Goal: Task Accomplishment & Management: Manage account settings

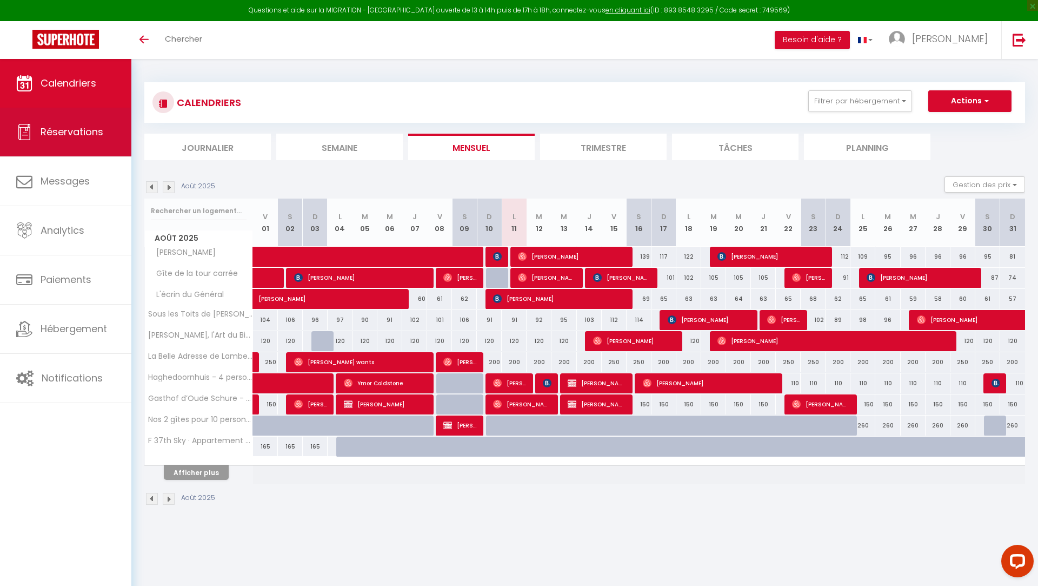
click at [89, 137] on span "Réservations" at bounding box center [72, 132] width 63 height 14
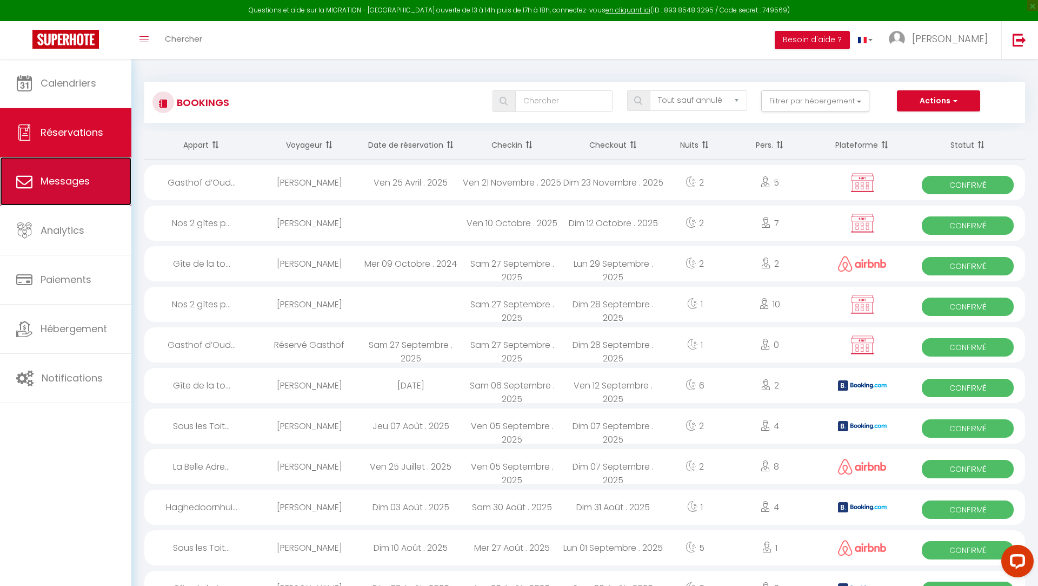
click at [90, 193] on link "Messages" at bounding box center [65, 181] width 131 height 49
select select "message"
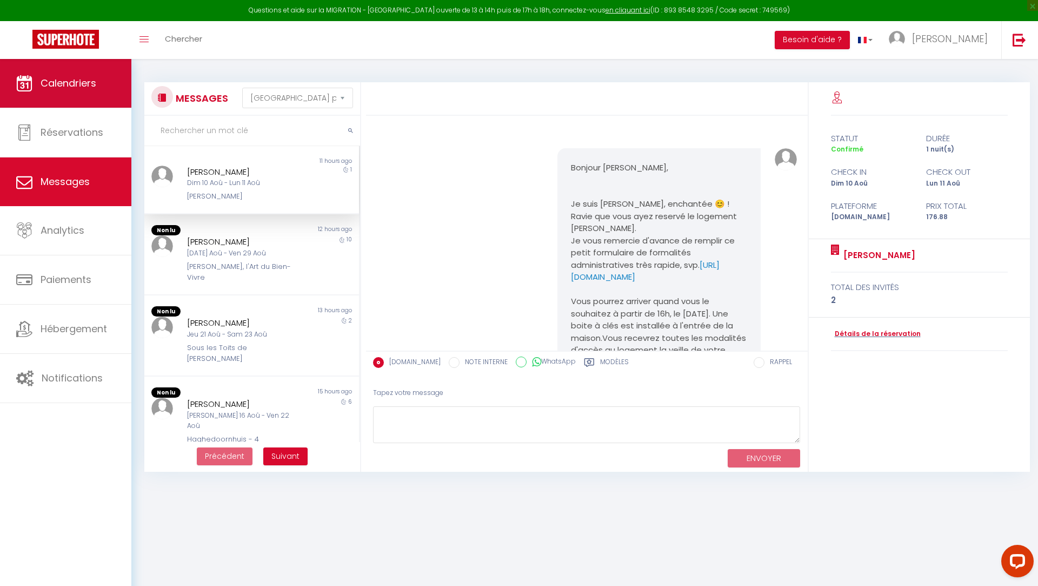
scroll to position [1647, 0]
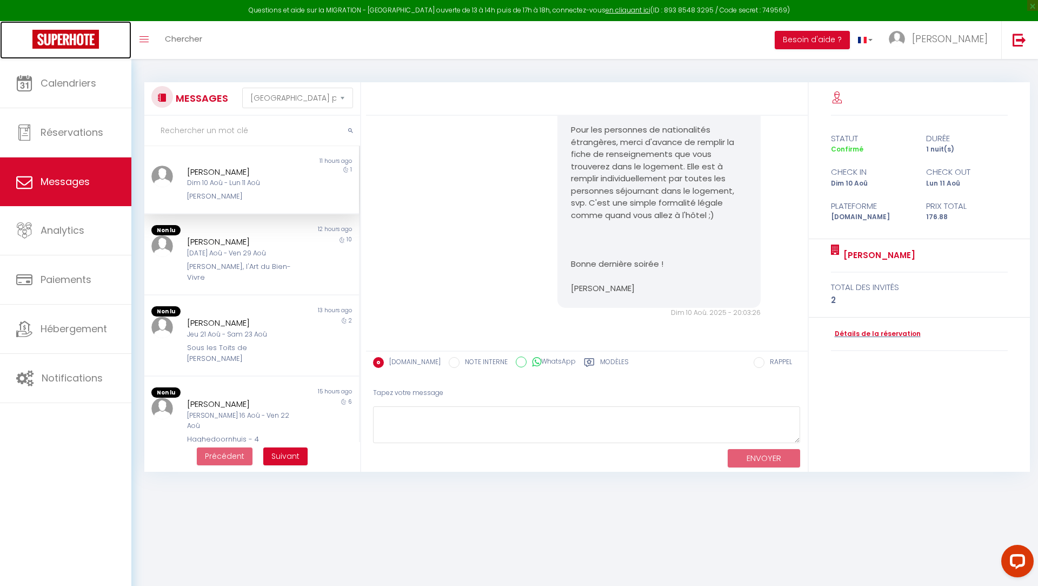
click at [57, 31] on img at bounding box center [65, 39] width 67 height 19
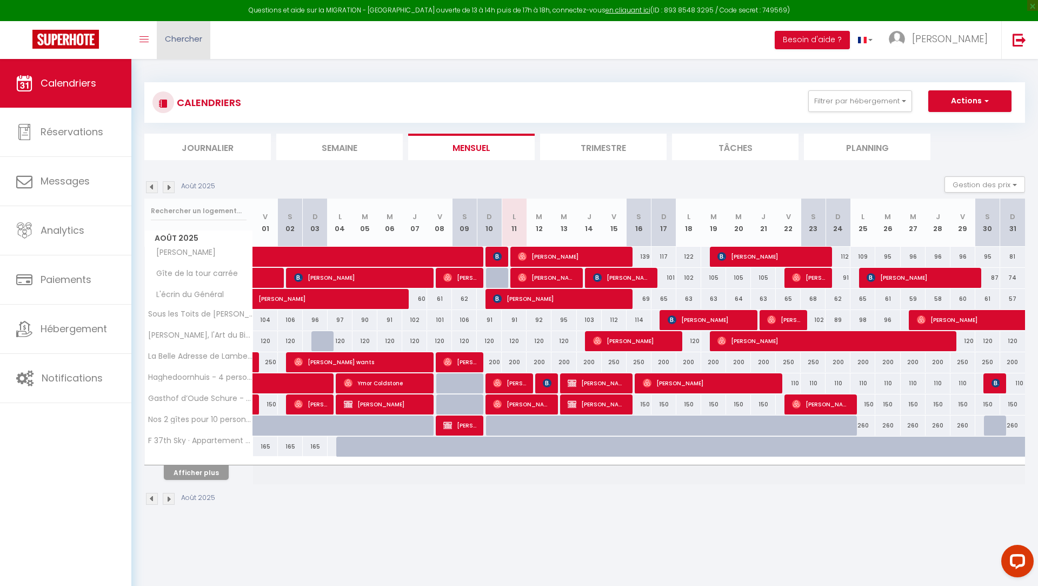
click at [188, 44] on span "Chercher" at bounding box center [183, 38] width 37 height 11
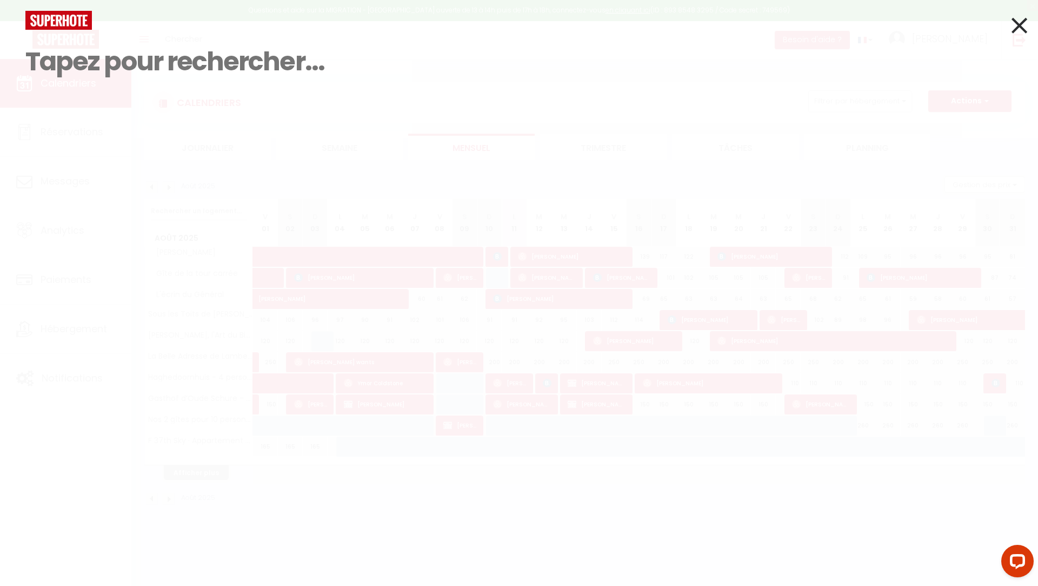
click at [1023, 30] on icon at bounding box center [1020, 25] width 16 height 27
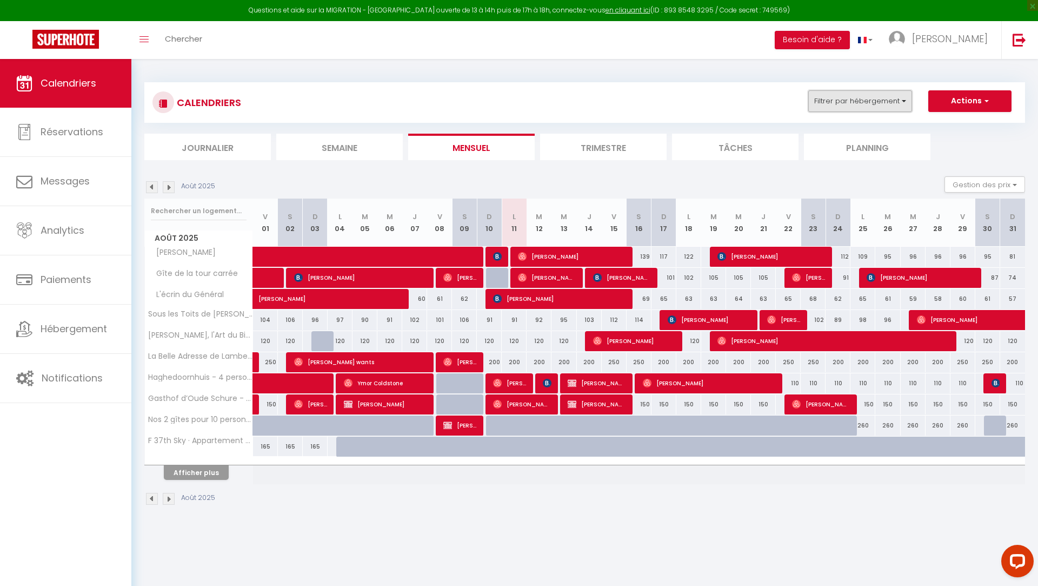
click at [845, 110] on button "Filtrer par hébergement" at bounding box center [860, 101] width 104 height 22
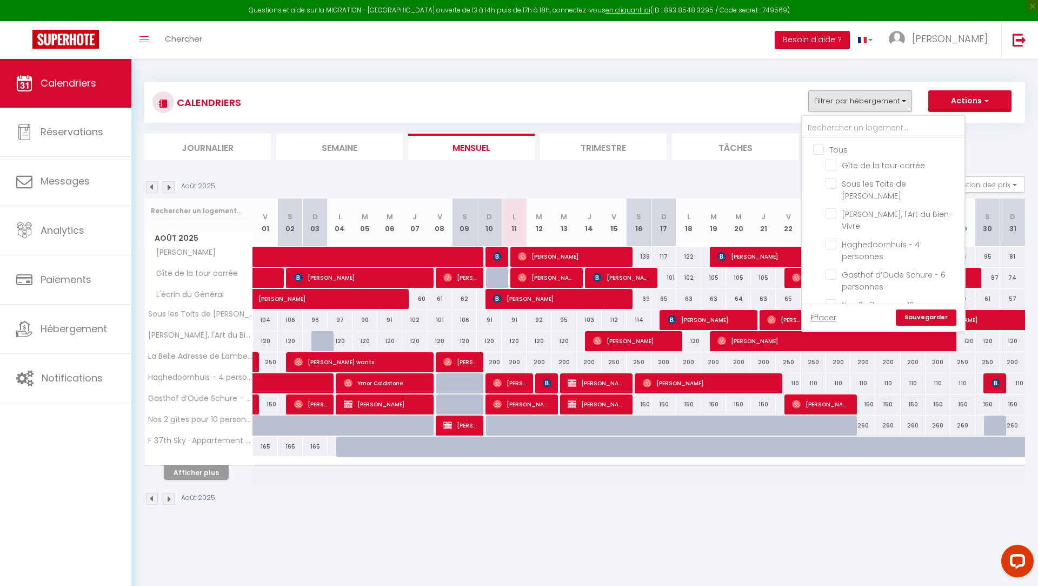
click at [819, 141] on ul "Tous Gîte de la tour carrée Sous les Toits de Wambrechies [PERSON_NAME], l'Art …" at bounding box center [883, 305] width 162 height 335
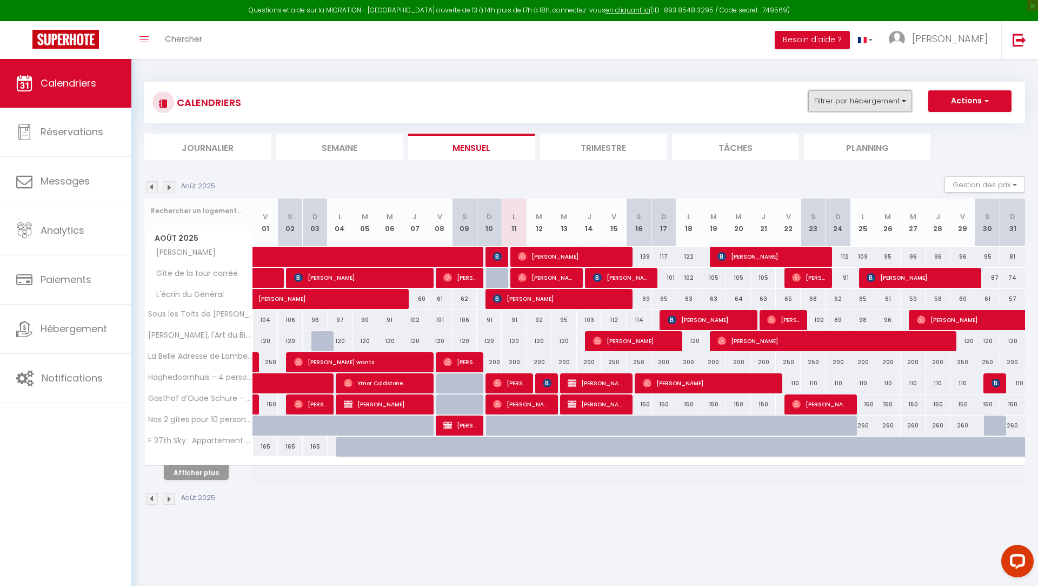
click at [839, 105] on button "Filtrer par hébergement" at bounding box center [860, 101] width 104 height 22
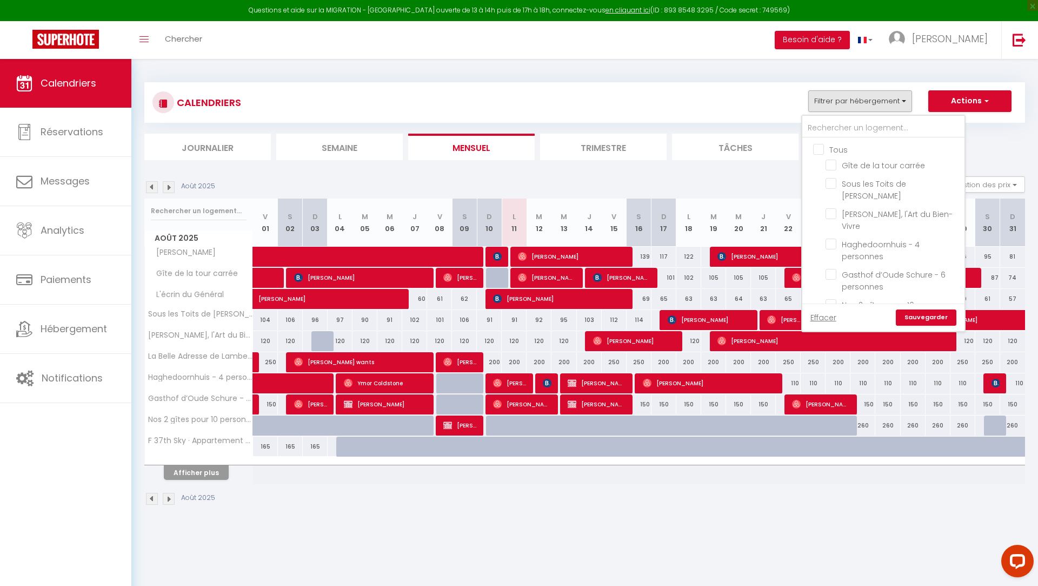
click at [818, 149] on input "Tous" at bounding box center [894, 148] width 162 height 11
checkbox input "true"
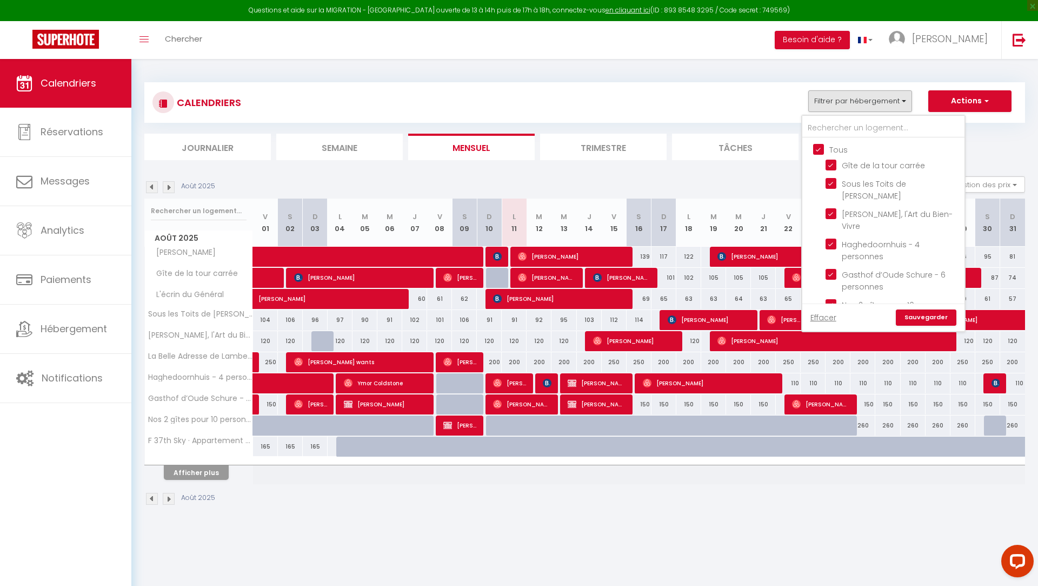
checkbox input "true"
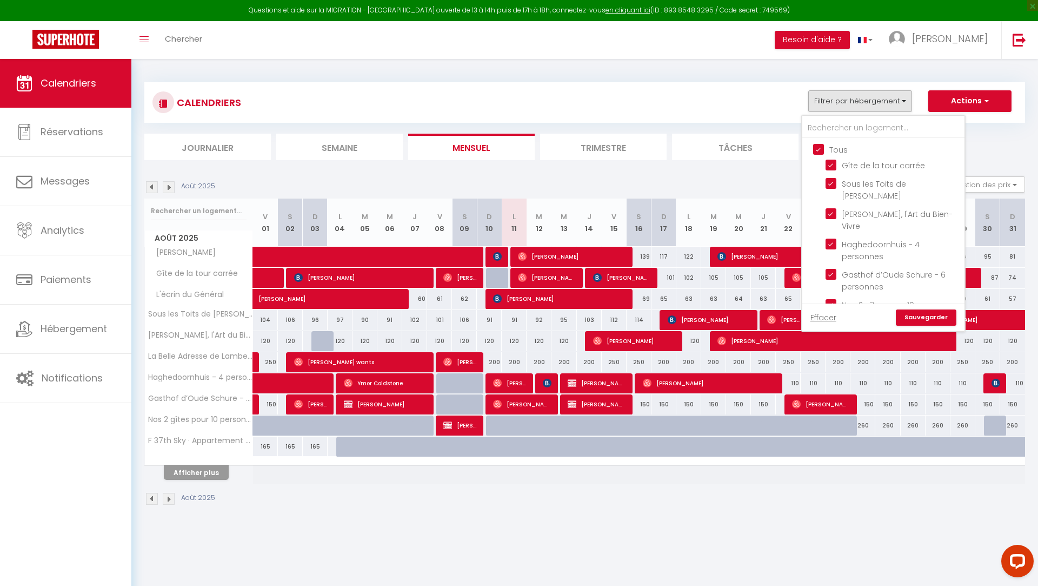
checkbox input "true"
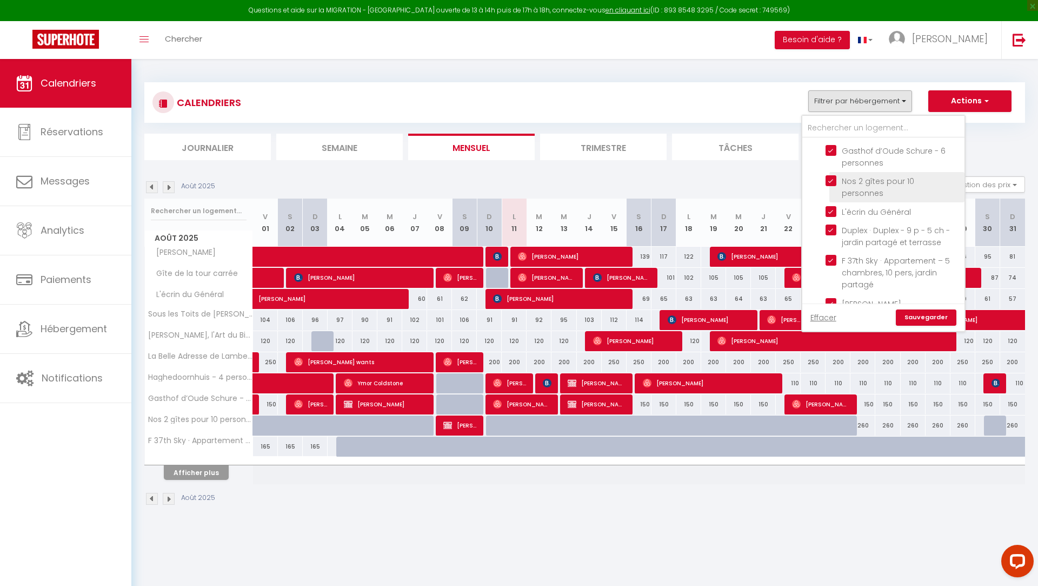
scroll to position [134, 0]
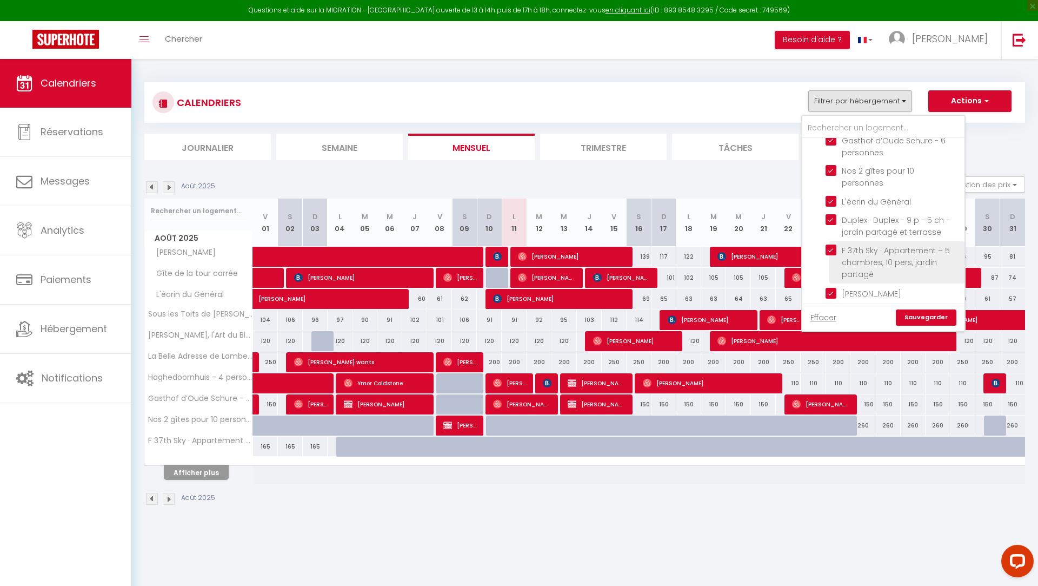
click at [832, 244] on input "F 37th Sky · Appartement – 5 chambres, 10 pers, jardin partagé" at bounding box center [893, 249] width 135 height 11
checkbox input "false"
click at [832, 214] on input "Duplex · Duplex - 9 p - 5 ch - jardin partagé et terrasse" at bounding box center [893, 219] width 135 height 11
checkbox input "false"
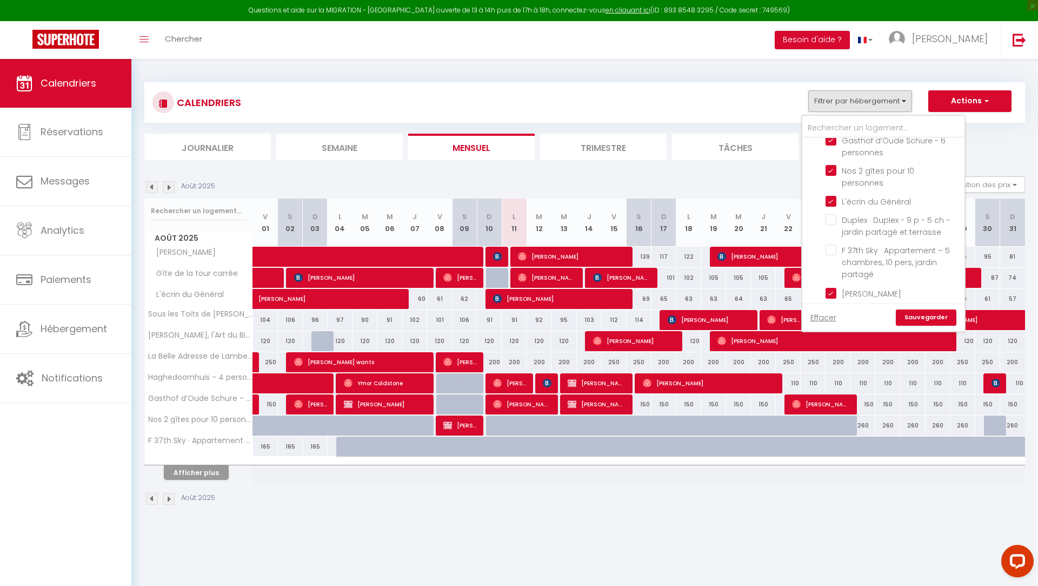
click at [915, 315] on link "Sauvegarder" at bounding box center [926, 317] width 61 height 16
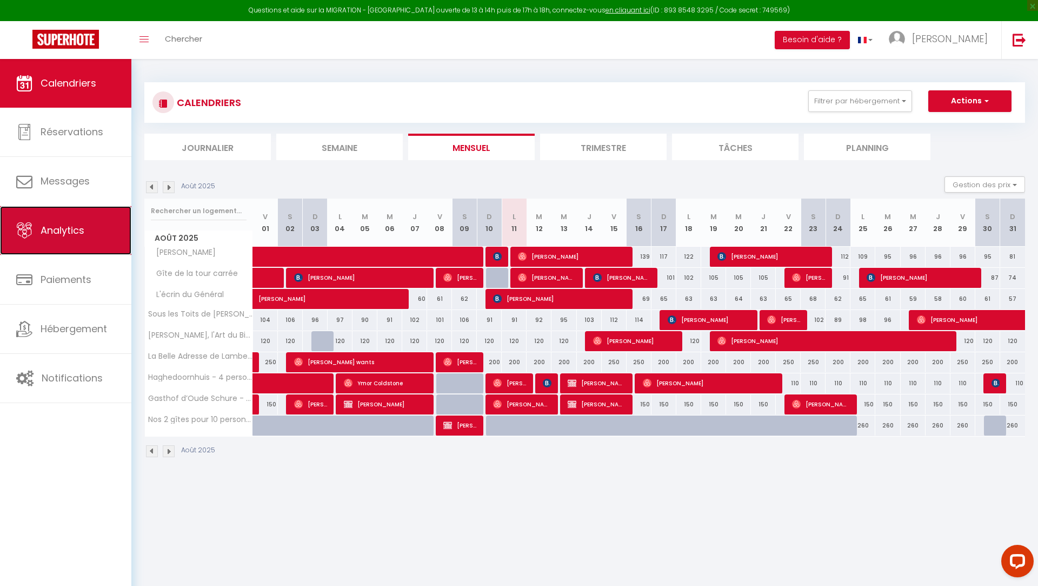
click at [83, 240] on link "Analytics" at bounding box center [65, 230] width 131 height 49
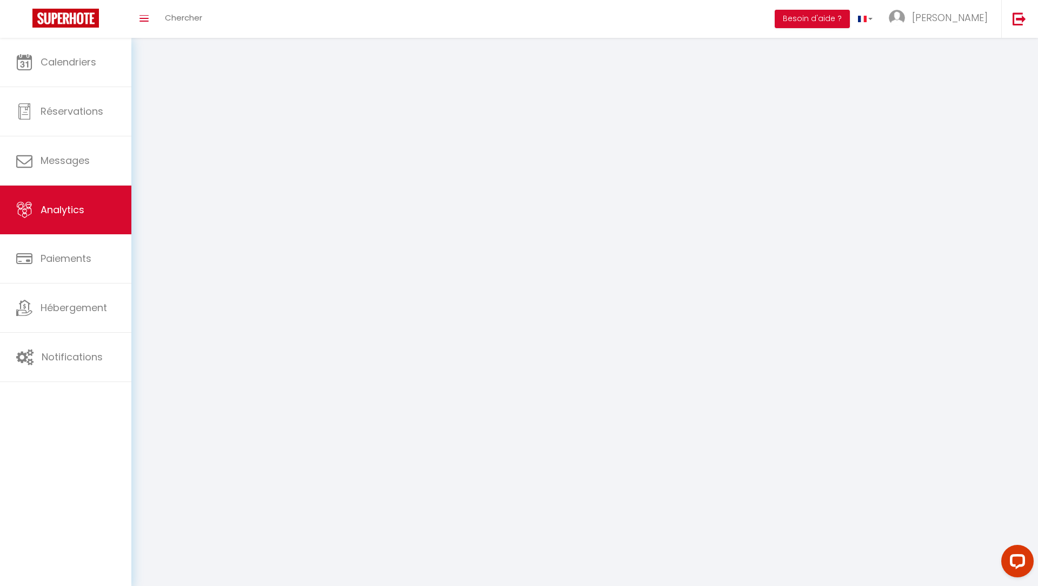
select select "2025"
select select "8"
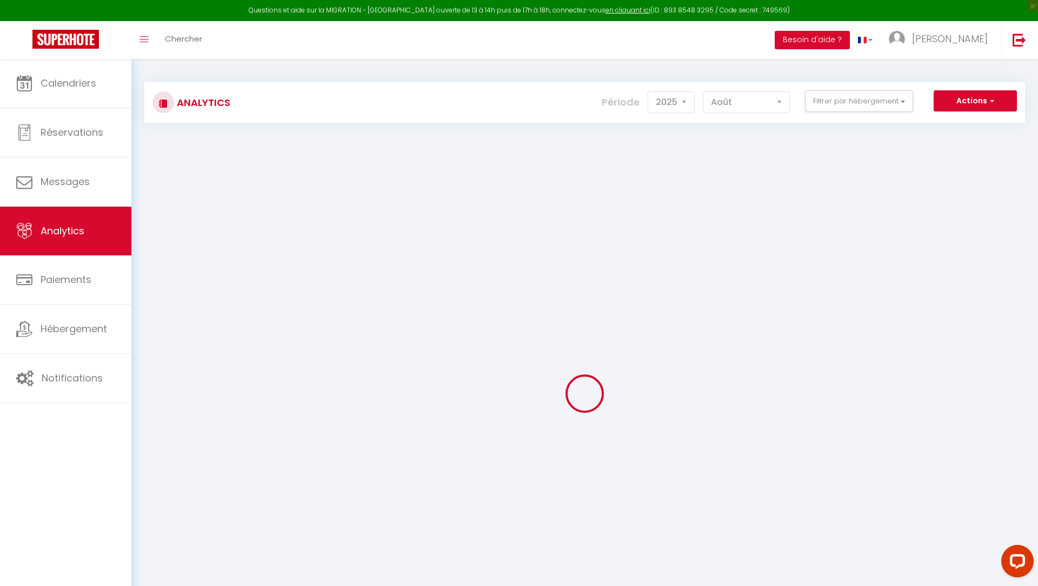
checkbox input "false"
checkbox carrée "false"
checkbox Wambrechies "false"
checkbox Bien-Vivre "false"
checkbox personnes "false"
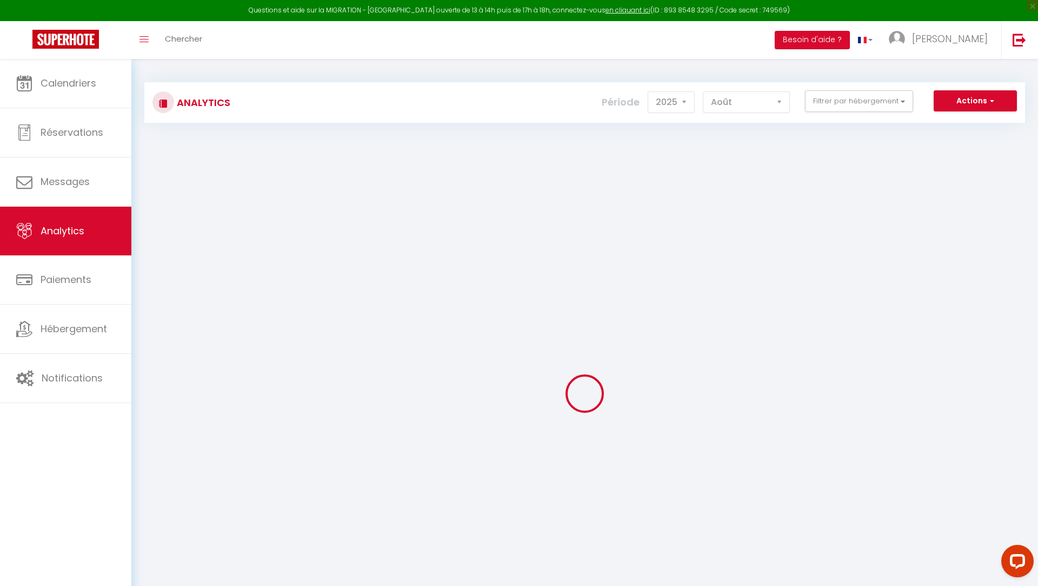
checkbox personnes "false"
checkbox Général "false"
checkbox terrasse "false"
checkbox partagé "false"
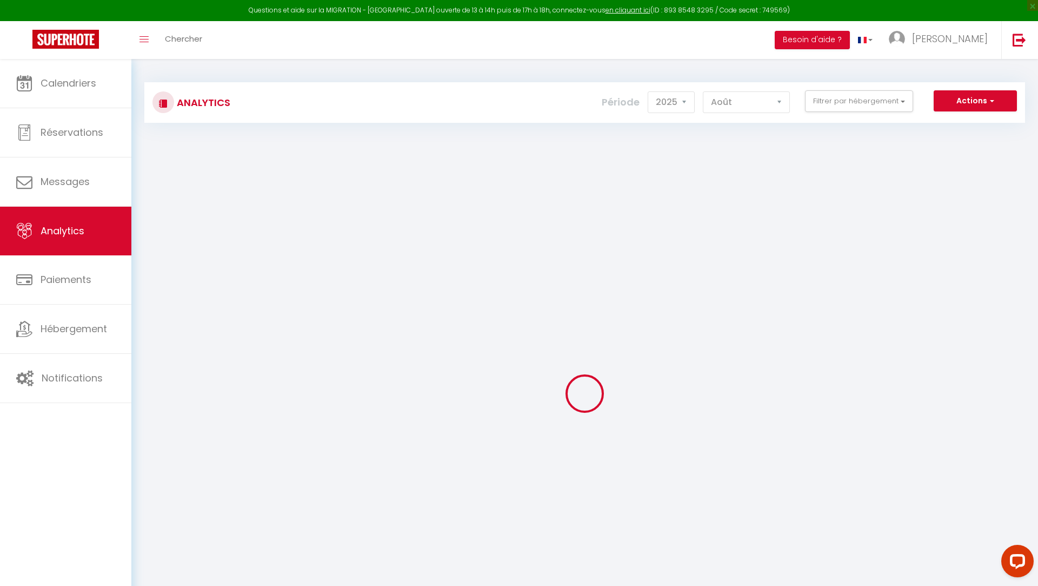
checkbox Marcel "false"
checkbox Lambersart "false"
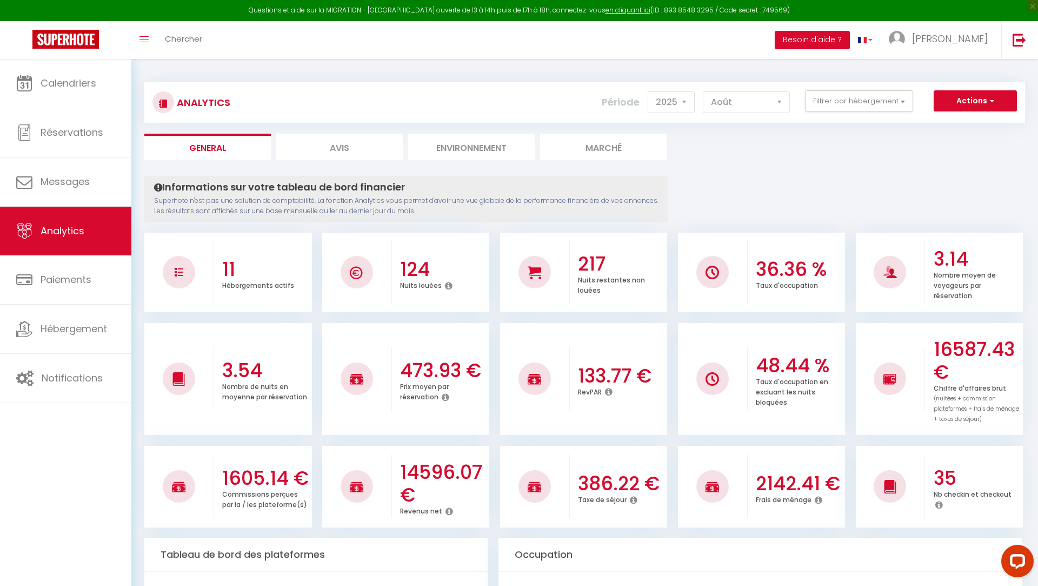
click at [849, 114] on div "Actions Génération SuperConciergerie Génération SuperAnalyzer Génération SuperE…" at bounding box center [658, 102] width 732 height 24
click at [847, 109] on button "Filtrer par hébergement" at bounding box center [859, 101] width 108 height 22
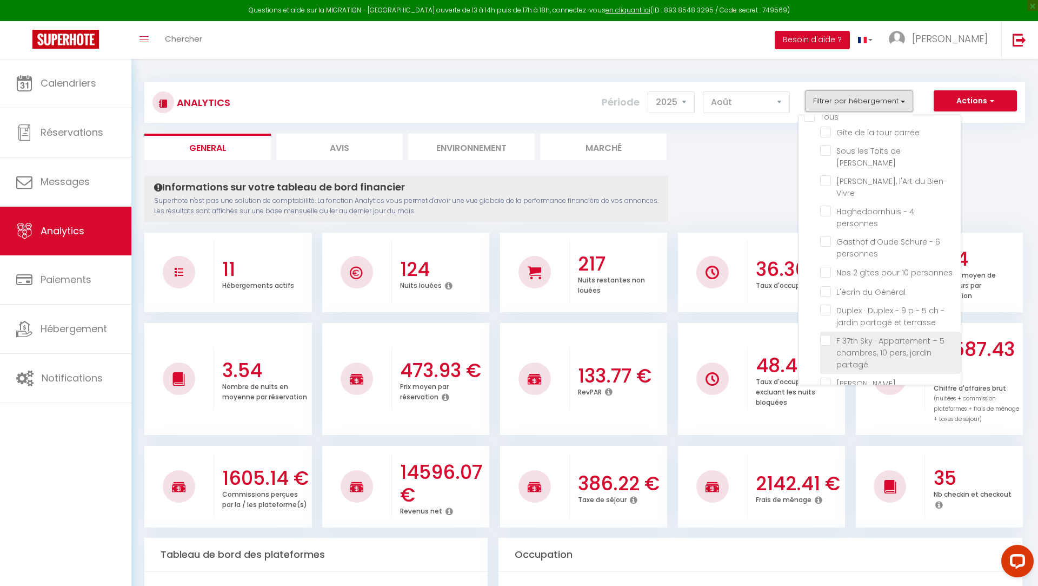
scroll to position [14, 0]
click at [827, 284] on Général "checkbox" at bounding box center [890, 289] width 141 height 11
checkbox Général "true"
checkbox carrée "false"
checkbox Wambrechies "false"
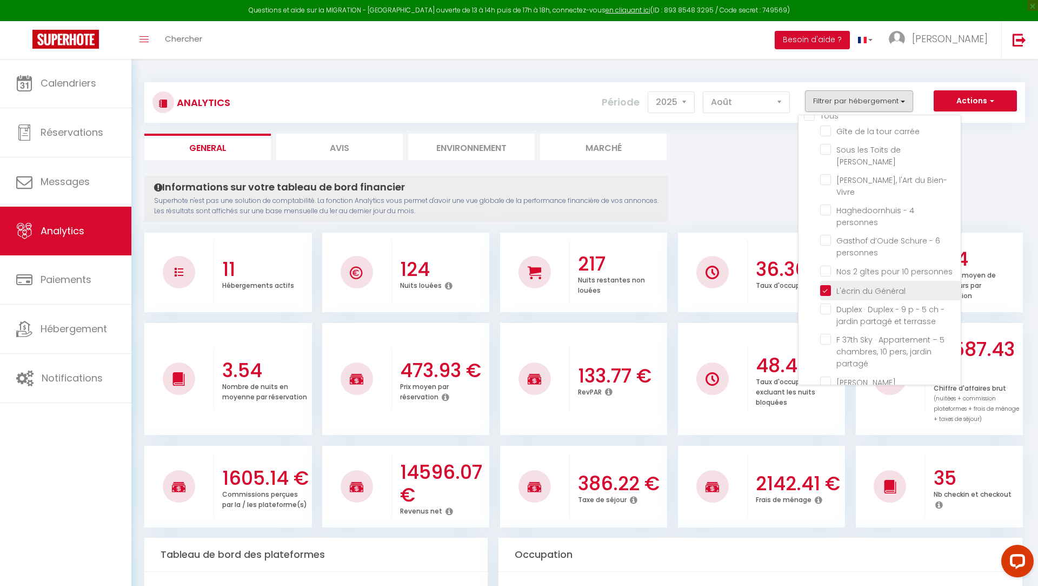
checkbox Bien-Vivre "false"
checkbox personnes "false"
checkbox terrasse "false"
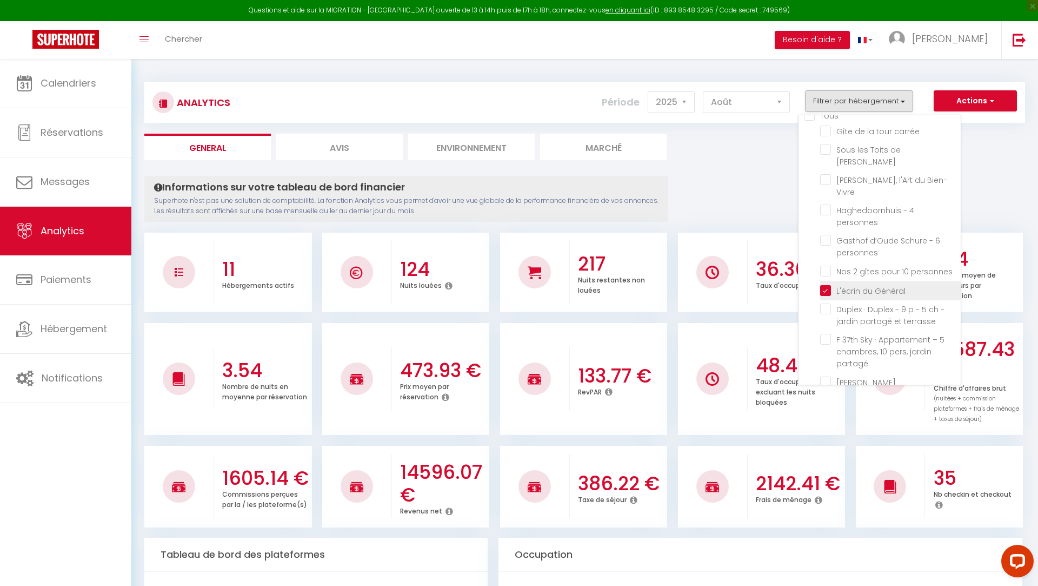
checkbox partagé "false"
checkbox Marcel "false"
checkbox Lambersart "false"
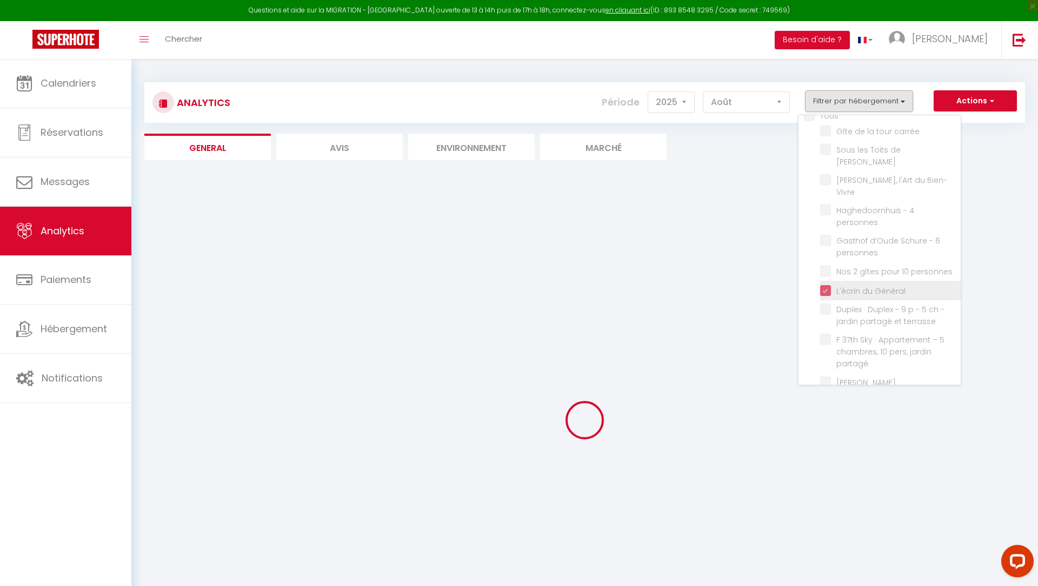
checkbox carrée "false"
checkbox Wambrechies "false"
checkbox Bien-Vivre "false"
checkbox personnes "false"
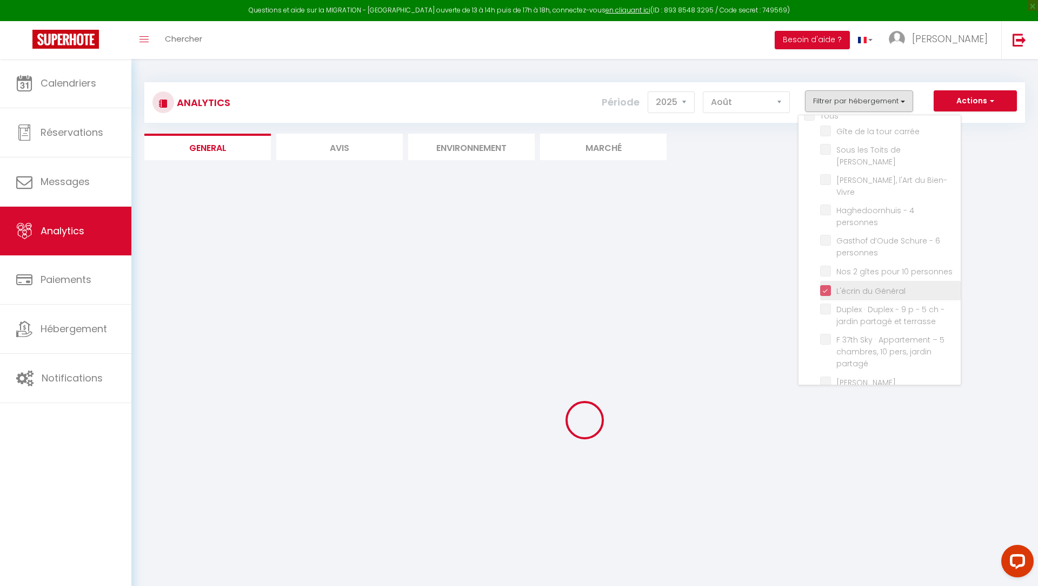
checkbox personnes "false"
checkbox terrasse "false"
checkbox partagé "false"
checkbox Marcel "false"
checkbox Lambersart "false"
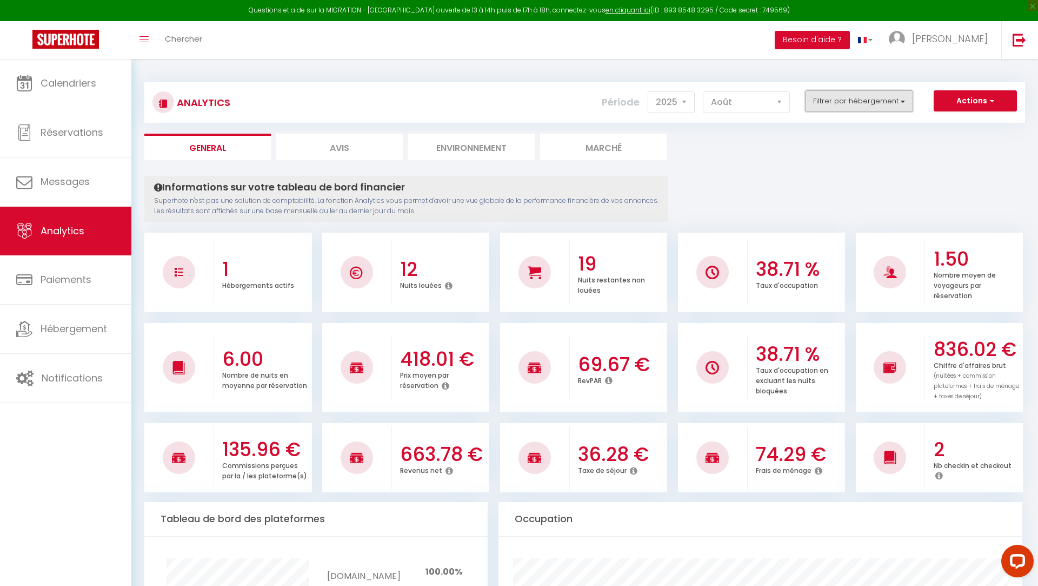
click at [853, 108] on button "Filtrer par hébergement" at bounding box center [859, 101] width 108 height 22
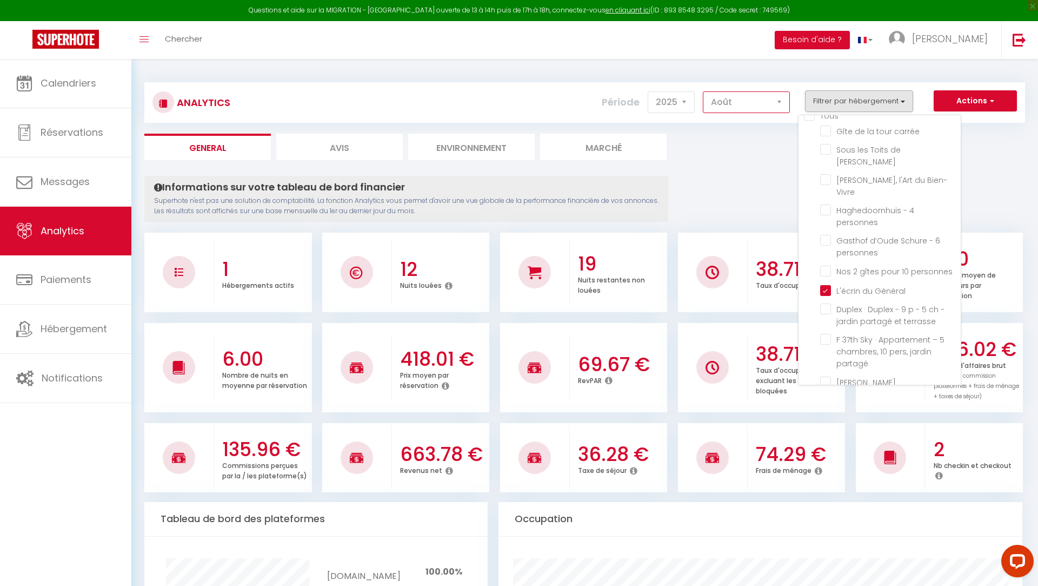
click at [750, 109] on select "[PERSON_NAME] Mars Avril Mai Juin Juillet Août Septembre Octobre Novembre Décem…" at bounding box center [746, 102] width 87 height 22
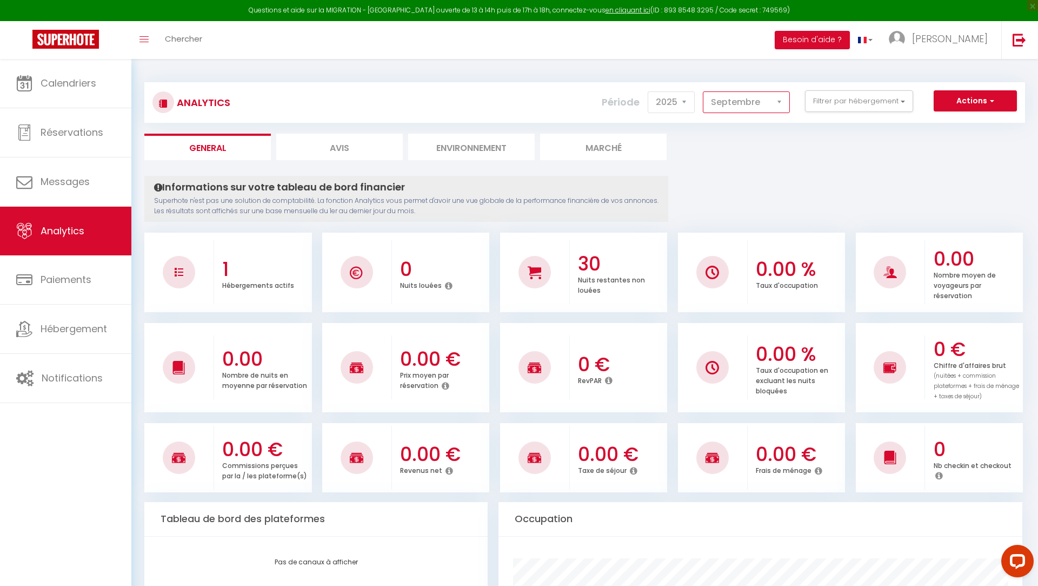
click at [735, 97] on select "[PERSON_NAME] Mars Avril Mai Juin Juillet Août Septembre Octobre Novembre Décem…" at bounding box center [746, 102] width 87 height 22
select select "8"
checkbox carrée "false"
checkbox Wambrechies "false"
checkbox Bien-Vivre "false"
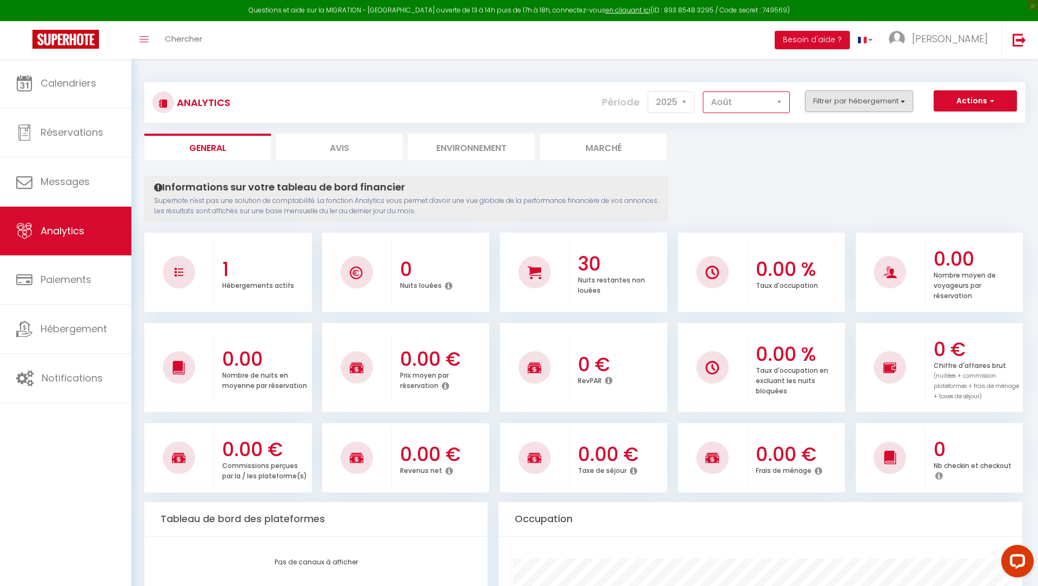
checkbox personnes "false"
checkbox terrasse "false"
checkbox partagé "false"
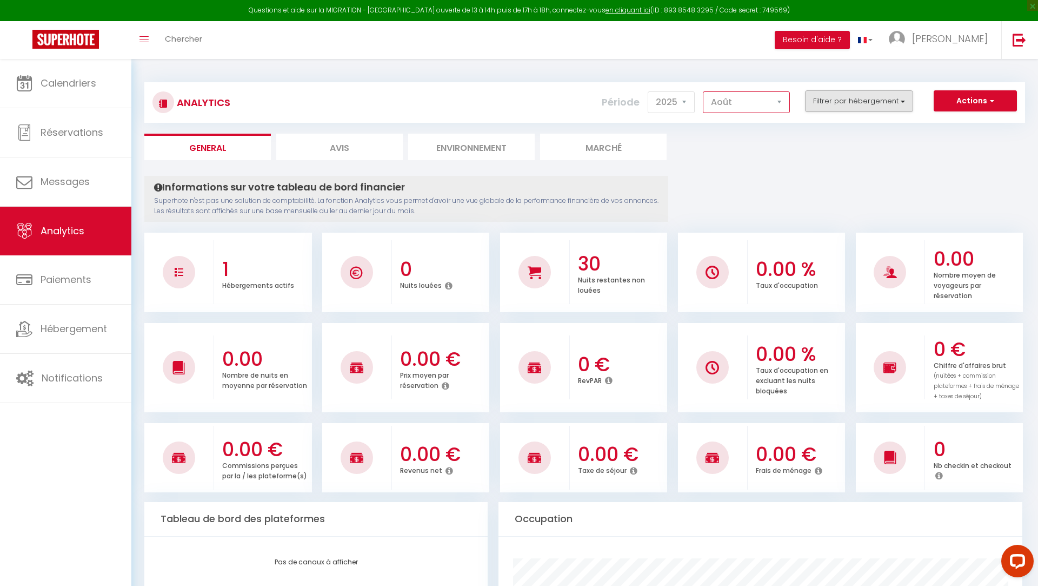
checkbox Marcel "false"
checkbox Lambersart "false"
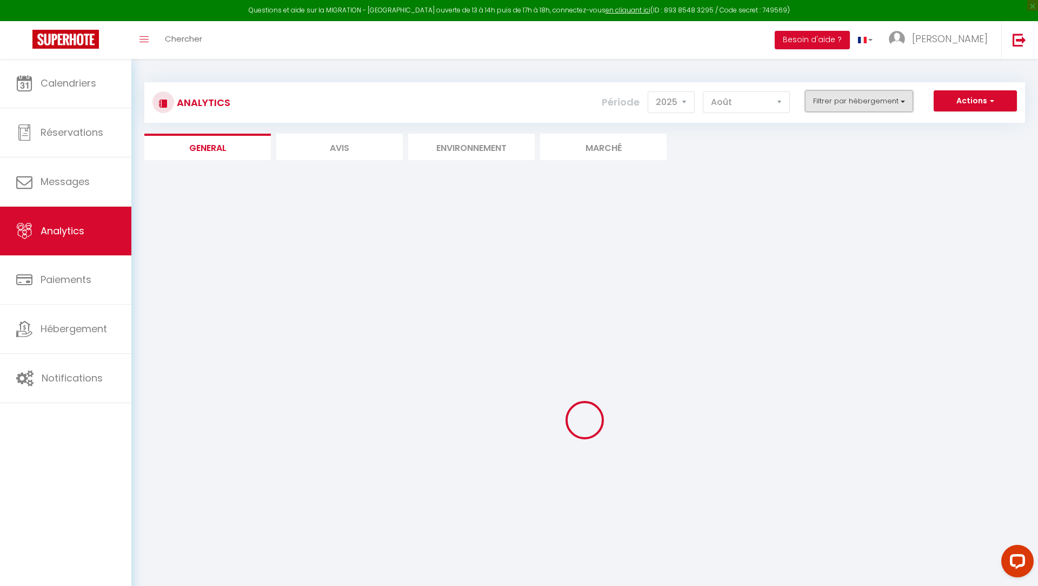
checkbox carrée "false"
checkbox Wambrechies "false"
checkbox Bien-Vivre "false"
checkbox personnes "false"
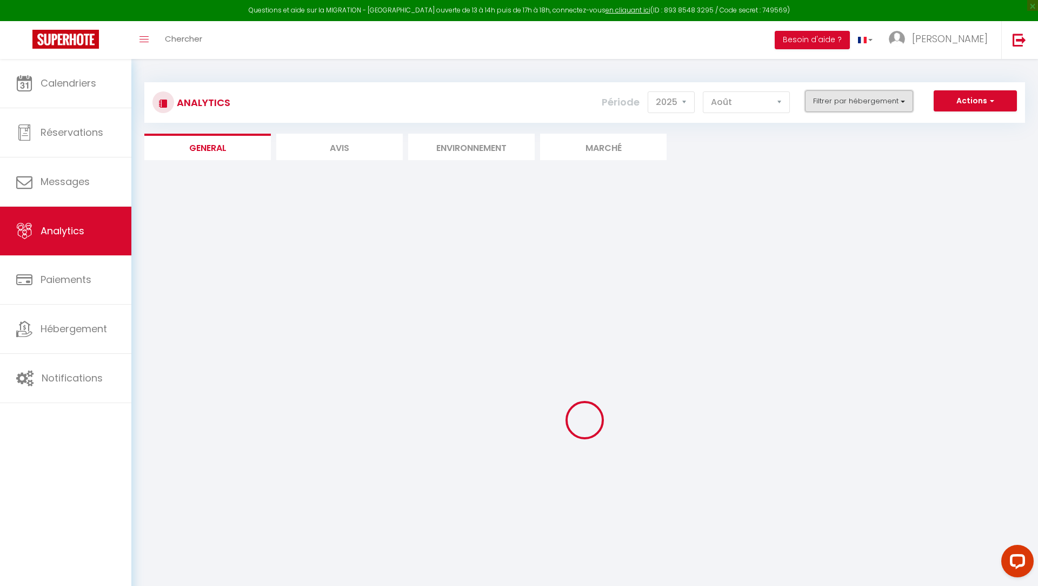
checkbox personnes "false"
checkbox terrasse "false"
checkbox partagé "false"
checkbox Marcel "false"
checkbox Lambersart "false"
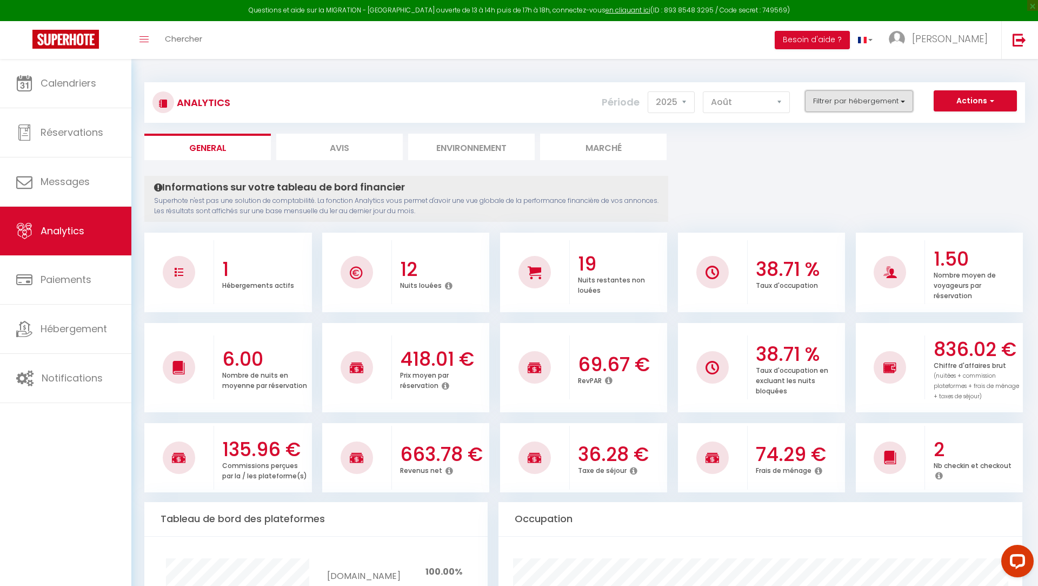
click at [825, 97] on button "Filtrer par hébergement" at bounding box center [859, 101] width 108 height 22
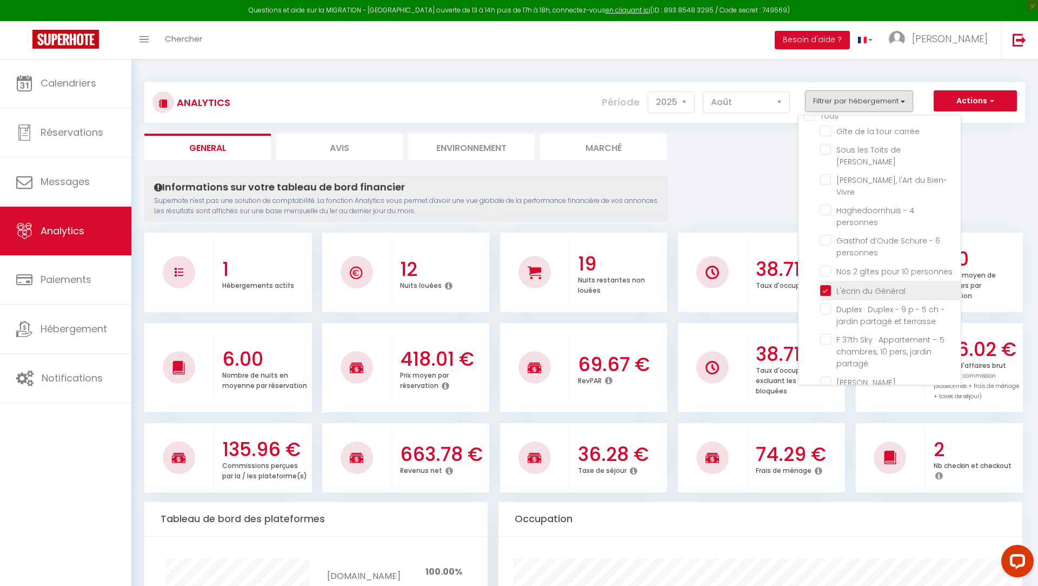
click at [825, 284] on Général "checkbox" at bounding box center [890, 289] width 141 height 11
checkbox Général "false"
checkbox carrée "false"
checkbox Wambrechies "false"
checkbox Bien-Vivre "false"
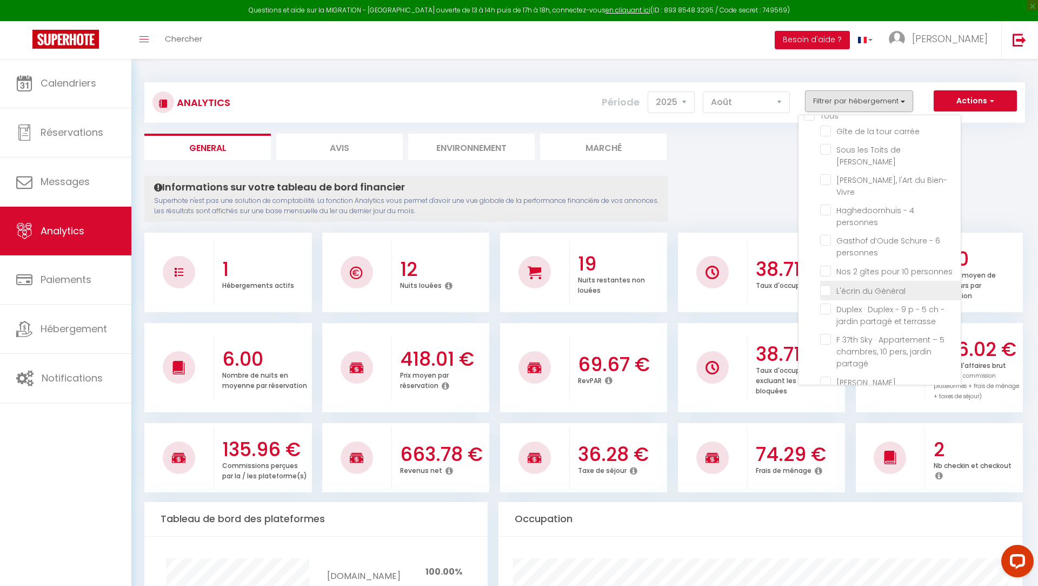
checkbox personnes "false"
checkbox terrasse "false"
checkbox partagé "false"
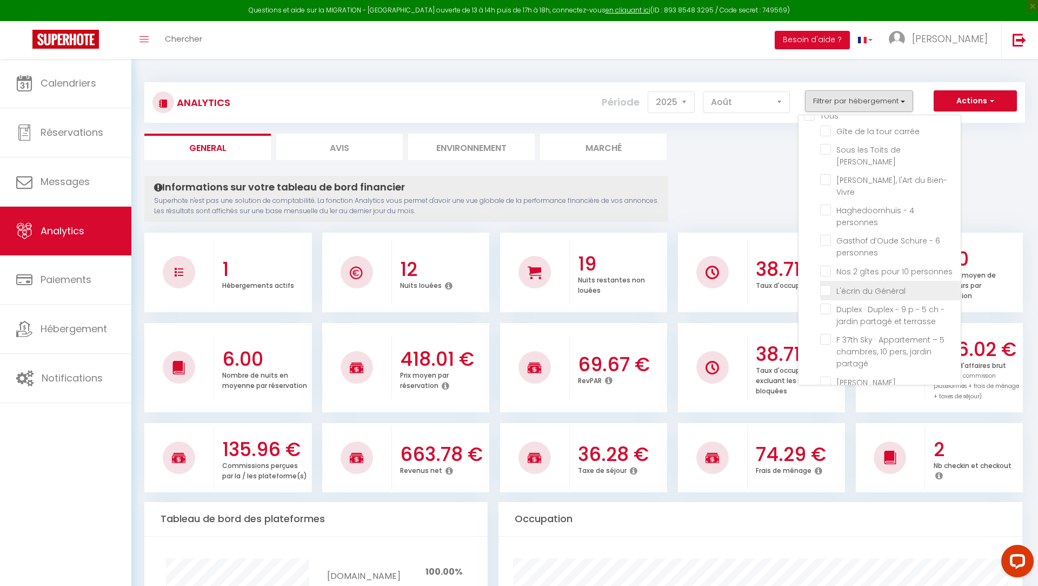
checkbox Marcel "false"
checkbox Lambersart "false"
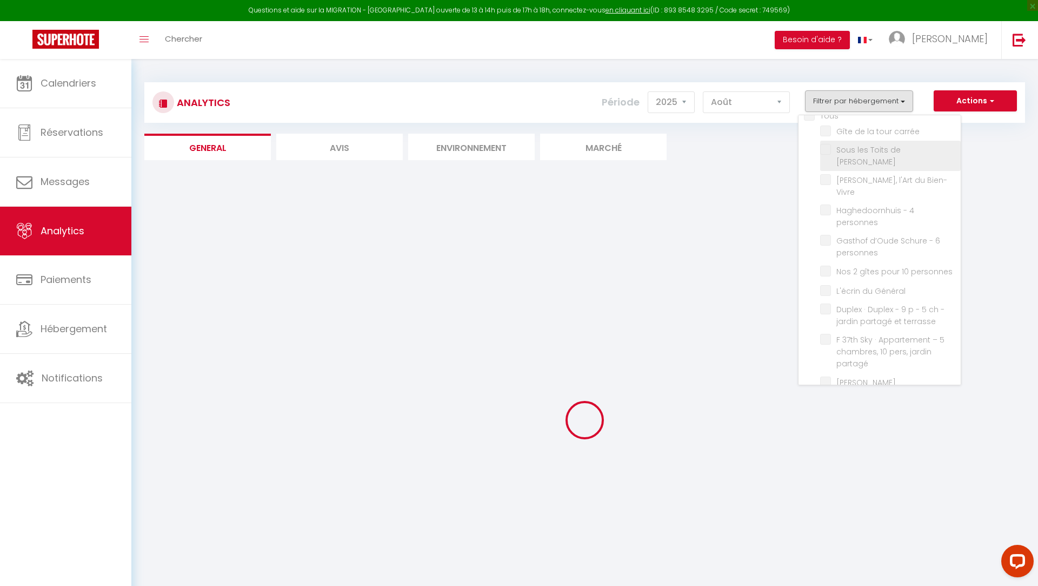
checkbox carrée "false"
checkbox Wambrechies "false"
checkbox Bien-Vivre "false"
checkbox personnes "false"
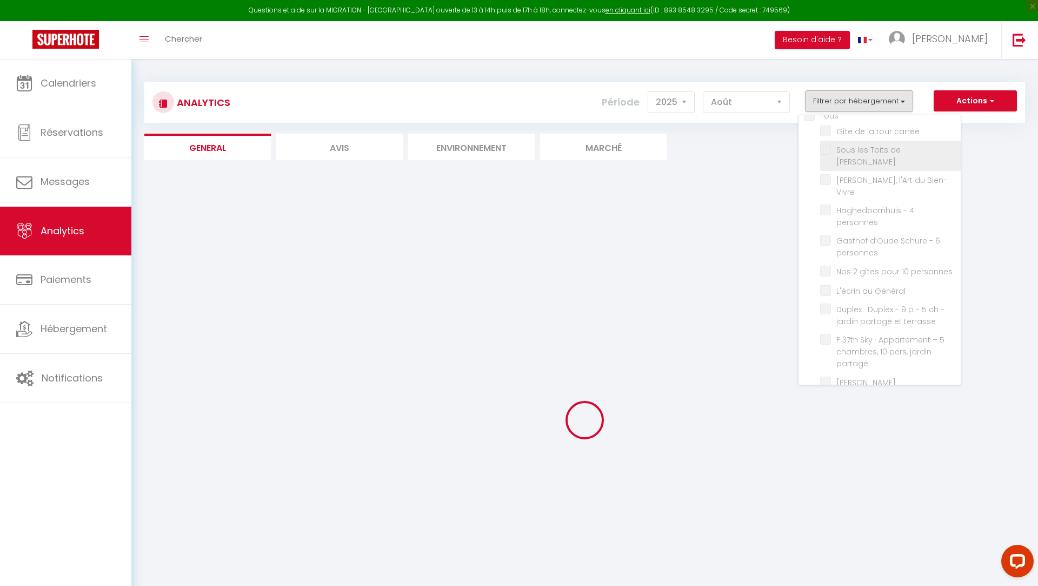
checkbox personnes "false"
checkbox terrasse "false"
checkbox partagé "false"
checkbox Marcel "false"
checkbox Lambersart "false"
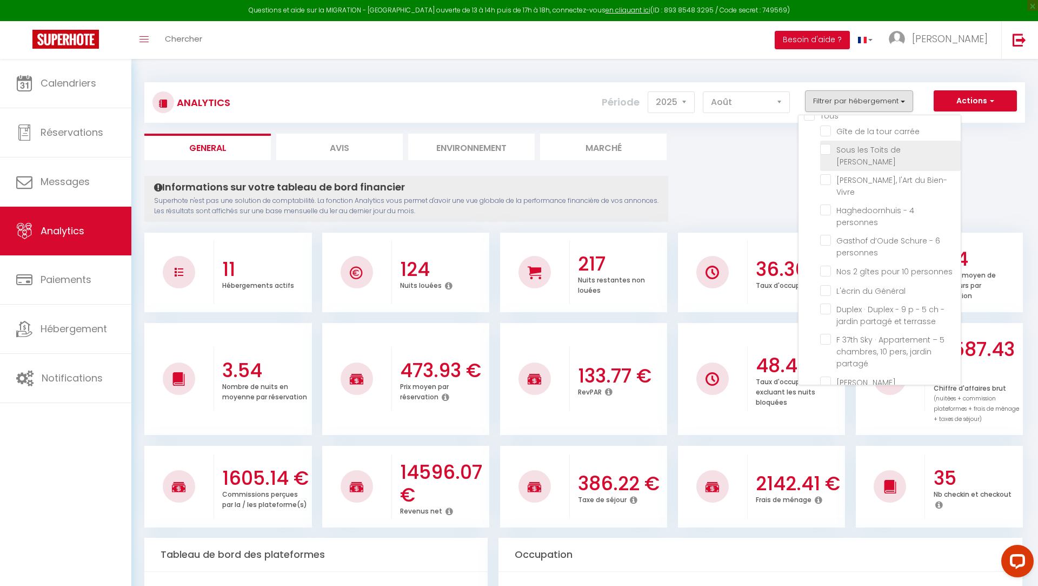
click at [830, 152] on Wambrechies "checkbox" at bounding box center [890, 149] width 141 height 11
checkbox Wambrechies "true"
checkbox carrée "false"
checkbox Bien-Vivre "false"
checkbox personnes "false"
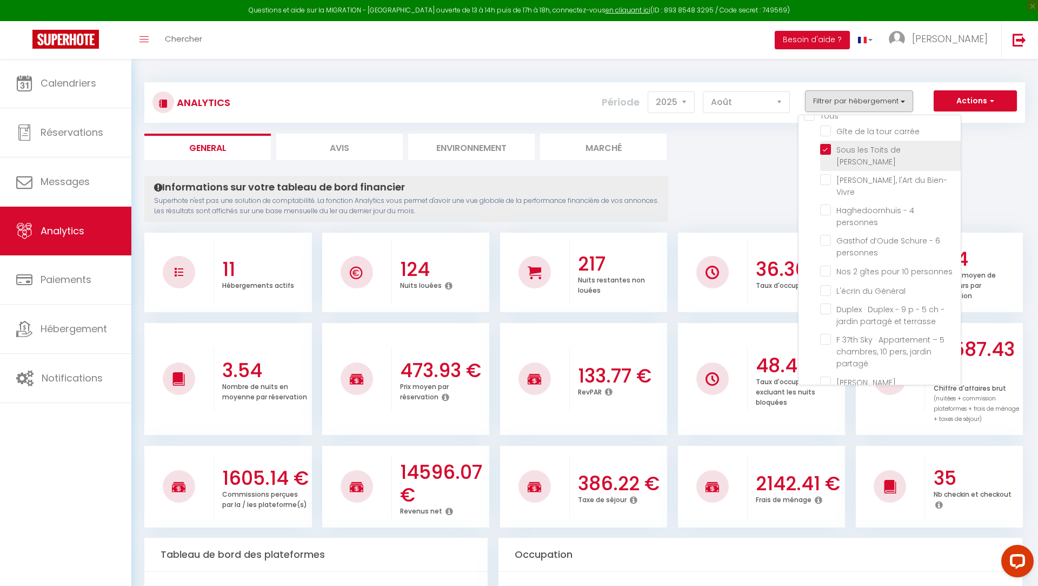
checkbox personnes "false"
checkbox terrasse "false"
checkbox partagé "false"
checkbox Marcel "false"
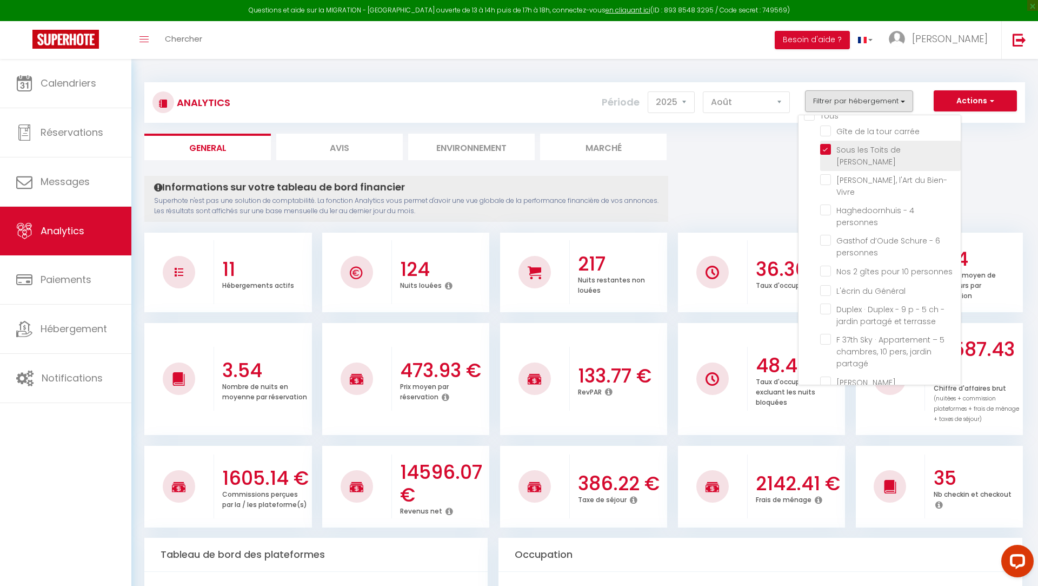
checkbox Lambersart "false"
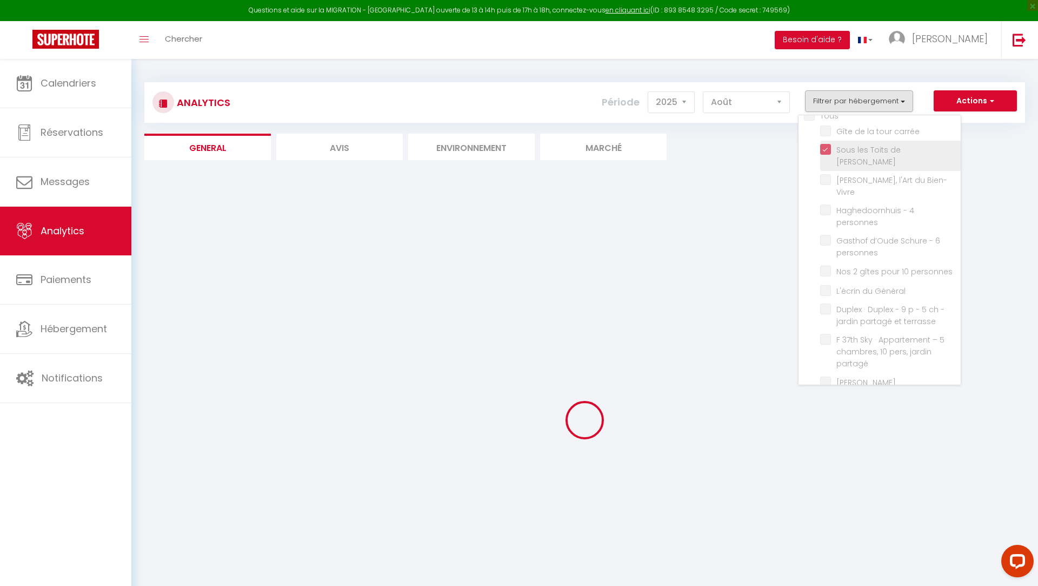
checkbox carrée "false"
checkbox Bien-Vivre "false"
checkbox personnes "false"
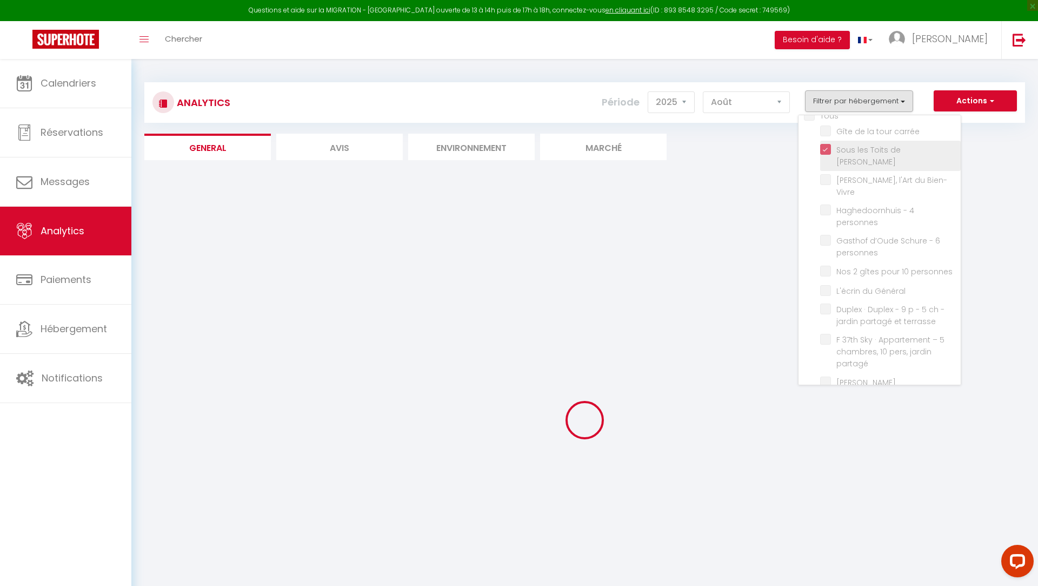
checkbox terrasse "false"
checkbox partagé "false"
checkbox Marcel "false"
checkbox Lambersart "false"
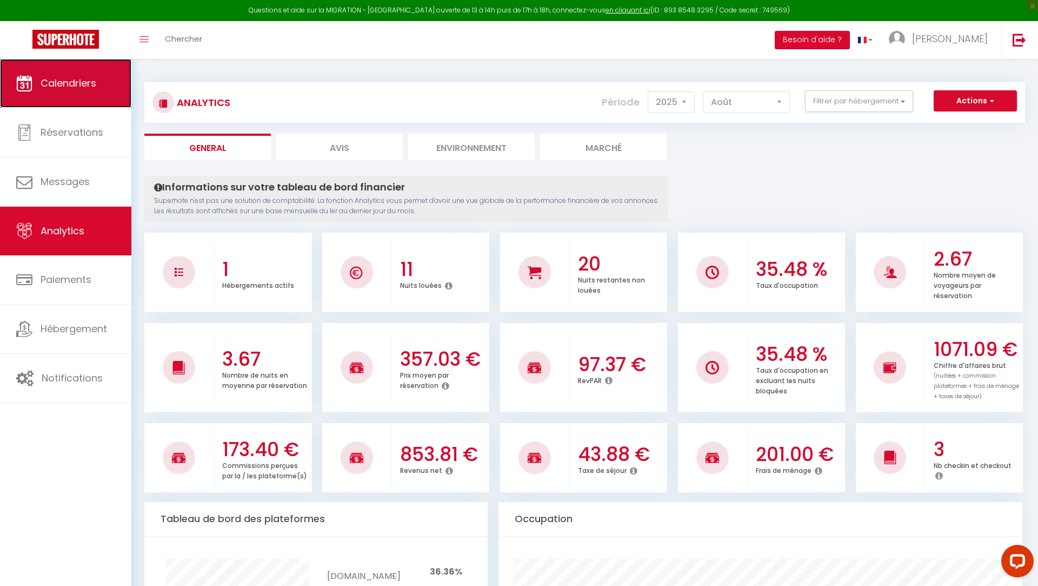
click at [82, 106] on link "Calendriers" at bounding box center [65, 83] width 131 height 49
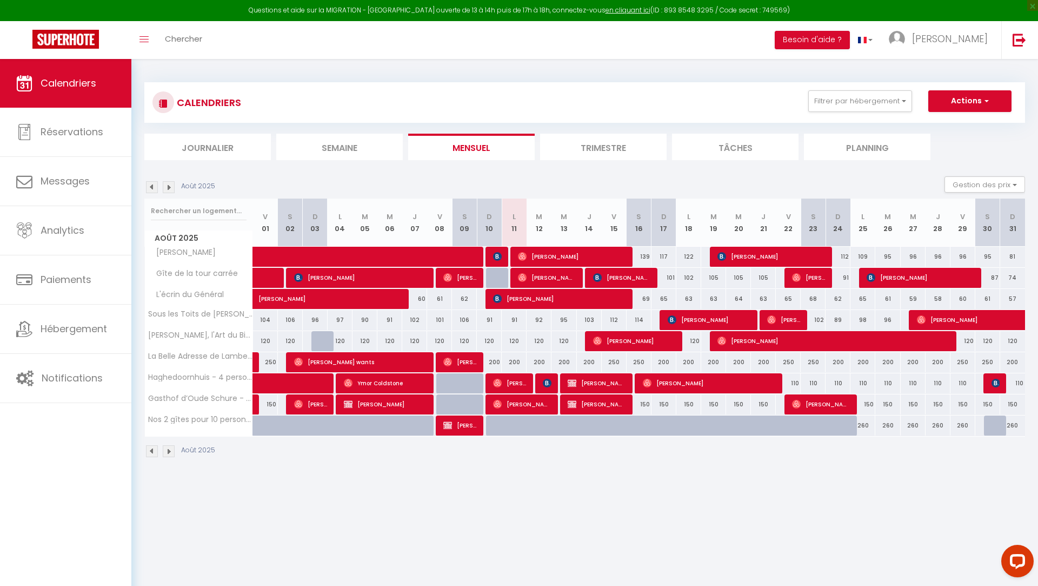
click at [168, 188] on img at bounding box center [169, 187] width 12 height 12
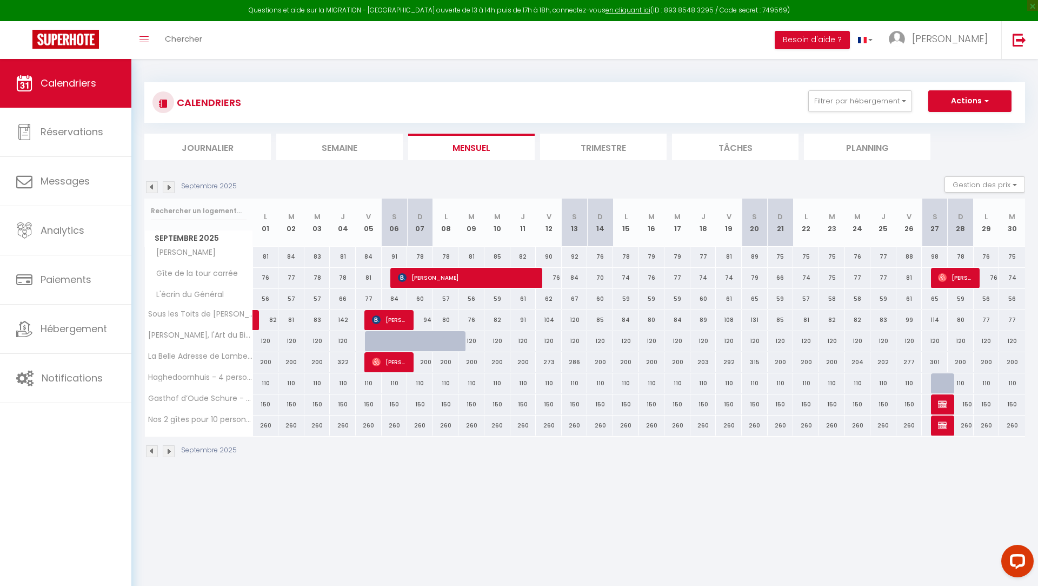
click at [151, 185] on img at bounding box center [152, 187] width 12 height 12
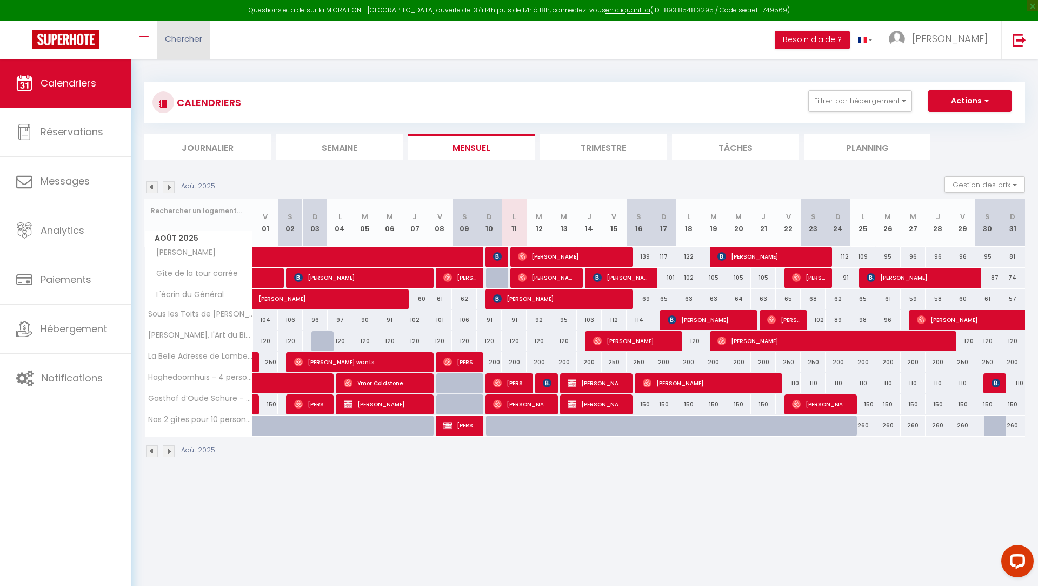
click at [177, 26] on link "Chercher" at bounding box center [184, 40] width 54 height 38
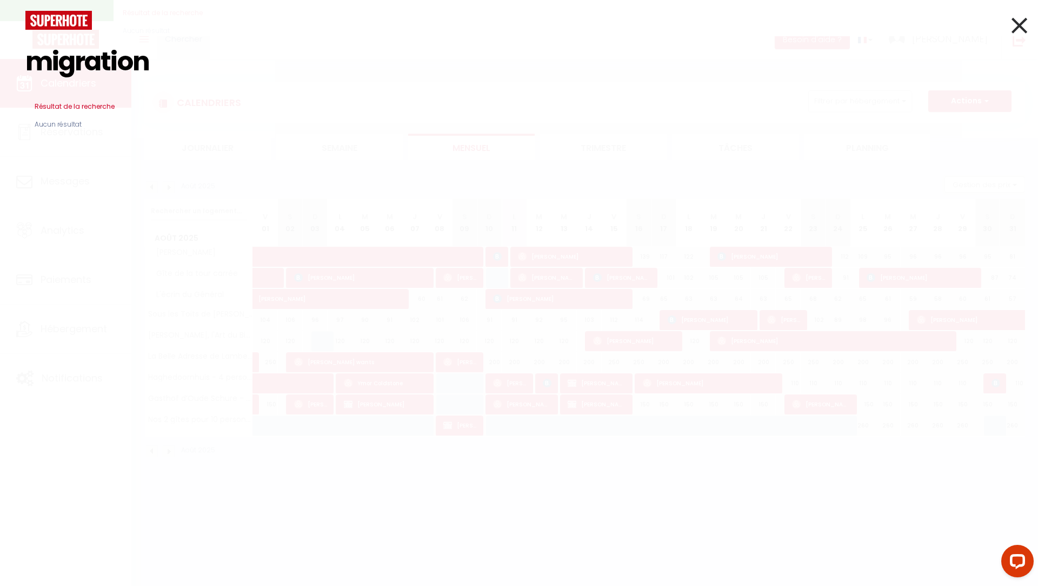
type input "migration"
click at [1014, 32] on icon at bounding box center [1020, 25] width 16 height 27
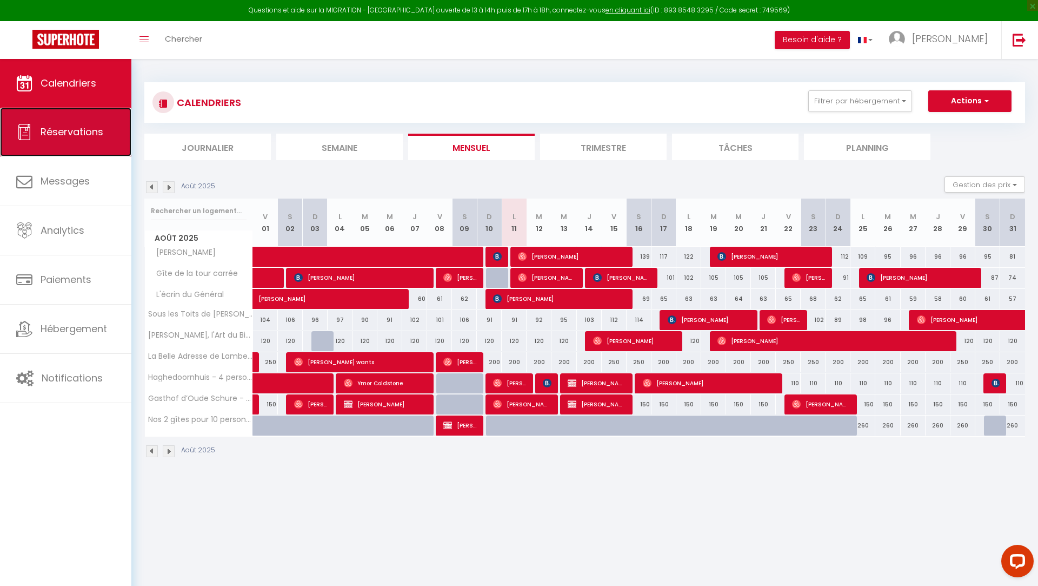
click at [91, 115] on link "Réservations" at bounding box center [65, 132] width 131 height 49
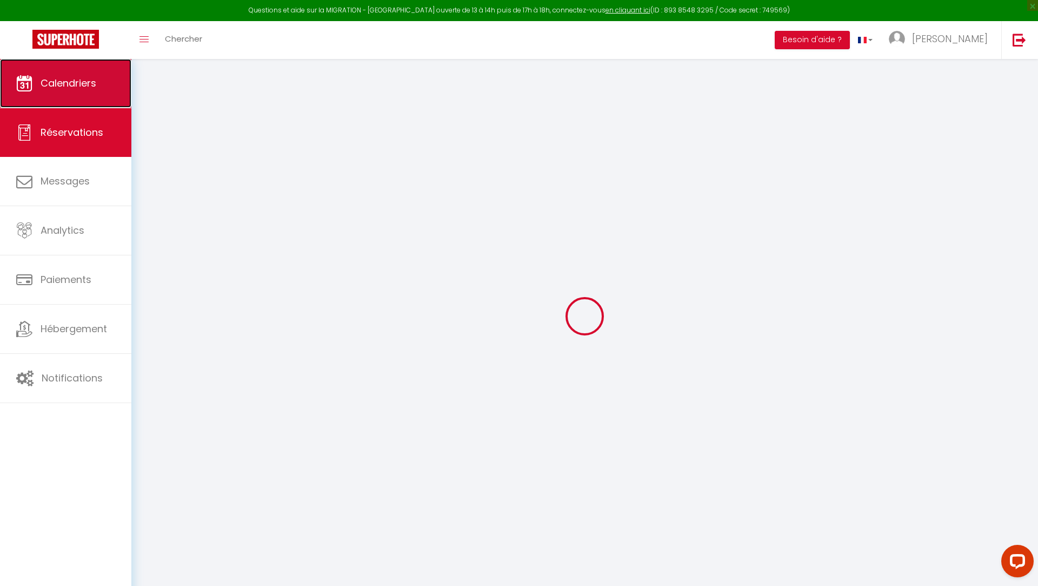
click at [76, 74] on link "Calendriers" at bounding box center [65, 83] width 131 height 49
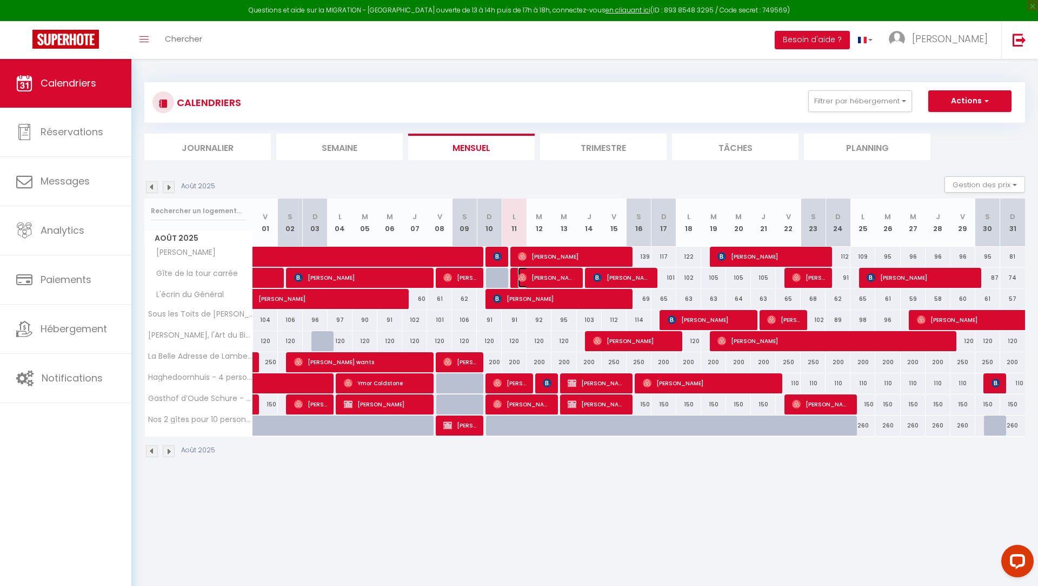
click at [534, 283] on span "[PERSON_NAME]" at bounding box center [547, 277] width 58 height 21
select select "OK"
select select "1"
select select "0"
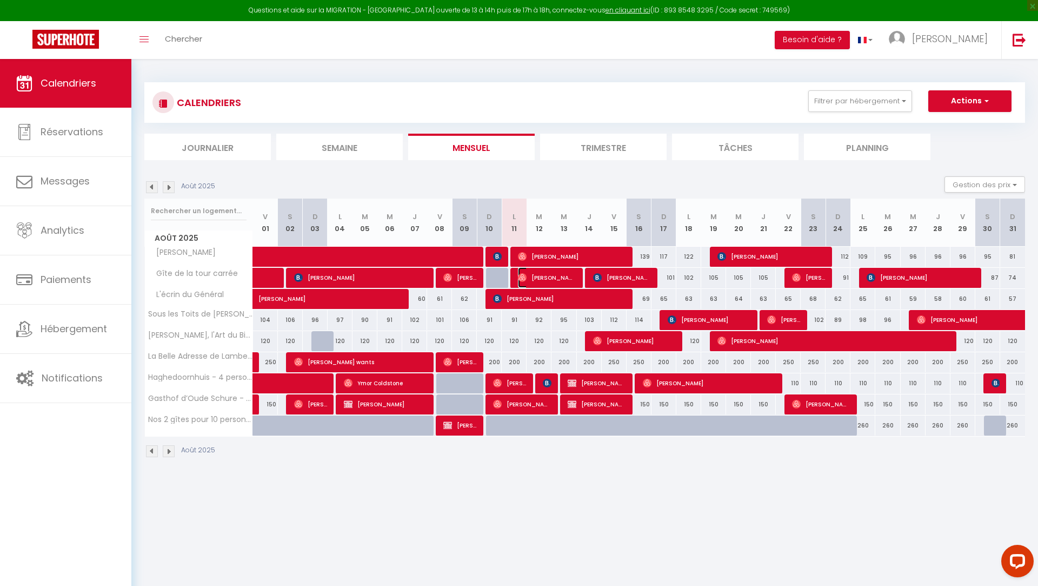
select select "1"
select select
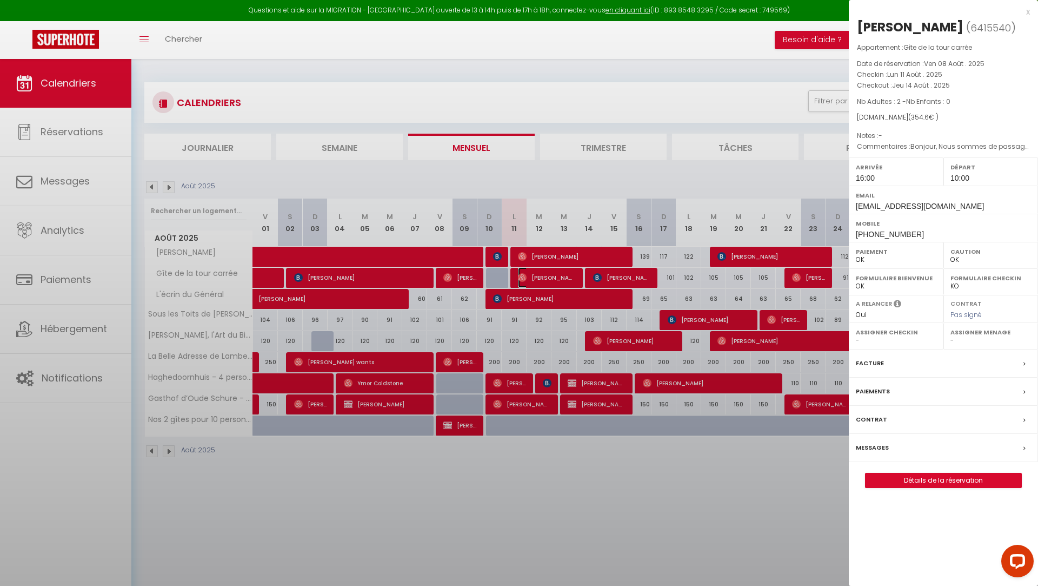
select select "10070"
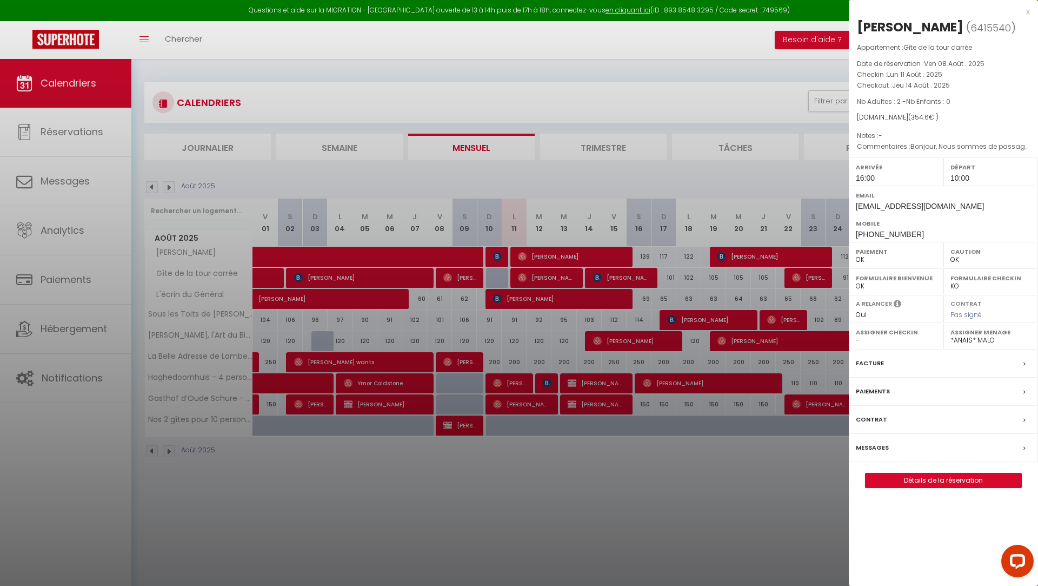
click at [1030, 12] on div "x" at bounding box center [939, 11] width 181 height 13
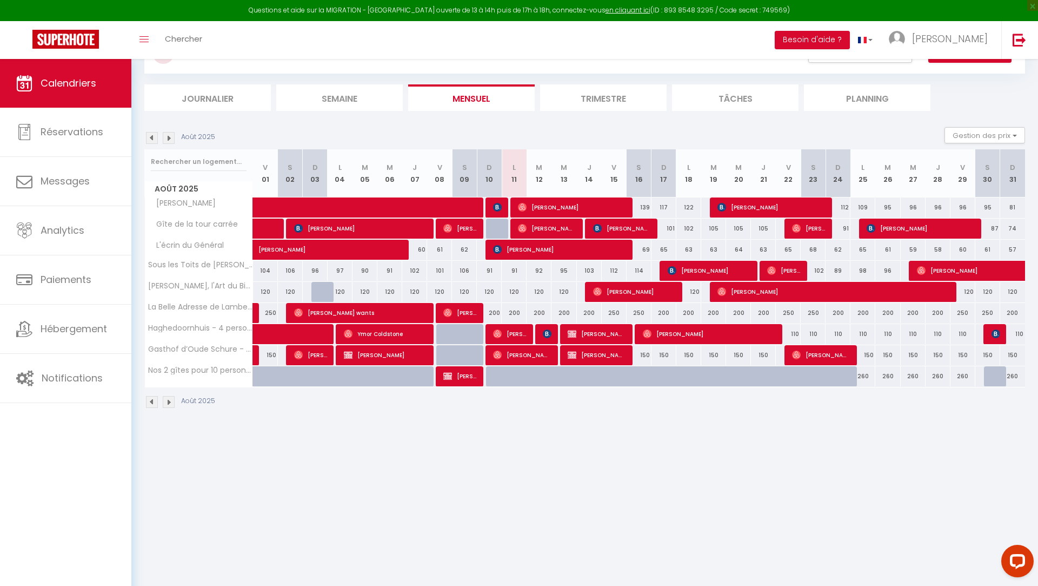
scroll to position [59, 0]
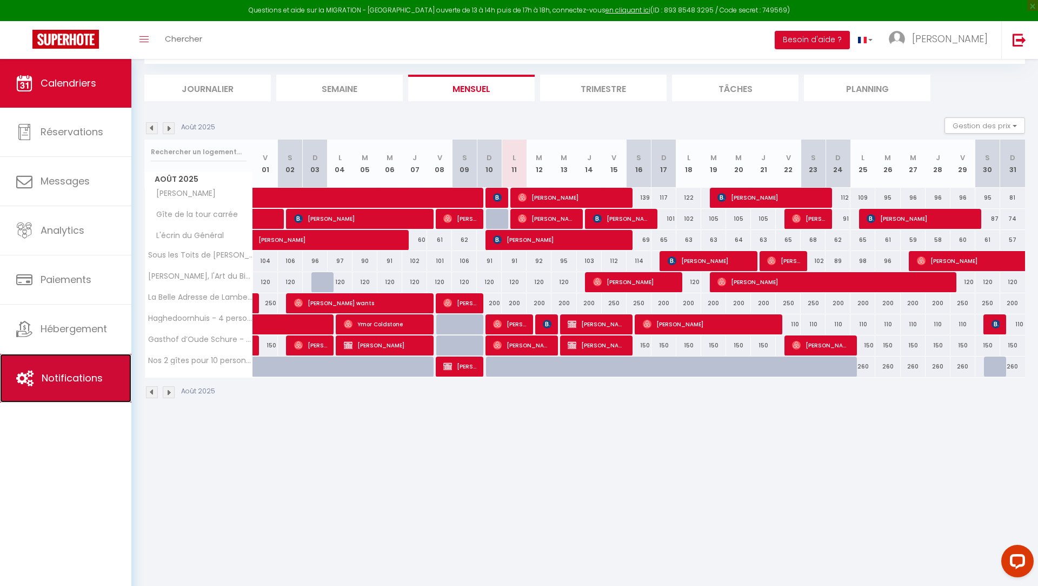
click at [28, 359] on link "Notifications" at bounding box center [65, 378] width 131 height 49
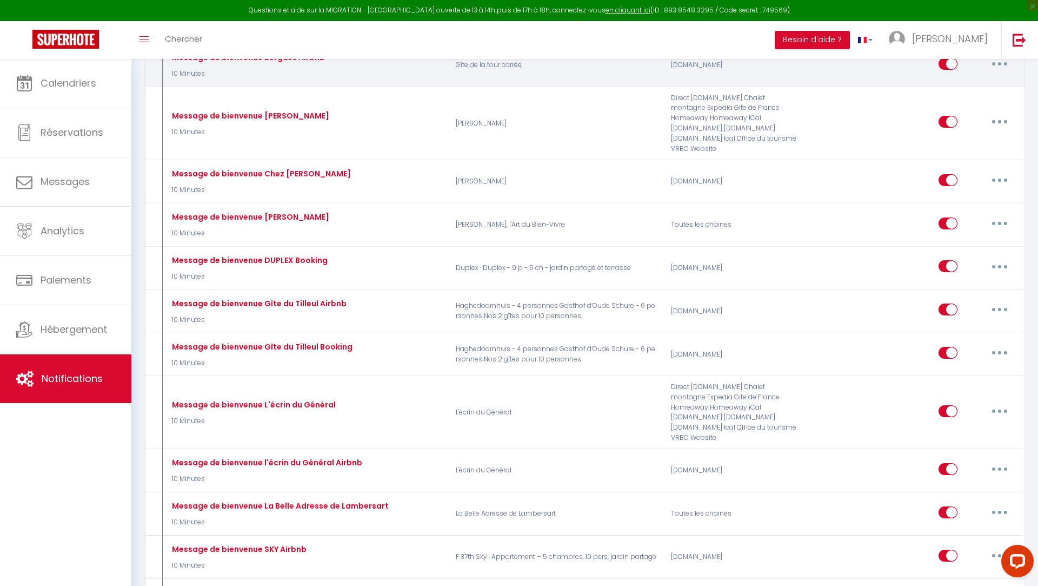
scroll to position [368, 0]
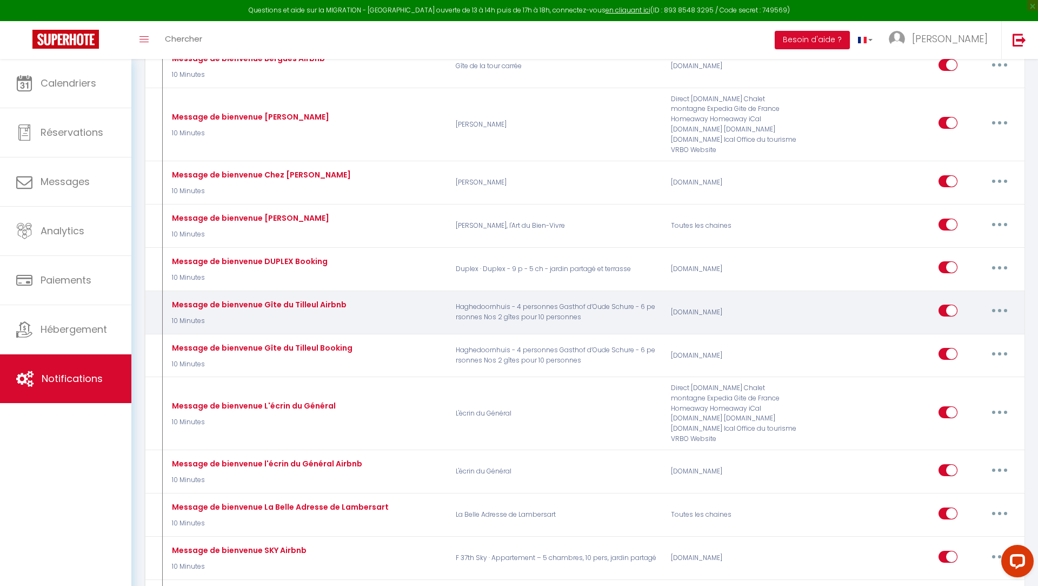
click at [1005, 302] on button "button" at bounding box center [1000, 310] width 30 height 17
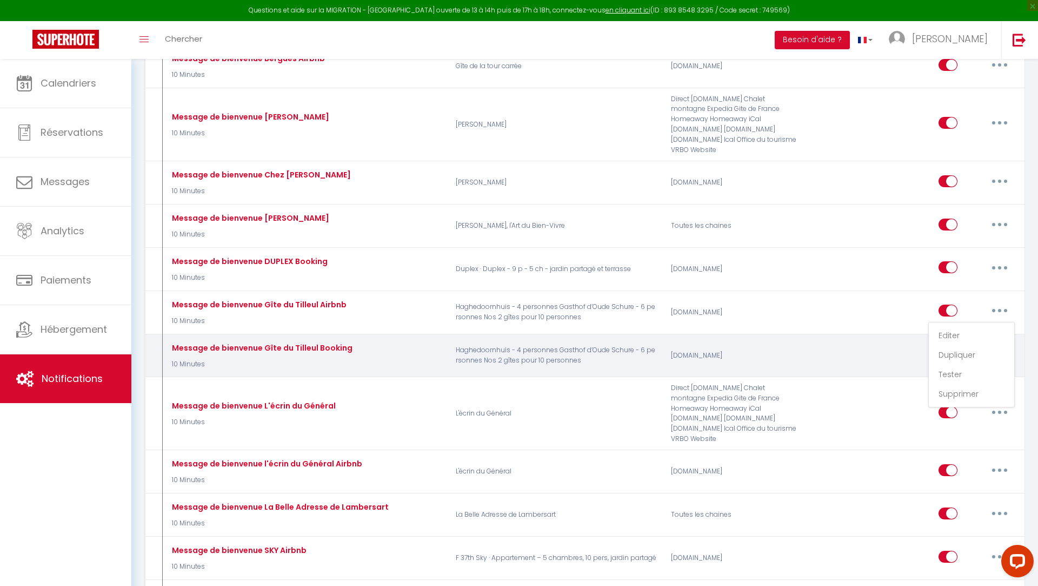
click at [858, 340] on div "Editer Dupliquer Tester Supprimer" at bounding box center [914, 355] width 215 height 31
click at [979, 340] on div "Editer Dupliquer Tester Supprimer" at bounding box center [977, 355] width 76 height 31
click at [992, 345] on button "button" at bounding box center [1000, 353] width 30 height 17
click at [958, 369] on link "Editer" at bounding box center [972, 378] width 80 height 18
type input "Message de bienvenue Gîte du Tilleul Booking"
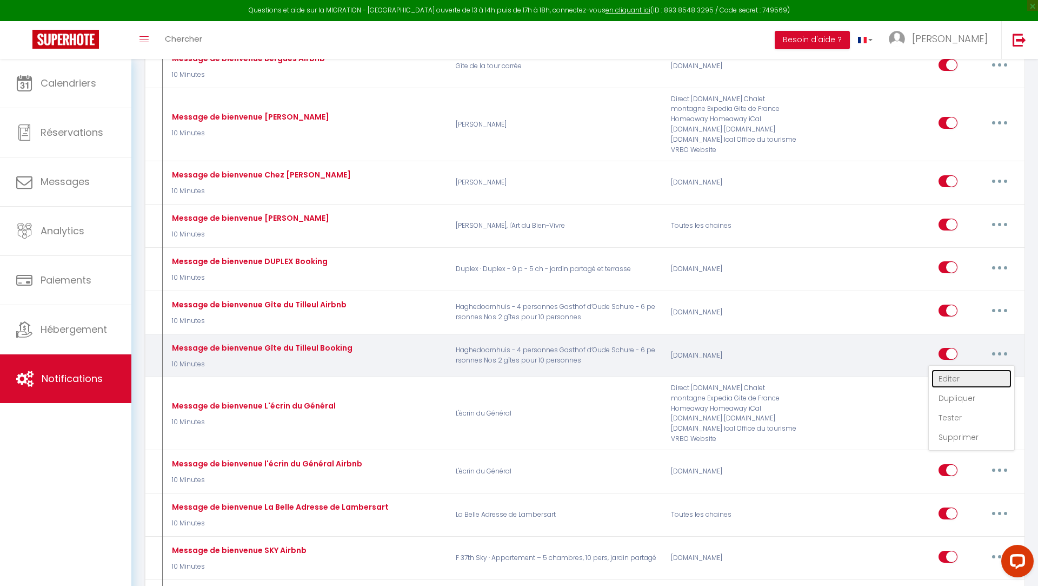
select select "10 Minutes"
select select "if_booking_is_paid"
checkbox input "true"
checkbox input "false"
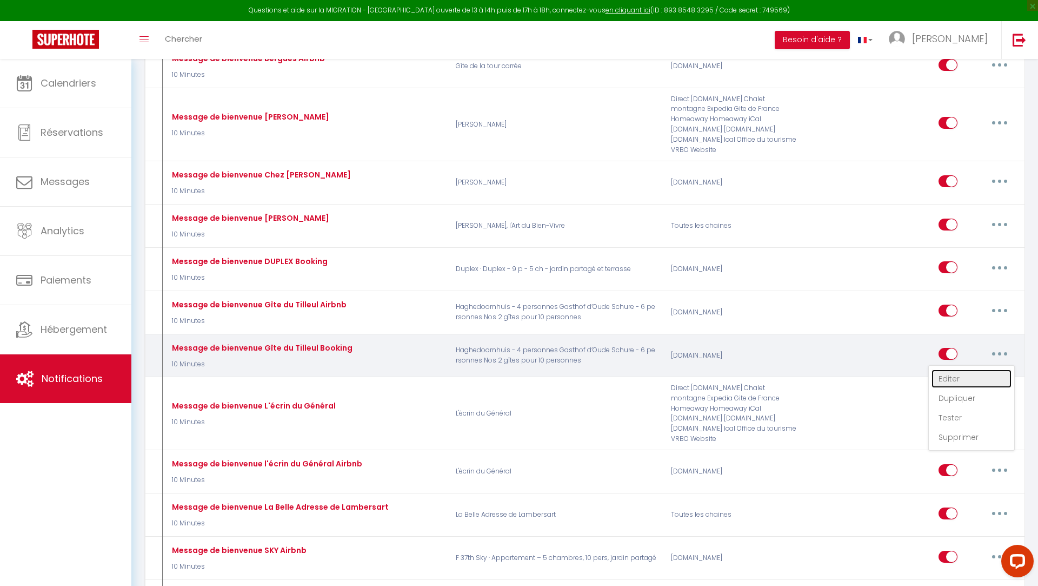
radio input "true"
type input "Merci de confirmer votre réservation - [BOOKING:ID] - [GUEST:FIRST_NAME] [GUEST…"
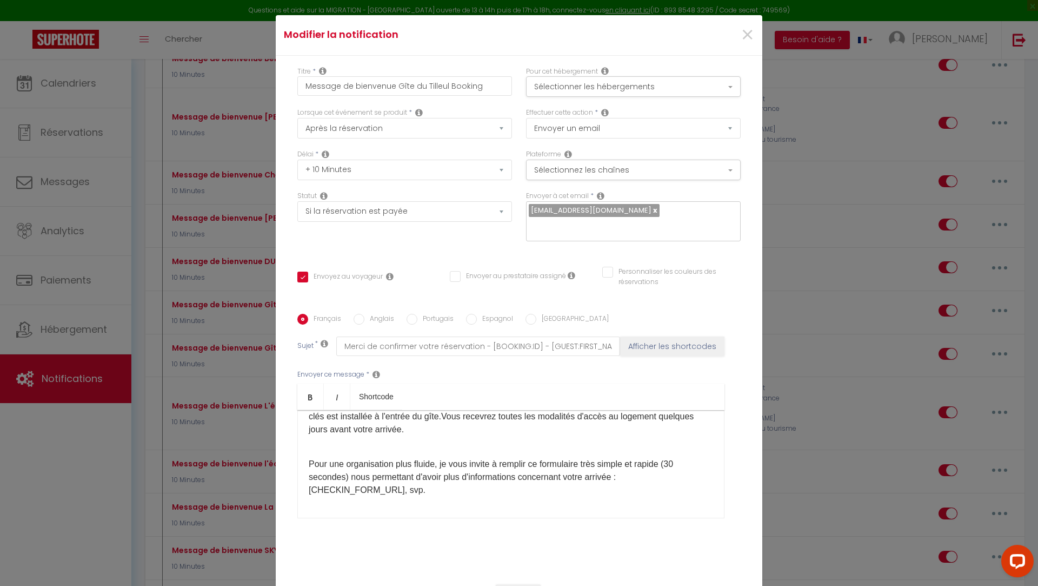
scroll to position [111, 0]
click at [617, 468] on p "Pour une organisation plus fluide, je vous invite à remplir ce formulaire très …" at bounding box center [511, 466] width 404 height 52
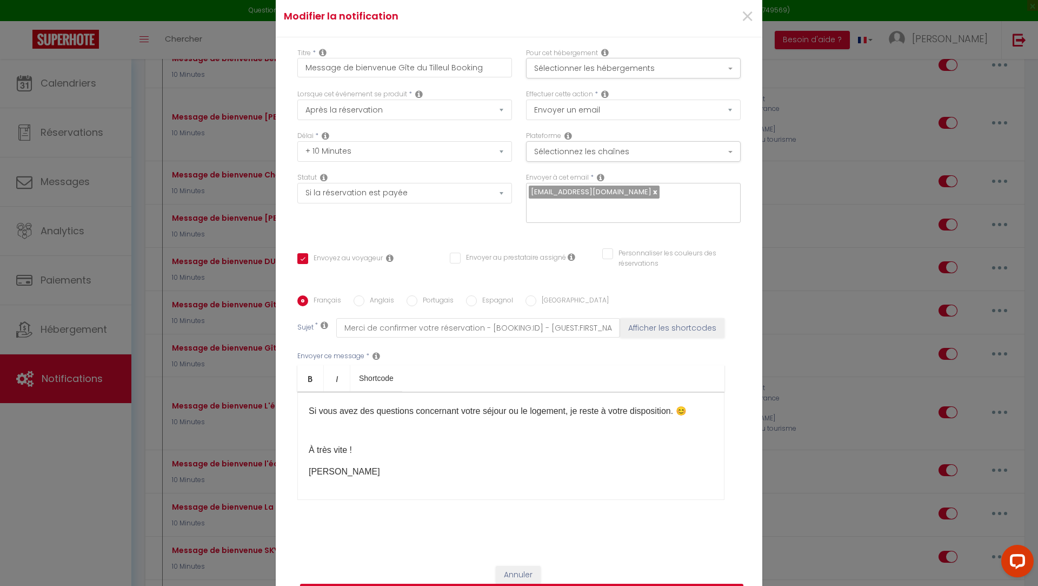
scroll to position [20, 0]
click at [603, 156] on button "Sélectionnez les chaînes" at bounding box center [633, 150] width 215 height 21
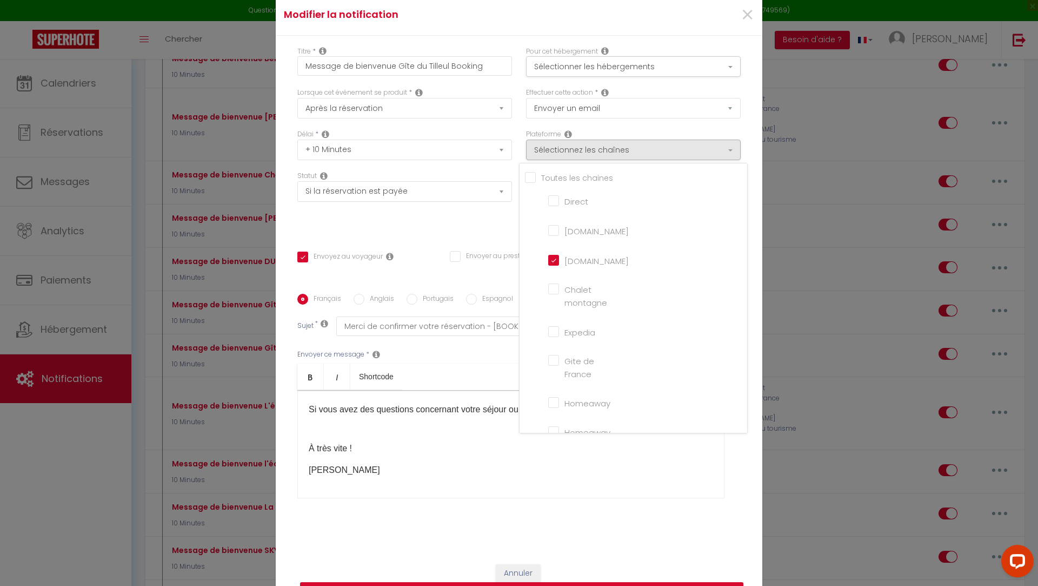
click at [550, 205] on input "Direct" at bounding box center [579, 200] width 62 height 11
checkbox input "true"
checkbox input "false"
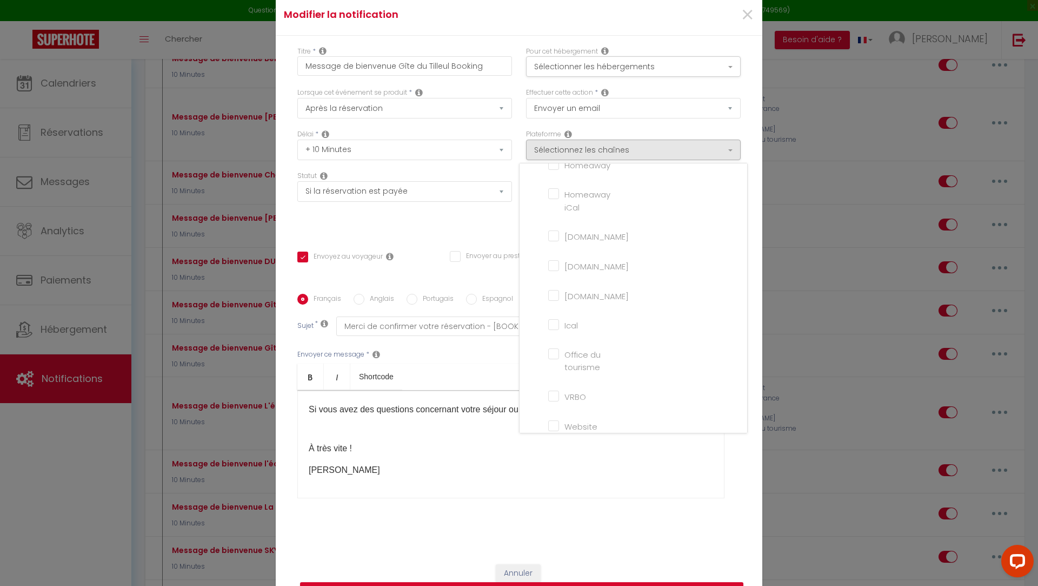
scroll to position [249, 0]
click at [561, 420] on input "Website" at bounding box center [579, 414] width 62 height 11
checkbox input "true"
checkbox input "false"
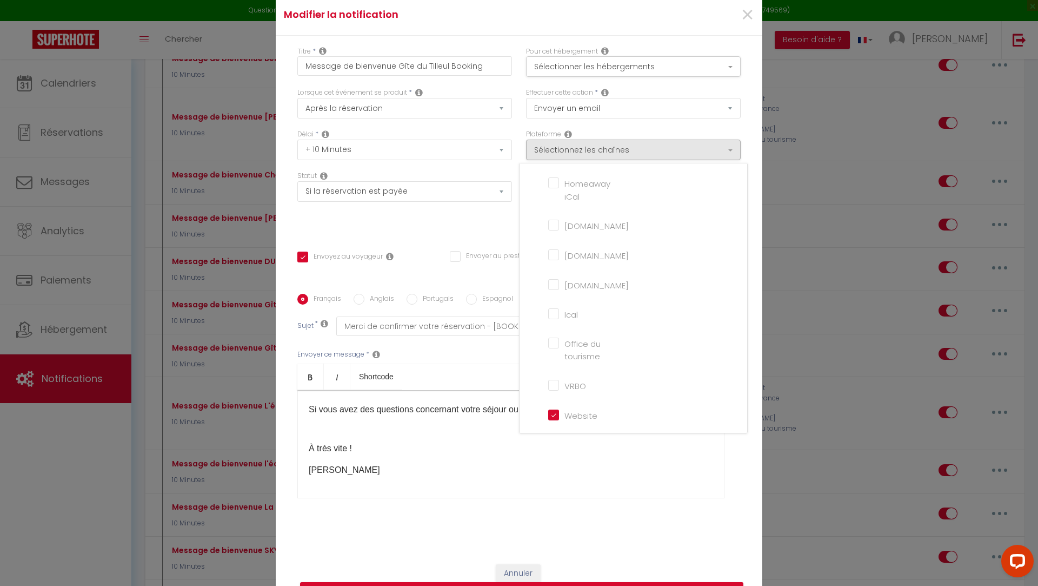
checkbox input "false"
click at [554, 205] on input "Direct" at bounding box center [579, 200] width 62 height 11
checkbox input "false"
checkbox input "true"
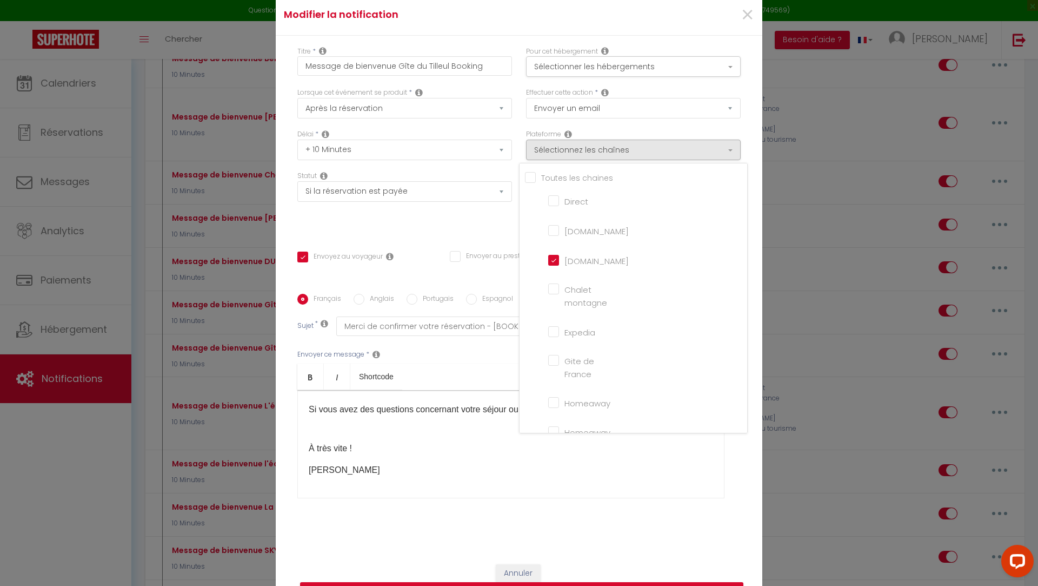
checkbox input "false"
click at [494, 264] on div "Envoyer au prestataire assigné" at bounding box center [508, 262] width 116 height 23
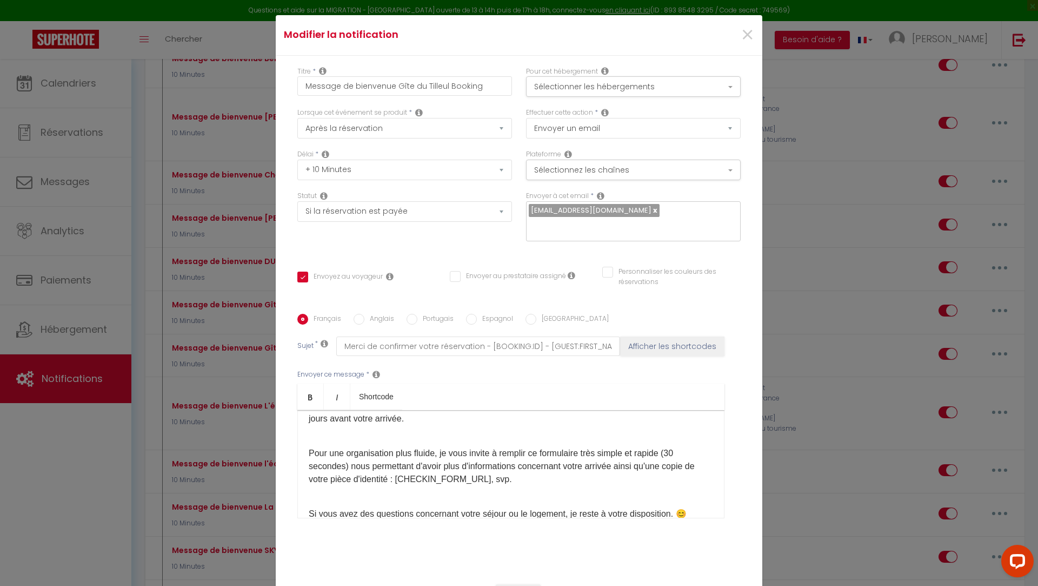
scroll to position [120, 0]
drag, startPoint x: 620, startPoint y: 456, endPoint x: 393, endPoint y: 468, distance: 228.0
click at [393, 468] on p "Pour une organisation plus fluide, je vous invite à remplir ce formulaire très …" at bounding box center [511, 457] width 404 height 52
copy p "ainsi qu'une copie de votre pièce d'identité"
click at [571, 475] on div "Bonjour [GUEST:FIRST_NAME], Nous vous remercions pour votre réservation ! Je su…" at bounding box center [510, 464] width 427 height 108
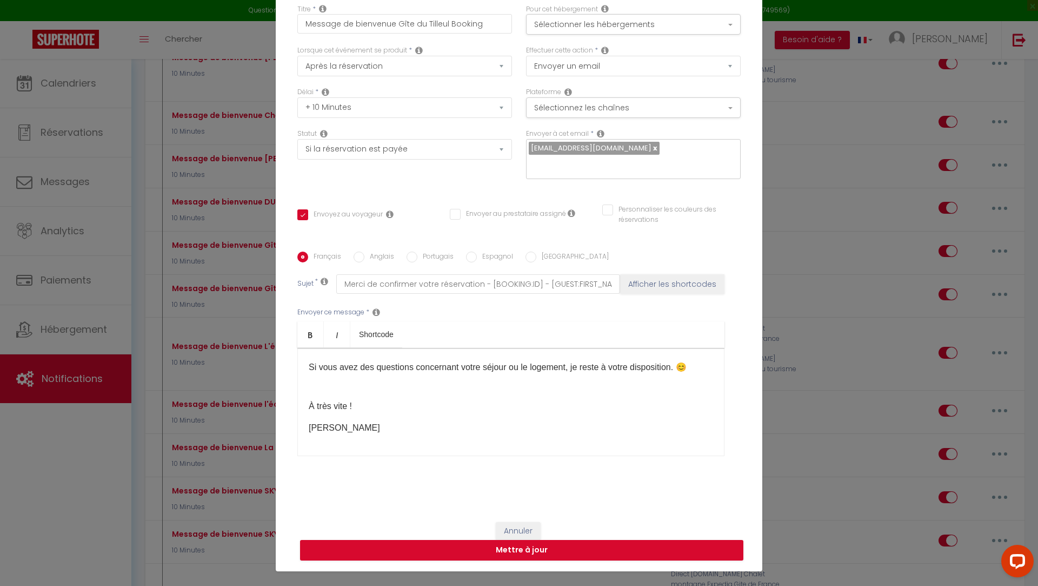
scroll to position [437, 0]
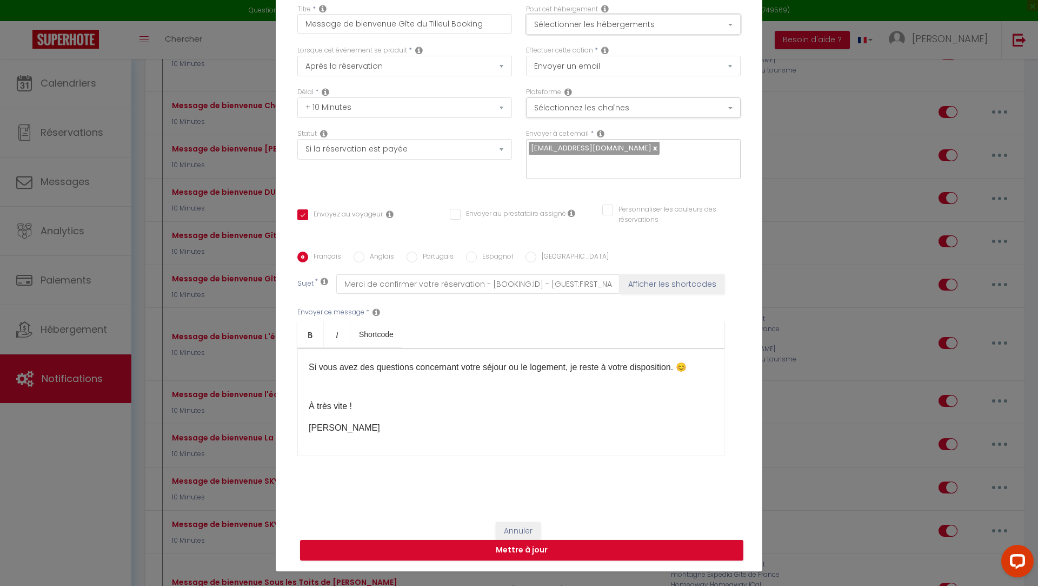
click at [616, 35] on button "Sélectionner les hébergements" at bounding box center [633, 24] width 215 height 21
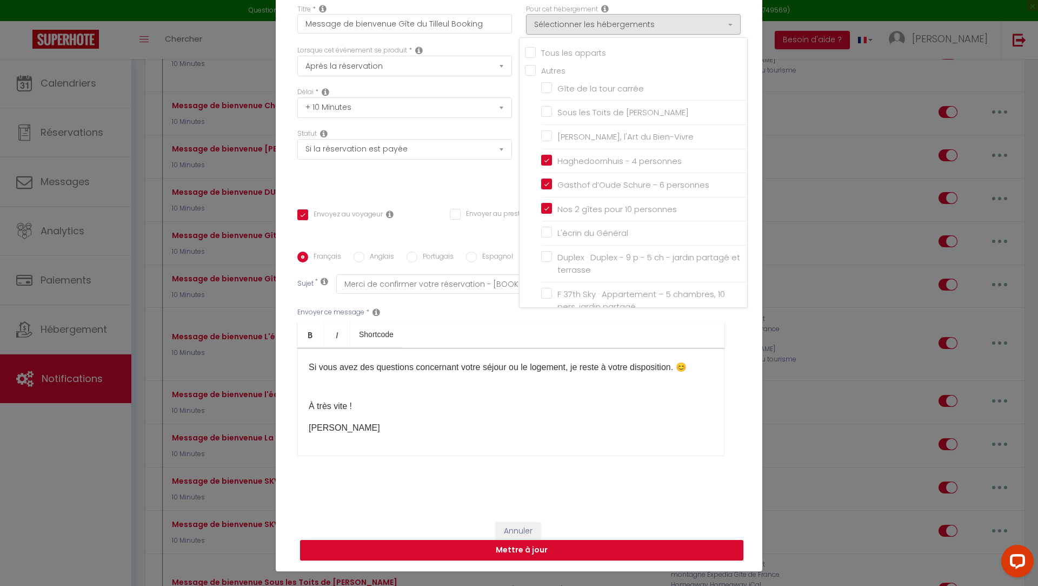
click at [683, 421] on p "[PERSON_NAME]" at bounding box center [511, 427] width 404 height 13
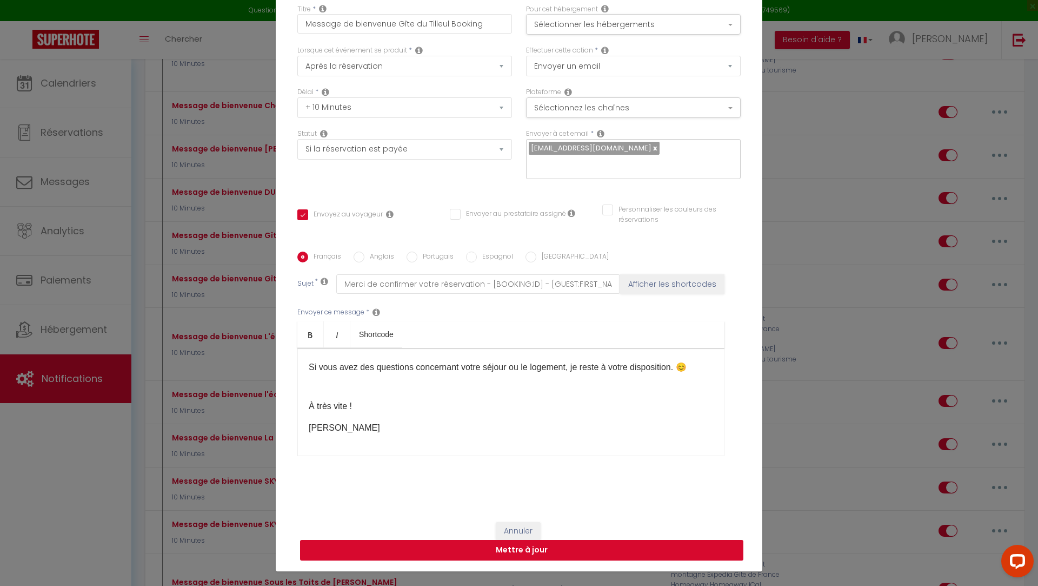
click at [557, 540] on button "Mettre à jour" at bounding box center [521, 550] width 443 height 21
checkbox input "true"
checkbox input "false"
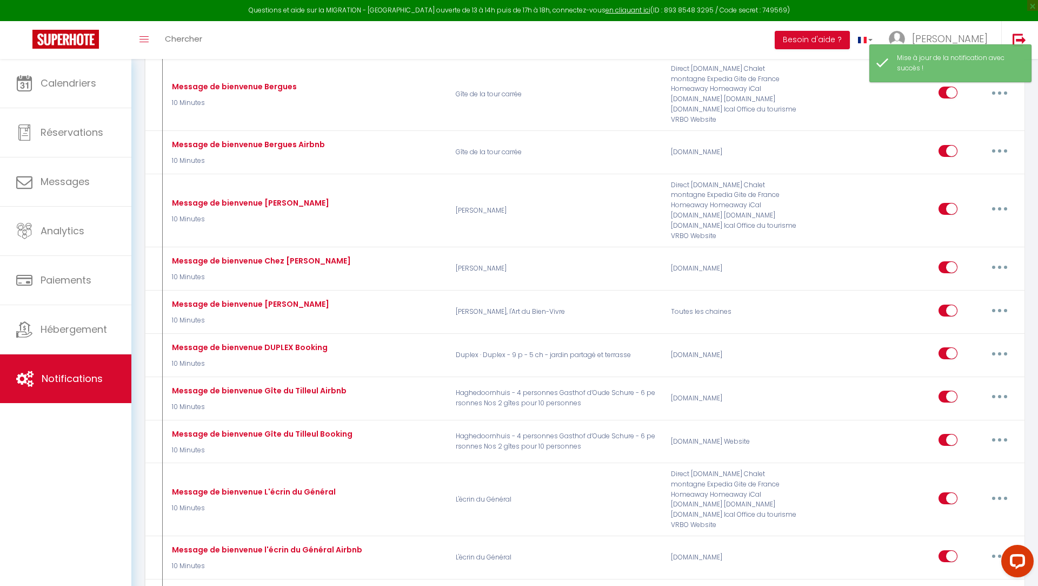
scroll to position [0, 0]
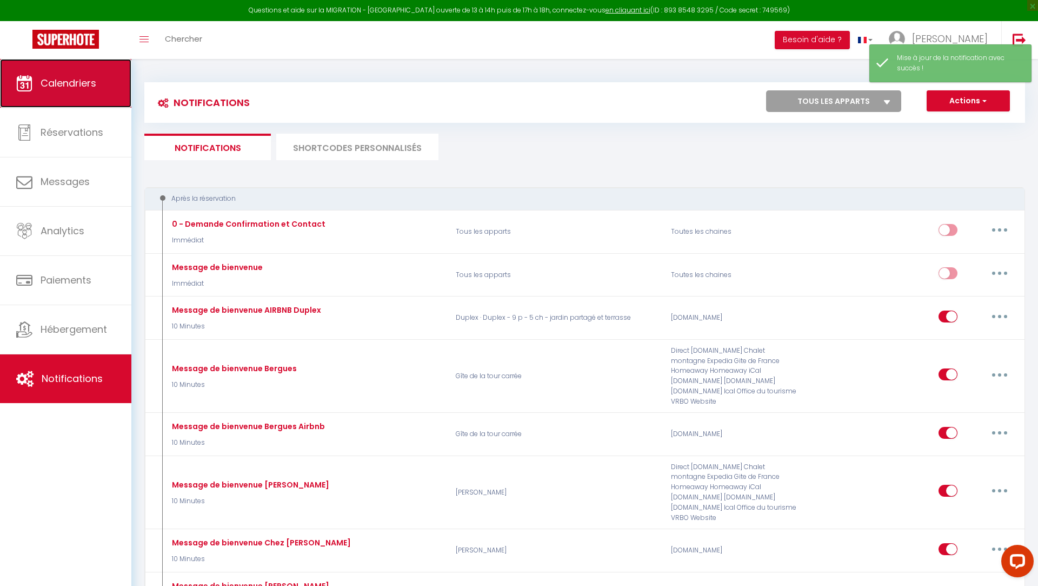
click at [71, 92] on link "Calendriers" at bounding box center [65, 83] width 131 height 49
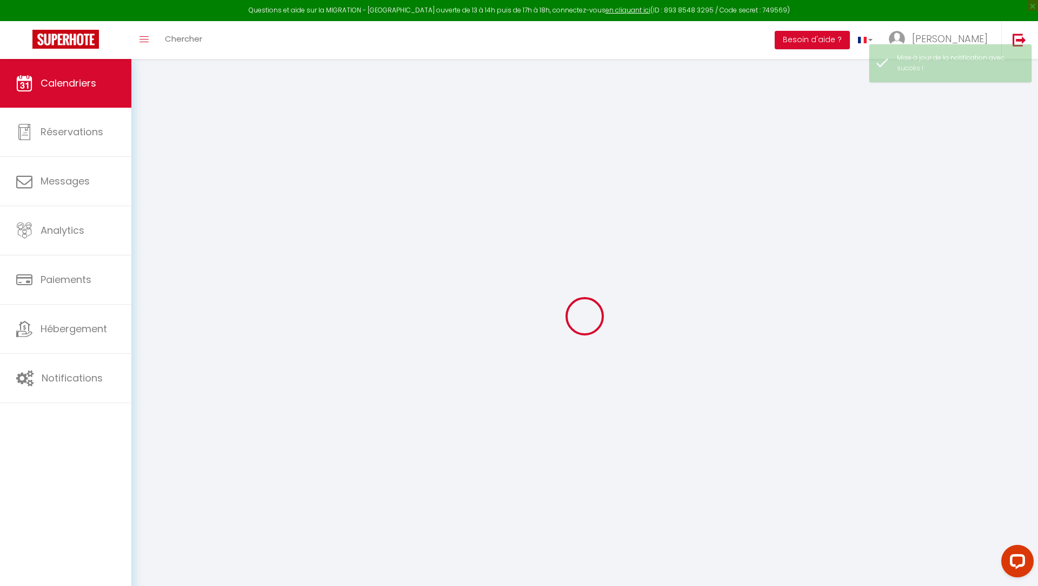
select select
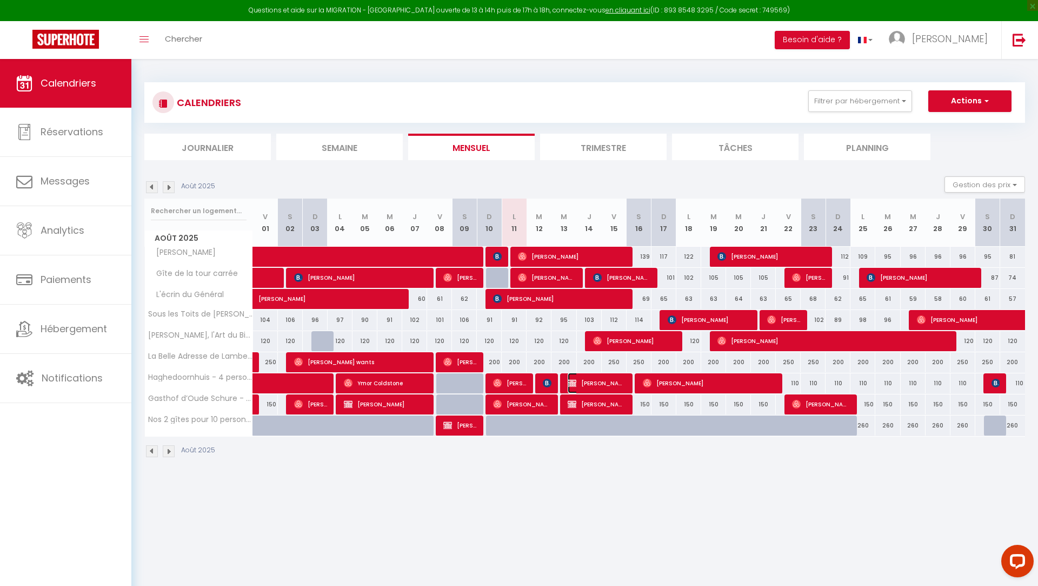
click at [592, 378] on span "[PERSON_NAME]" at bounding box center [597, 383] width 58 height 21
select select "OK"
select select "KO"
select select "0"
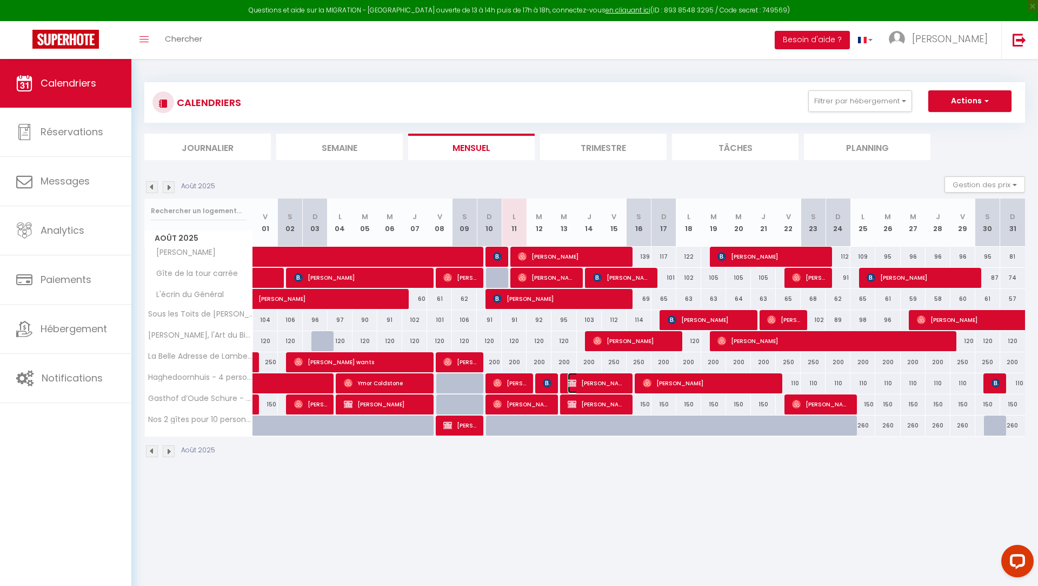
select select "1"
select select
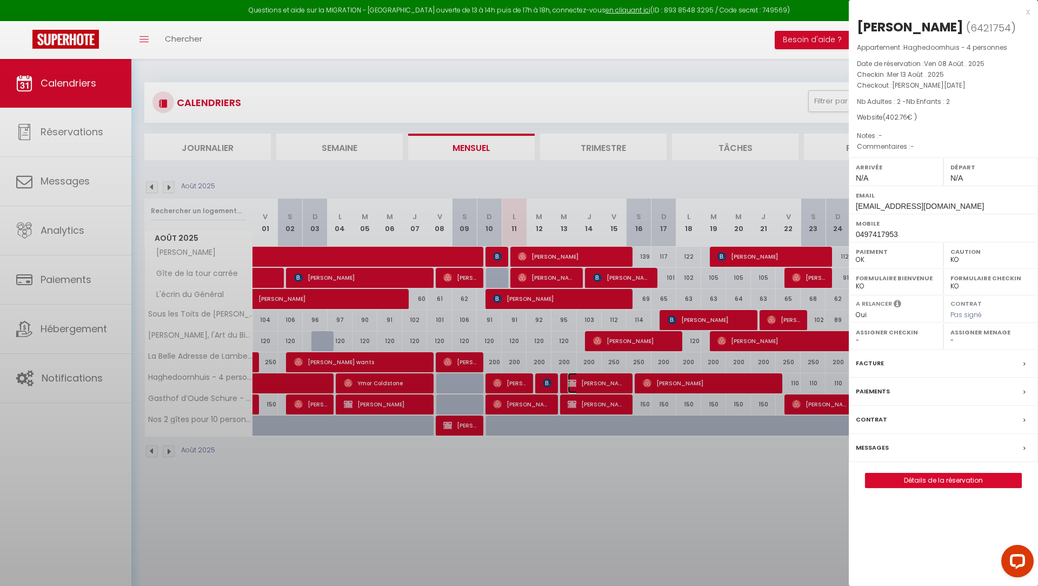
select select "10070"
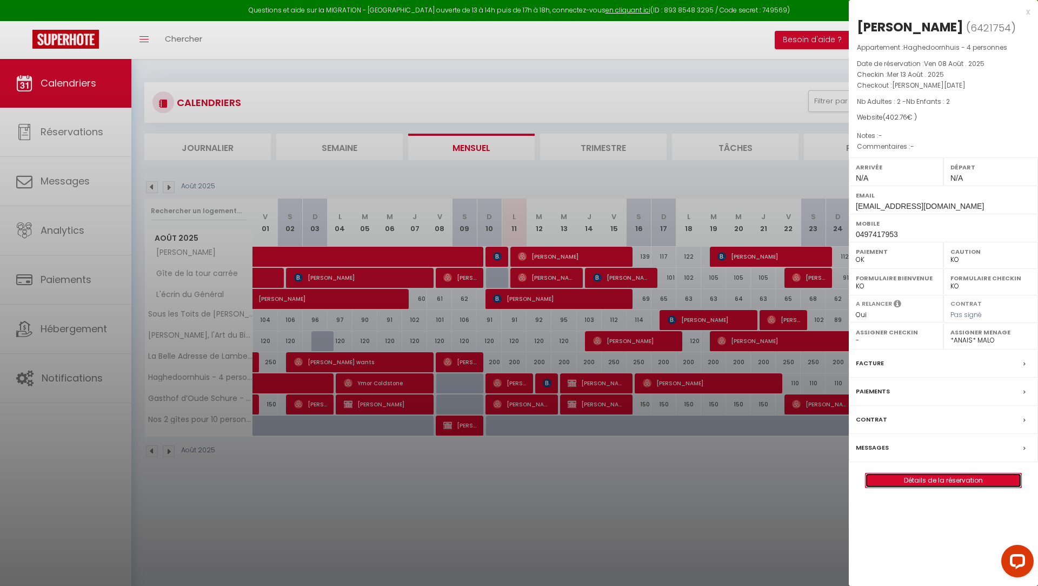
click at [913, 476] on link "Détails de la réservation" at bounding box center [944, 480] width 156 height 14
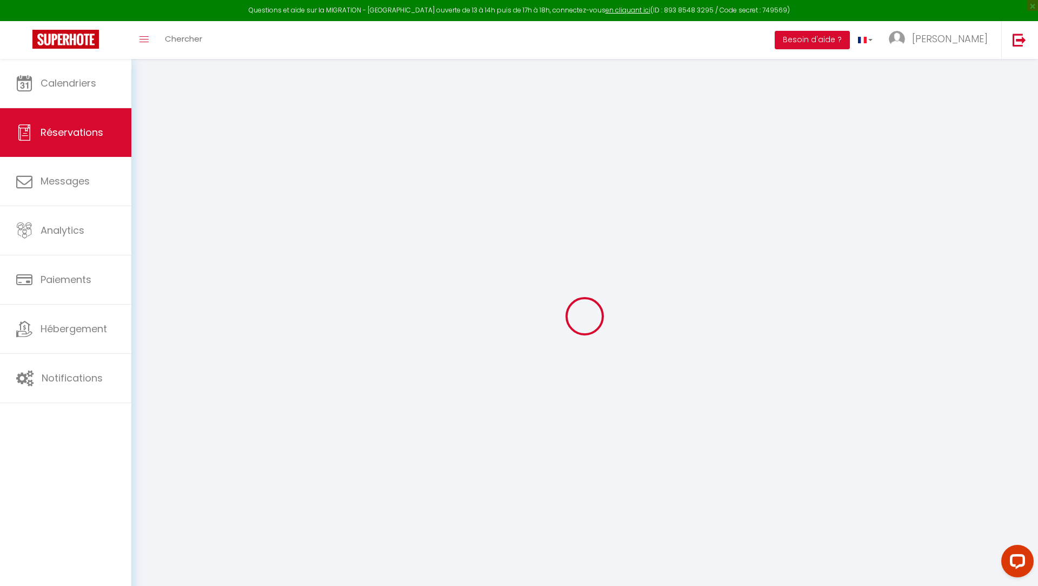
type input "jelle"
type input "brabants"
type input "[EMAIL_ADDRESS][DOMAIN_NAME]"
type input "0497417953"
type input "2200"
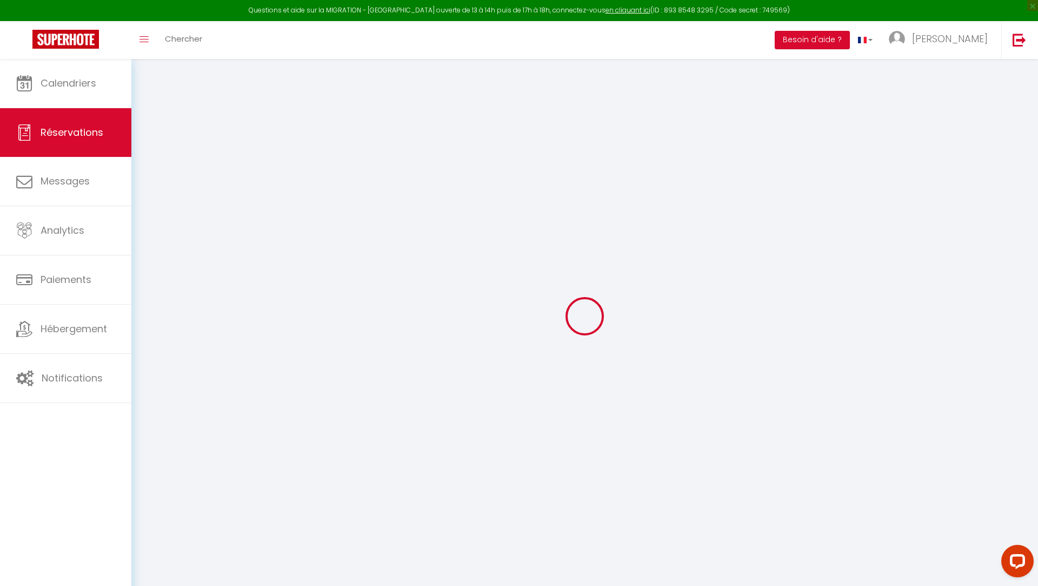
type input "[STREET_ADDRESS]"
type input "Herentals"
select select "BE"
select select "65345"
select select "1"
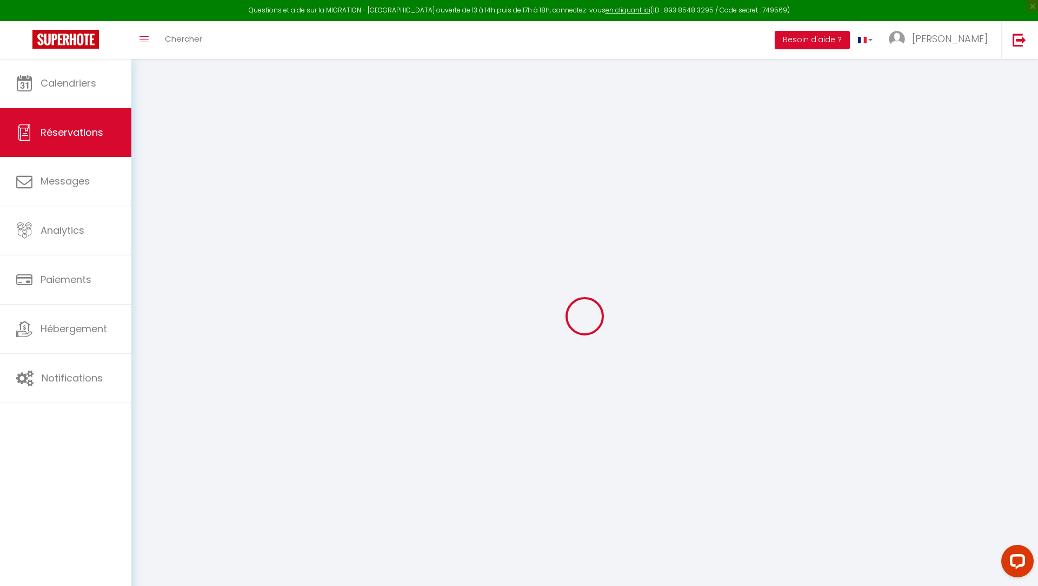
type input "Mer 13 Août 2025"
select select
type input "[PERSON_NAME][DATE]"
select select
type input "2"
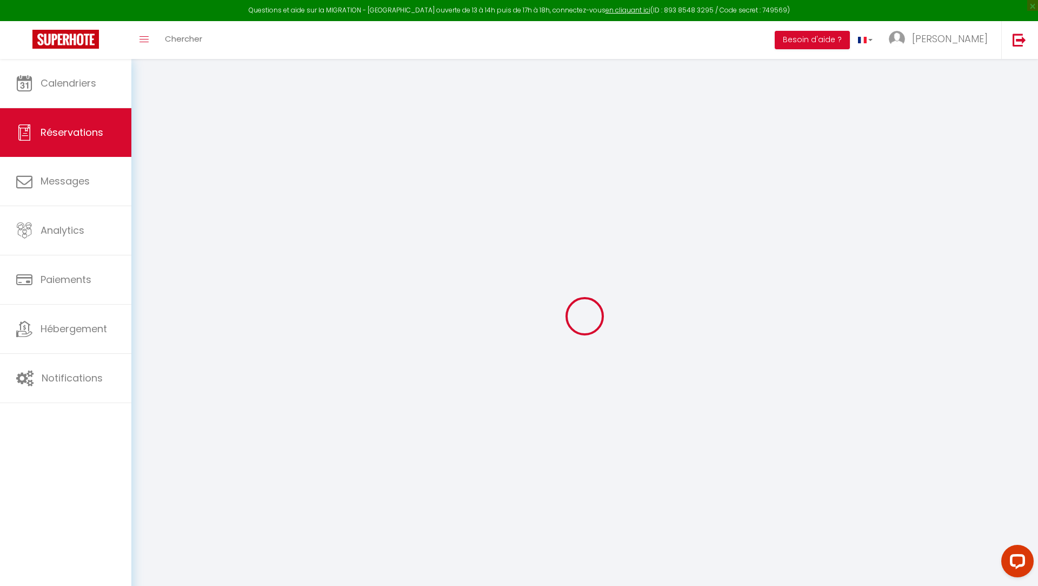
type input "2"
select select "12"
select select
type input "330"
checkbox input "false"
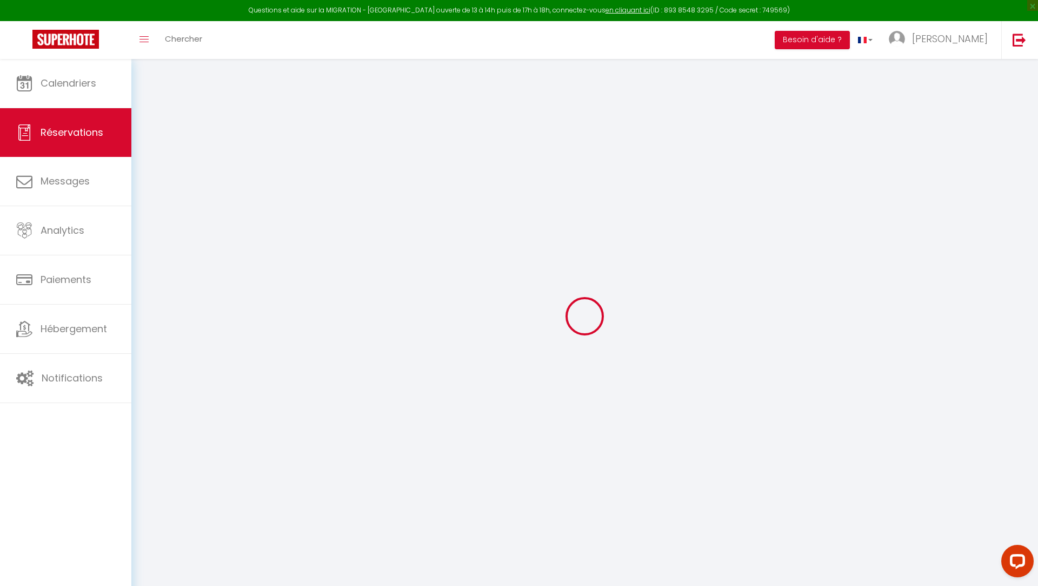
type input "0"
select select "69"
type input "0"
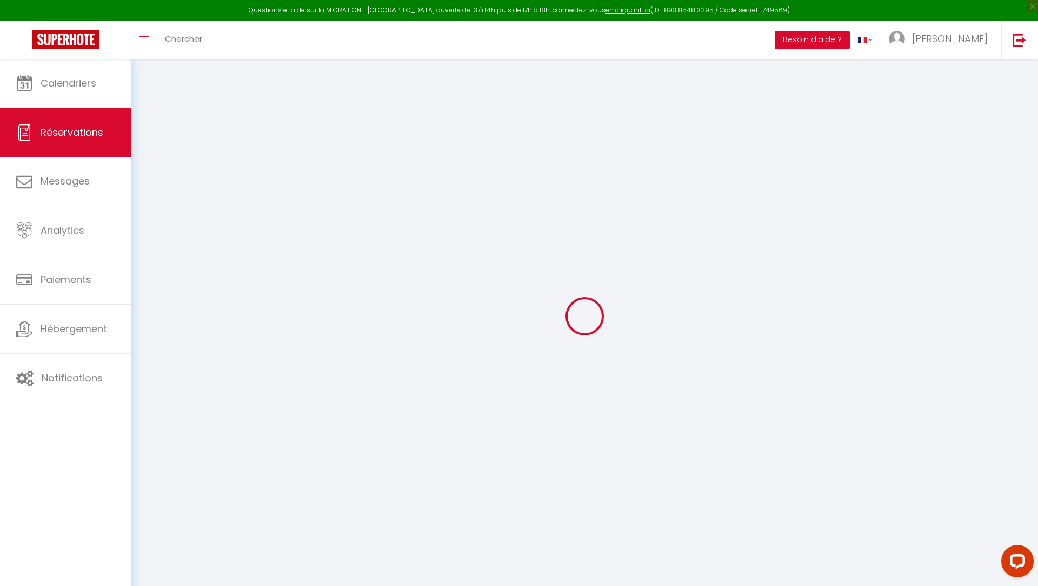
select select
select select "14"
checkbox input "false"
select select
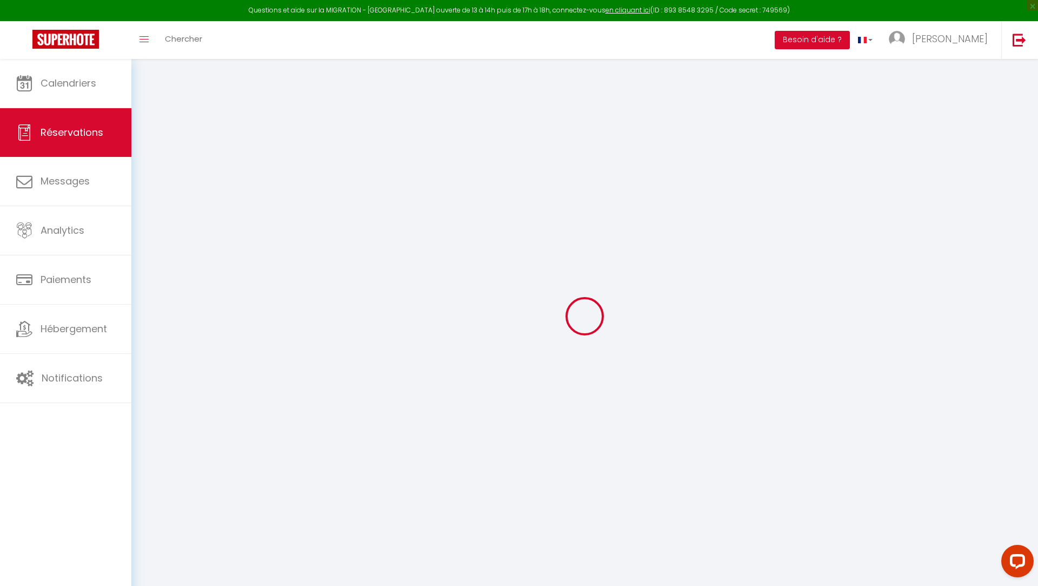
select select
checkbox input "false"
select select
checkbox input "false"
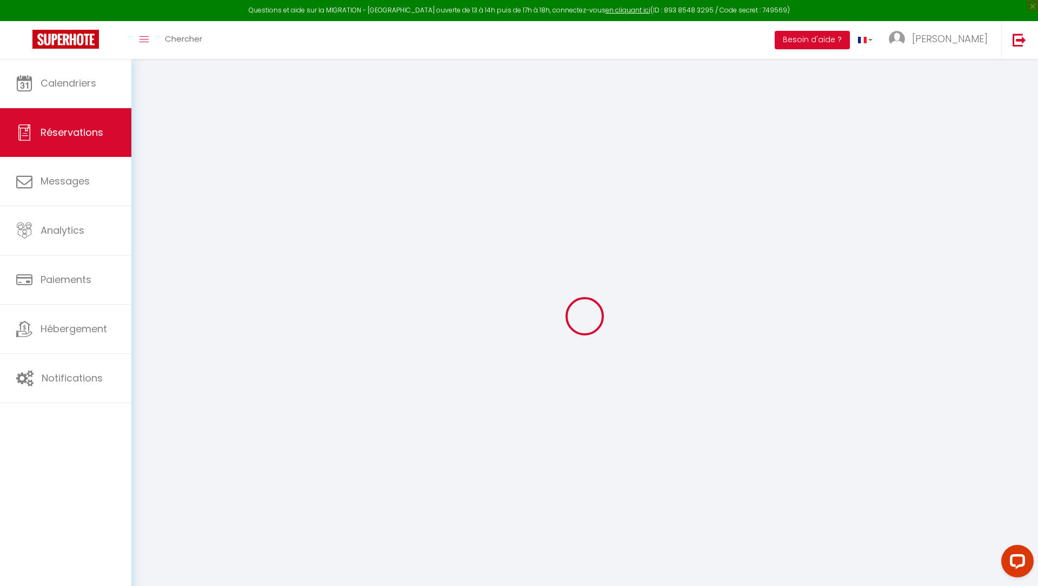
select select
checkbox input "false"
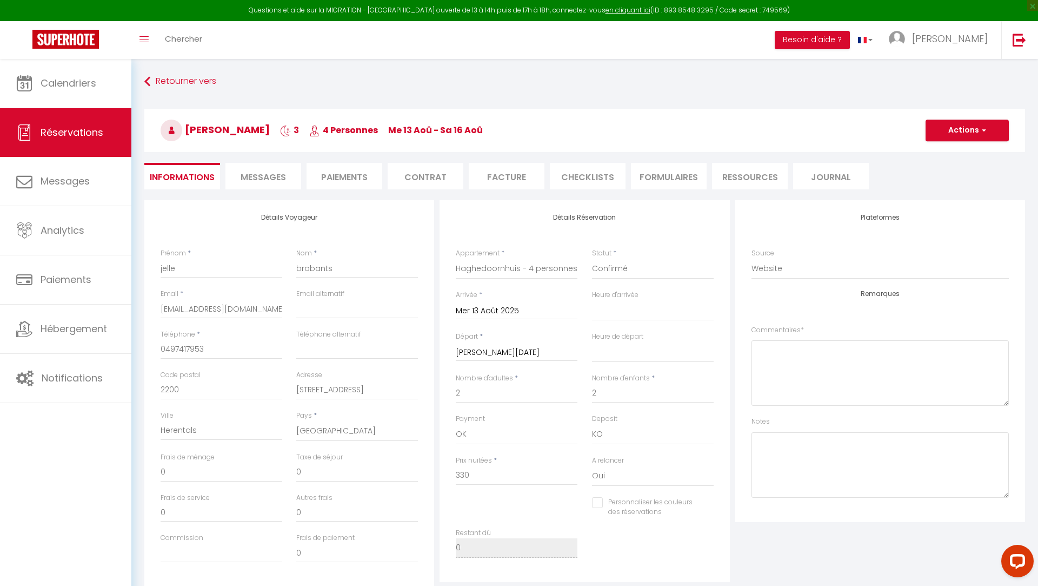
type input "67"
type input "5.76"
select select
checkbox input "false"
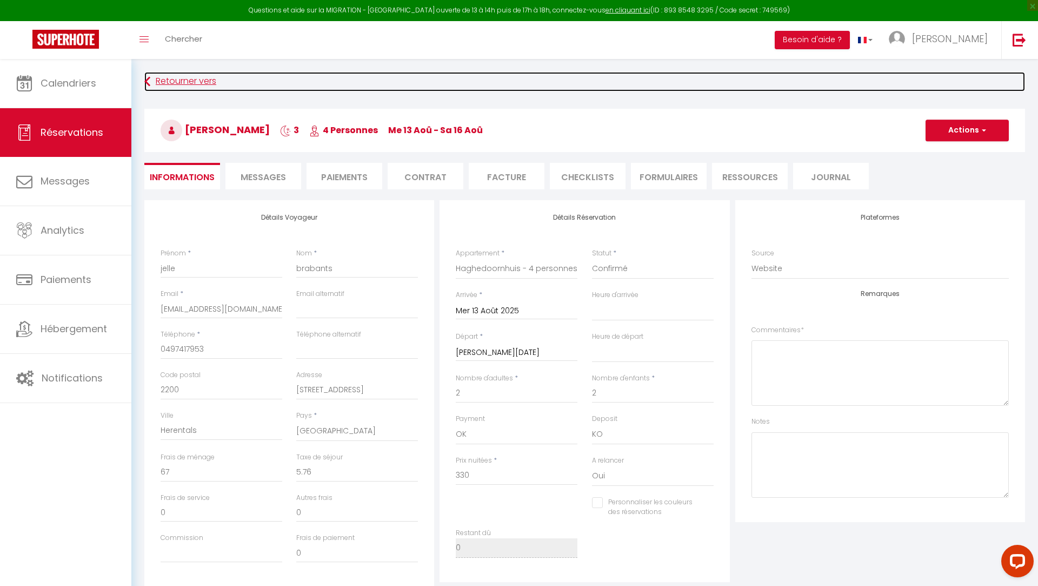
click at [166, 82] on link "Retourner vers" at bounding box center [584, 81] width 881 height 19
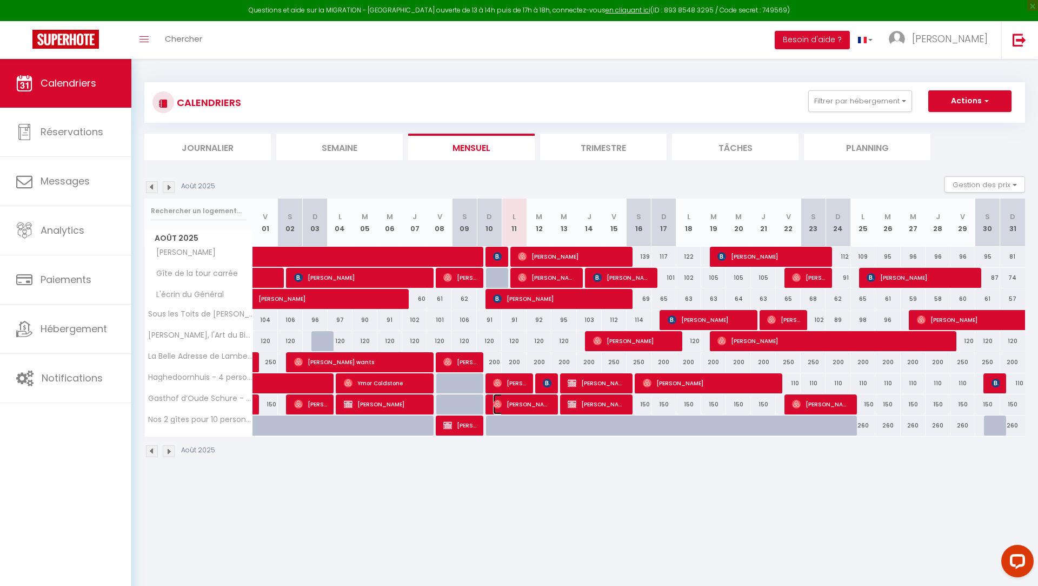
click at [534, 409] on span "[PERSON_NAME]" at bounding box center [522, 404] width 58 height 21
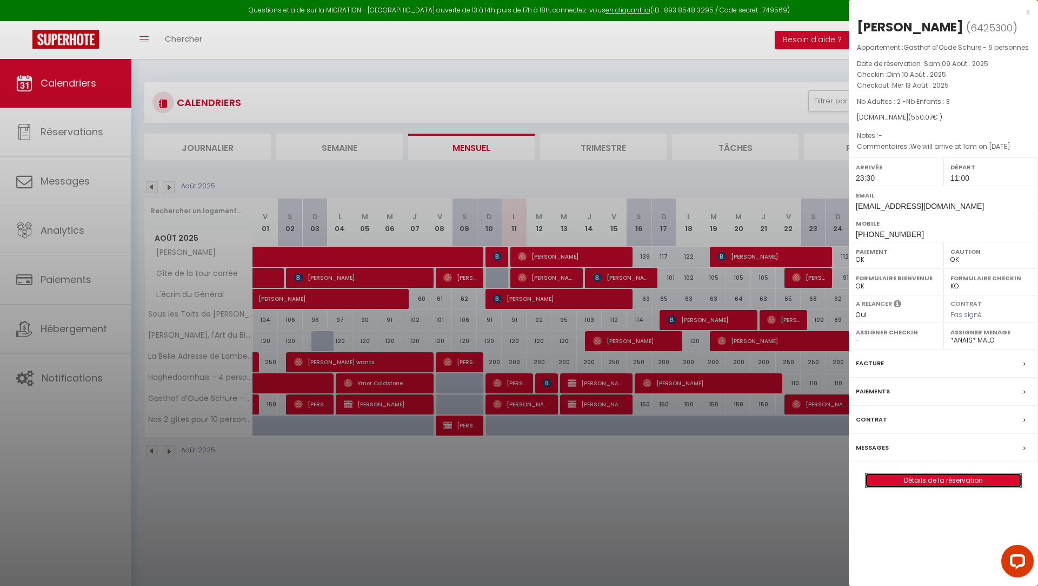
click at [910, 475] on link "Détails de la réservation" at bounding box center [944, 480] width 156 height 14
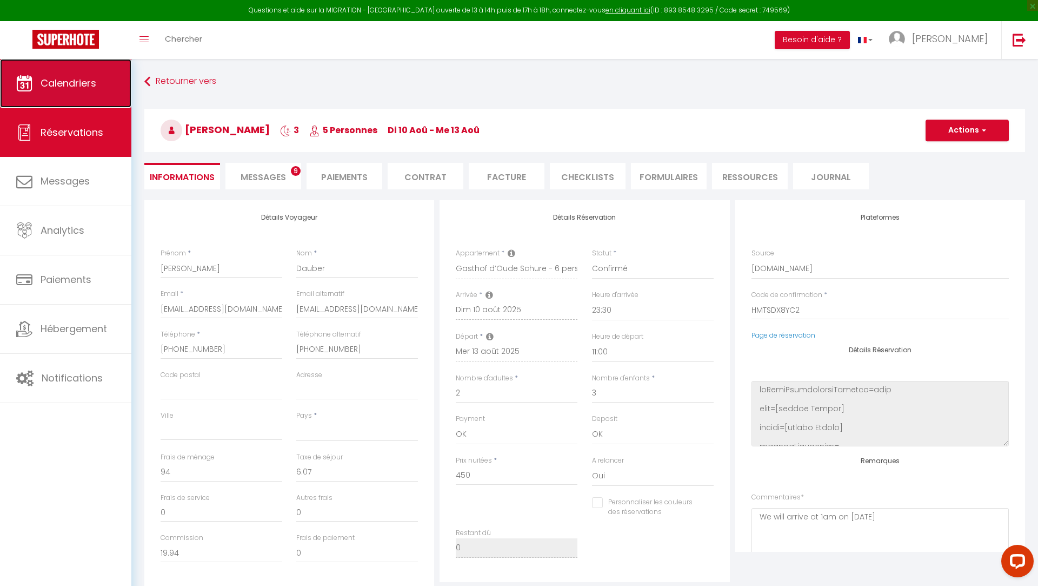
click at [58, 92] on link "Calendriers" at bounding box center [65, 83] width 131 height 49
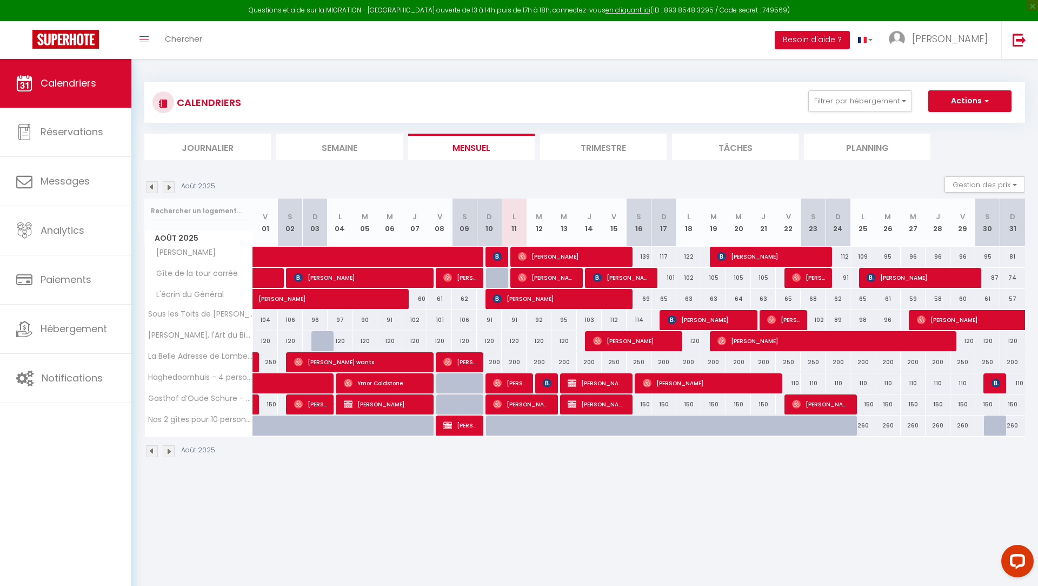
click at [509, 328] on div "91" at bounding box center [514, 320] width 25 height 20
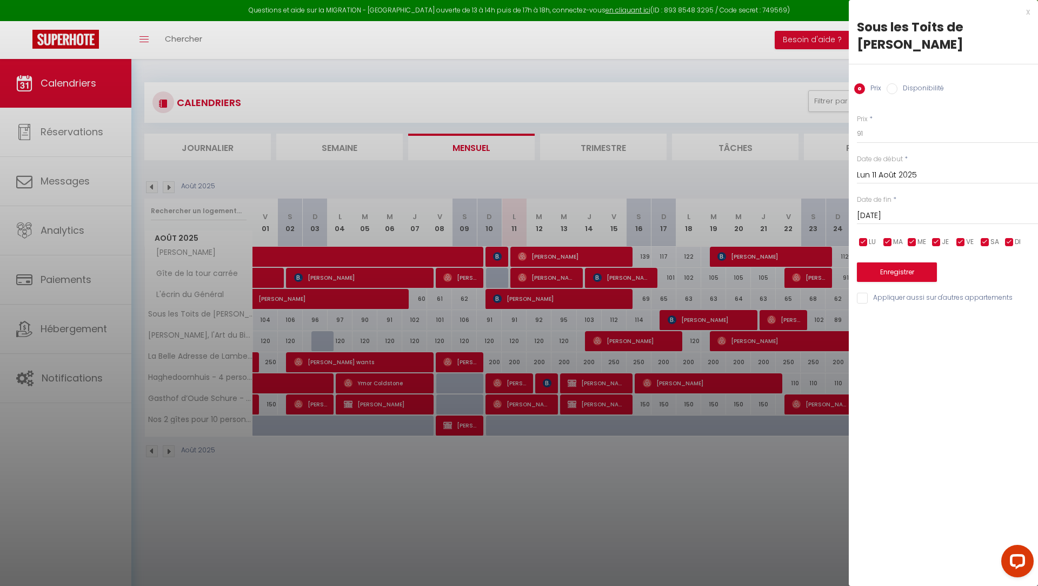
click at [1026, 11] on div "x" at bounding box center [939, 11] width 181 height 13
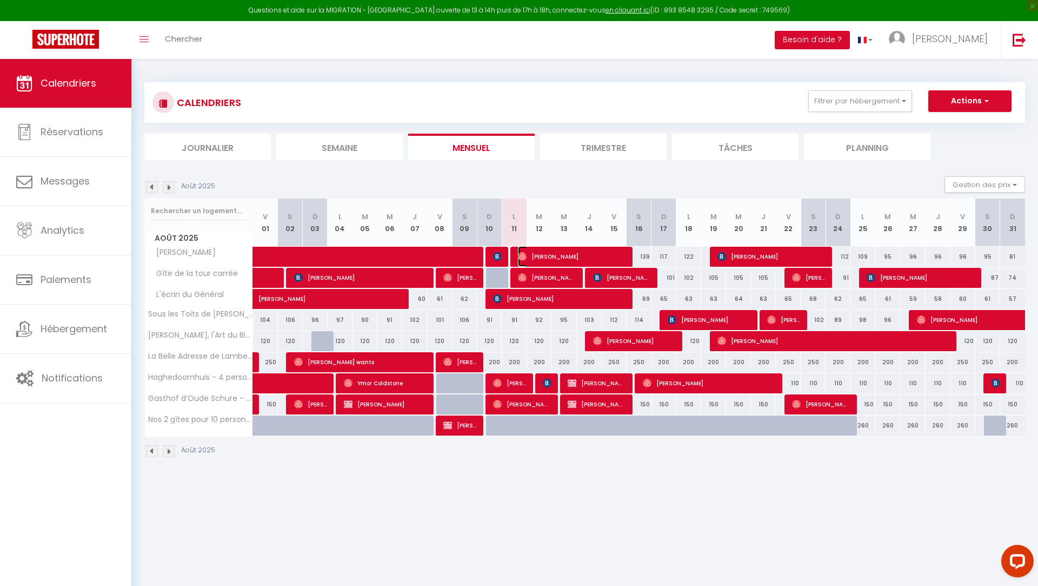
click at [573, 259] on span "[PERSON_NAME]" at bounding box center [572, 256] width 108 height 21
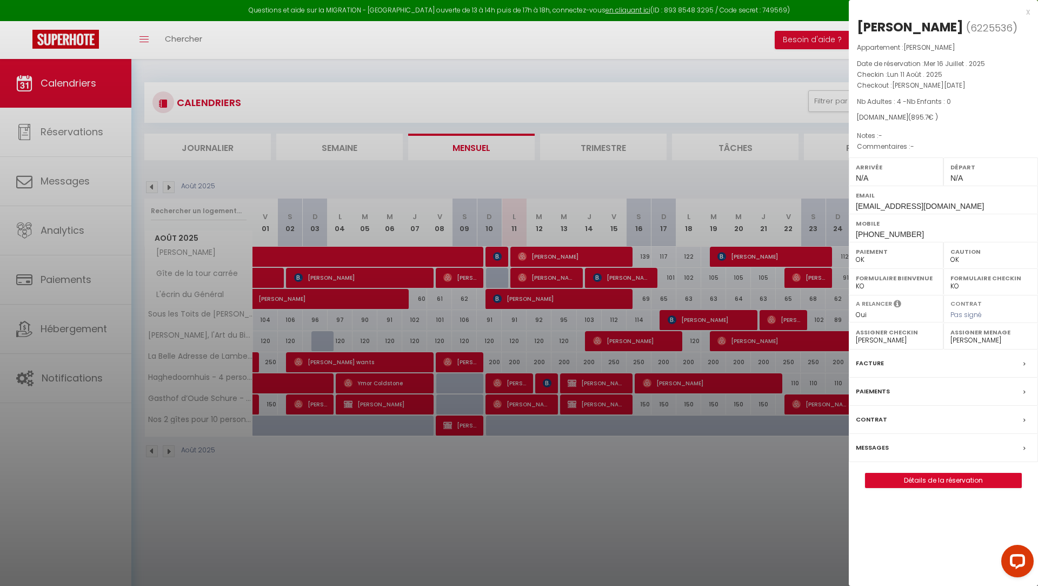
click at [858, 449] on label "Messages" at bounding box center [872, 447] width 33 height 11
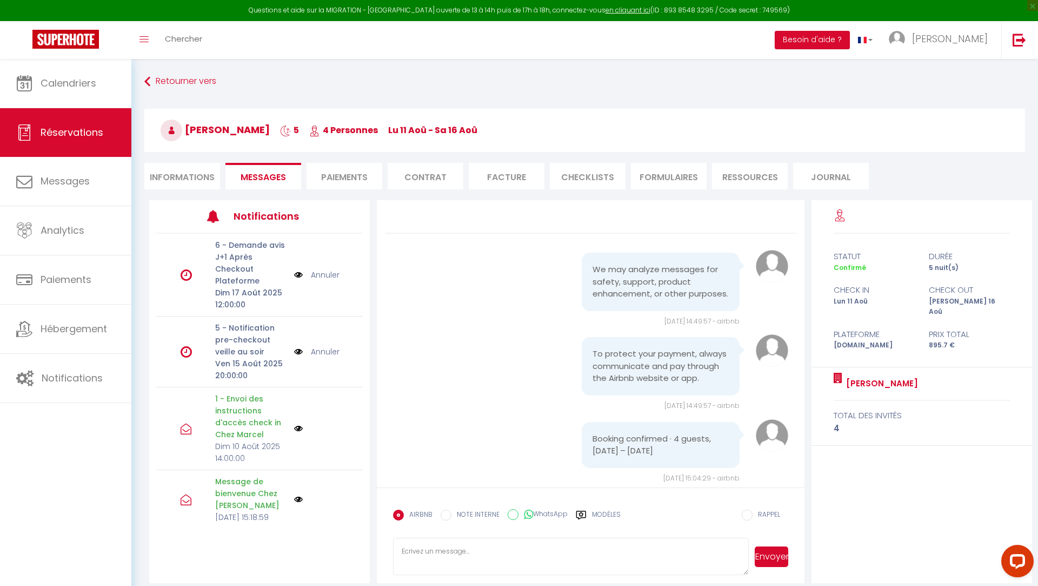
scroll to position [1611, 0]
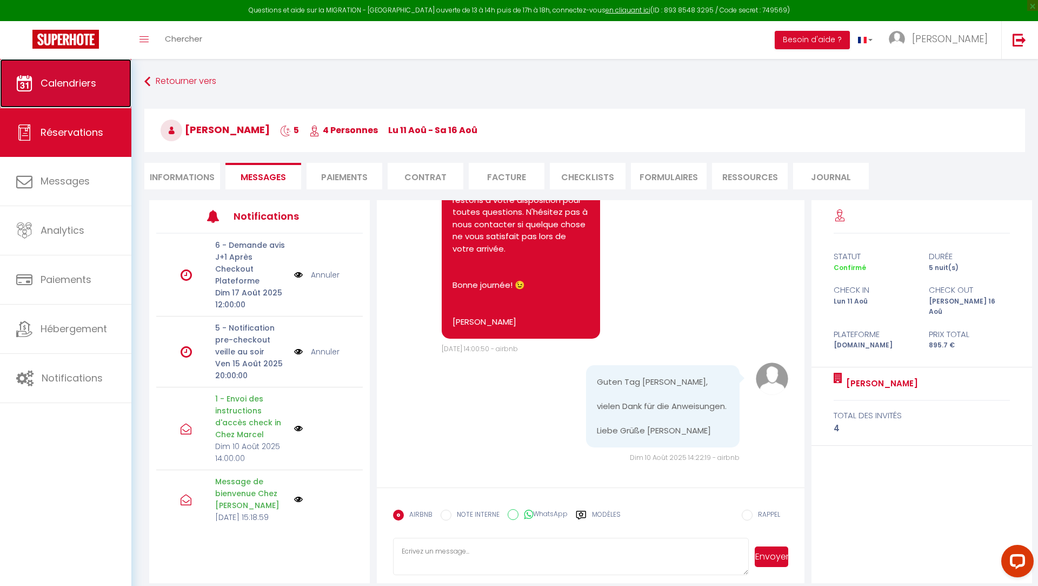
click at [71, 72] on link "Calendriers" at bounding box center [65, 83] width 131 height 49
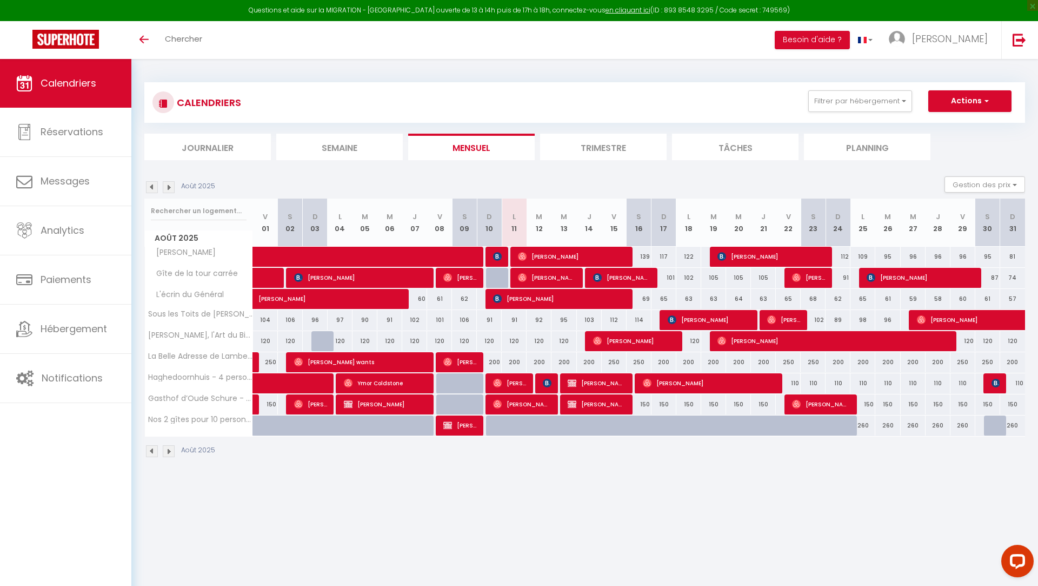
click at [567, 532] on body "Questions et aide sur la MIGRATION - [GEOGRAPHIC_DATA] ouverte de 13 à 14h puis…" at bounding box center [519, 352] width 1038 height 586
click at [74, 161] on link "Messages" at bounding box center [65, 181] width 131 height 49
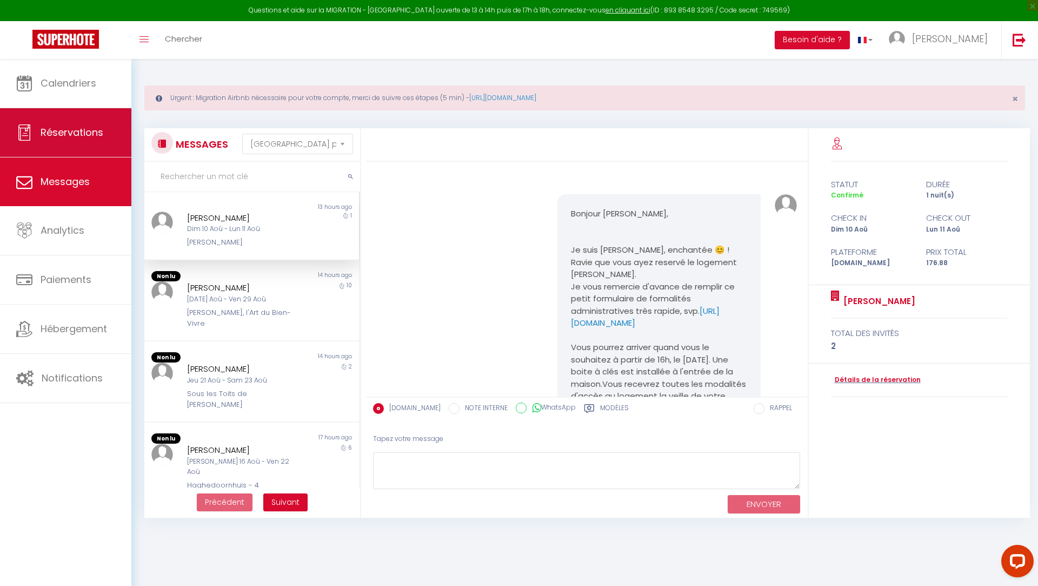
scroll to position [1647, 0]
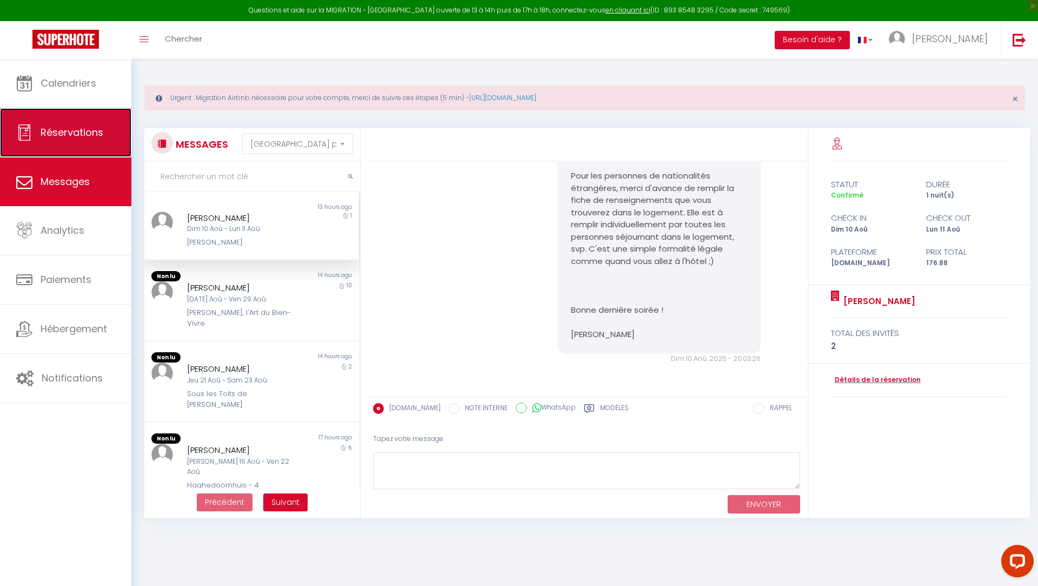
click at [69, 132] on span "Réservations" at bounding box center [72, 132] width 63 height 14
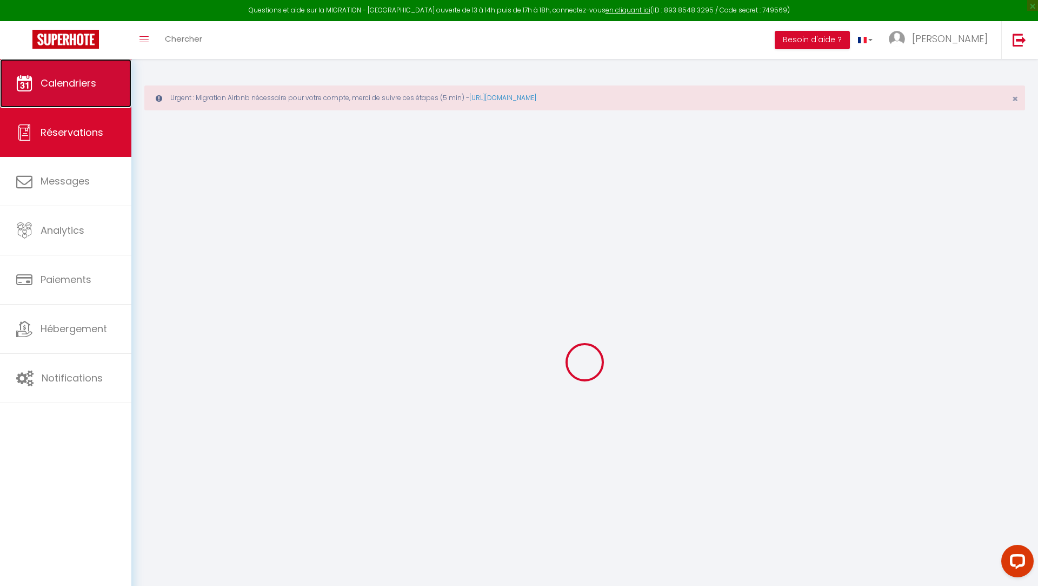
click at [71, 84] on span "Calendriers" at bounding box center [69, 83] width 56 height 14
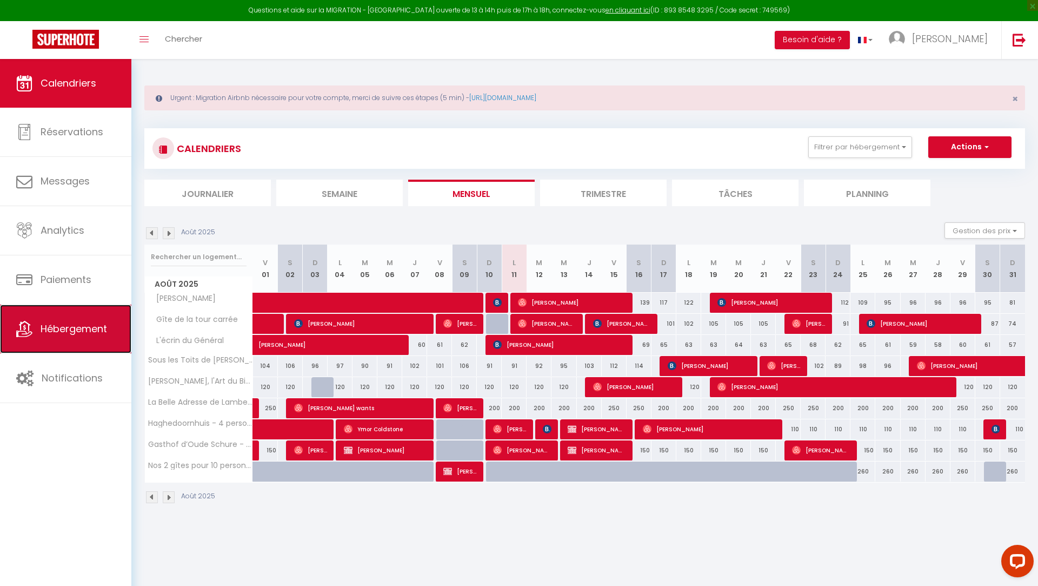
click at [72, 335] on link "Hébergement" at bounding box center [65, 328] width 131 height 49
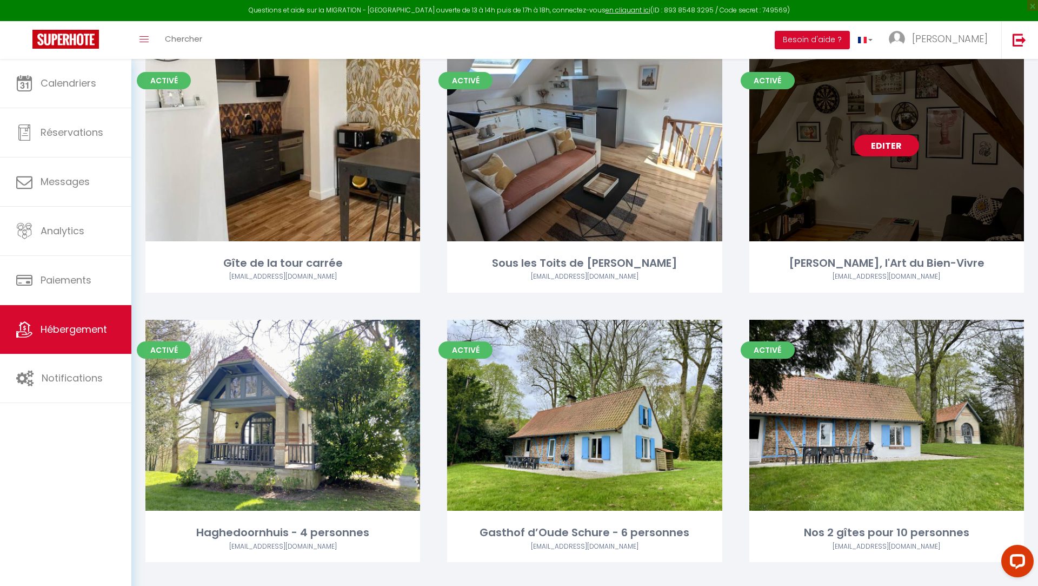
scroll to position [131, 0]
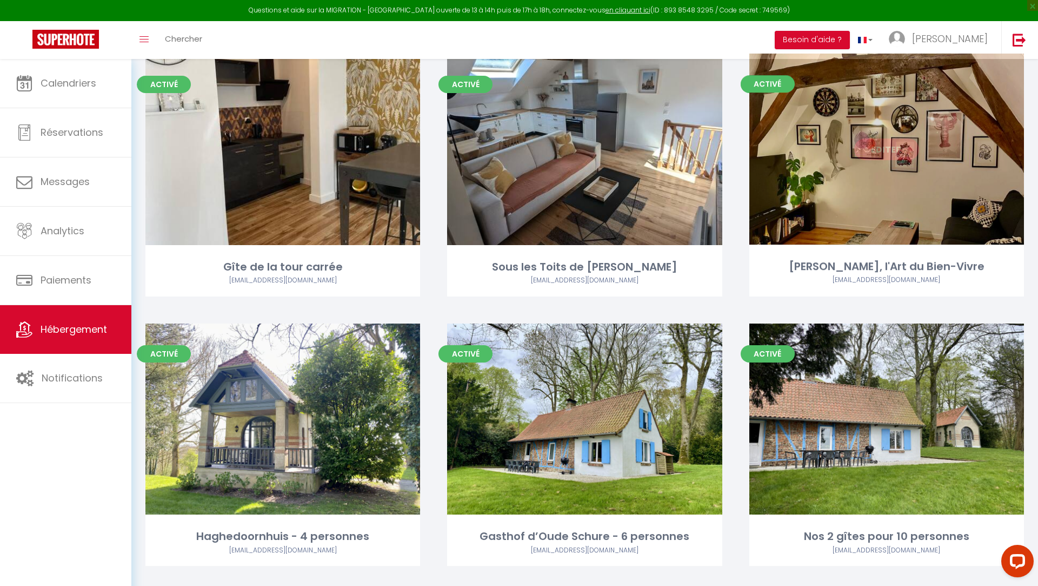
click at [860, 144] on link "Editer" at bounding box center [886, 149] width 65 height 22
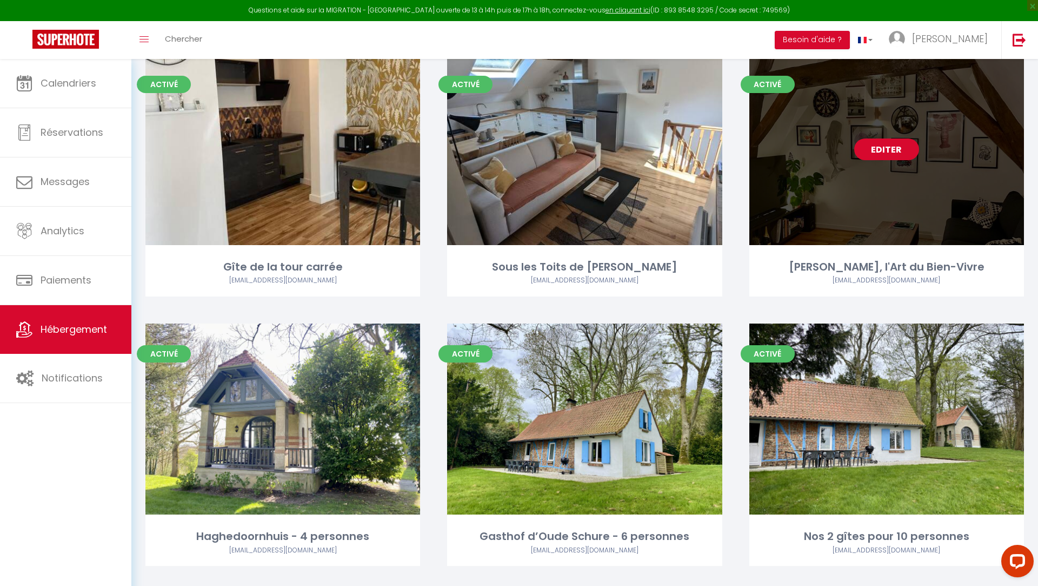
click at [882, 144] on link "Editer" at bounding box center [886, 149] width 65 height 22
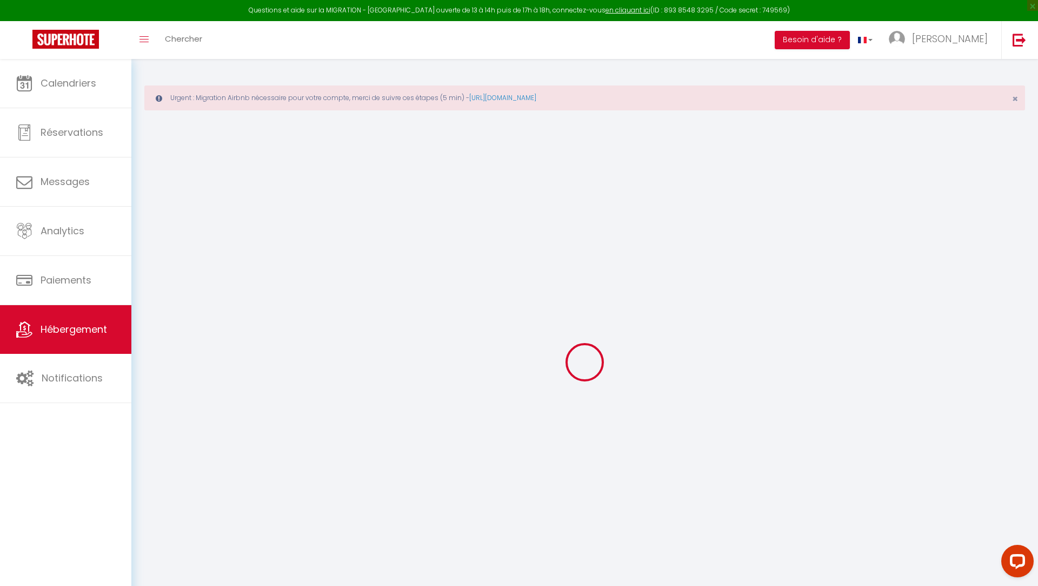
select select "+ 4 %"
select select
checkbox input "false"
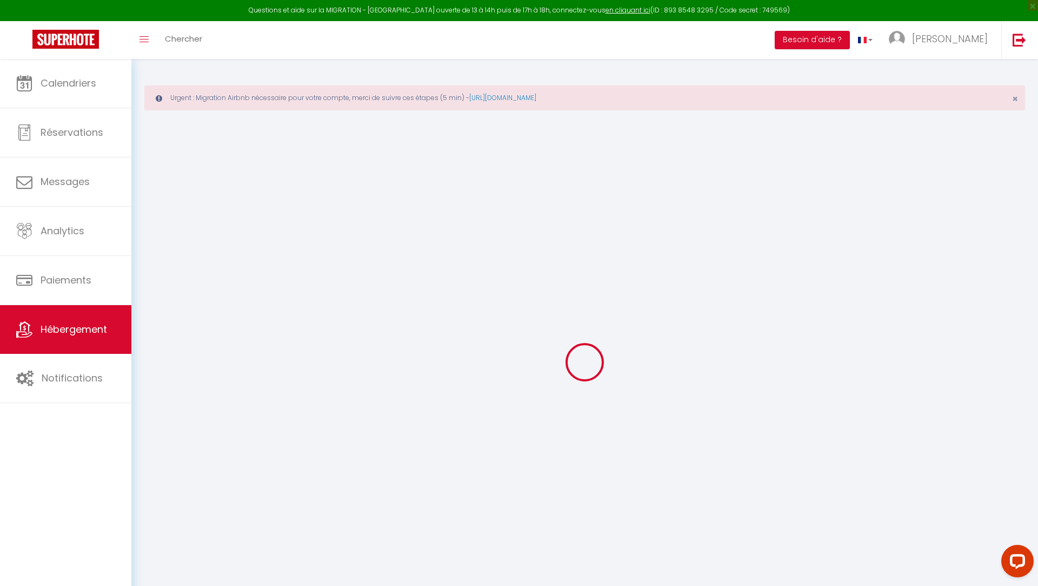
checkbox input "false"
select select "5920-1133189738285025834"
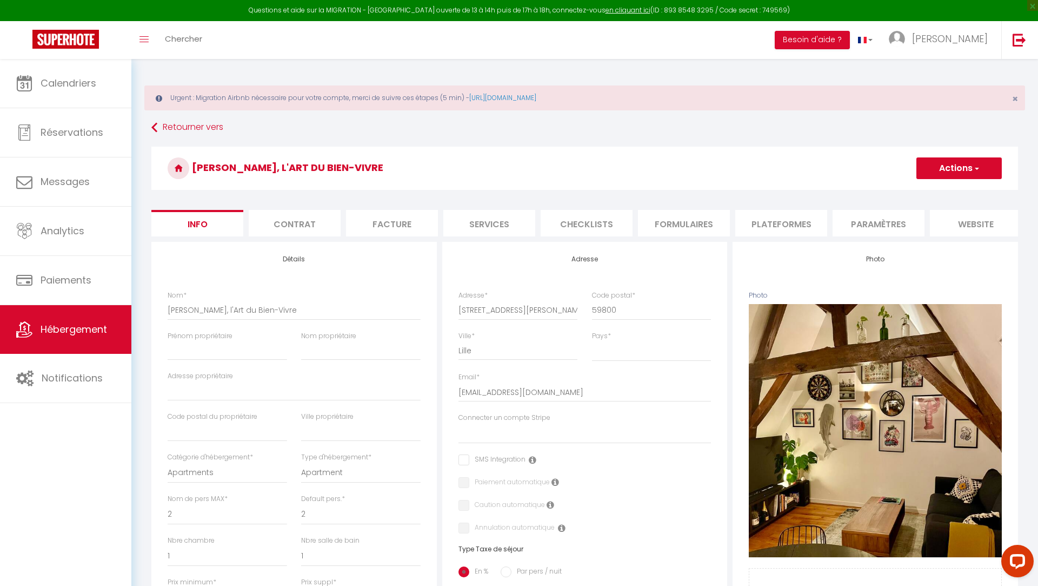
click at [859, 216] on li "Paramètres" at bounding box center [879, 223] width 92 height 26
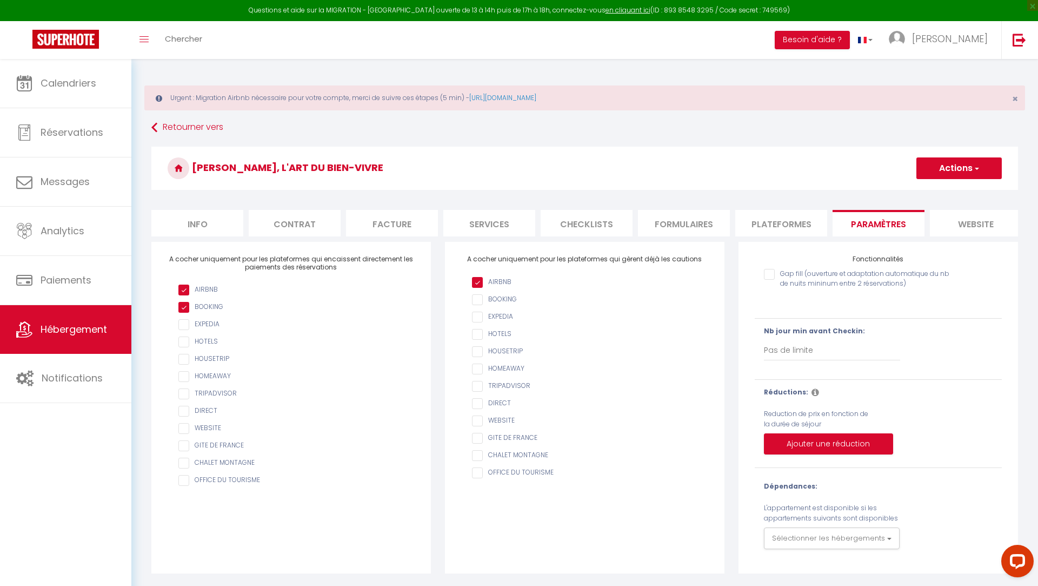
click at [779, 231] on li "Plateformes" at bounding box center [781, 223] width 92 height 26
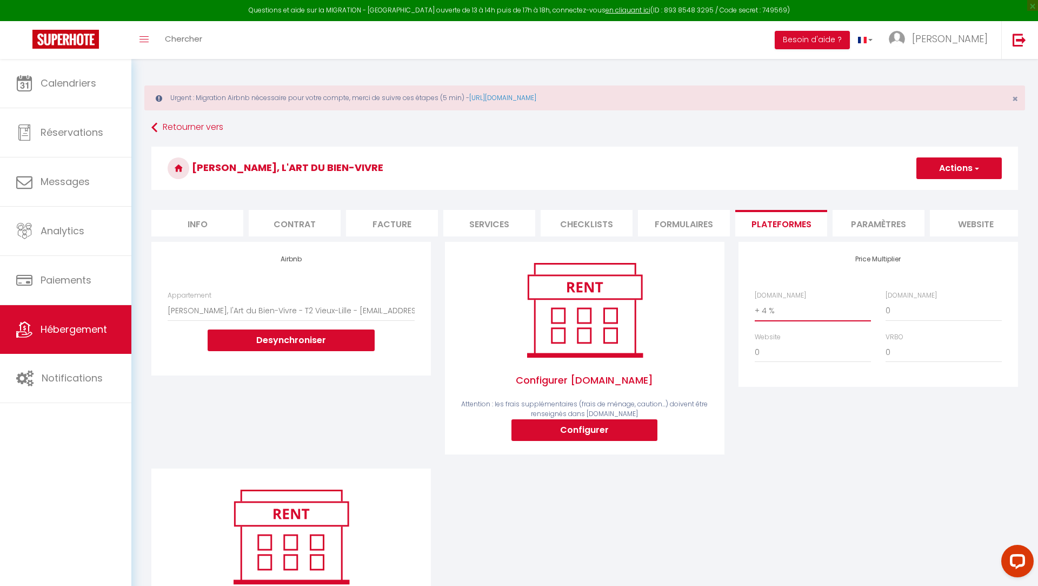
click at [768, 309] on select "0 + 1 % + 2 % + 3 % + 4 % + 5 % + 6 % + 7 % + 8 % + 9 %" at bounding box center [813, 310] width 116 height 21
click at [946, 162] on button "Actions" at bounding box center [959, 168] width 85 height 22
click at [935, 193] on link "Enregistrer" at bounding box center [958, 192] width 85 height 14
click at [773, 310] on select "0 + 1 % + 2 % + 3 % + 4 % + 5 % + 6 % + 7 % + 8 % + 9 %" at bounding box center [813, 310] width 116 height 21
select select "+ 19 %"
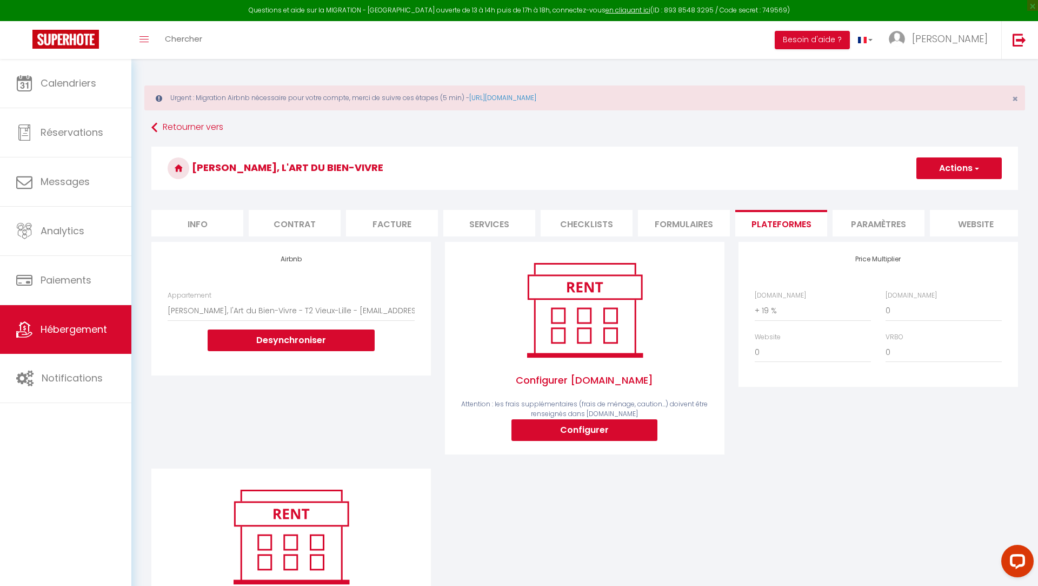
click at [952, 164] on button "Actions" at bounding box center [959, 168] width 85 height 22
click at [935, 191] on link "Enregistrer" at bounding box center [958, 192] width 85 height 14
click at [98, 97] on link "Calendriers" at bounding box center [65, 83] width 131 height 49
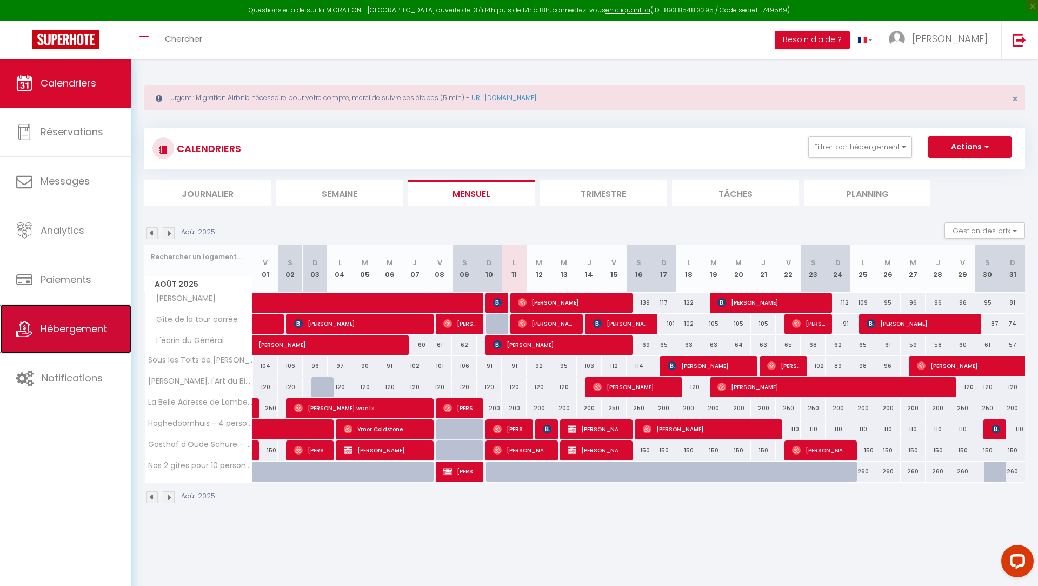
click at [65, 336] on link "Hébergement" at bounding box center [65, 328] width 131 height 49
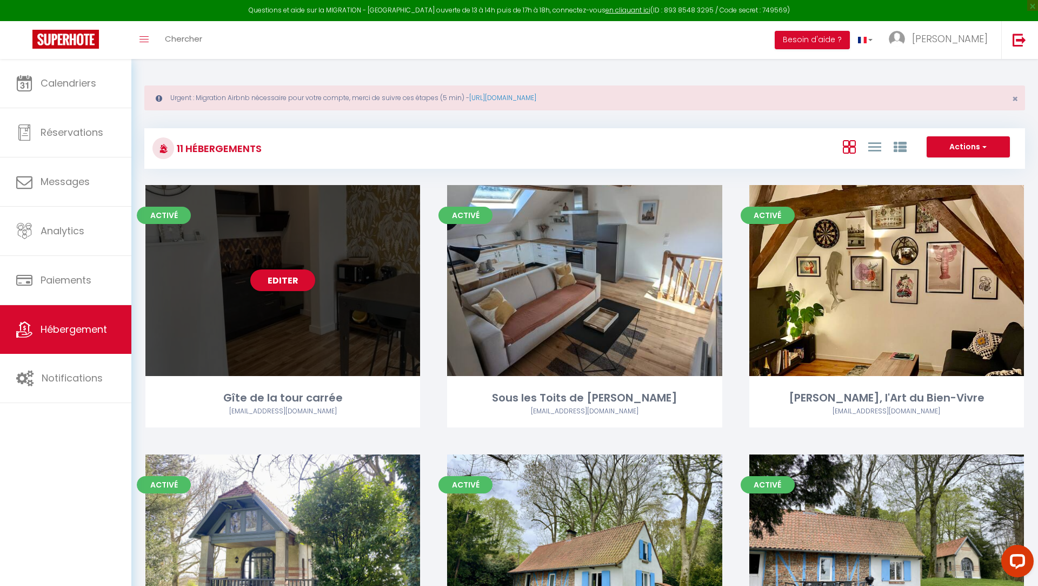
click at [295, 290] on div "Editer" at bounding box center [282, 280] width 275 height 191
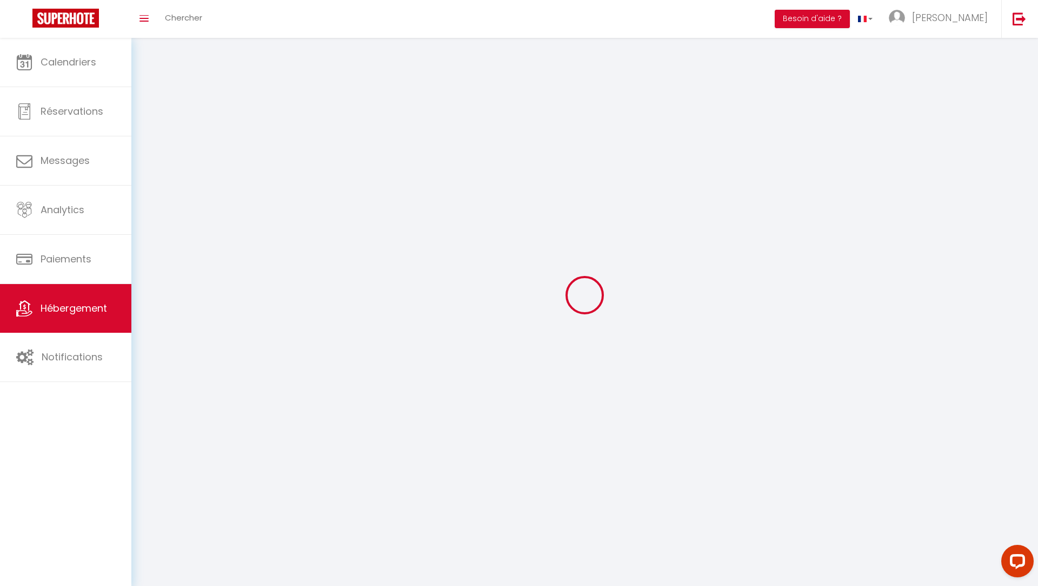
select select "1"
select select
select select "28"
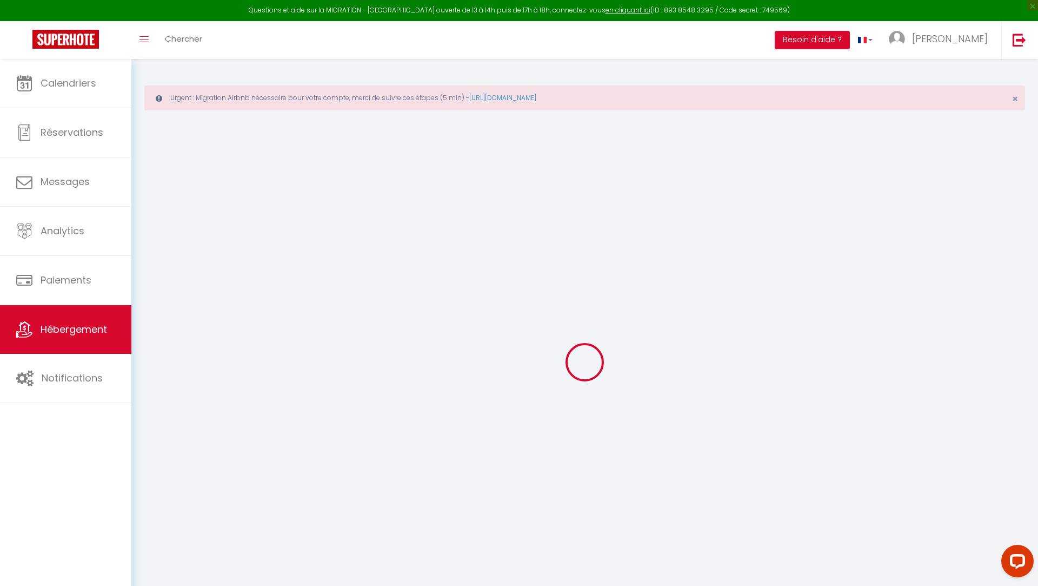
select select
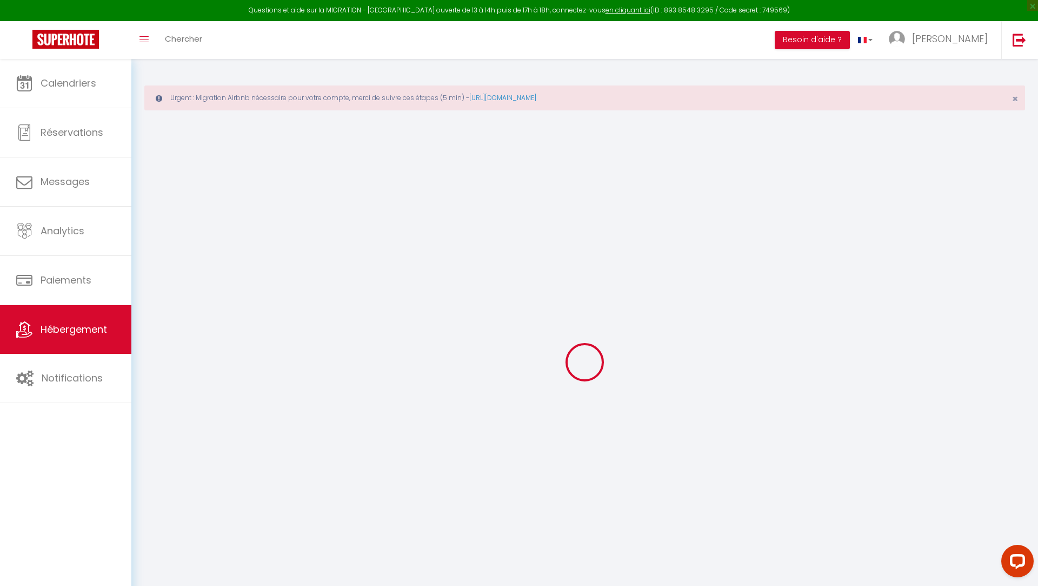
select select
checkbox input "false"
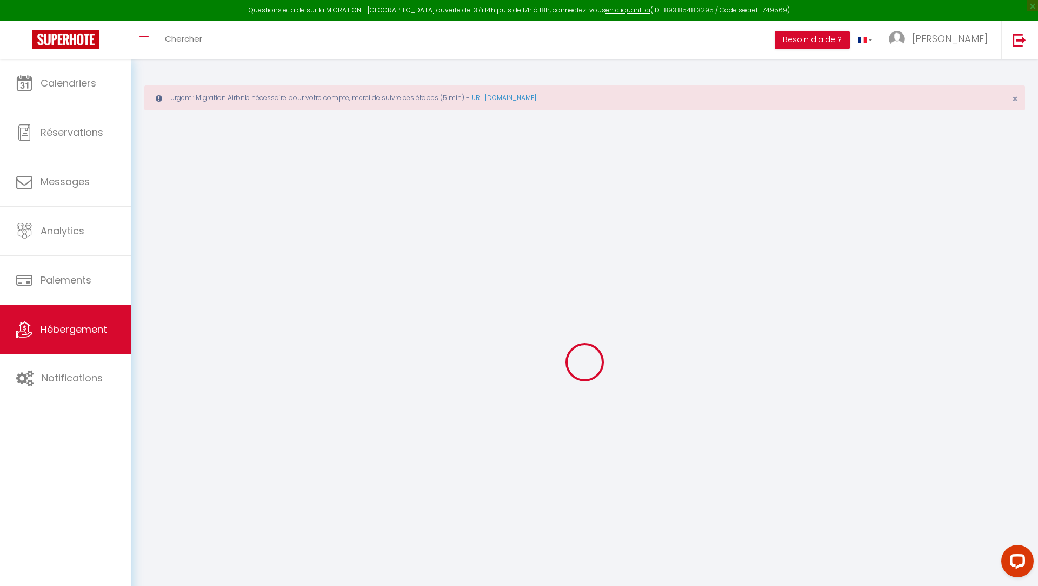
select select
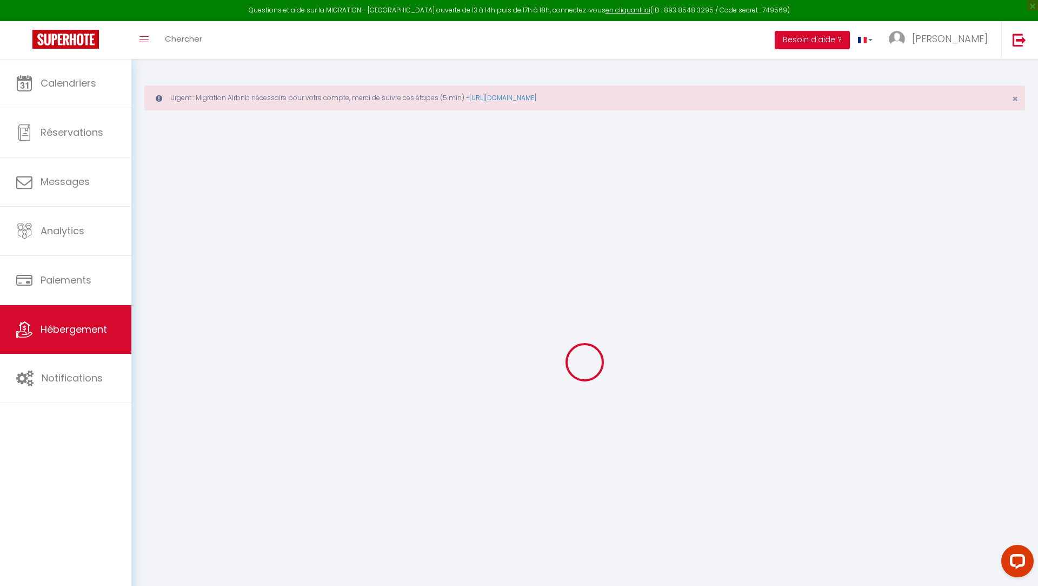
select select
checkbox input "false"
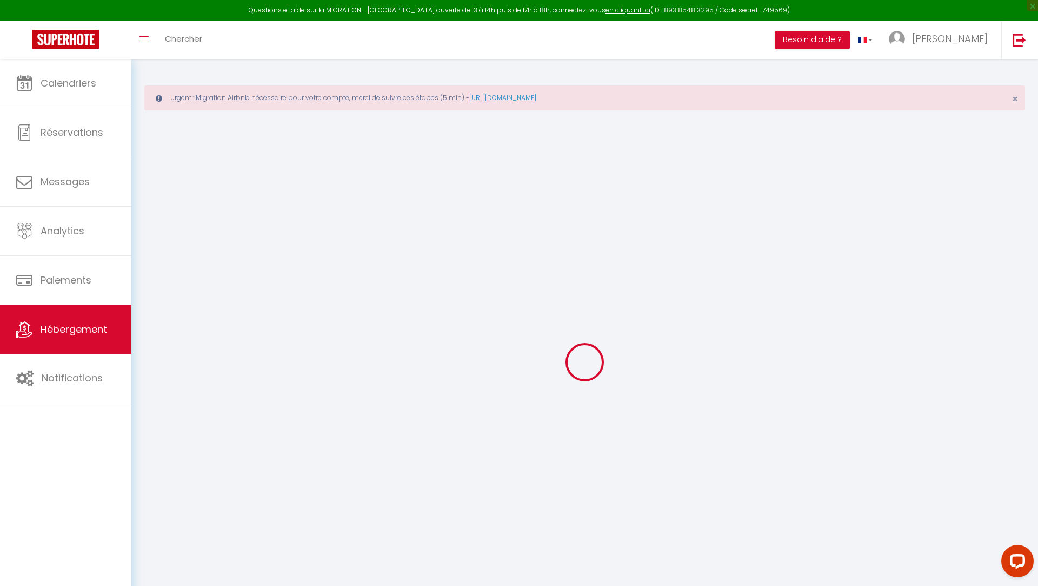
checkbox input "false"
select select
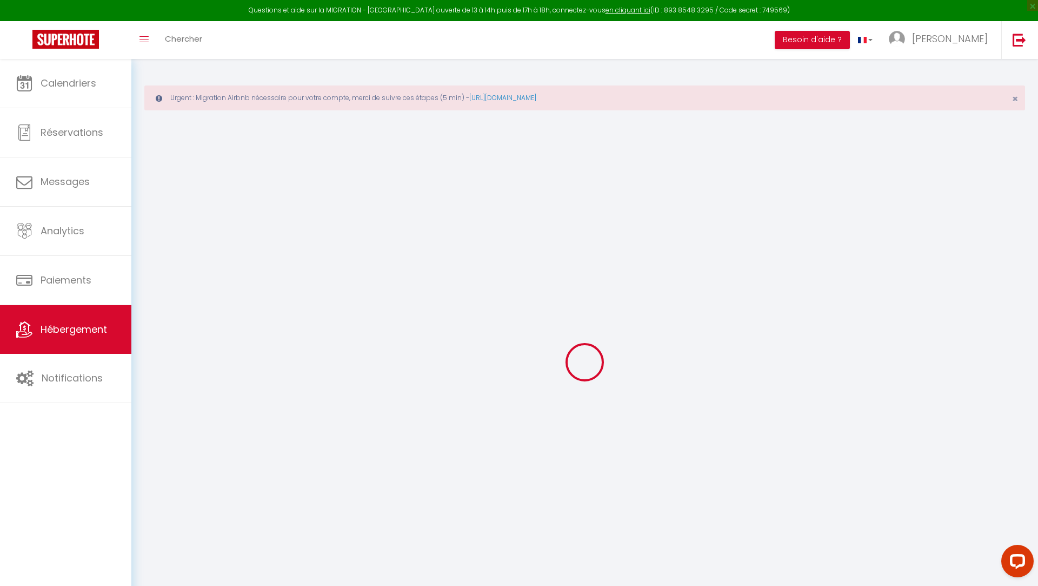
select select
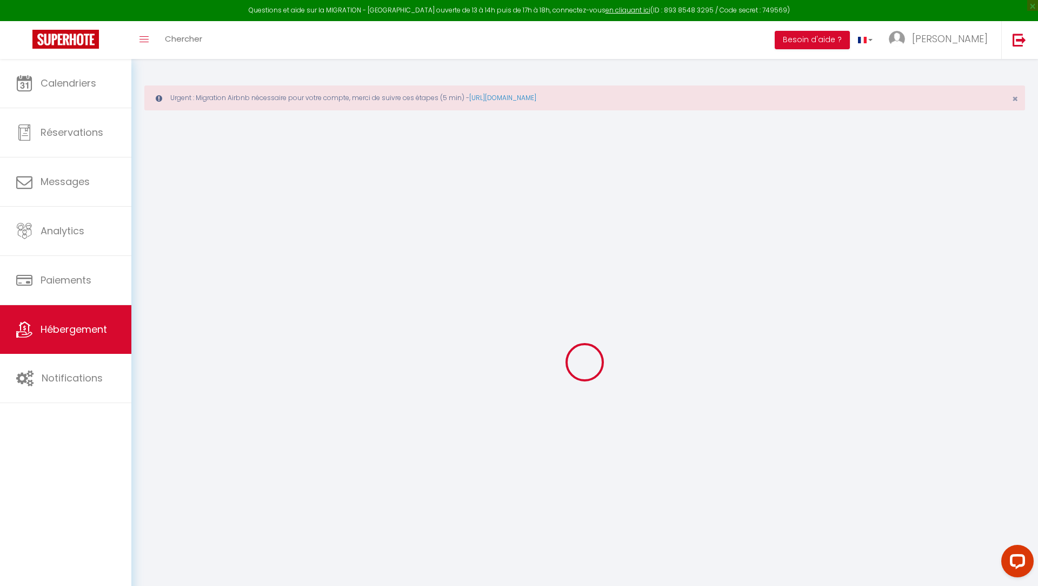
checkbox input "false"
select select
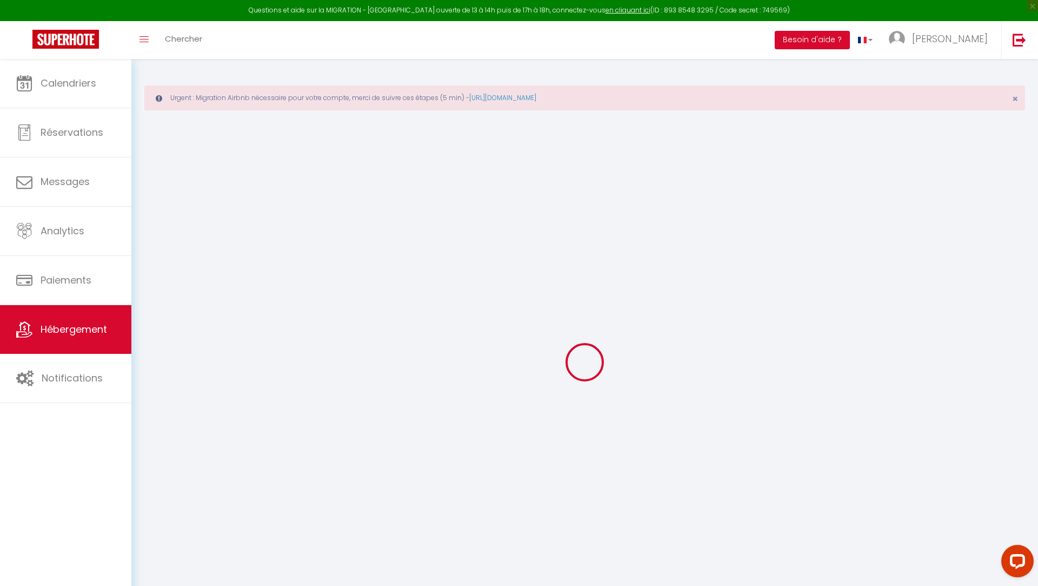
select select
type input "Gîte de la tour carrée"
type input "SCI"
type input "DBV&CO"
type input "7 Rue d'Ypres"
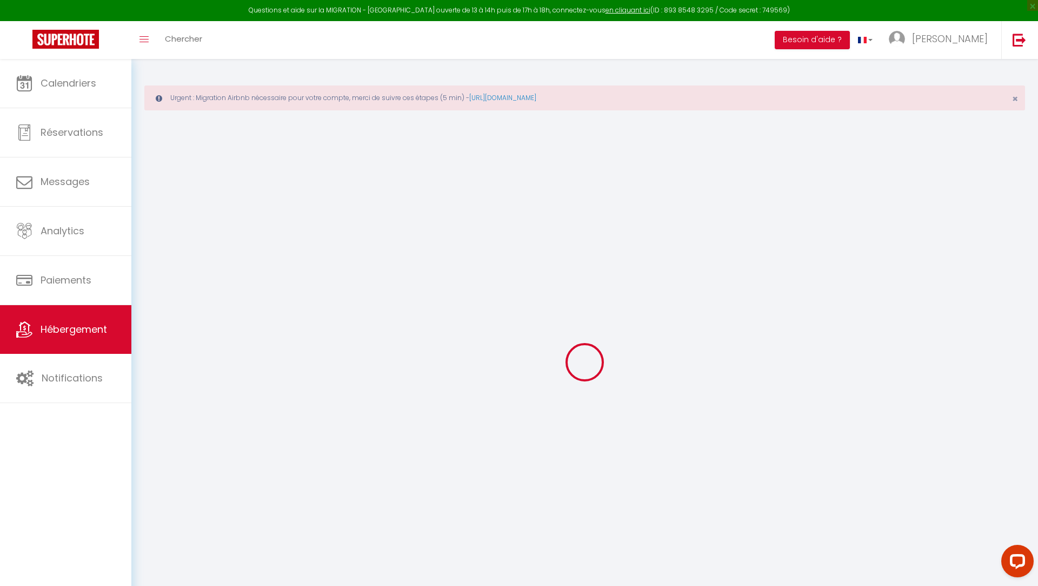
type input "59380"
type input "Bergues"
select select "houses"
select select "2"
type input "90"
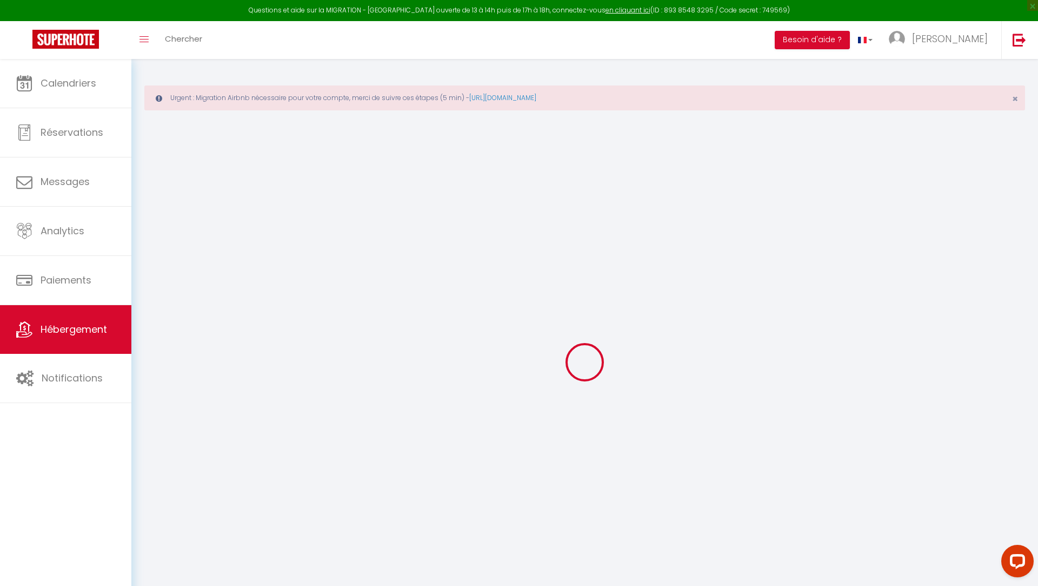
type input "50"
type input "1.10"
type input "500"
select select
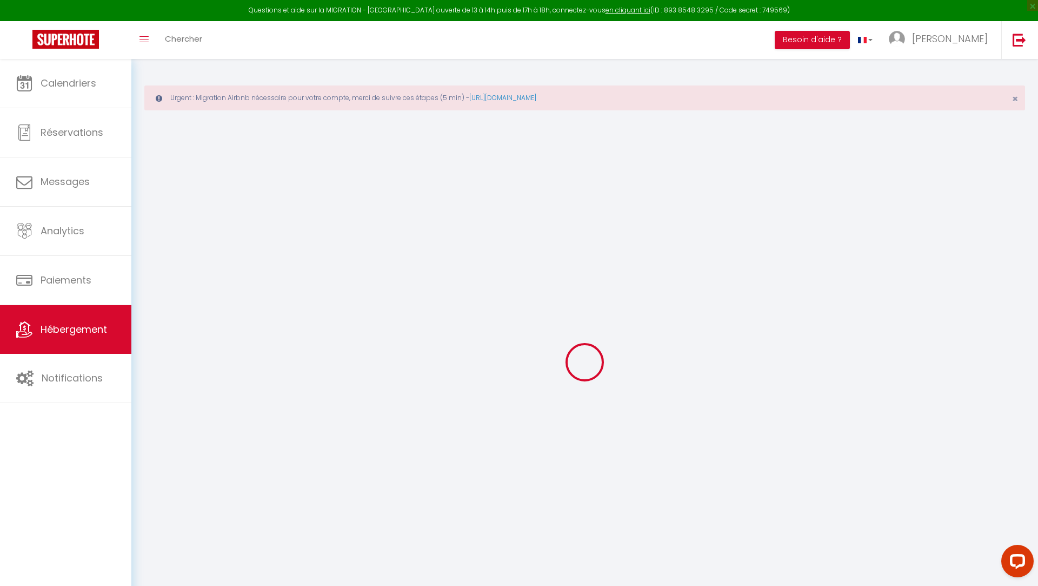
select select
type input "7 Rue d'Ypres"
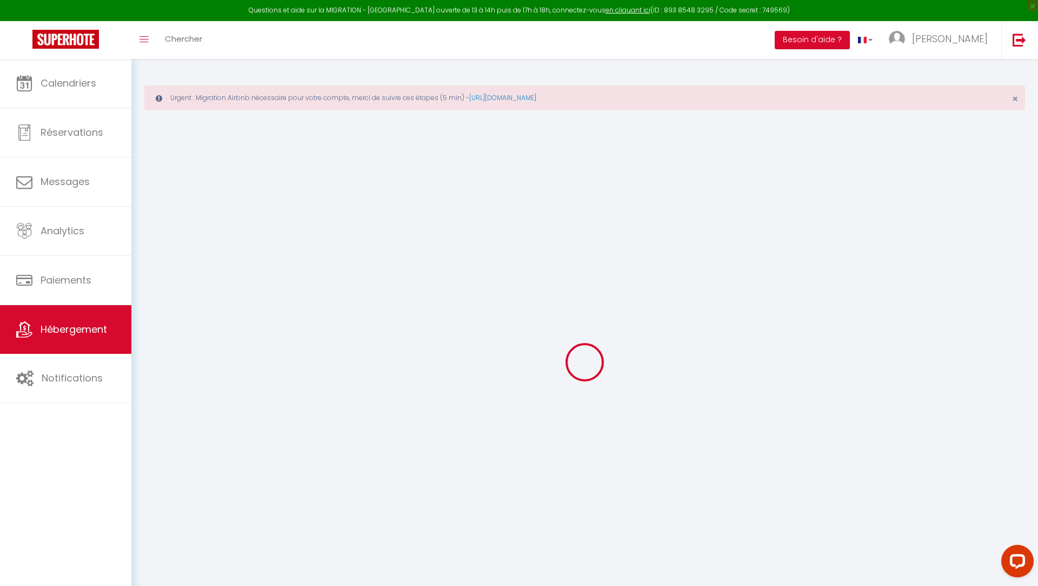
type input "59380"
type input "Bergues"
type input "[EMAIL_ADDRESS][DOMAIN_NAME]"
select select
checkbox input "false"
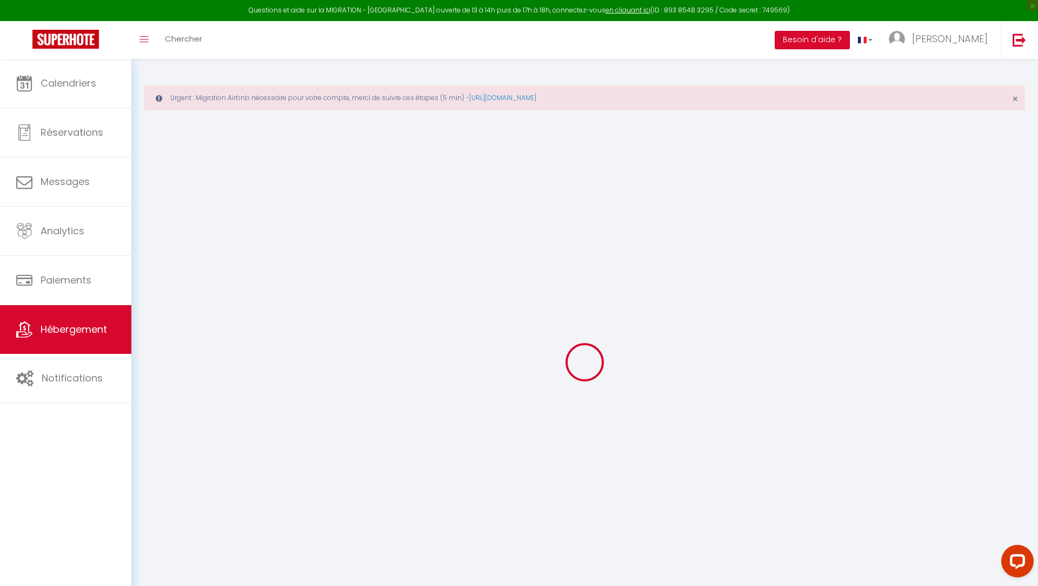
checkbox input "false"
type input "10"
type input "40.8"
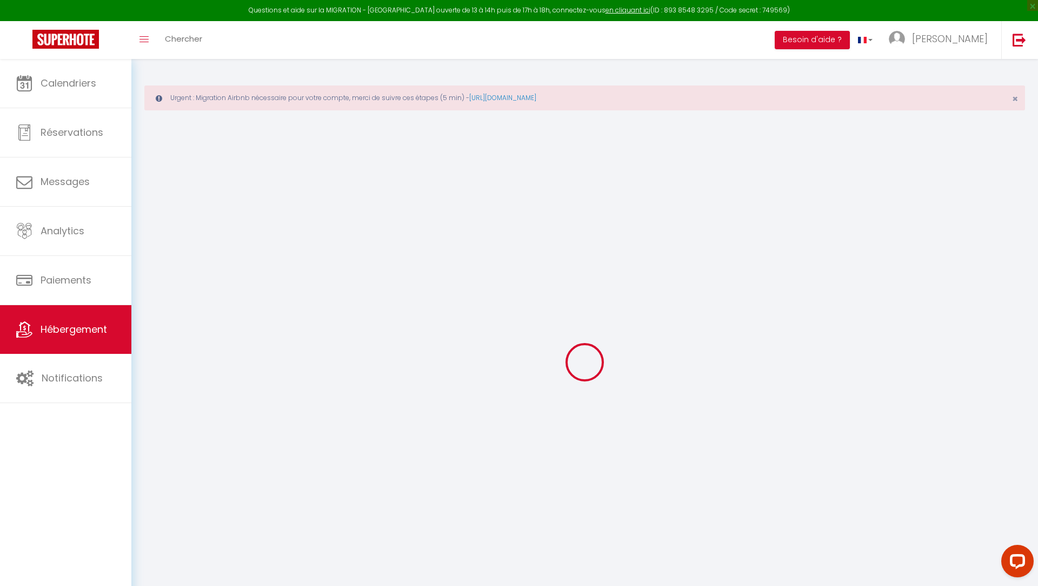
type input "0"
select select "+ 3 %"
select select "+ 25 %"
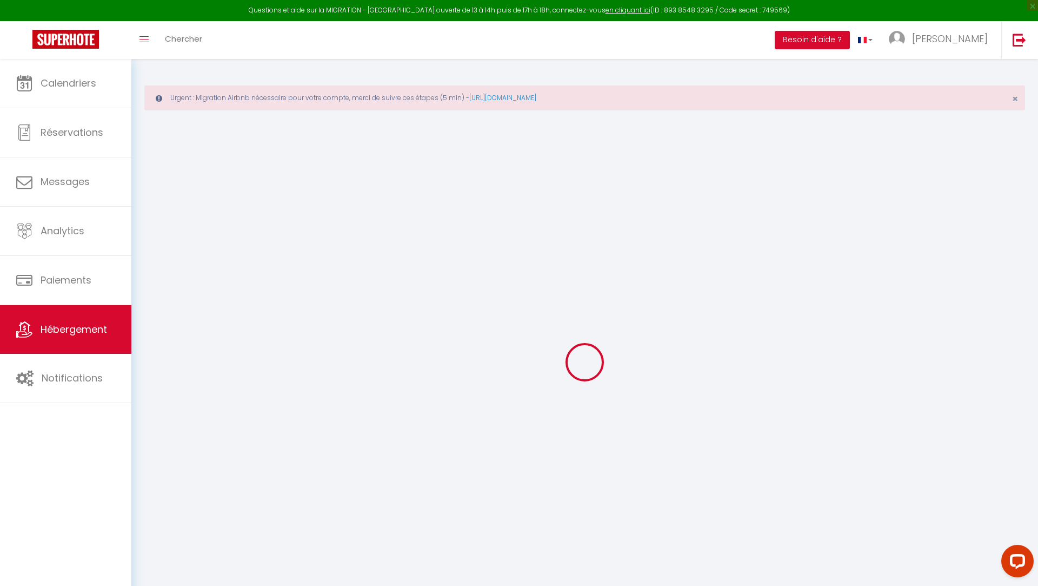
select select "+ 2 %"
select select "+ 5 %"
select select
checkbox input "false"
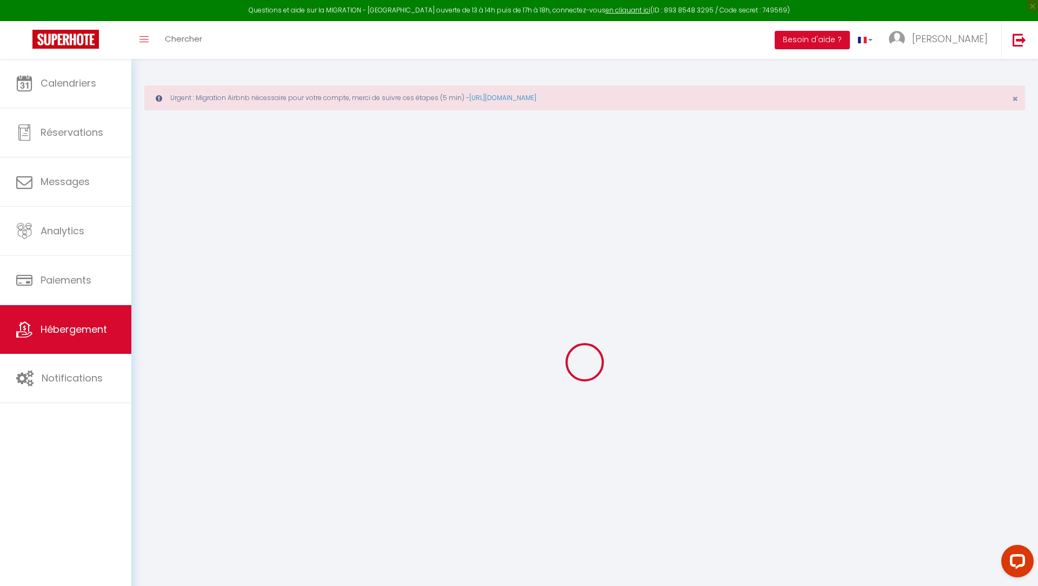
checkbox input "false"
select select "5920-1190321138491473014"
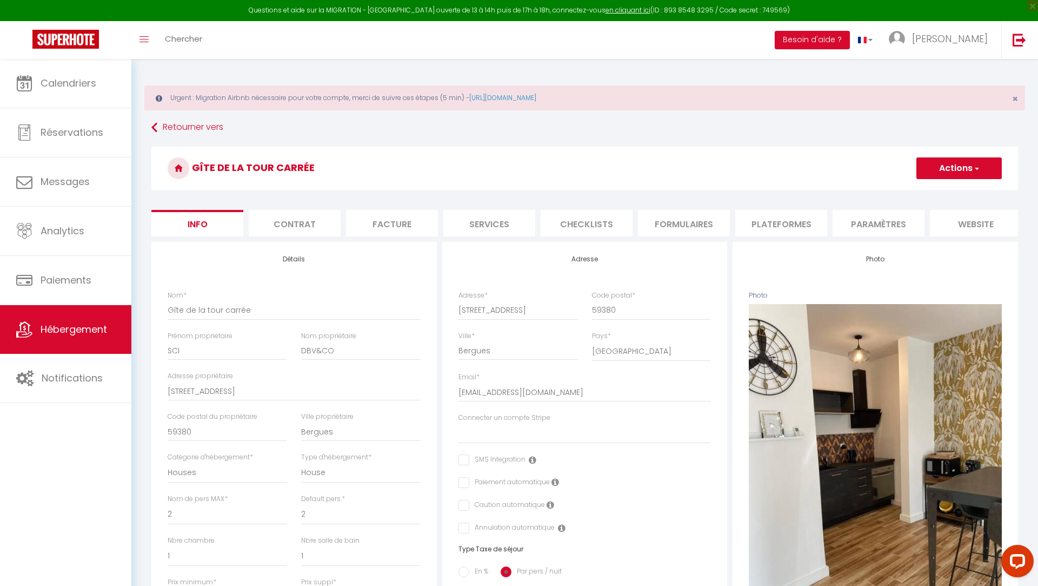
click at [801, 217] on li "Plateformes" at bounding box center [781, 223] width 92 height 26
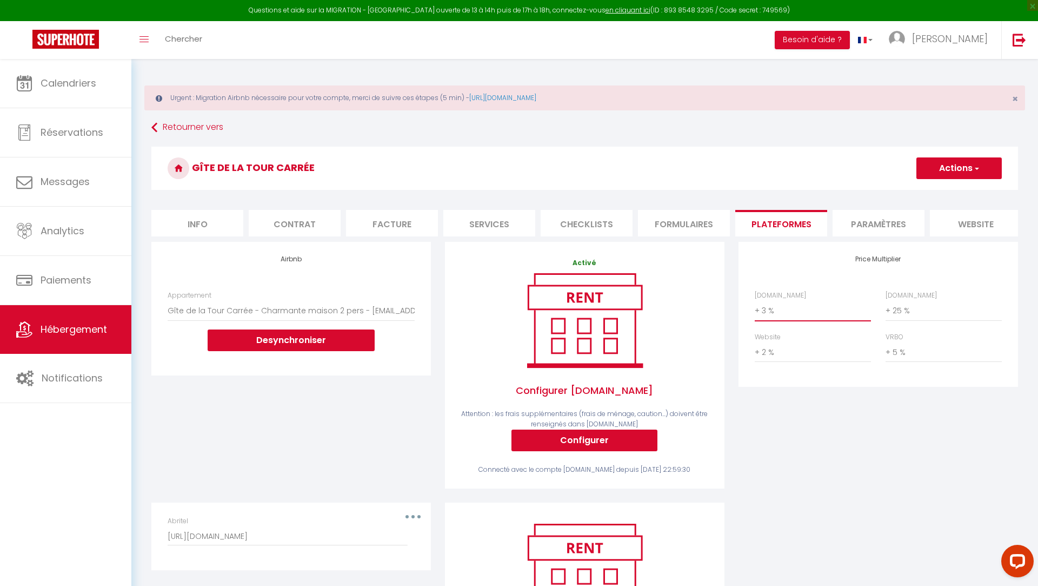
click at [786, 313] on select "0 + 1 % + 2 % + 3 % + 4 % + 5 % + 6 % + 7 % + 8 % + 9 %" at bounding box center [813, 310] width 116 height 21
select select "+ 19 %"
click at [897, 311] on select "0 + 1 % + 2 % + 3 % + 4 % + 5 % + 6 % + 7 % + 8 % + 9 %" at bounding box center [944, 310] width 116 height 21
click at [897, 313] on select "0 + 1 % + 2 % + 3 % + 4 % + 5 % + 6 % + 7 % + 8 % + 9 %" at bounding box center [944, 310] width 116 height 21
select select "+ 30 %"
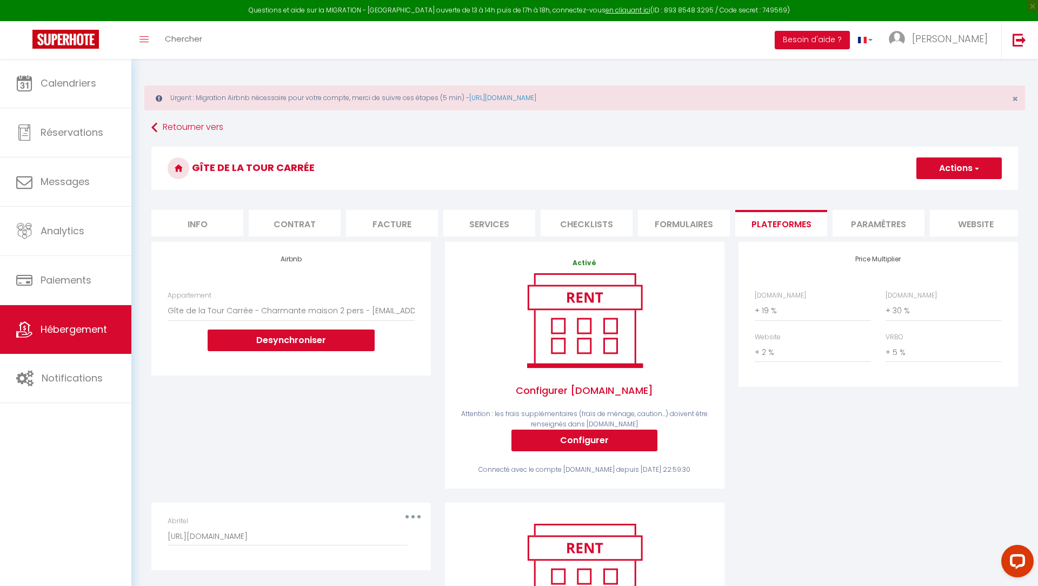
click at [944, 156] on h3 "Gîte de la tour carrée" at bounding box center [584, 168] width 867 height 43
click at [938, 166] on button "Actions" at bounding box center [959, 168] width 85 height 22
click at [934, 195] on link "Enregistrer" at bounding box center [958, 192] width 85 height 14
click at [940, 167] on button "Actions" at bounding box center [959, 168] width 85 height 22
click at [937, 190] on link "Enregistrer" at bounding box center [958, 192] width 85 height 14
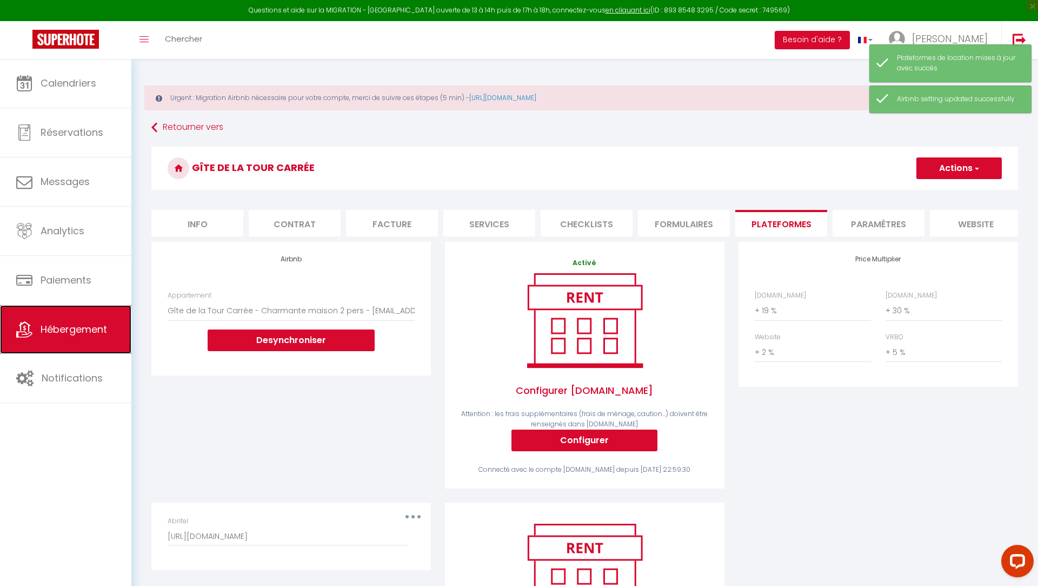
click at [45, 331] on span "Hébergement" at bounding box center [74, 329] width 67 height 14
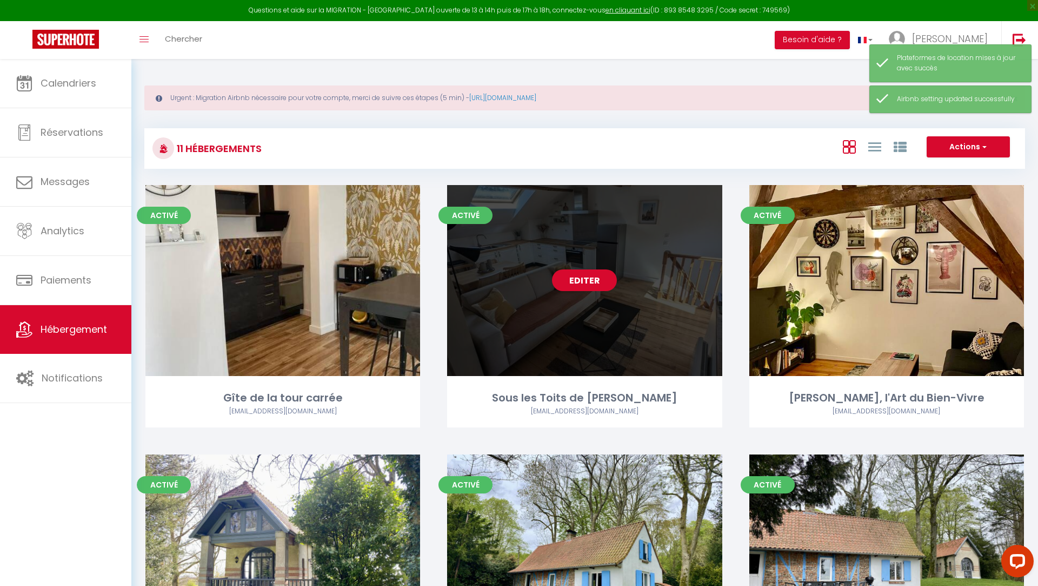
click at [586, 288] on link "Editer" at bounding box center [584, 280] width 65 height 22
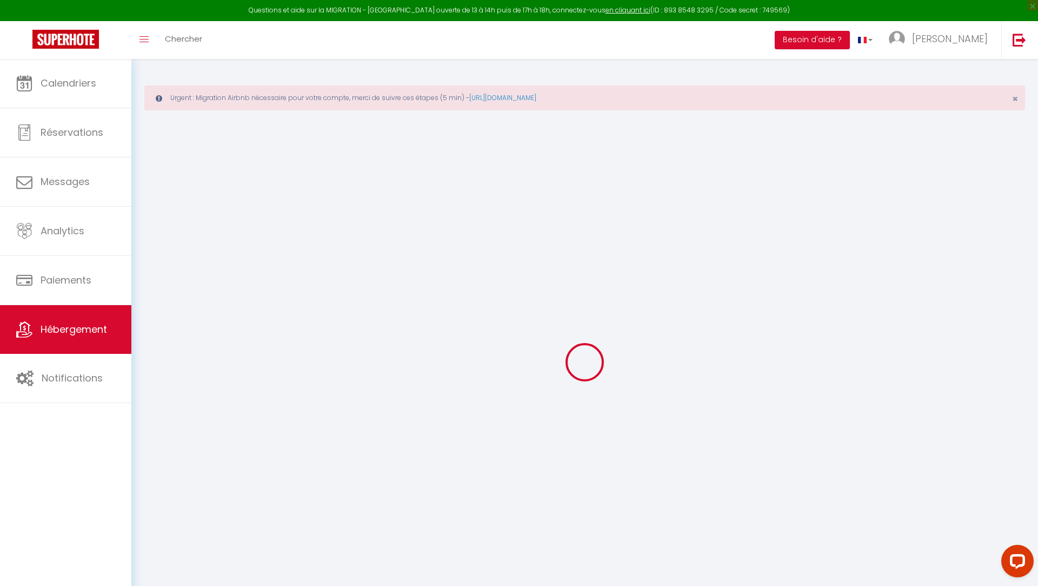
select select "+ 10 %"
select select "+ 20 %"
select select "+ 2 %"
checkbox input "false"
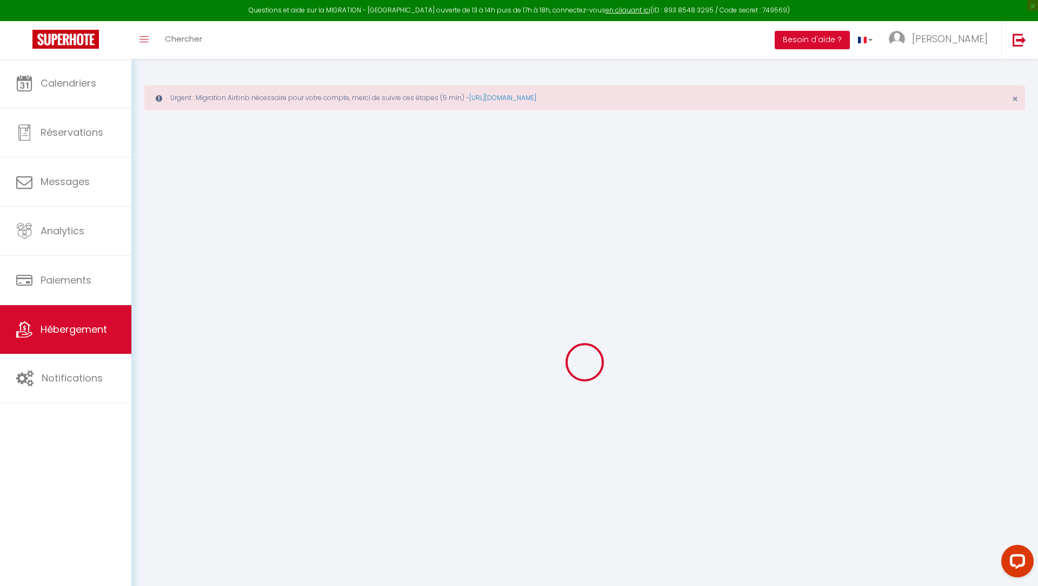
checkbox input "false"
select select "5920-1243256497121287542"
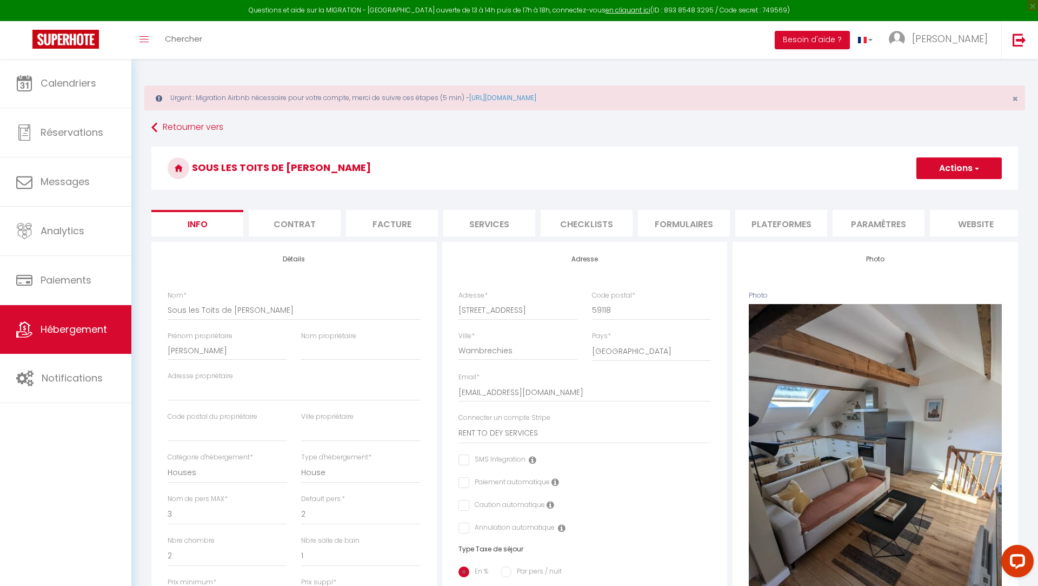
click at [881, 235] on li "Paramètres" at bounding box center [879, 223] width 92 height 26
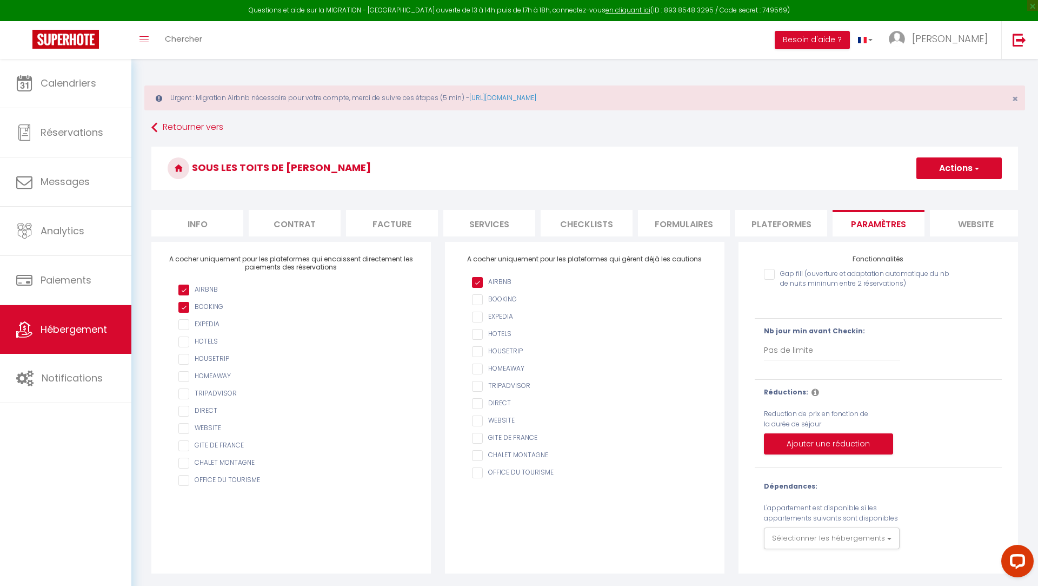
click at [758, 224] on li "Plateformes" at bounding box center [781, 223] width 92 height 26
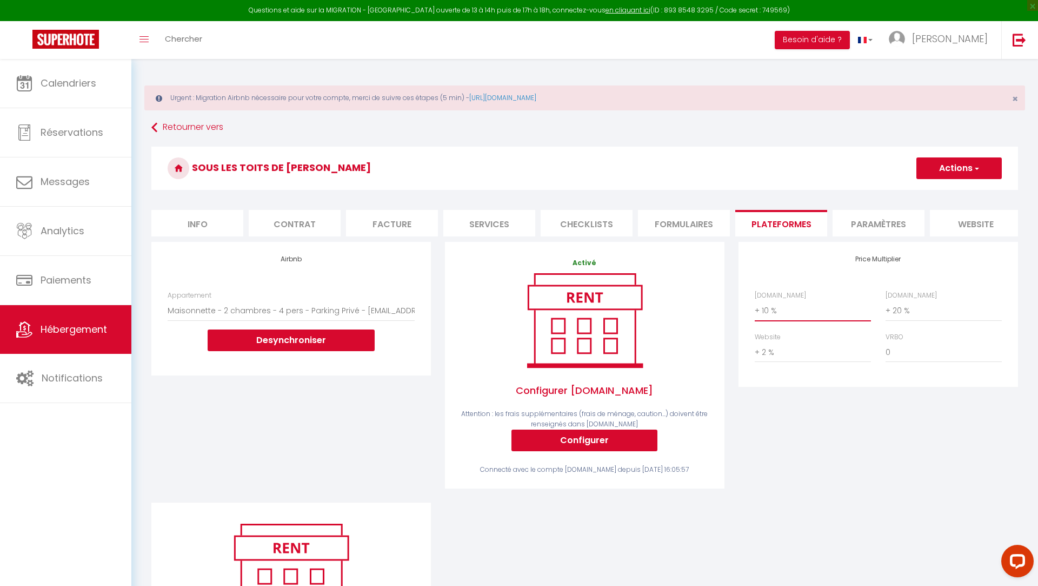
click at [768, 311] on select "0 + 1 % + 2 % + 3 % + 4 % + 5 % + 6 % + 7 % + 8 % + 9 %" at bounding box center [813, 310] width 116 height 21
select select "+ 19 %"
click at [896, 313] on select "0 + 1 % + 2 % + 3 % + 4 % + 5 % + 6 % + 7 % + 8 % + 9 %" at bounding box center [944, 310] width 116 height 21
select select "+ 25 %"
click at [937, 167] on button "Actions" at bounding box center [959, 168] width 85 height 22
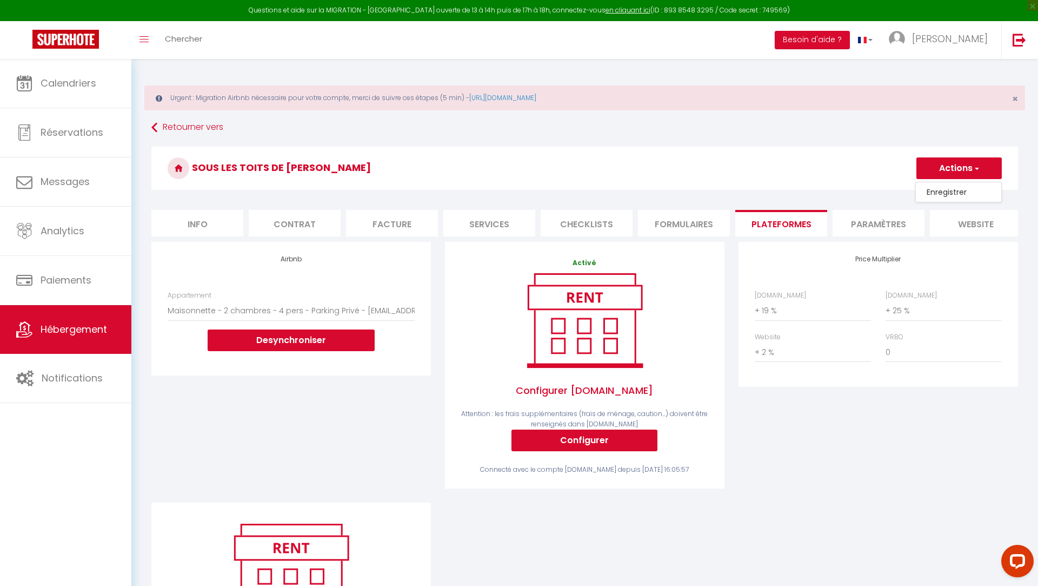
click at [932, 188] on link "Enregistrer" at bounding box center [958, 192] width 85 height 14
click at [69, 325] on span "Hébergement" at bounding box center [74, 329] width 67 height 14
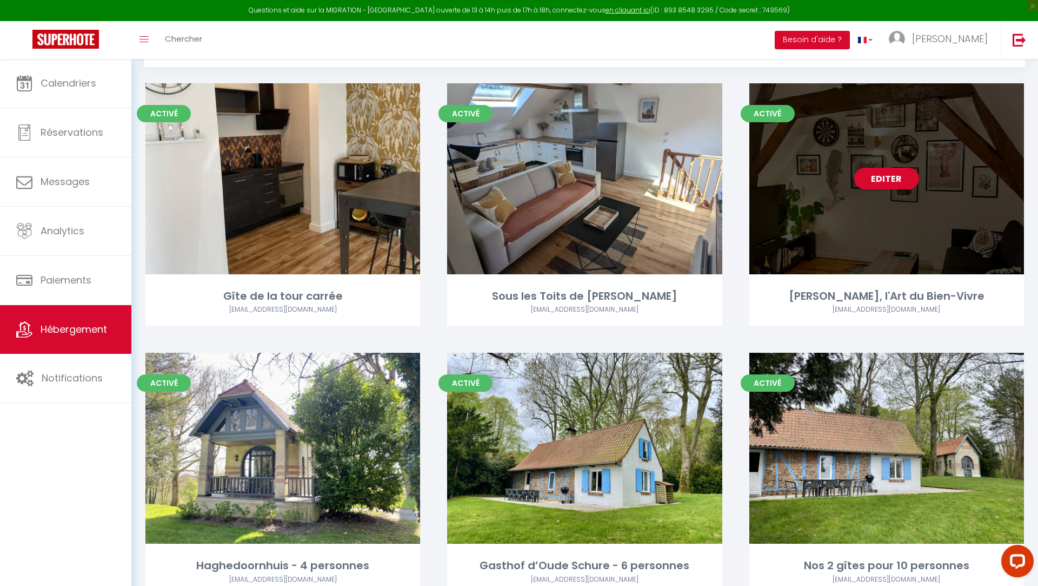
scroll to position [210, 0]
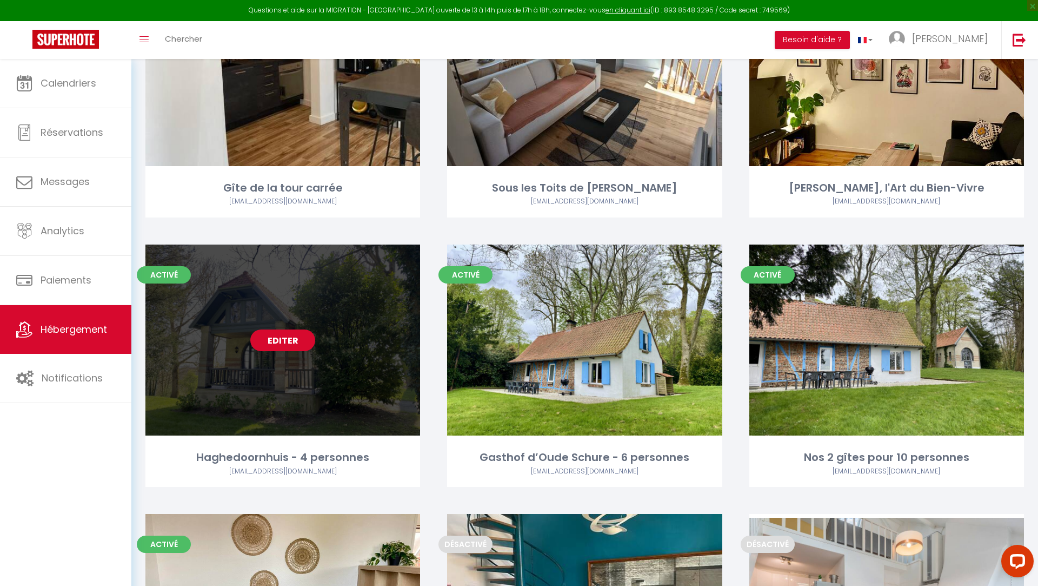
click at [284, 336] on link "Editer" at bounding box center [282, 340] width 65 height 22
click at [274, 337] on link "Editer" at bounding box center [282, 340] width 65 height 22
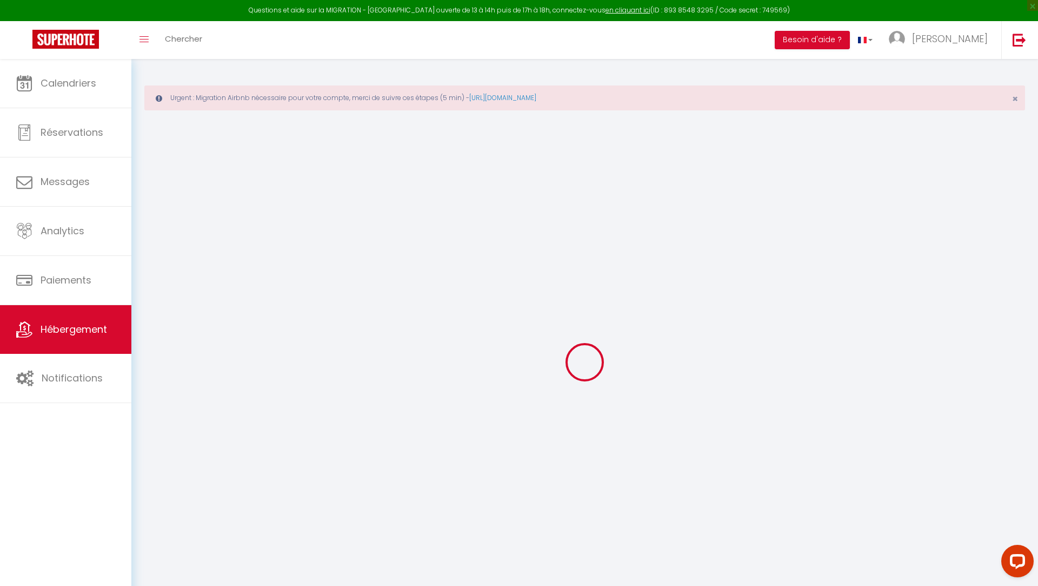
select select "+ 25 %"
select select
checkbox input "false"
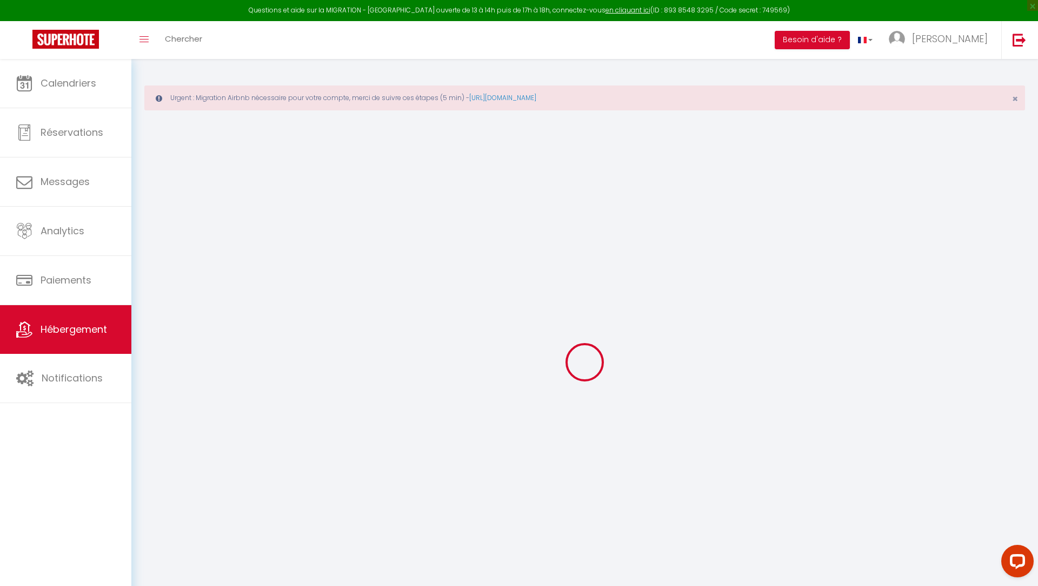
checkbox input "false"
select select "5920-1395621980961538263"
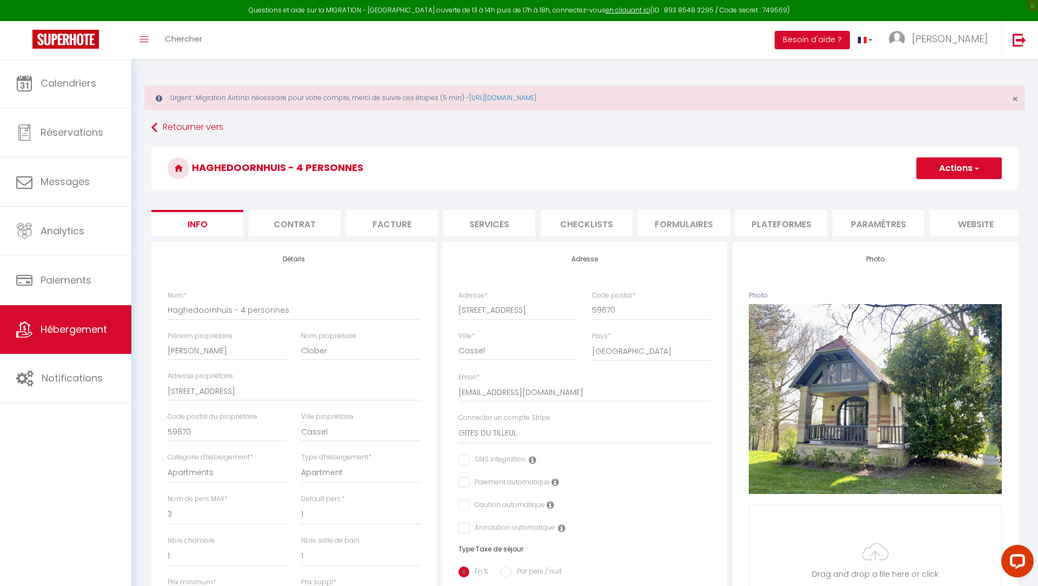
click at [944, 167] on button "Actions" at bounding box center [959, 168] width 85 height 22
click at [785, 227] on li "Plateformes" at bounding box center [781, 223] width 92 height 26
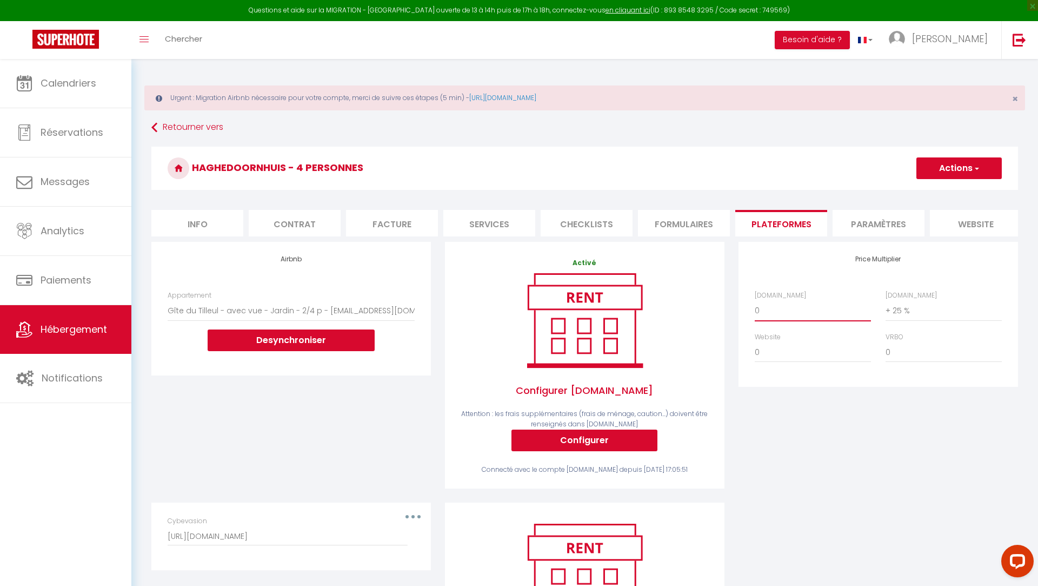
click at [766, 317] on select "0 + 1 % + 2 % + 3 % + 4 % + 5 % + 6 % + 7 % + 8 % + 9 %" at bounding box center [813, 310] width 116 height 21
select select "+ 19 %"
click at [951, 162] on button "Actions" at bounding box center [959, 168] width 85 height 22
click at [939, 189] on link "Enregistrer" at bounding box center [958, 192] width 85 height 14
click at [66, 334] on span "Hébergement" at bounding box center [74, 329] width 67 height 14
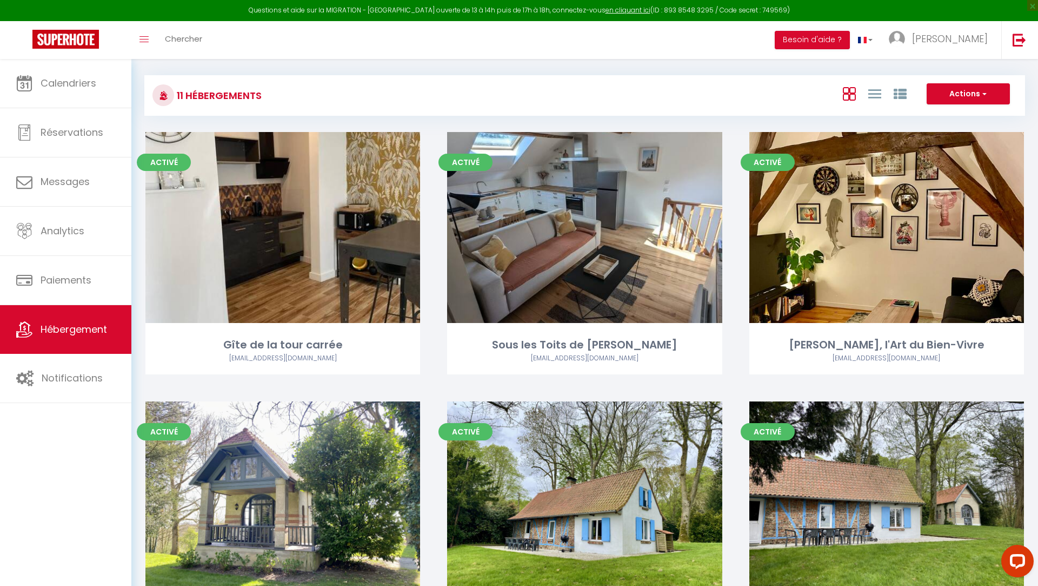
scroll to position [61, 0]
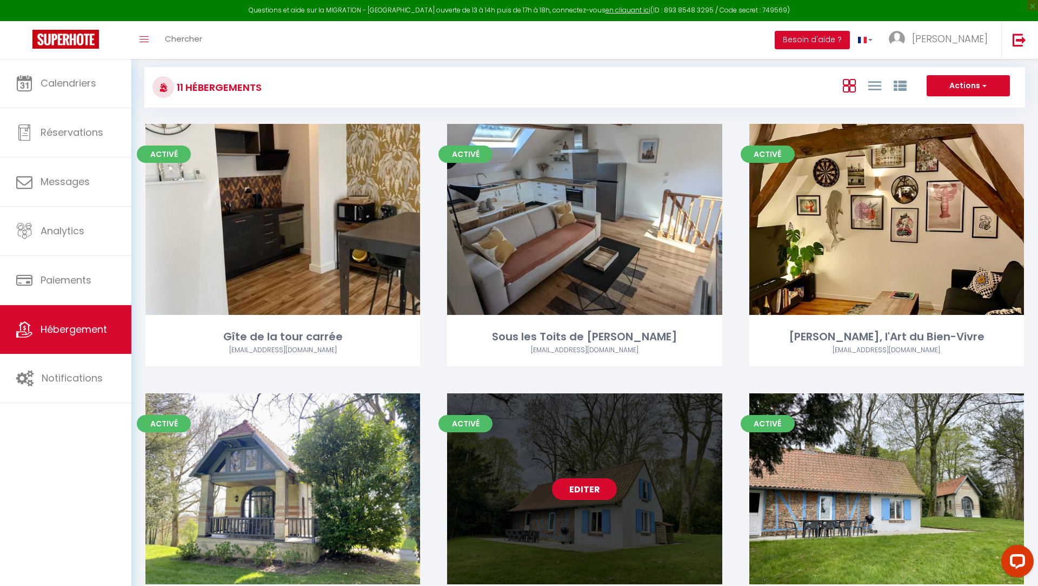
click at [581, 486] on link "Editer" at bounding box center [584, 489] width 65 height 22
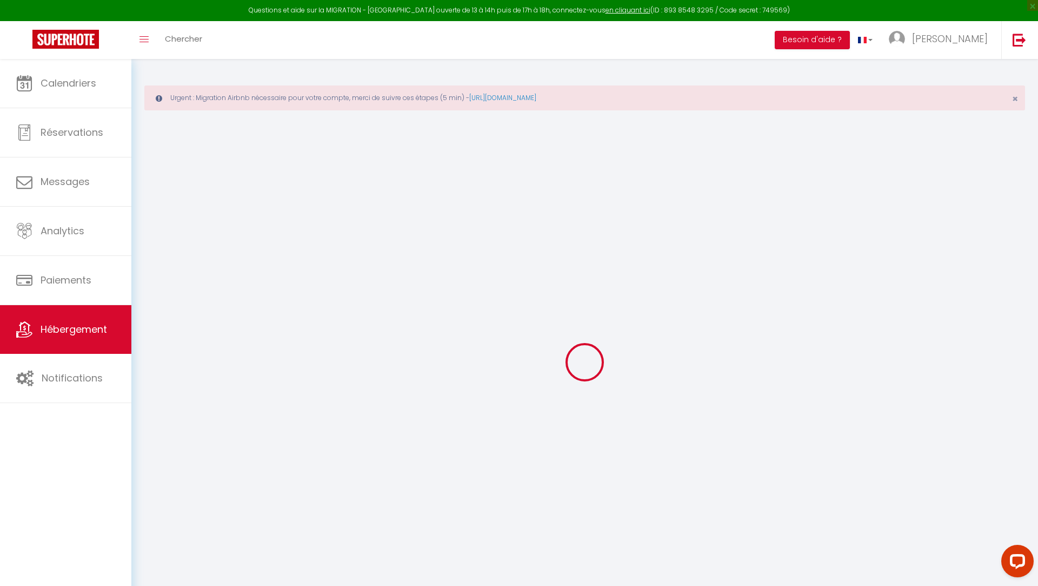
select select "+ 25 %"
select select "15:00"
select select
select select "11:00"
select select "30"
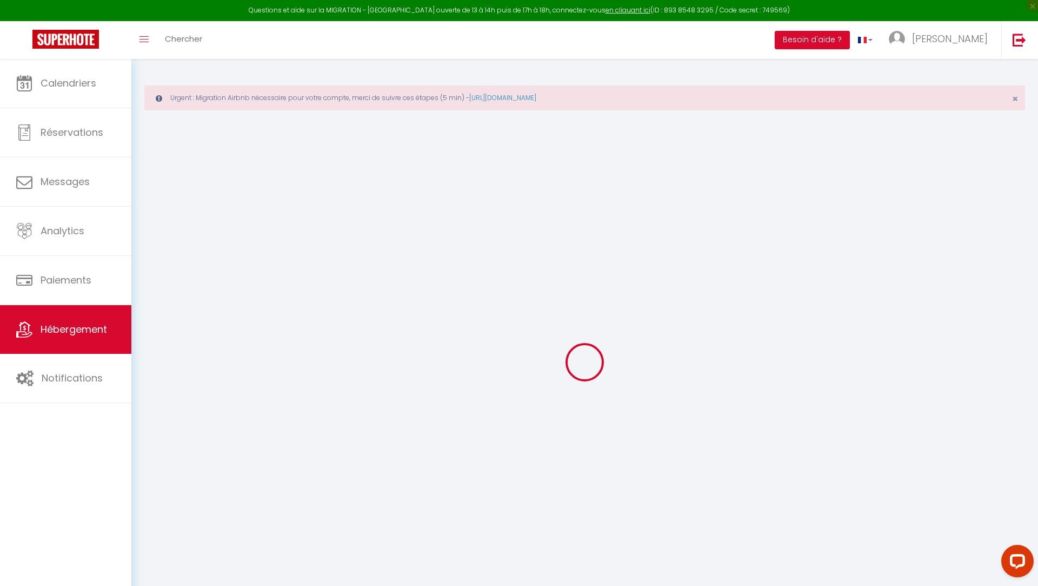
select select "120"
select select
checkbox input "false"
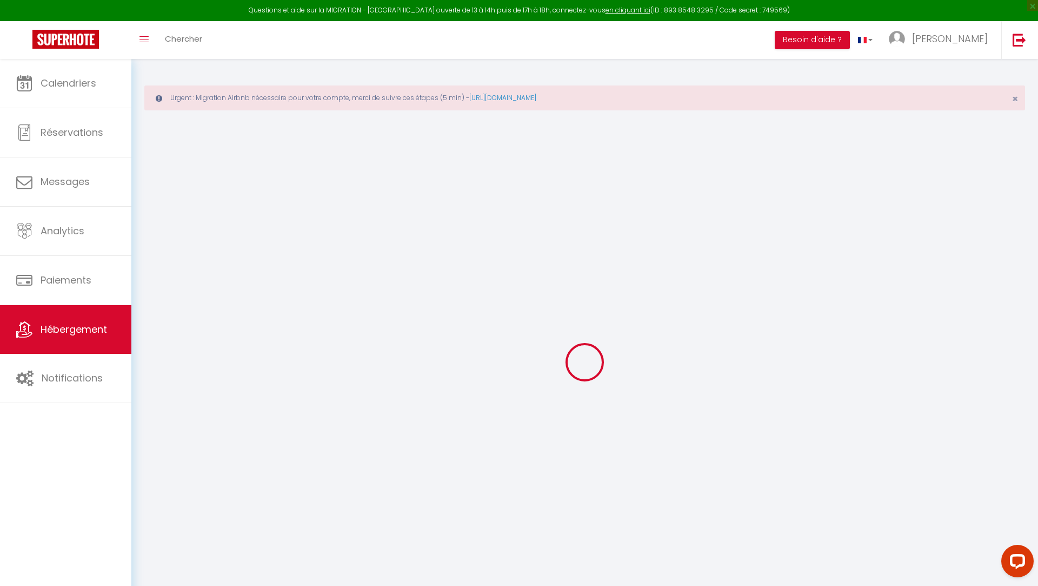
checkbox input "false"
select select
checkbox input "false"
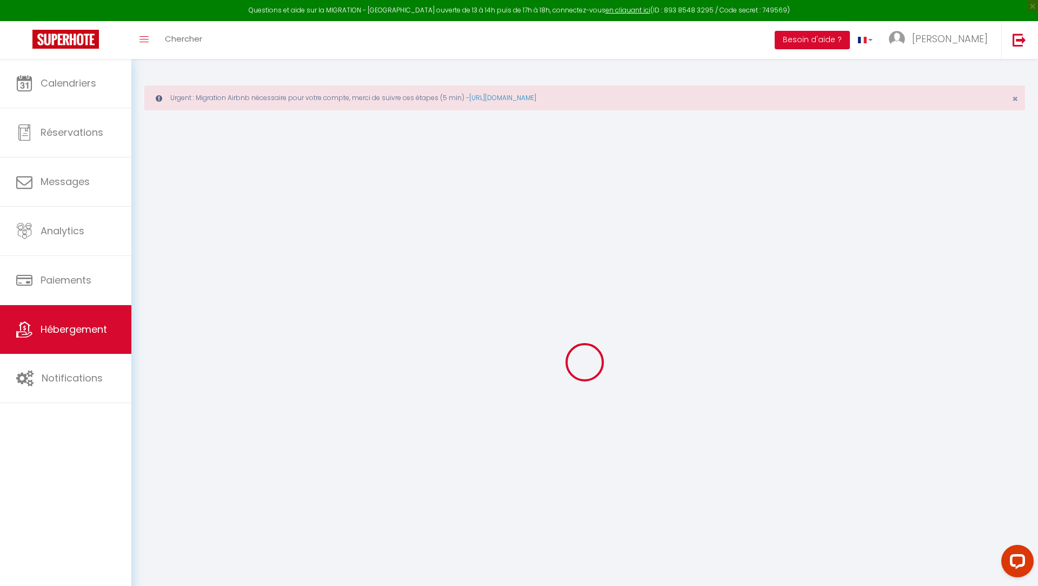
checkbox input "false"
select select "5920-1396176477030941197"
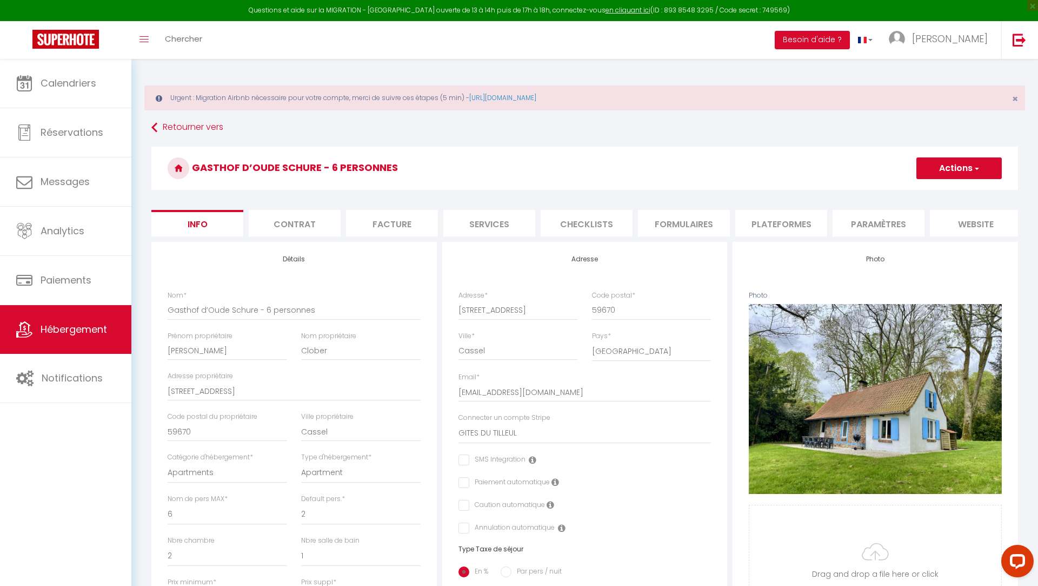
click at [791, 220] on li "Plateformes" at bounding box center [781, 223] width 92 height 26
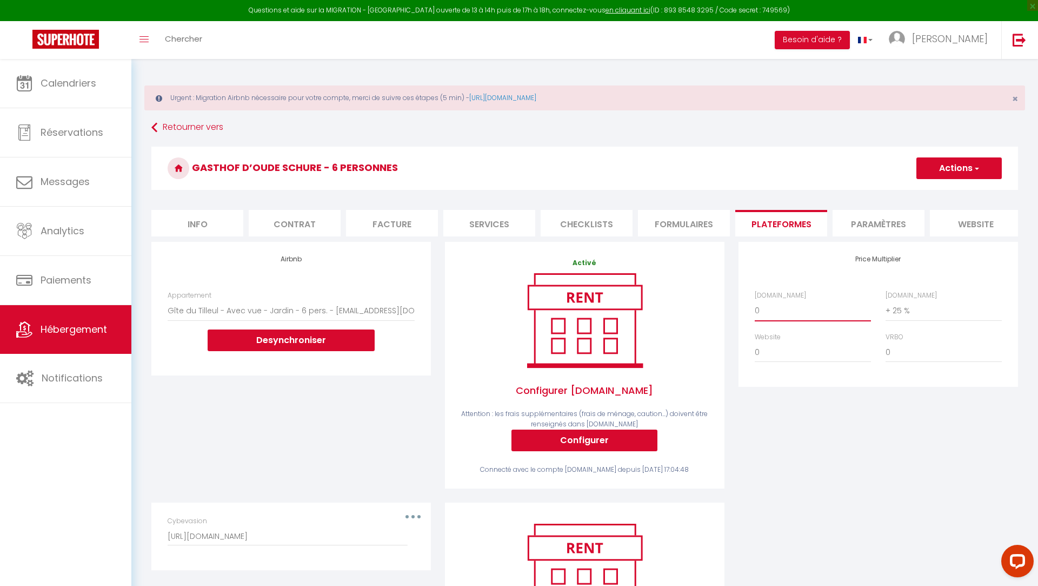
click at [791, 309] on select "0 + 1 % + 2 % + 3 % + 4 % + 5 % + 6 % + 7 % + 8 % + 9 %" at bounding box center [813, 310] width 116 height 21
select select "+ 19 %"
click at [906, 313] on select "0 + 1 % + 2 % + 3 % + 4 % + 5 % + 6 % + 7 % + 8 % + 9 %" at bounding box center [944, 310] width 116 height 21
click at [993, 169] on button "Actions" at bounding box center [959, 168] width 85 height 22
click at [956, 184] on ul "Enregistrer" at bounding box center [958, 192] width 87 height 21
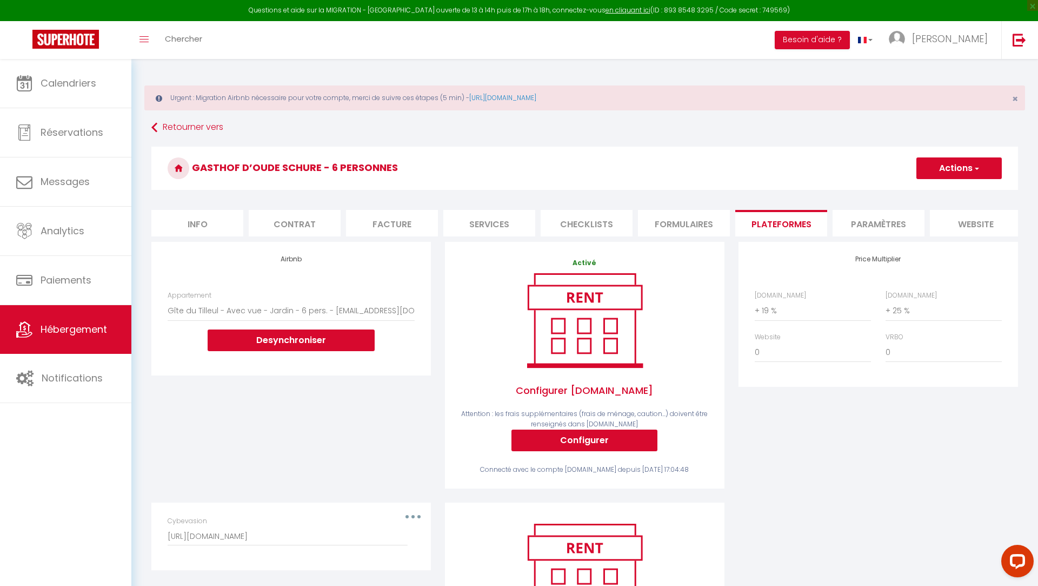
click at [947, 169] on button "Actions" at bounding box center [959, 168] width 85 height 22
click at [947, 197] on link "Enregistrer" at bounding box center [958, 192] width 85 height 14
select select
checkbox input "false"
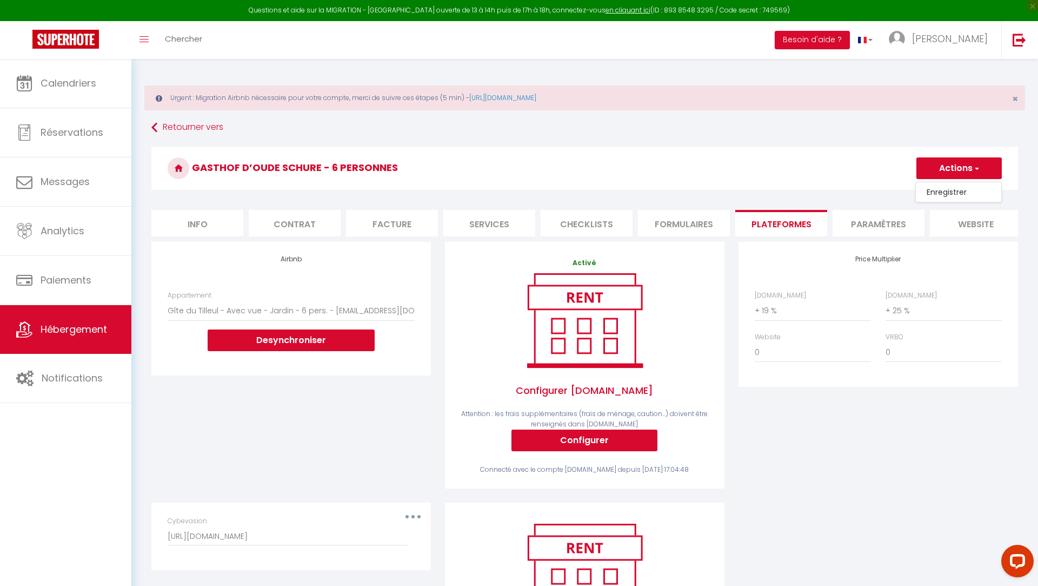
checkbox input "false"
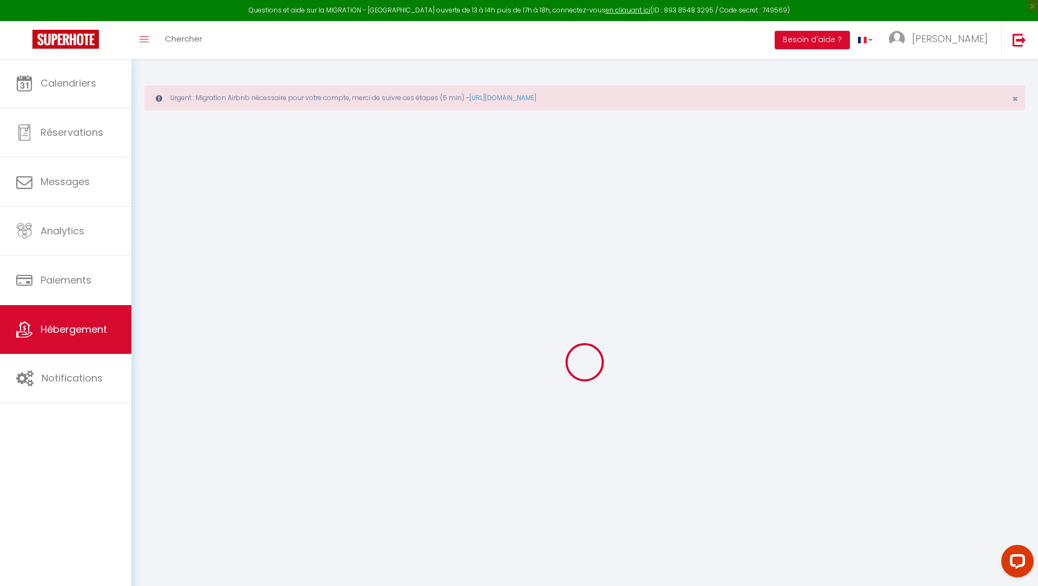
select select
checkbox input "false"
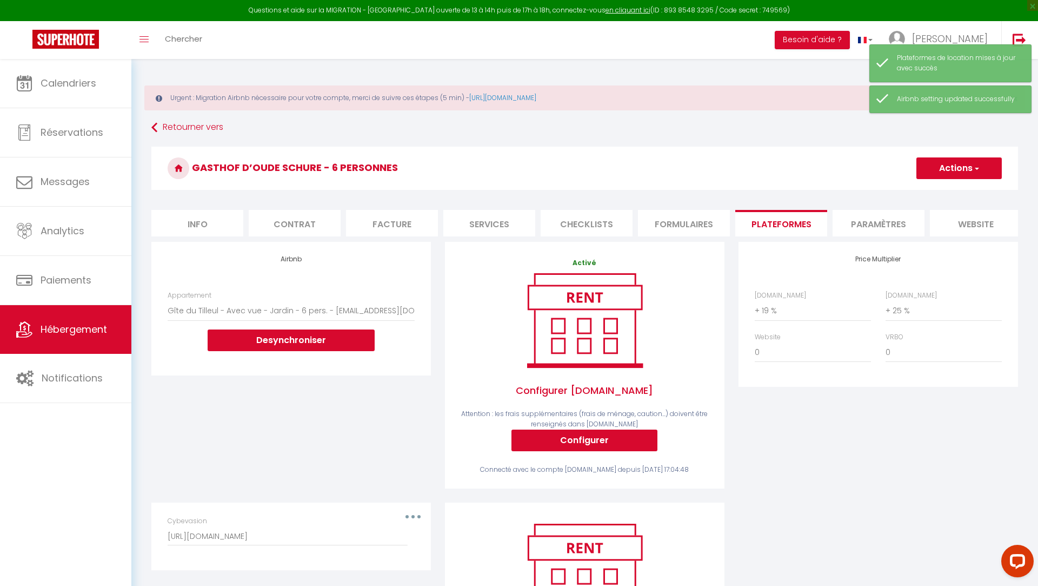
click at [226, 224] on li "Info" at bounding box center [197, 223] width 92 height 26
select select
checkbox input "false"
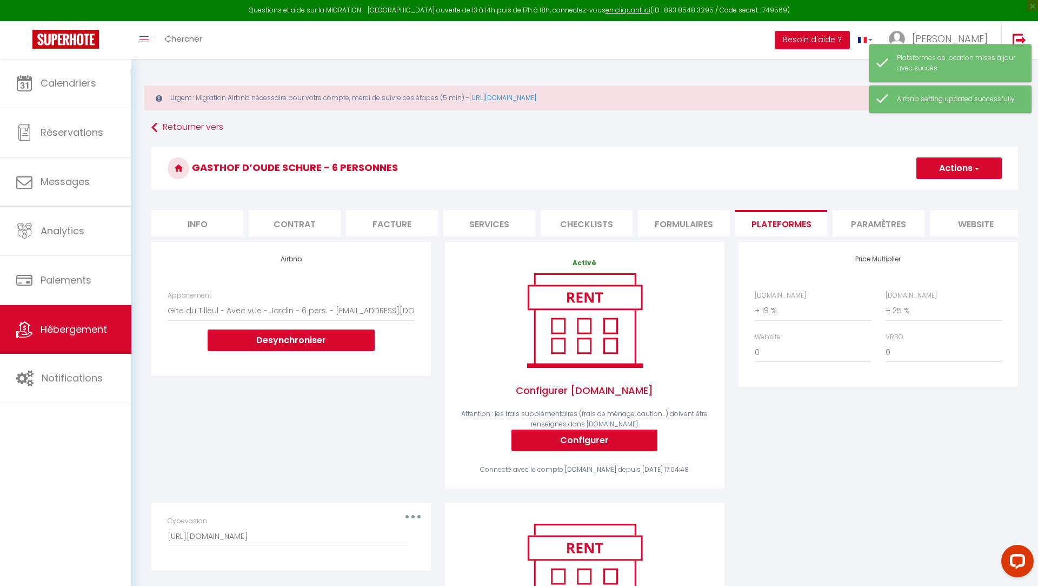
checkbox input "false"
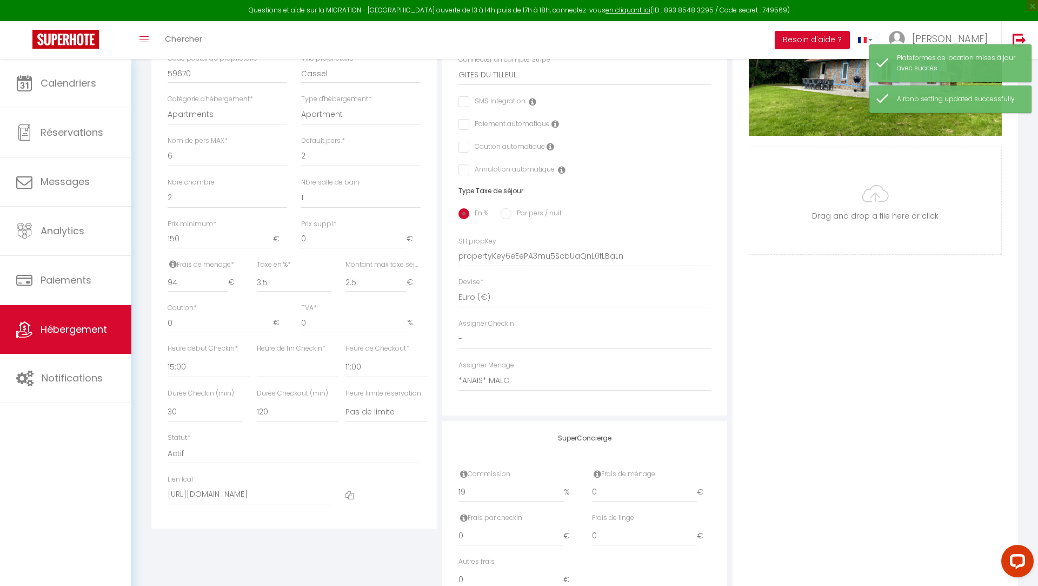
scroll to position [360, 0]
click at [186, 269] on div "Frais de ménage * 94 €" at bounding box center [205, 274] width 75 height 33
click at [186, 274] on input "94" at bounding box center [198, 280] width 61 height 19
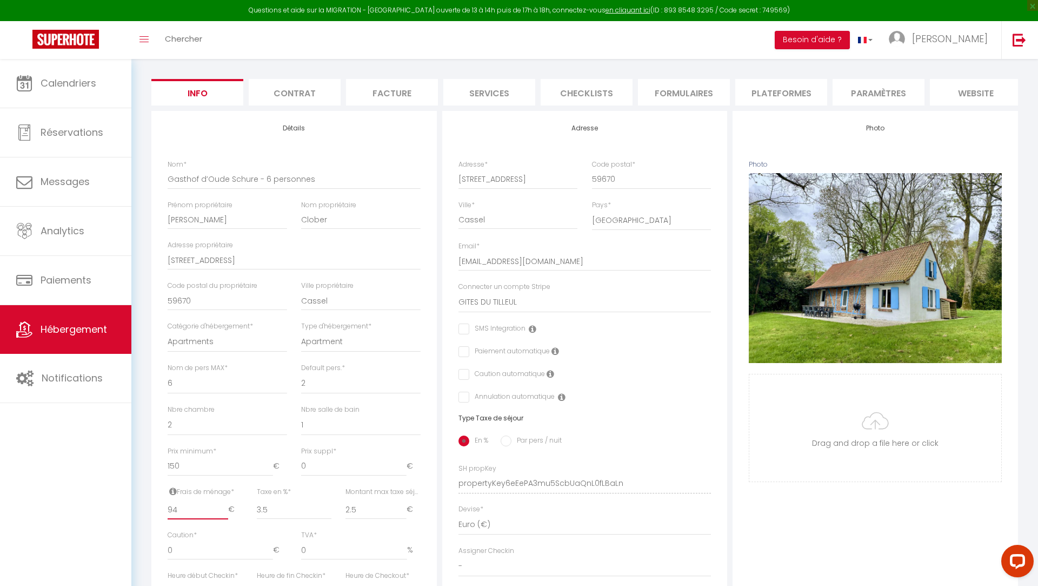
scroll to position [0, 0]
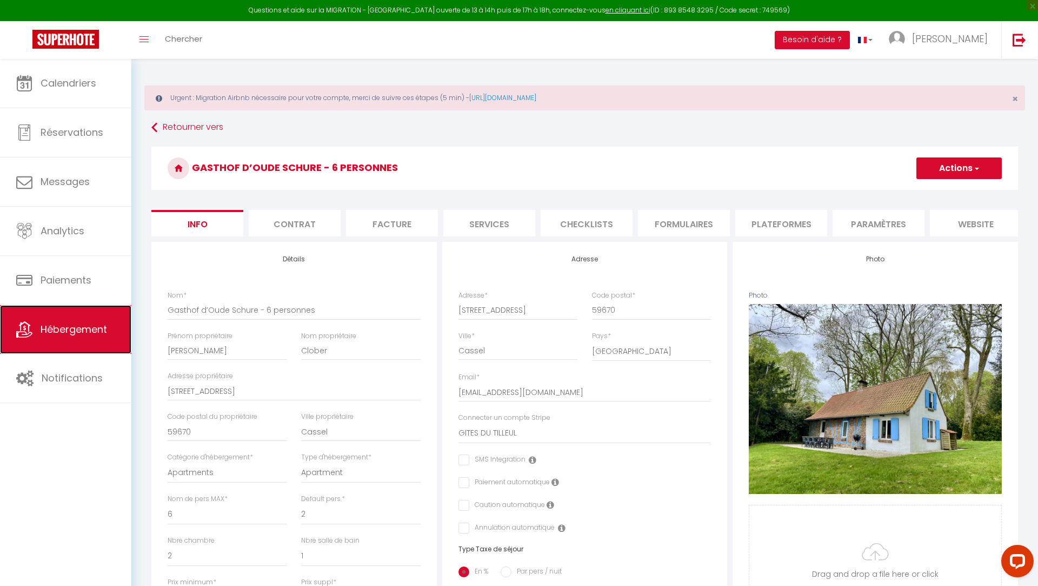
click at [67, 336] on link "Hébergement" at bounding box center [65, 329] width 131 height 49
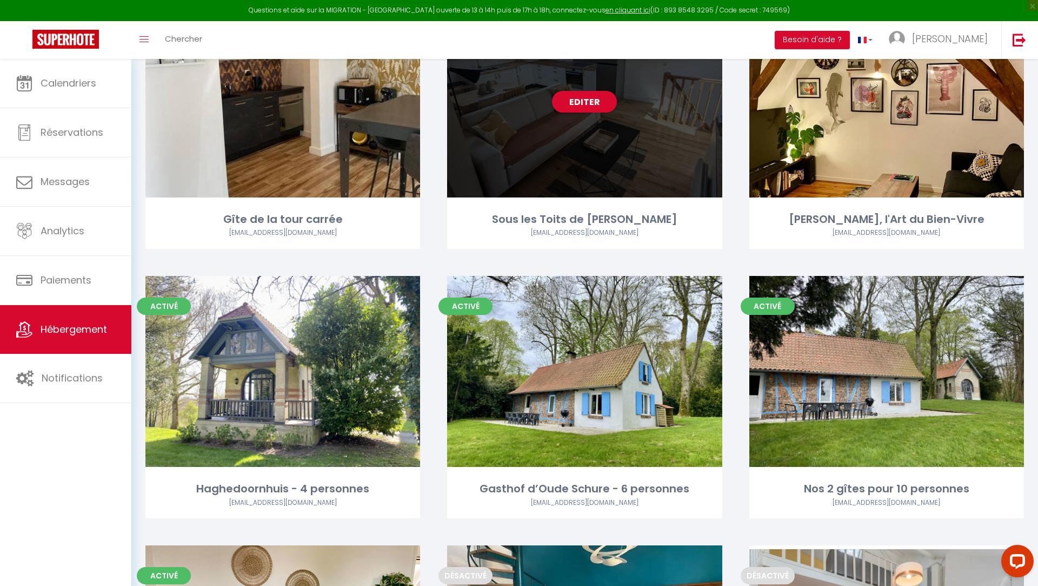
scroll to position [196, 0]
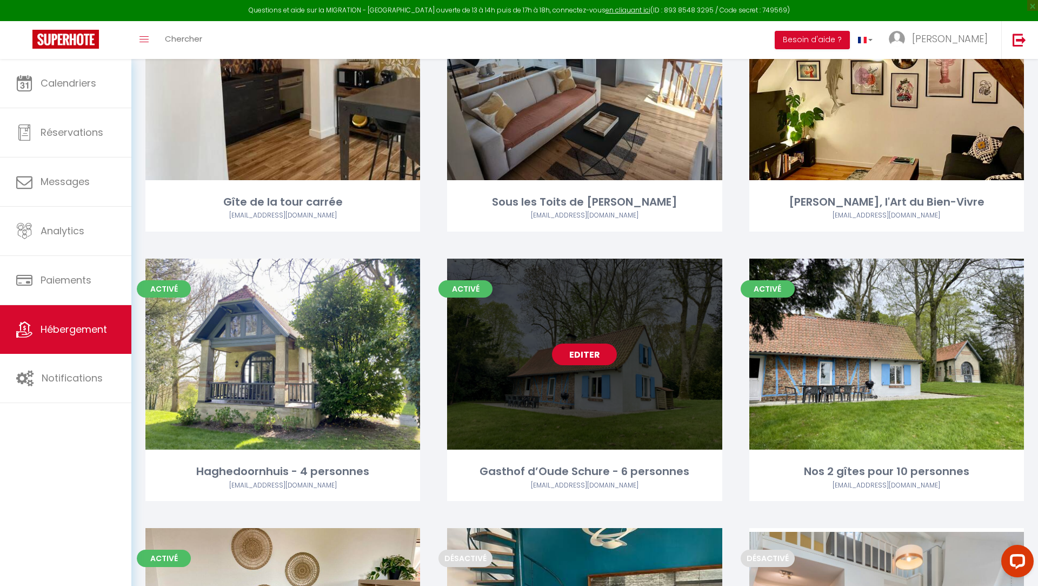
click at [600, 355] on link "Editer" at bounding box center [584, 354] width 65 height 22
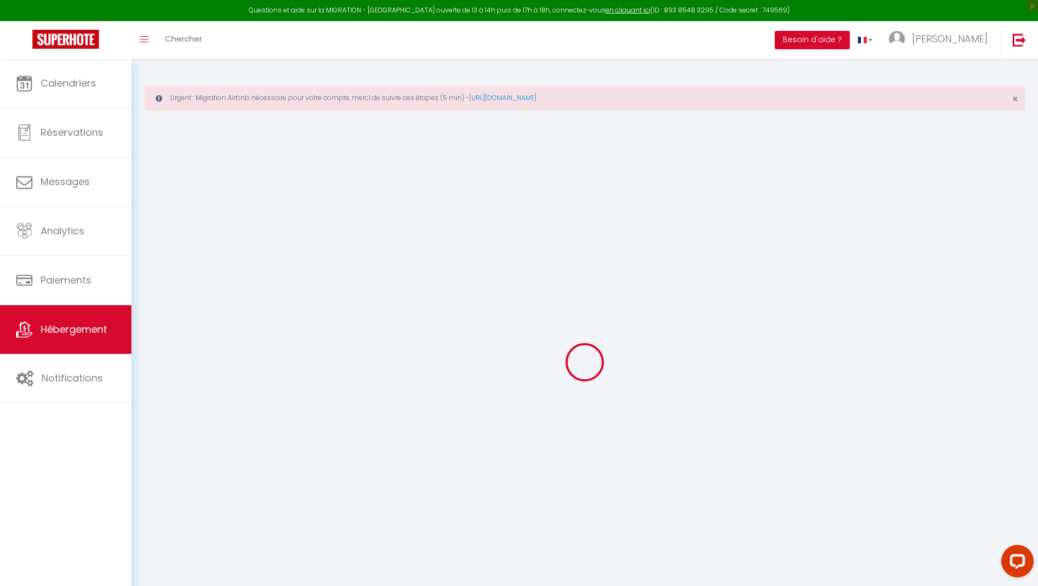
select select
checkbox input "false"
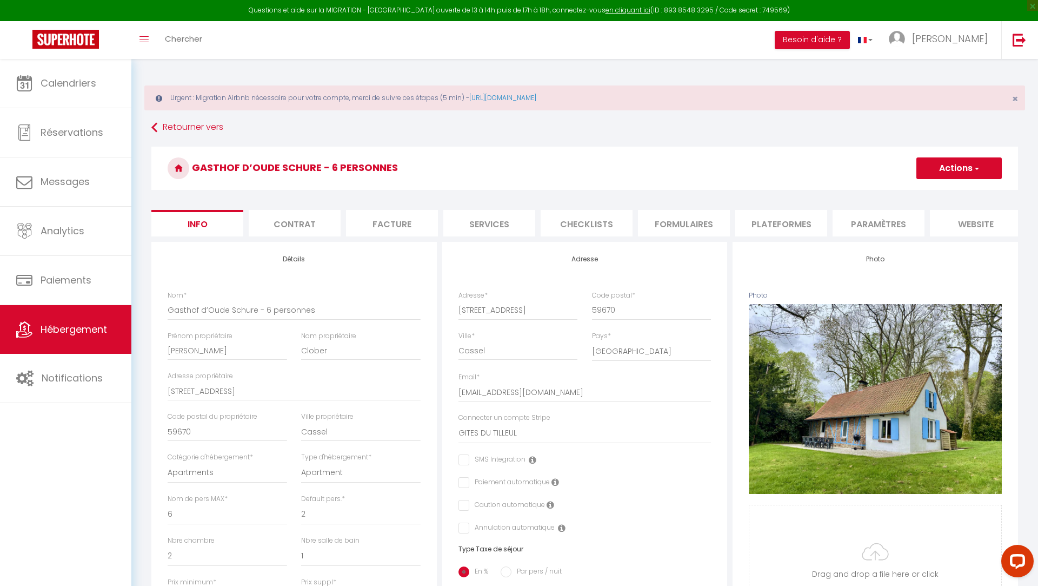
click at [787, 218] on li "Plateformes" at bounding box center [781, 223] width 92 height 26
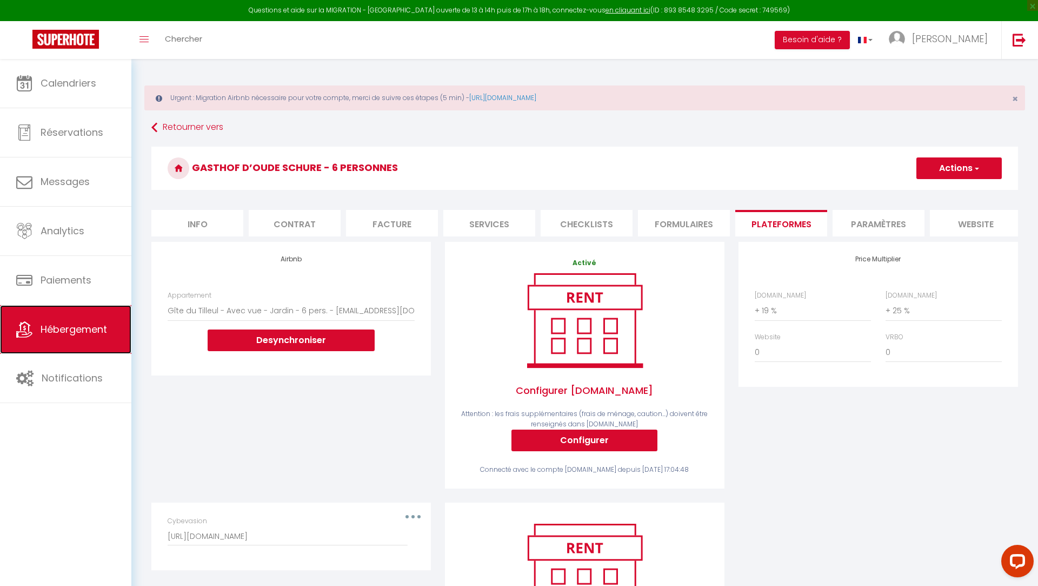
click at [50, 328] on span "Hébergement" at bounding box center [74, 329] width 67 height 14
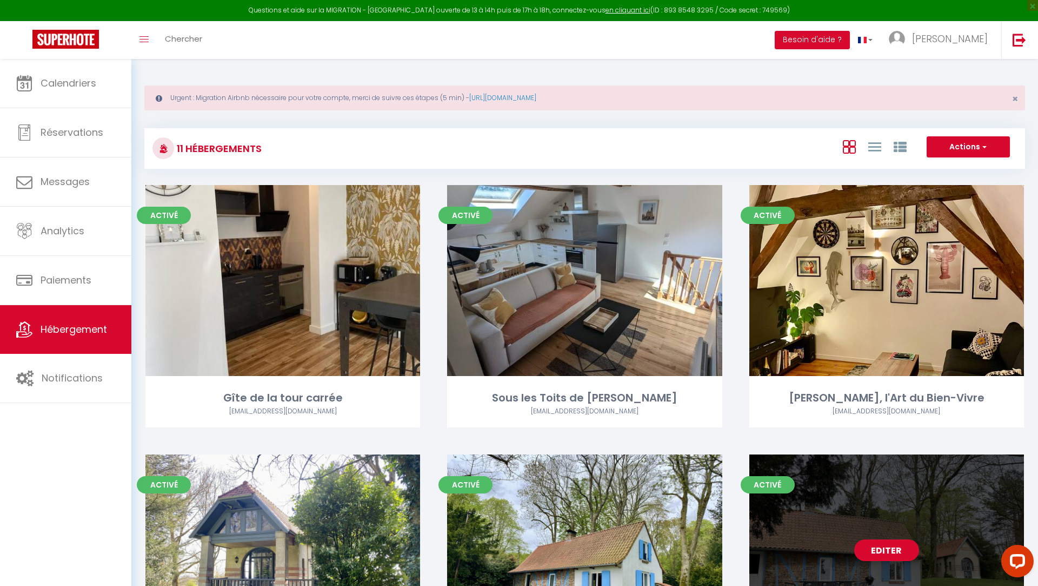
click at [883, 552] on link "Editer" at bounding box center [886, 550] width 65 height 22
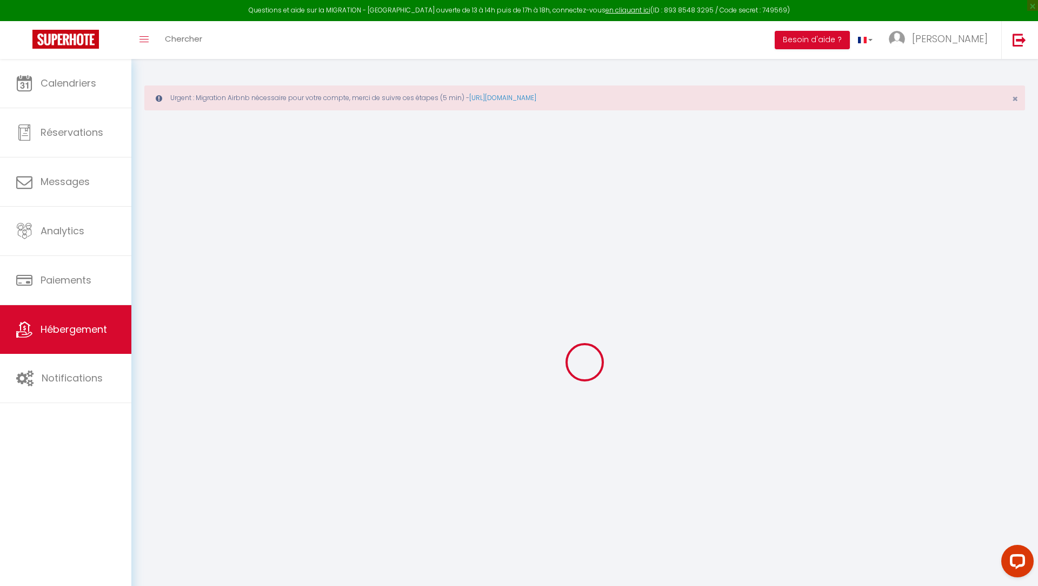
select select "+ 3 %"
select select "+ 25 %"
select select
checkbox input "false"
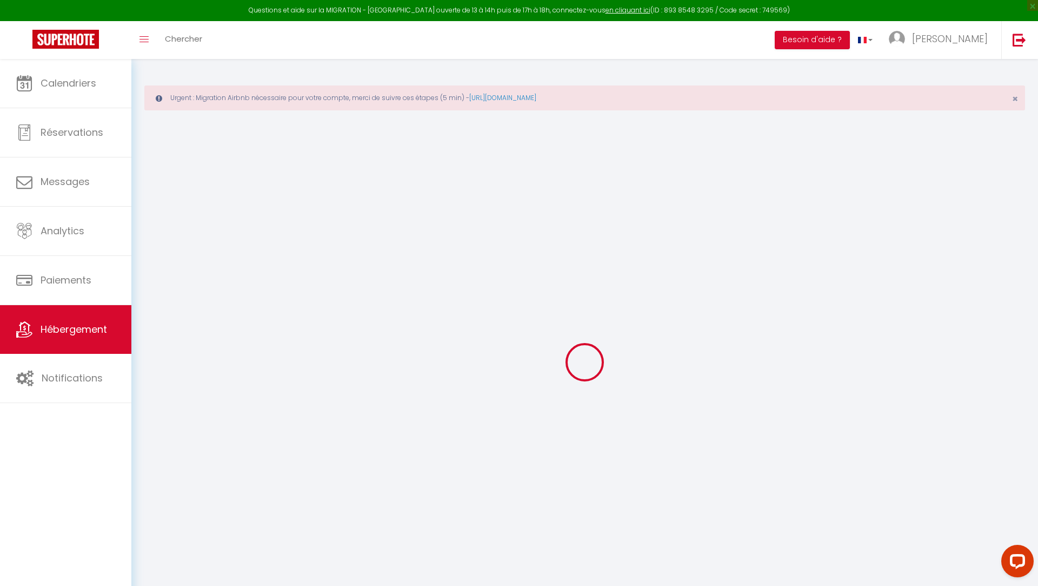
checkbox input "false"
select select
checkbox input "false"
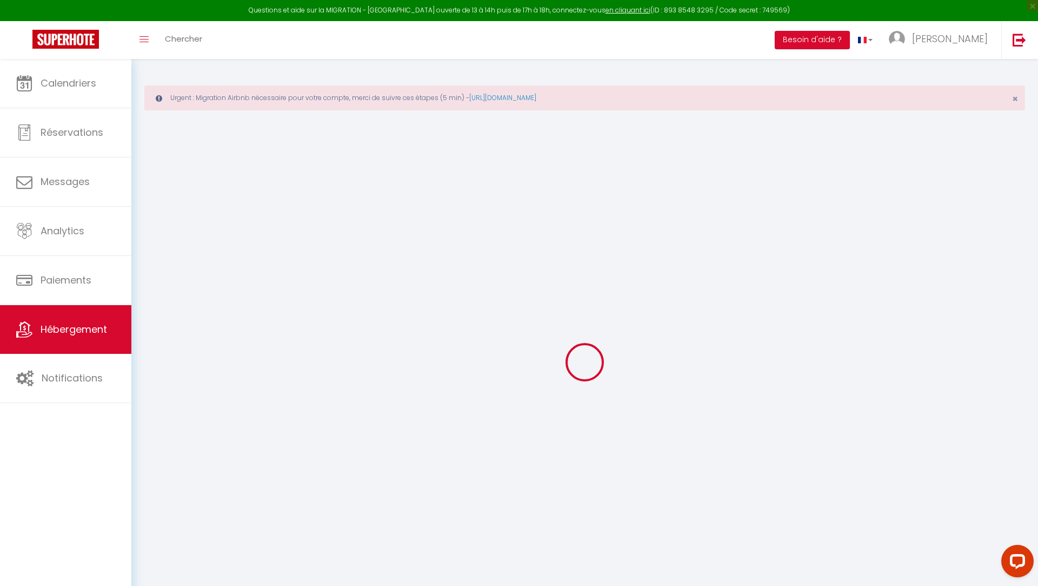
checkbox input "false"
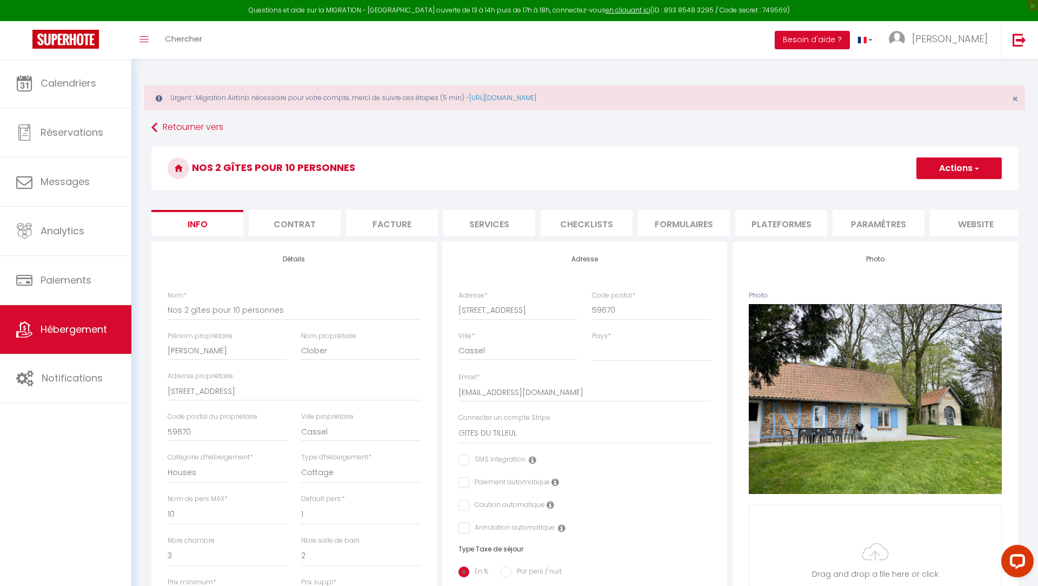
select select
checkbox input "false"
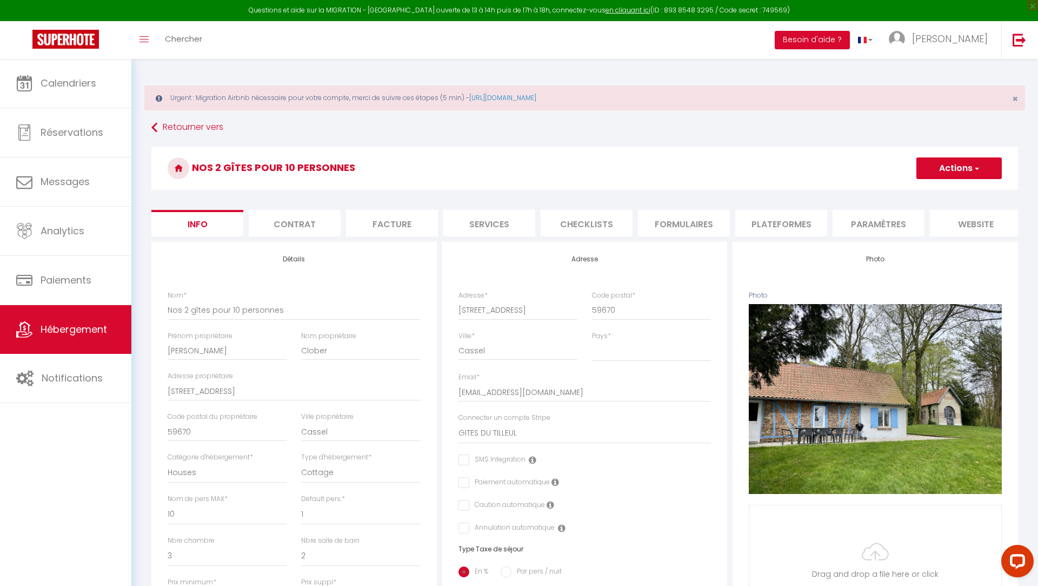
select select "5920-1396204613589558641"
click at [759, 221] on li "Plateformes" at bounding box center [781, 223] width 92 height 26
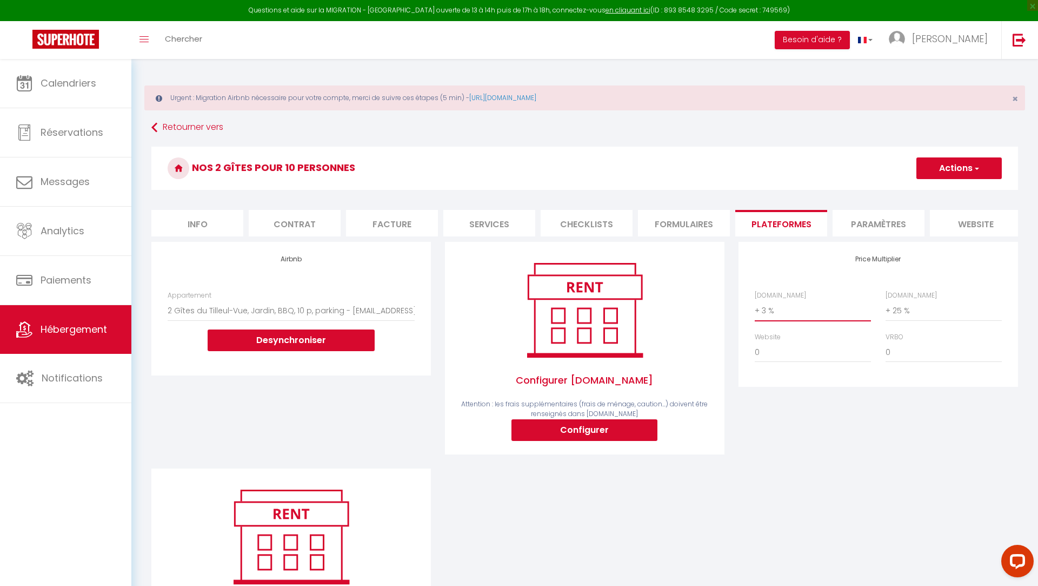
click at [771, 310] on select "0 + 1 % + 2 % + 3 % + 4 % + 5 % + 6 % + 7 % + 8 % + 9 %" at bounding box center [813, 310] width 116 height 21
select select "+ 19 %"
click at [949, 164] on button "Actions" at bounding box center [959, 168] width 85 height 22
click at [943, 189] on link "Enregistrer" at bounding box center [958, 192] width 85 height 14
click at [75, 337] on link "Hébergement" at bounding box center [65, 329] width 131 height 49
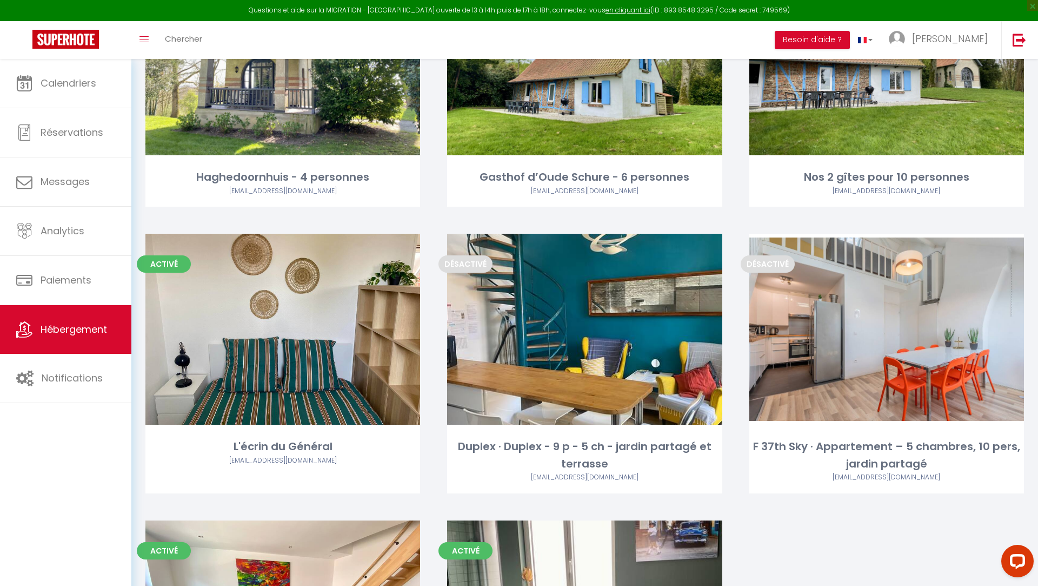
scroll to position [493, 0]
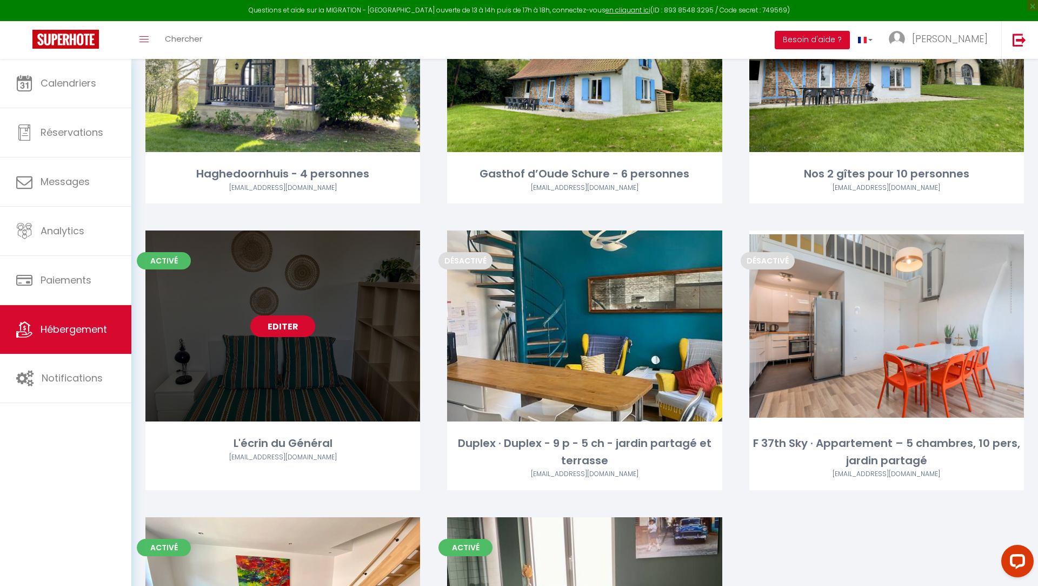
click at [291, 335] on link "Editer" at bounding box center [282, 326] width 65 height 22
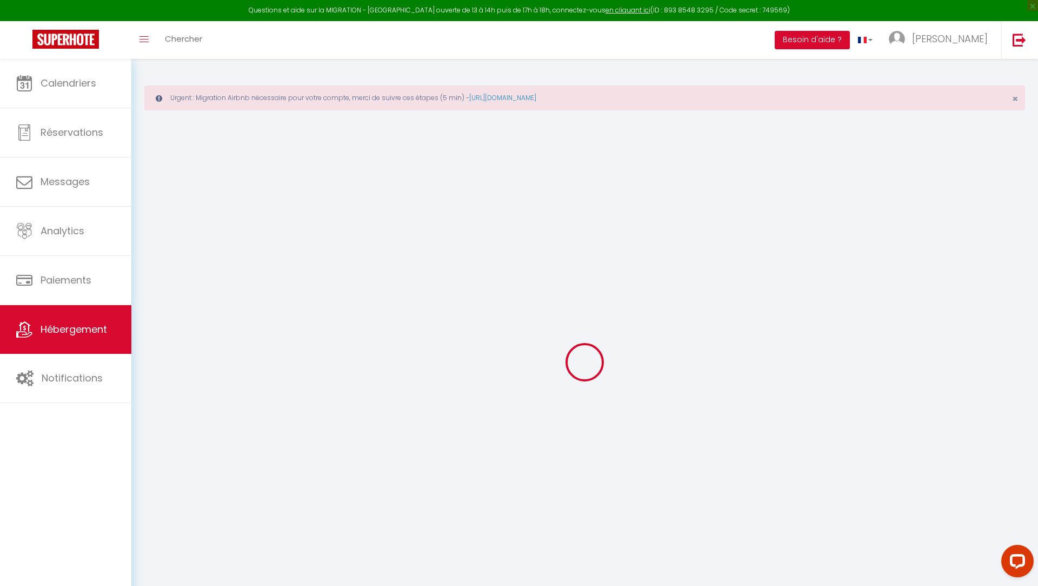
select select
checkbox input "false"
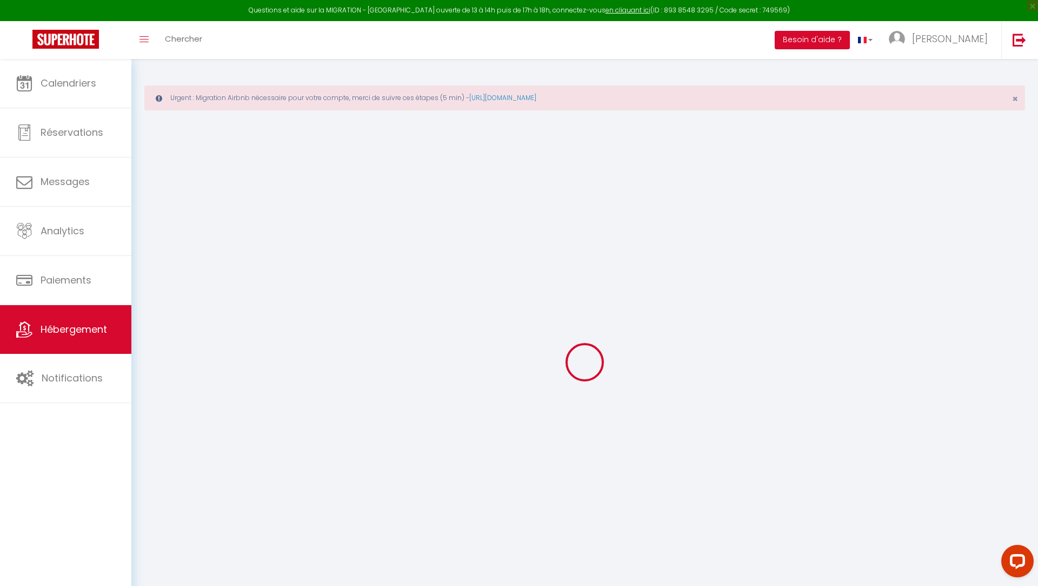
select select "5920-1209955637017514165"
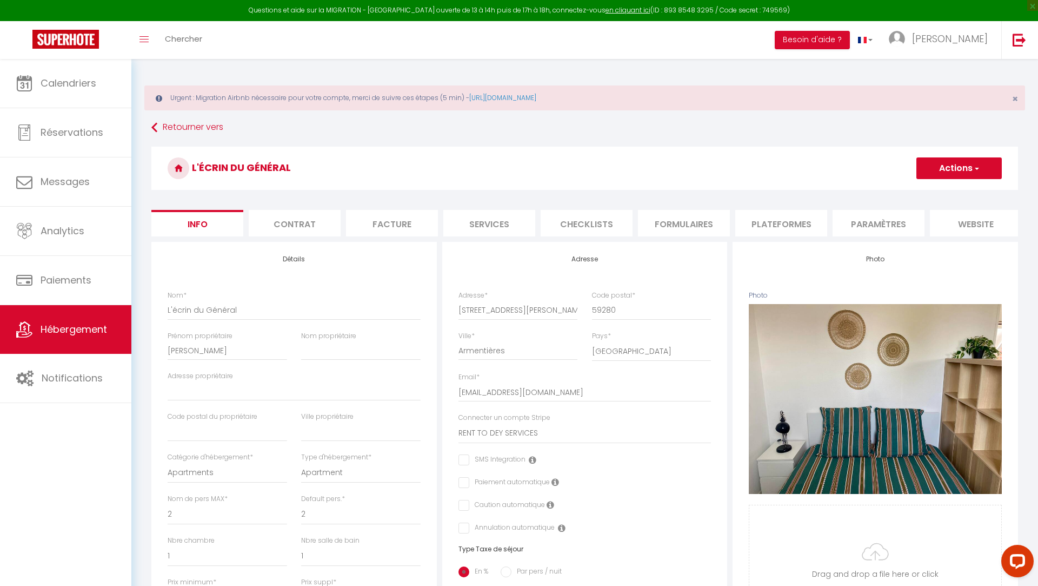
click at [788, 228] on li "Plateformes" at bounding box center [781, 223] width 92 height 26
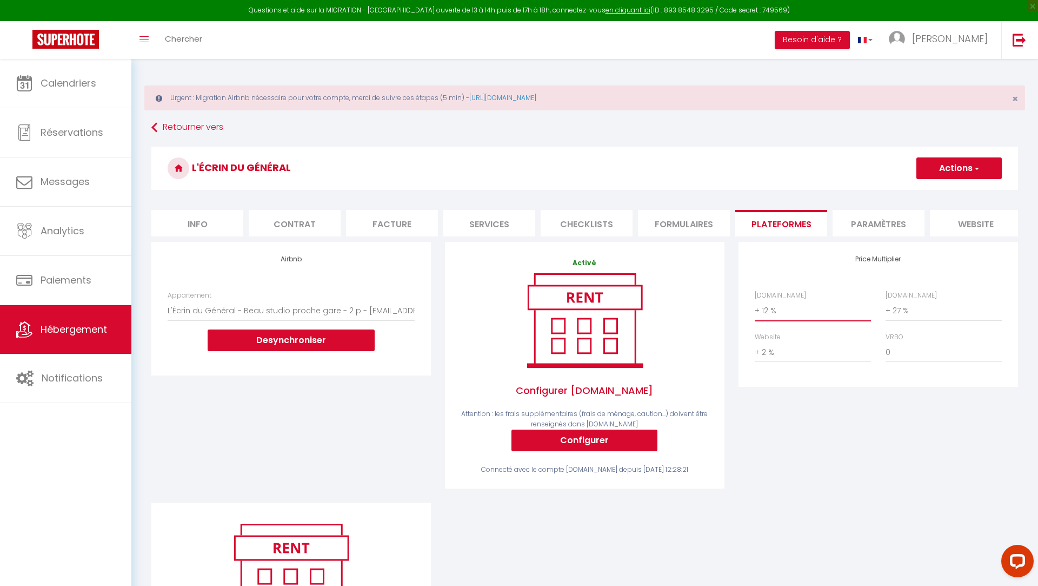
click at [767, 314] on select "0 + 1 % + 2 % + 3 % + 4 % + 5 % + 6 % + 7 % + 8 % + 9 %" at bounding box center [813, 310] width 116 height 21
select select "+ 19 %"
click at [940, 175] on button "Actions" at bounding box center [959, 168] width 85 height 22
click at [932, 194] on link "Enregistrer" at bounding box center [958, 192] width 85 height 14
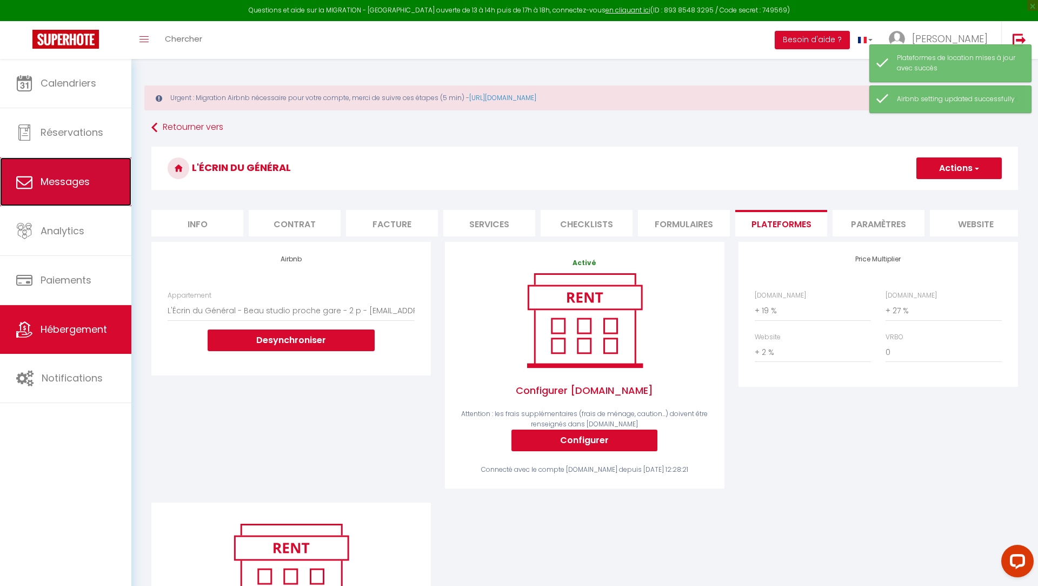
click at [49, 190] on link "Messages" at bounding box center [65, 181] width 131 height 49
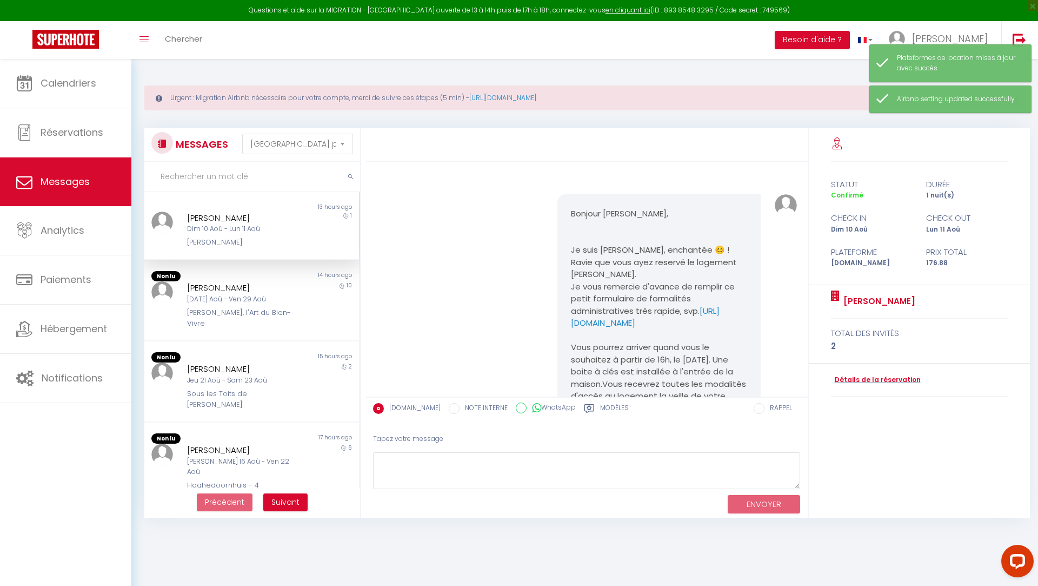
scroll to position [1647, 0]
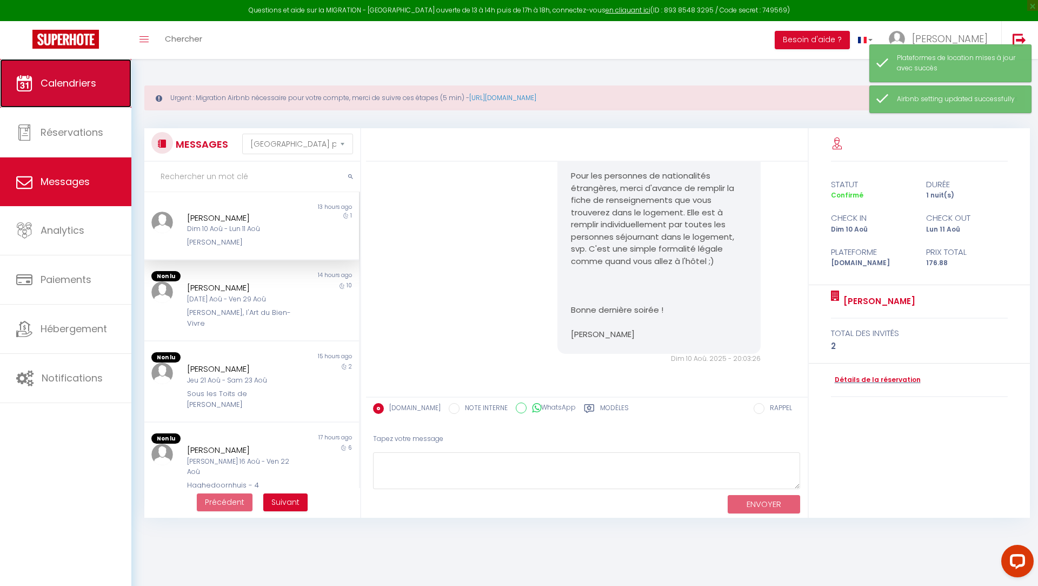
click at [73, 87] on span "Calendriers" at bounding box center [69, 83] width 56 height 14
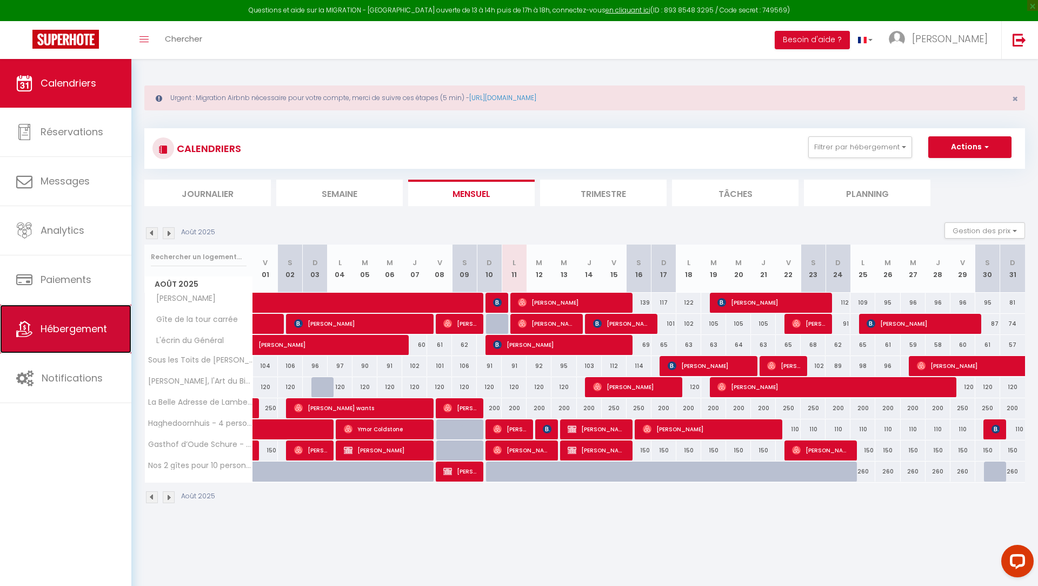
click at [73, 319] on link "Hébergement" at bounding box center [65, 328] width 131 height 49
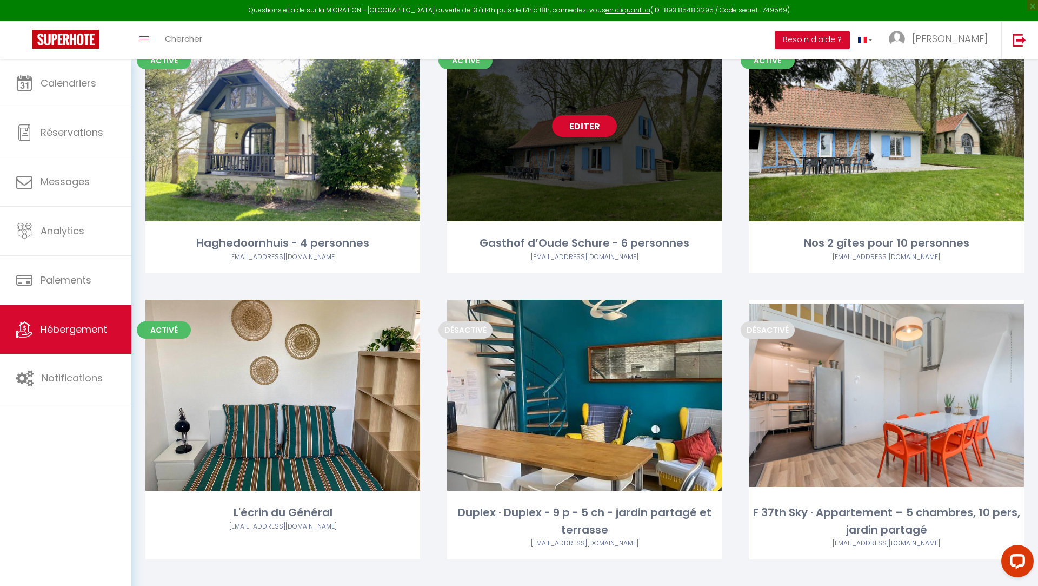
scroll to position [437, 0]
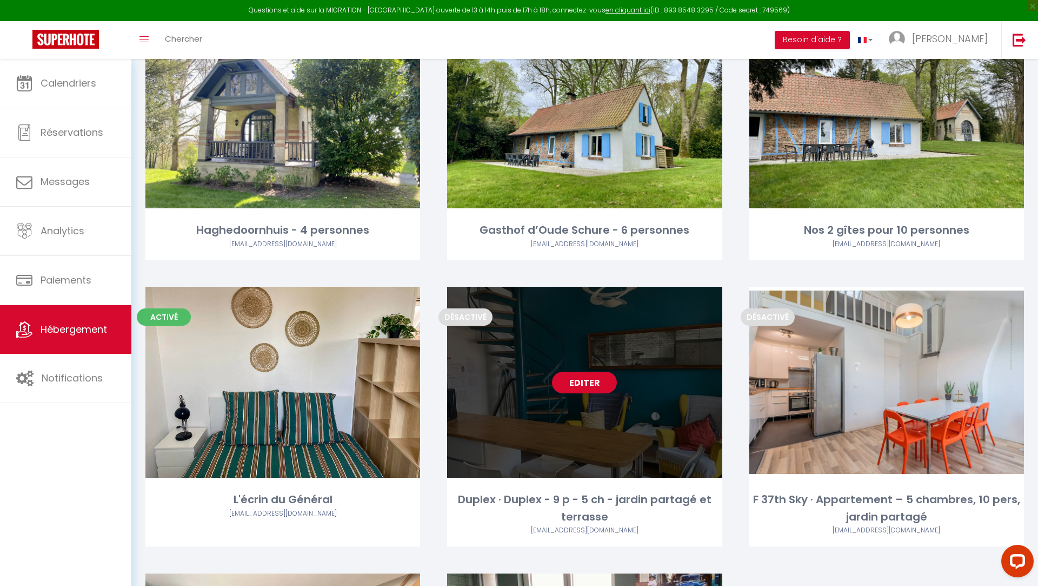
click at [580, 386] on link "Editer" at bounding box center [584, 382] width 65 height 22
select select "3"
select select "2"
select select "1"
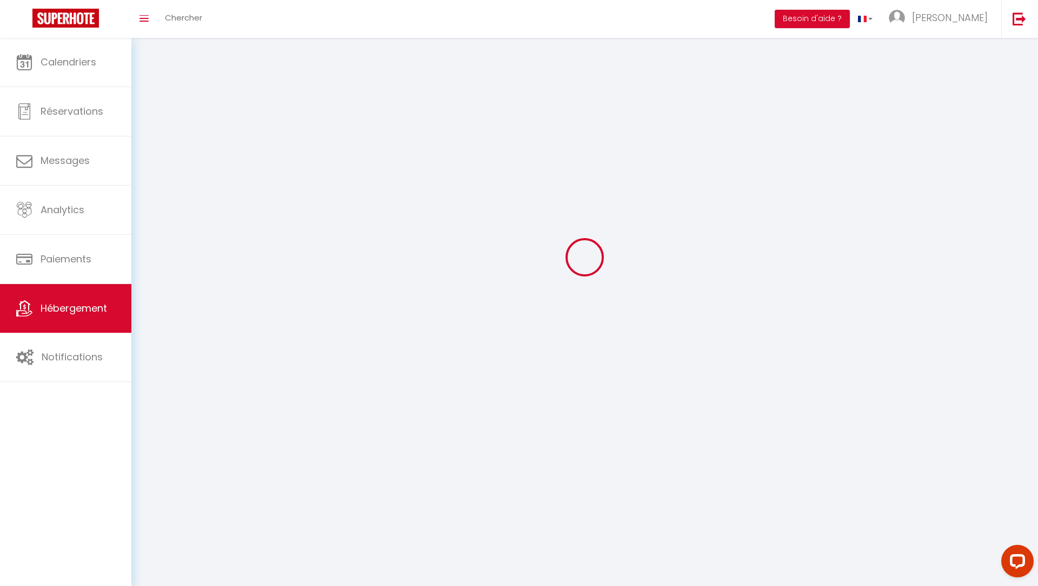
select select
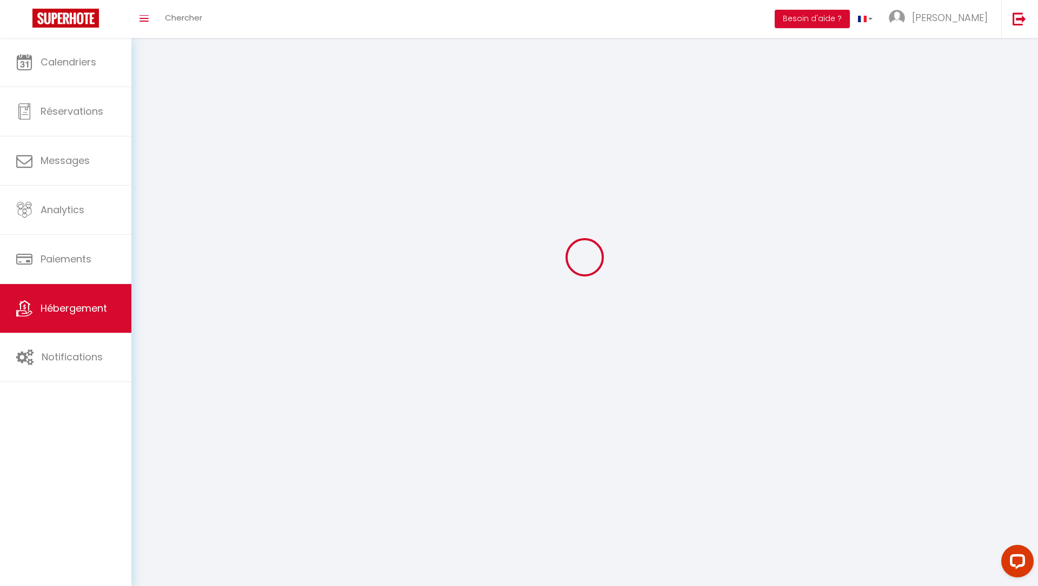
select select
checkbox input "false"
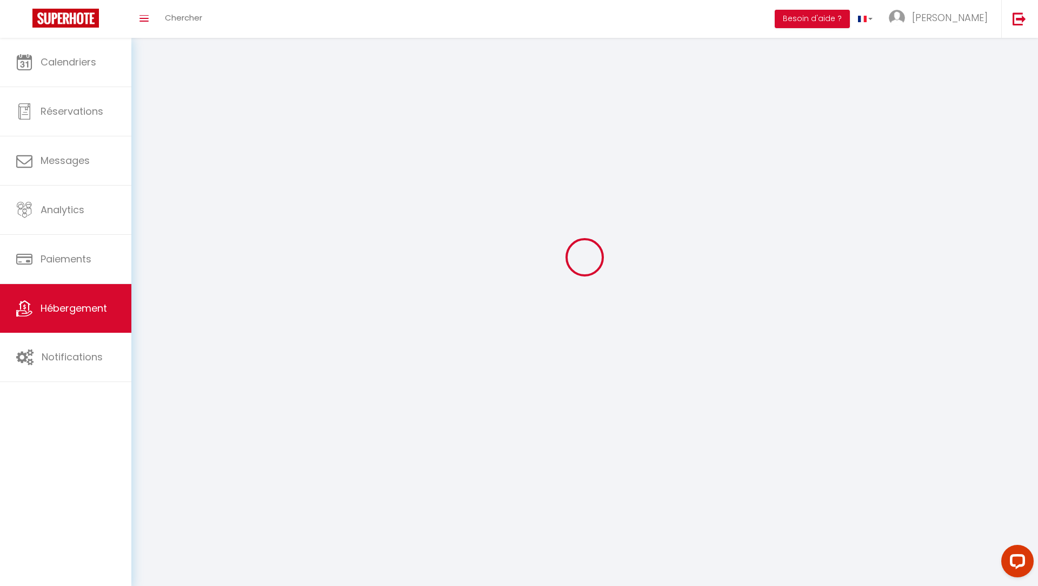
checkbox input "false"
select select
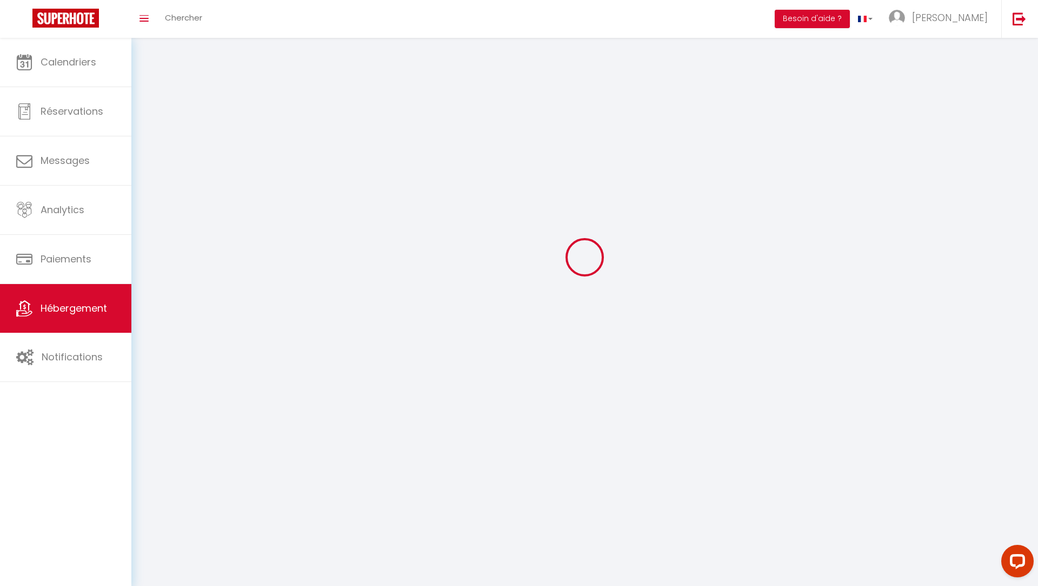
select select
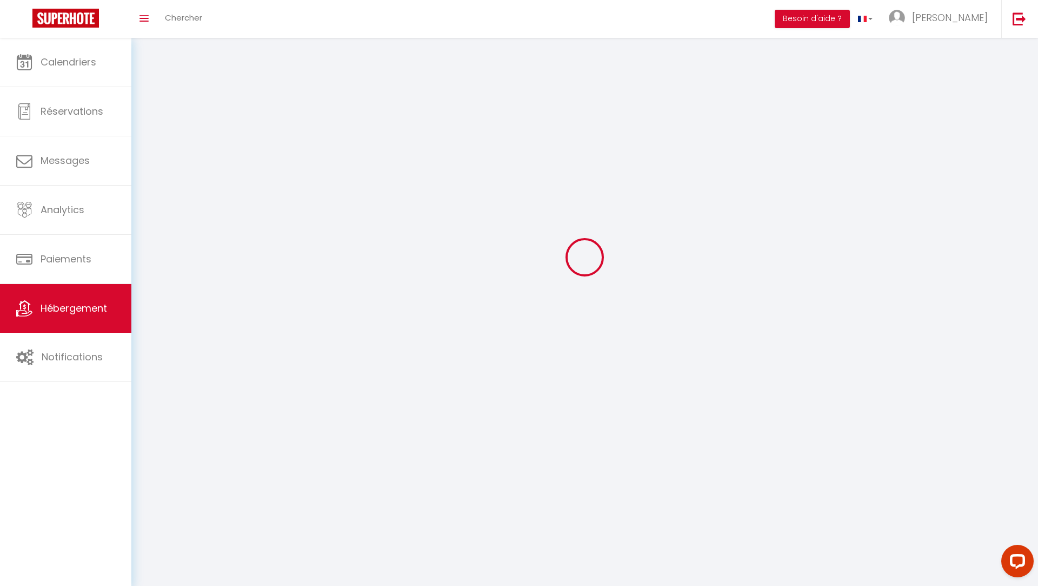
checkbox input "false"
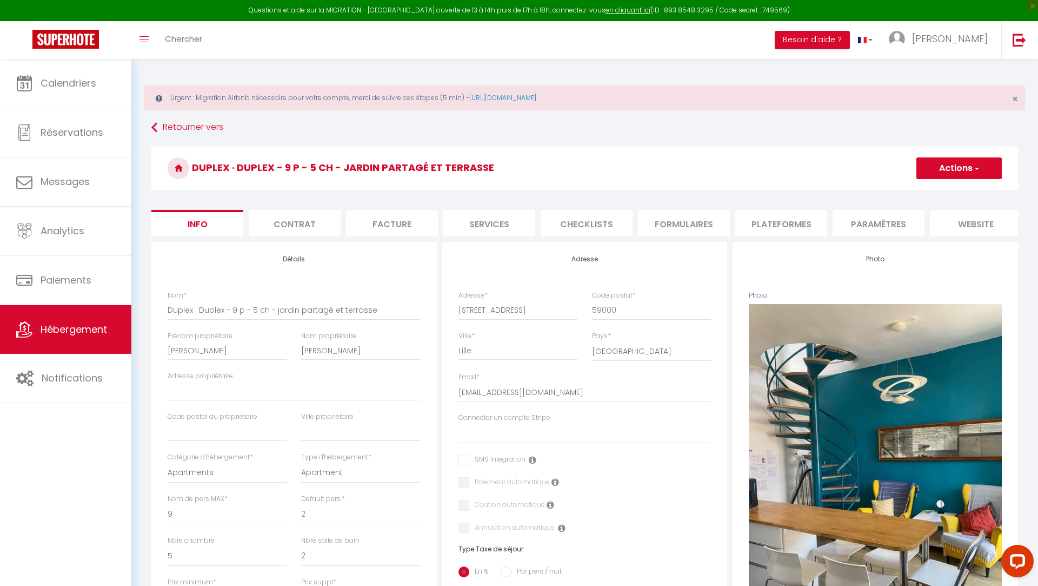
click at [770, 234] on li "Plateformes" at bounding box center [781, 223] width 92 height 26
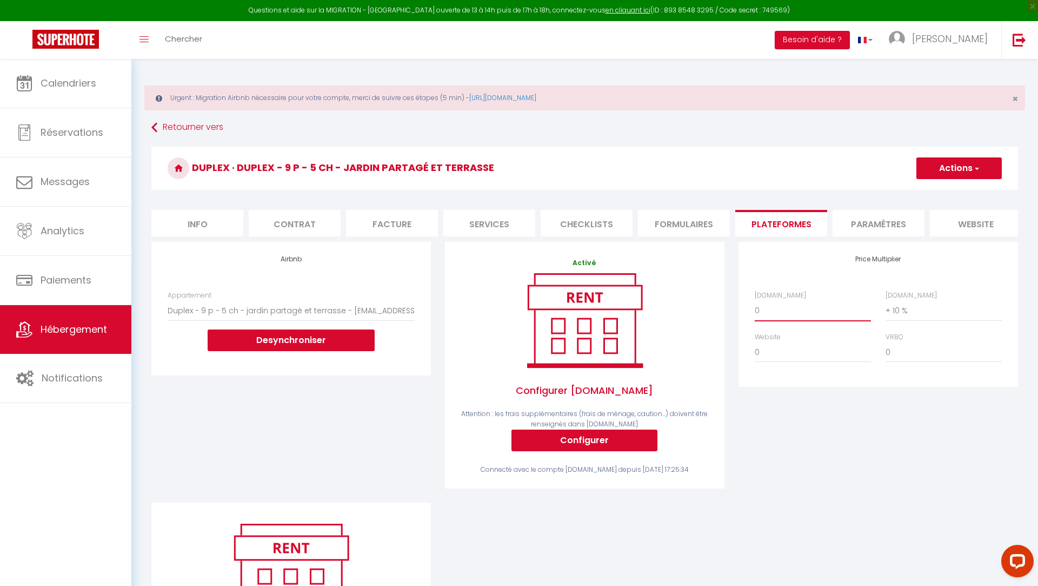
click at [765, 305] on select "0 + 1 % + 2 % + 3 % + 4 % + 5 % + 6 % + 7 % + 8 % + 9 %" at bounding box center [813, 310] width 116 height 21
click at [899, 312] on select "0 + 1 % + 2 % + 3 % + 4 % + 5 % + 6 % + 7 % + 8 % + 9 %" at bounding box center [944, 310] width 116 height 21
click at [942, 160] on button "Actions" at bounding box center [959, 168] width 85 height 22
click at [937, 188] on link "Enregistrer" at bounding box center [958, 192] width 85 height 14
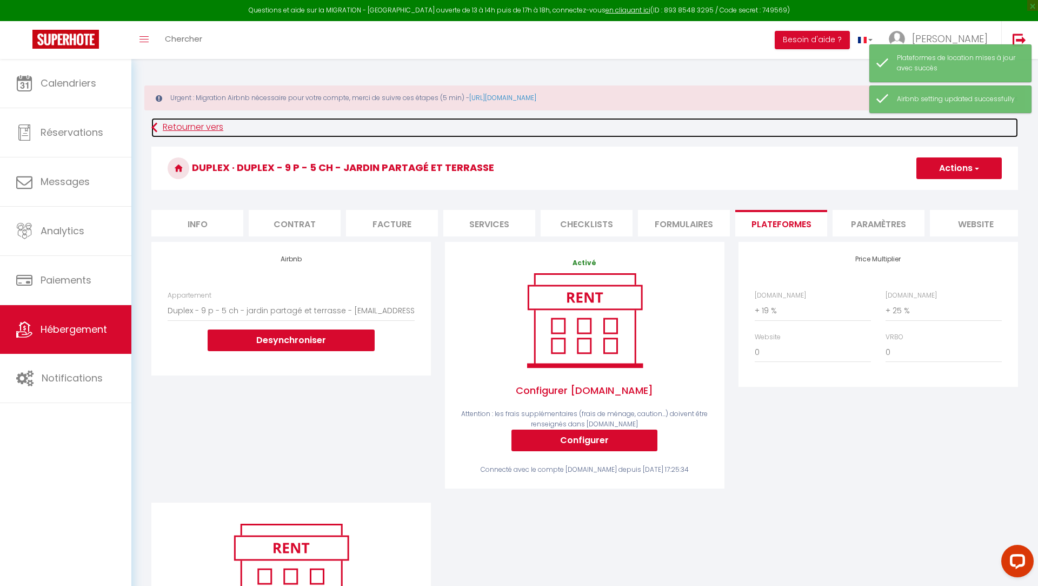
click at [166, 125] on link "Retourner vers" at bounding box center [584, 127] width 867 height 19
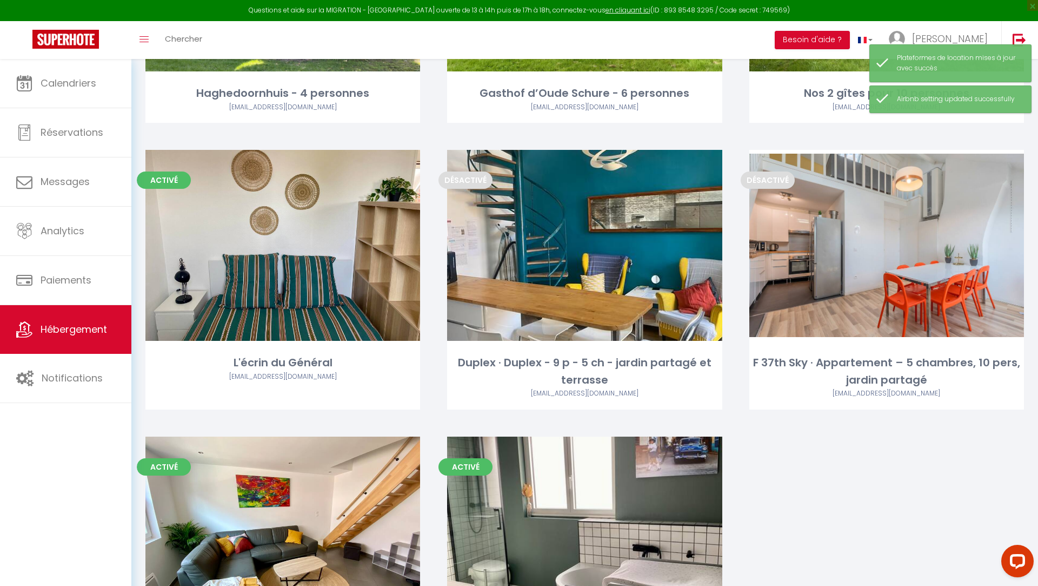
scroll to position [515, 0]
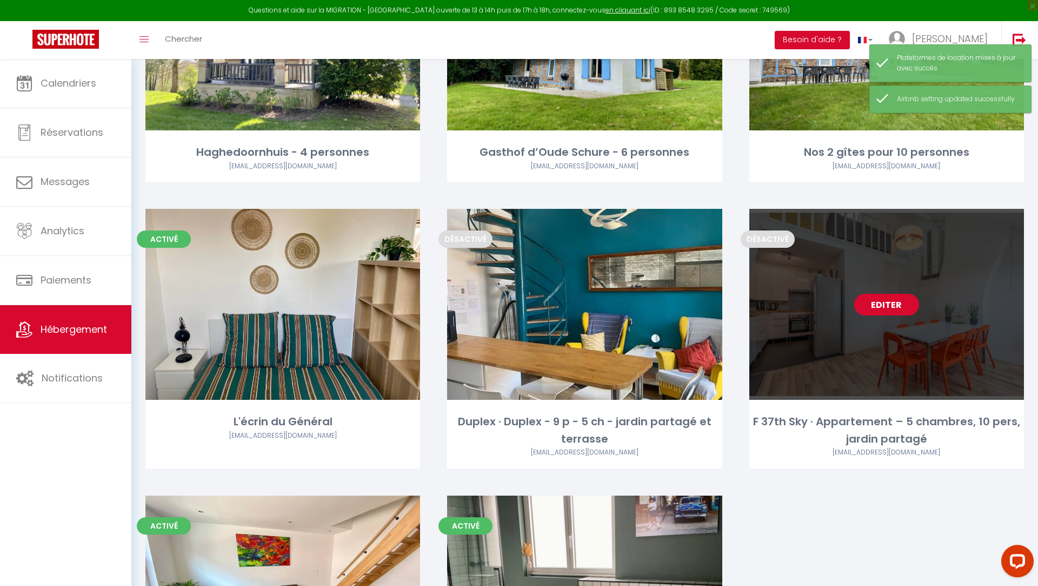
click at [873, 304] on link "Editer" at bounding box center [886, 305] width 65 height 22
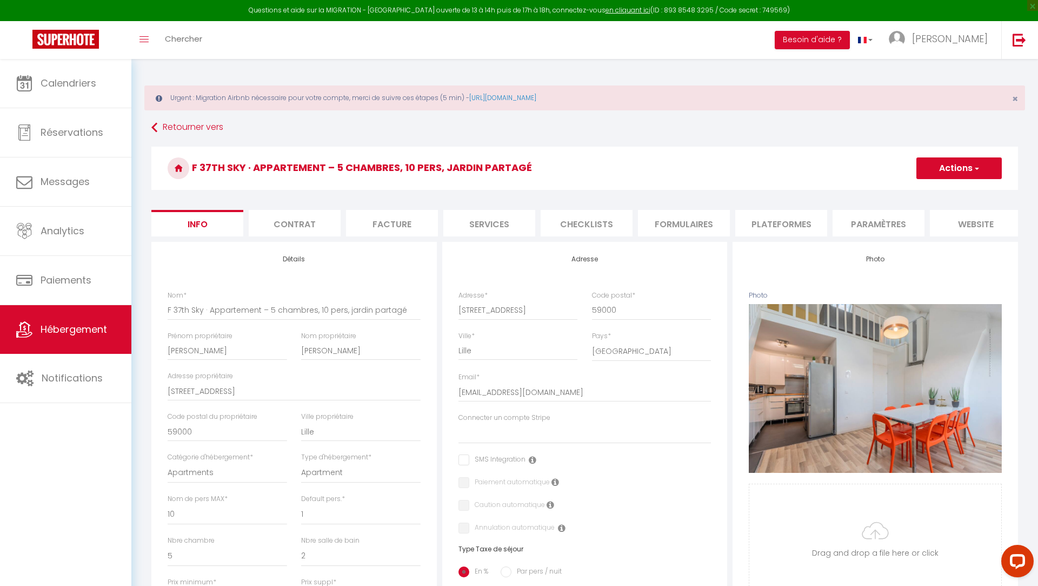
click at [776, 225] on li "Plateformes" at bounding box center [781, 223] width 92 height 26
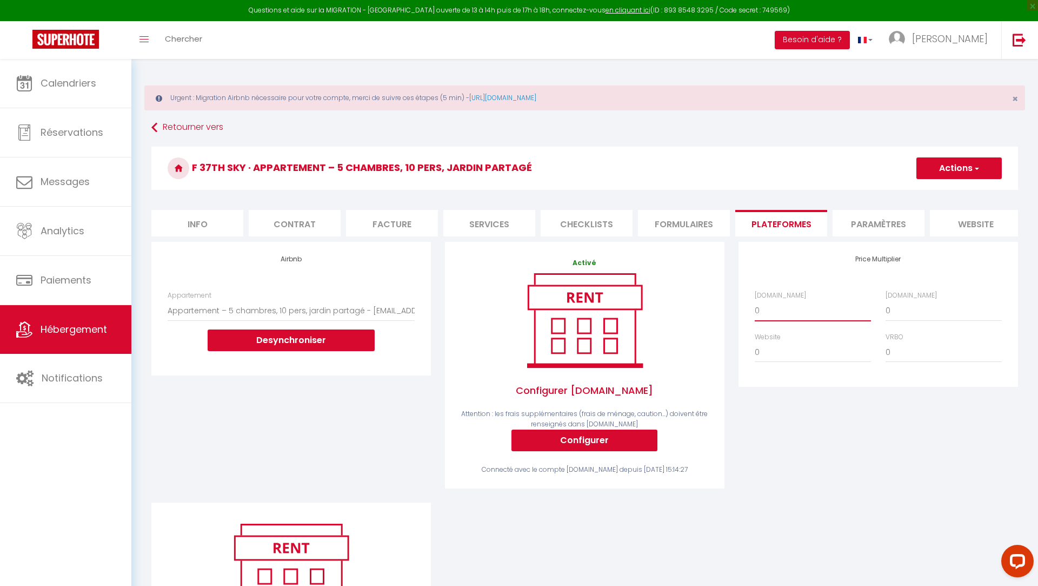
click at [769, 308] on select "0 + 1 % + 2 % + 3 % + 4 % + 5 % + 6 % + 7 % + 8 % + 9 %" at bounding box center [813, 310] width 116 height 21
click at [901, 303] on select "0 + 1 % + 2 % + 3 % + 4 % + 5 % + 6 % + 7 % + 8 % + 9 %" at bounding box center [944, 310] width 116 height 21
click at [947, 161] on button "Actions" at bounding box center [959, 168] width 85 height 22
click at [941, 194] on link "Enregistrer" at bounding box center [958, 192] width 85 height 14
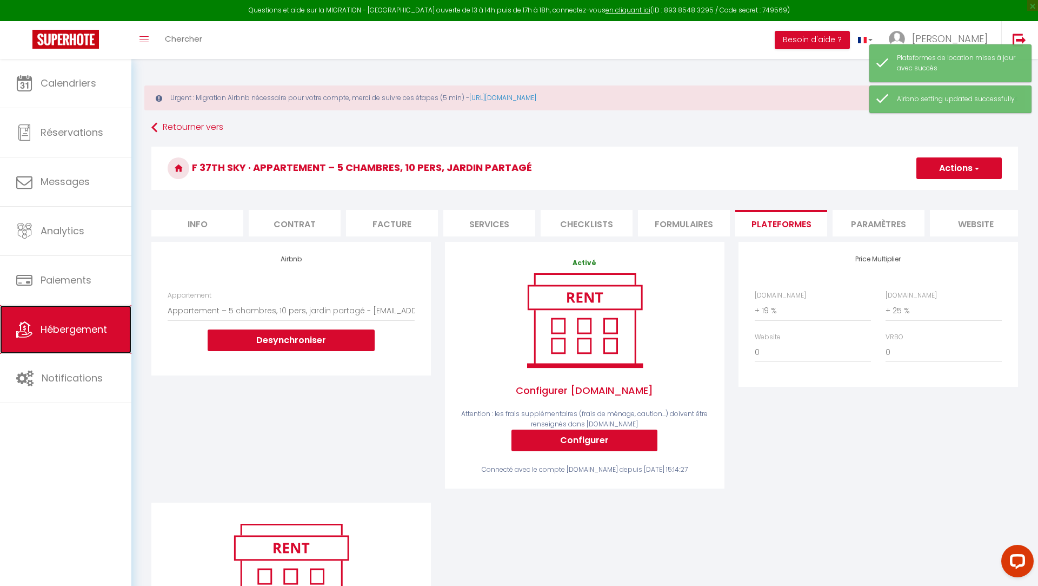
click at [89, 324] on span "Hébergement" at bounding box center [74, 329] width 67 height 14
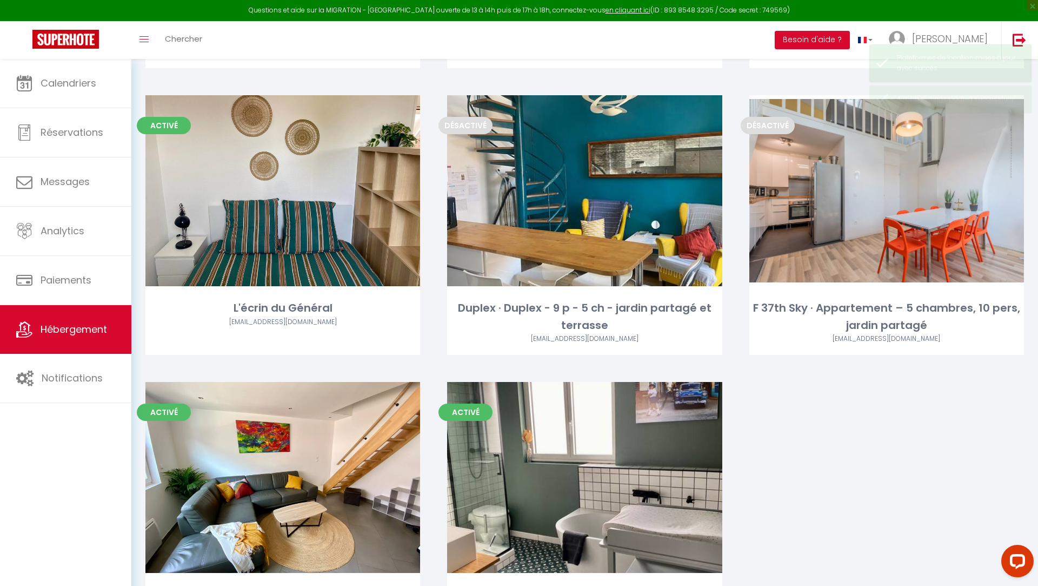
scroll to position [707, 0]
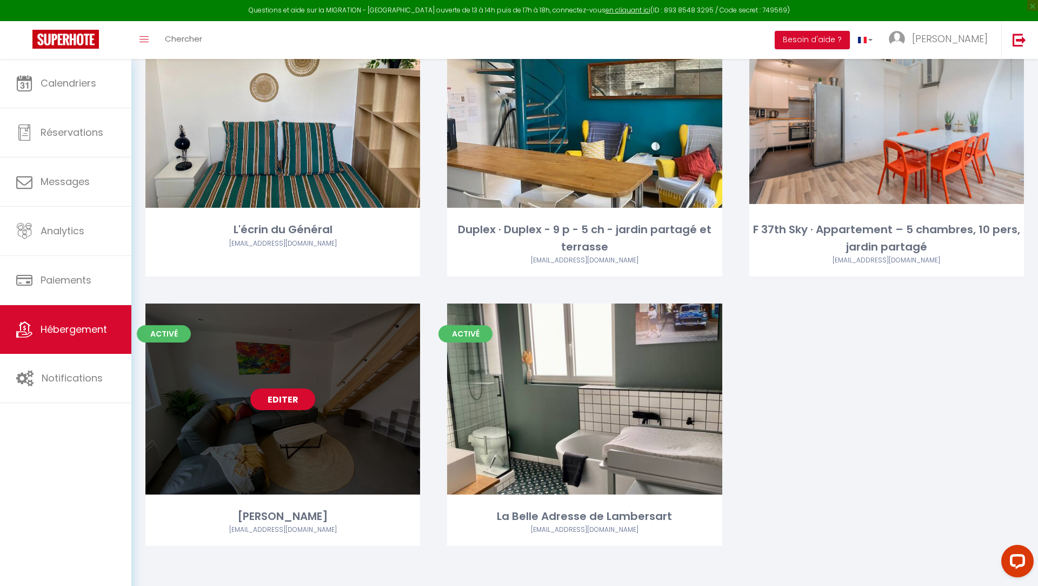
click at [281, 397] on link "Editer" at bounding box center [282, 399] width 65 height 22
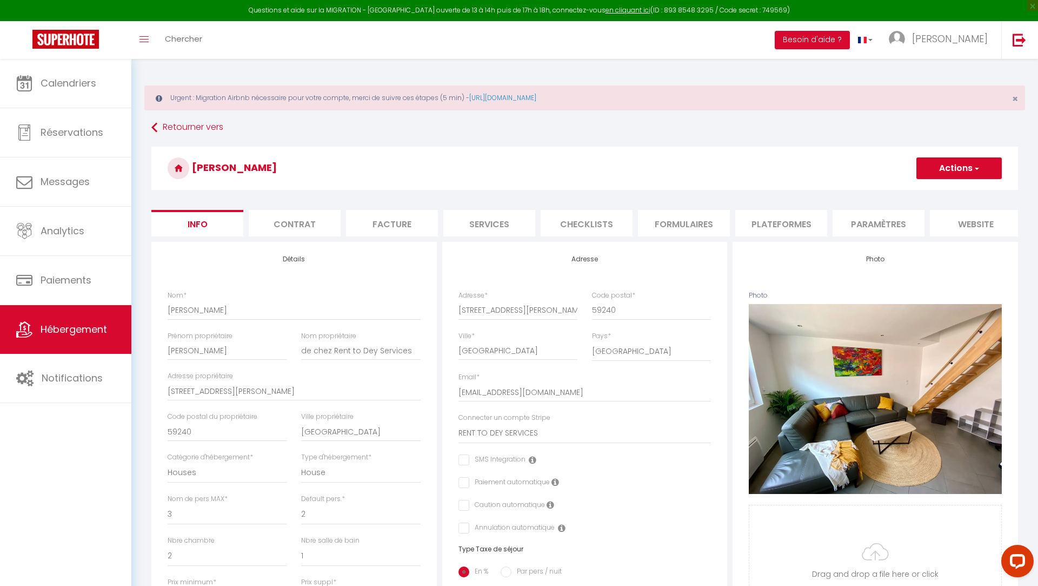
click at [787, 223] on li "Plateformes" at bounding box center [781, 223] width 92 height 26
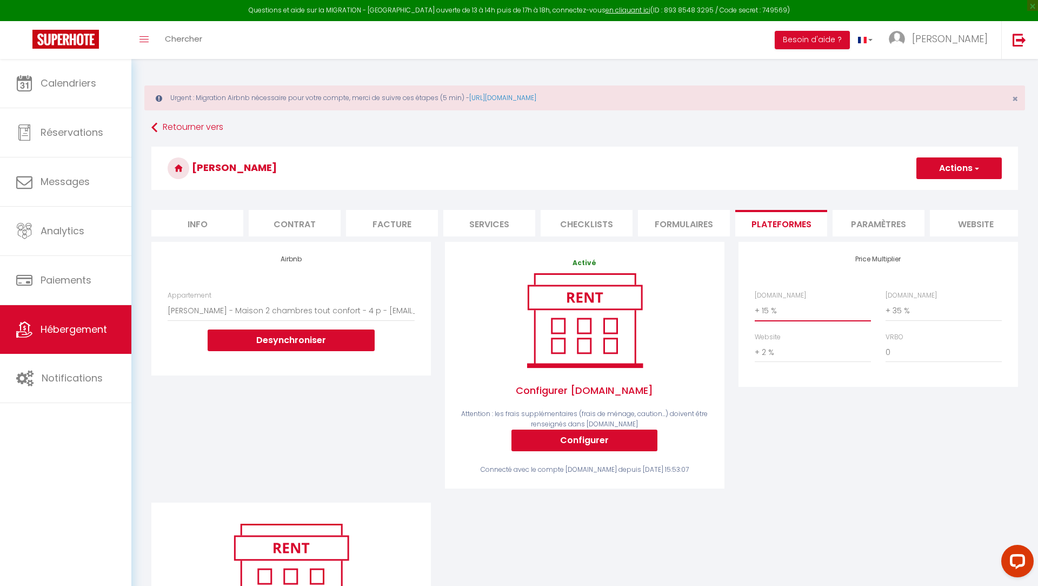
click at [785, 308] on select "0 + 1 % + 2 % + 3 % + 4 % + 5 % + 6 % + 7 % + 8 % + 9 %" at bounding box center [813, 310] width 116 height 21
click at [941, 169] on button "Actions" at bounding box center [959, 168] width 85 height 22
click at [945, 192] on link "Enregistrer" at bounding box center [958, 192] width 85 height 14
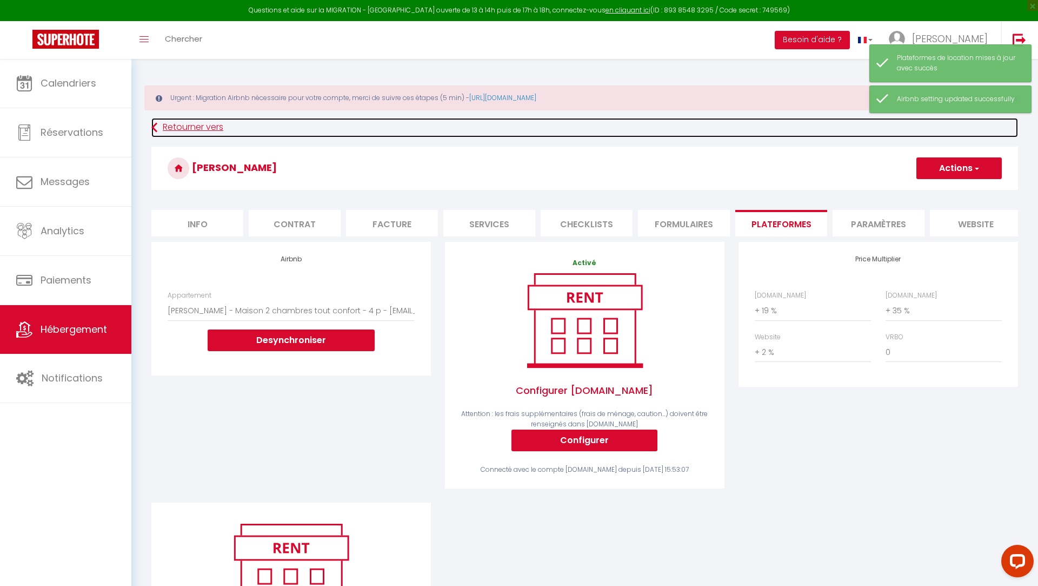
click at [175, 129] on link "Retourner vers" at bounding box center [584, 127] width 867 height 19
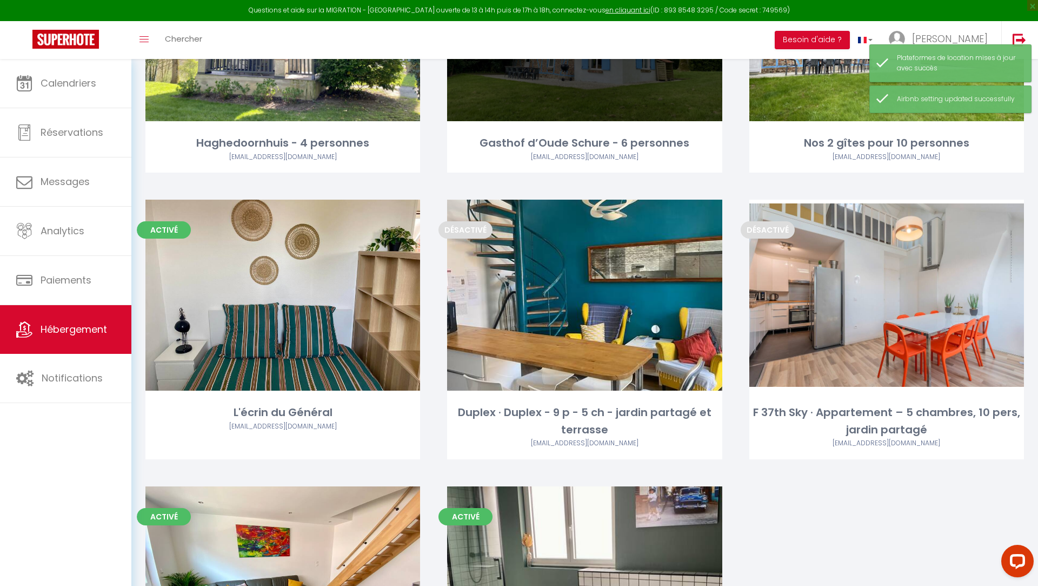
scroll to position [707, 0]
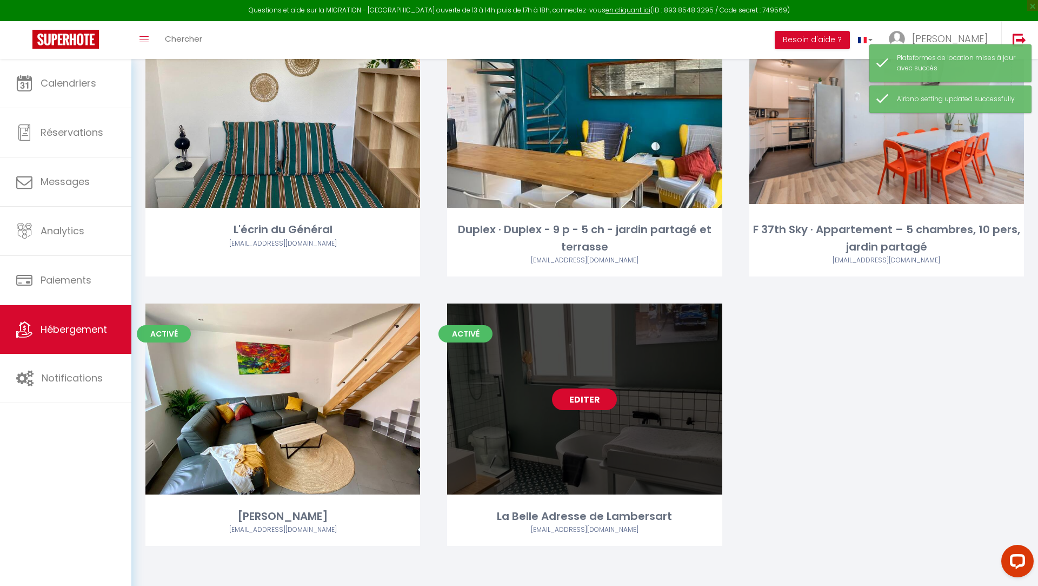
click at [587, 407] on link "Editer" at bounding box center [584, 399] width 65 height 22
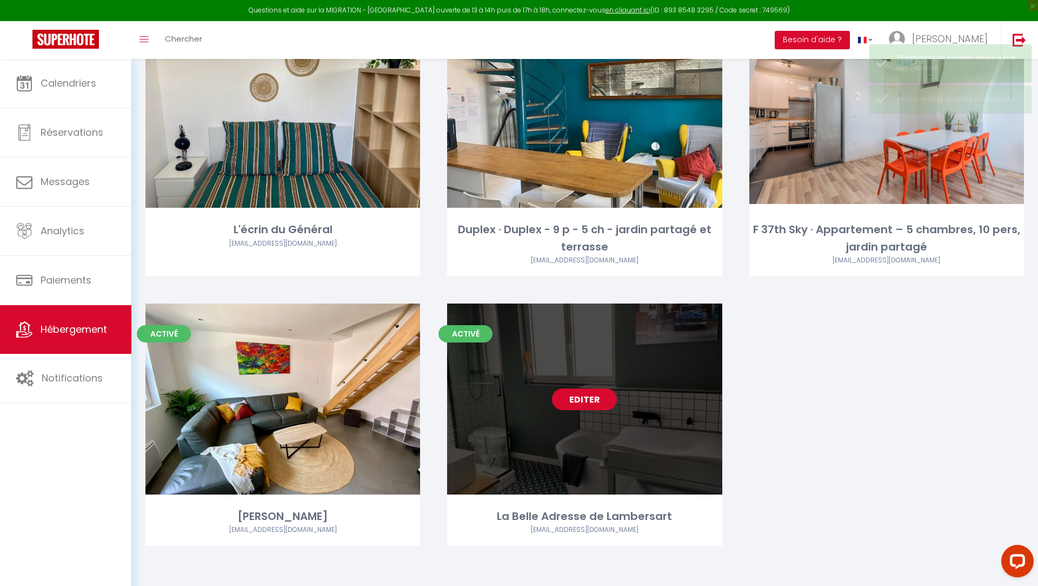
click at [585, 396] on link "Editer" at bounding box center [584, 399] width 65 height 22
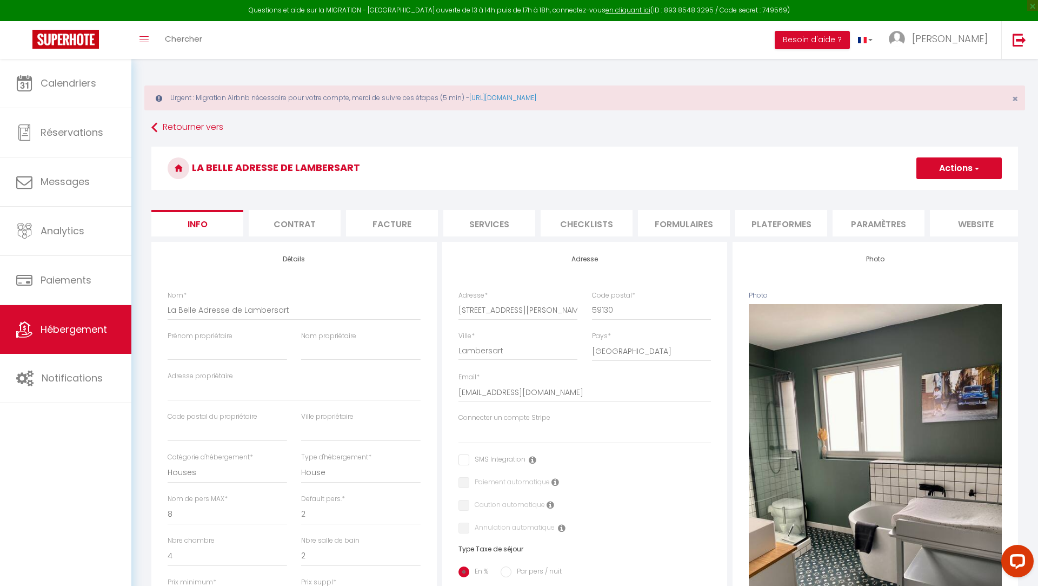
click at [803, 225] on li "Plateformes" at bounding box center [781, 223] width 92 height 26
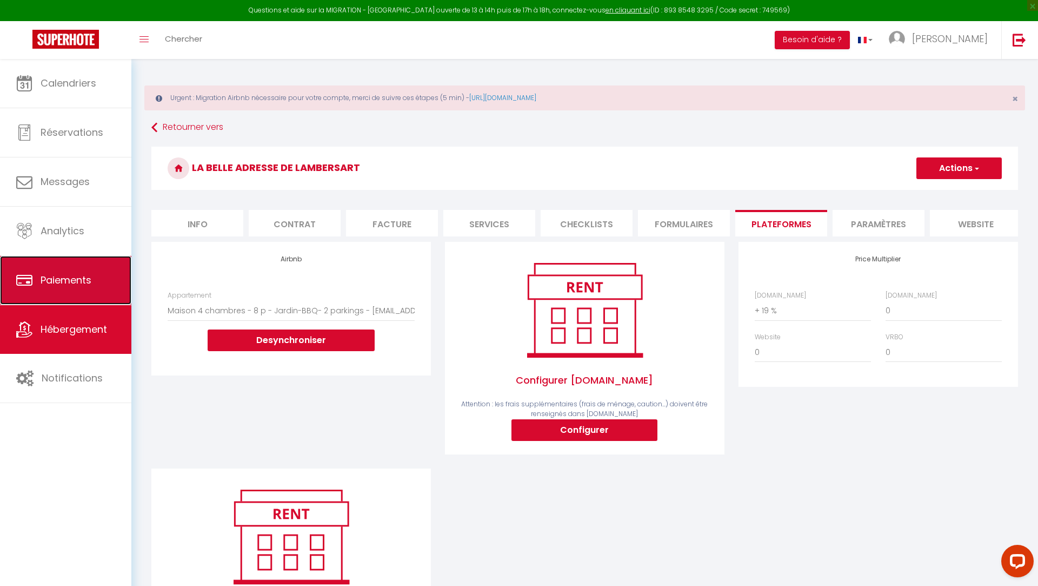
click at [64, 295] on link "Paiements" at bounding box center [65, 280] width 131 height 49
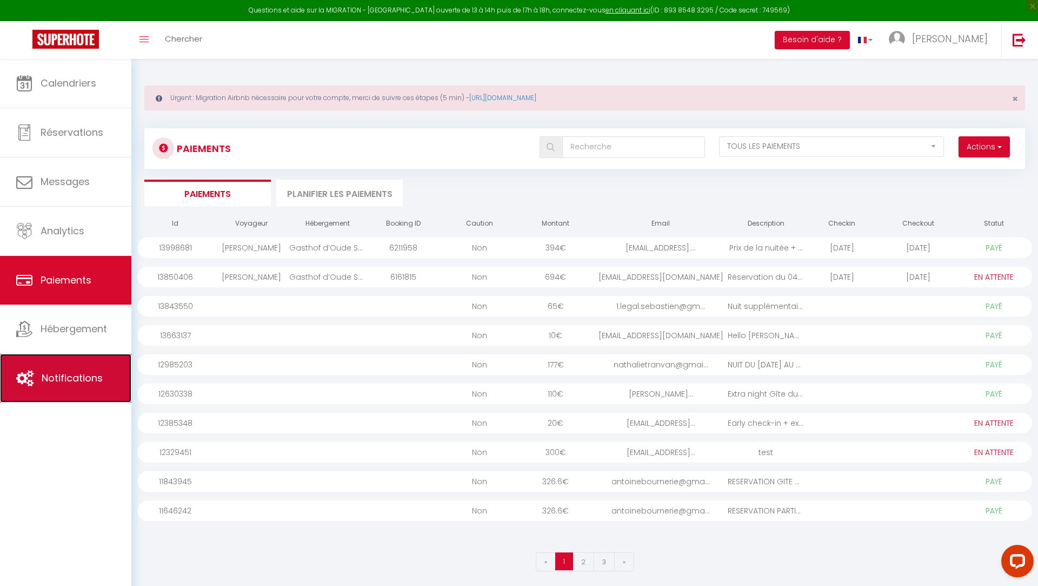
click at [75, 382] on span "Notifications" at bounding box center [72, 378] width 61 height 14
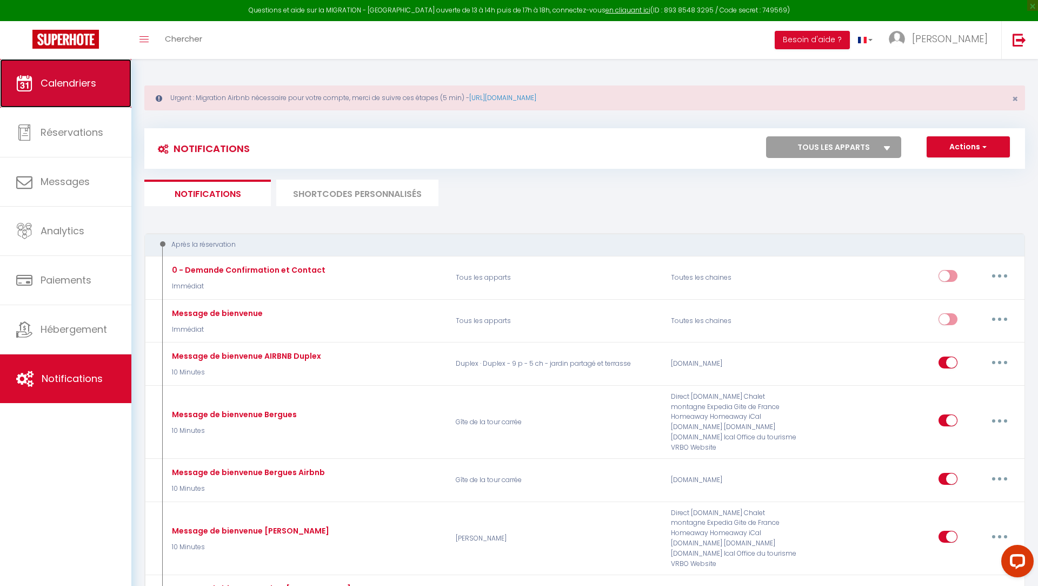
click at [88, 85] on span "Calendriers" at bounding box center [69, 83] width 56 height 14
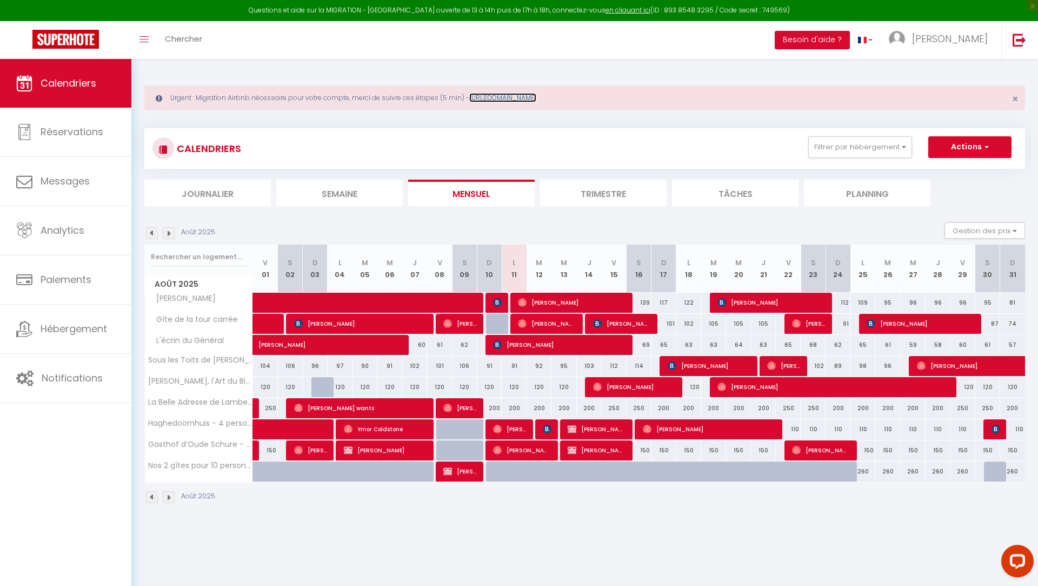
click at [517, 96] on link "https://superhote.com/migration-airbnb" at bounding box center [502, 97] width 67 height 9
click at [905, 39] on img at bounding box center [897, 39] width 16 height 16
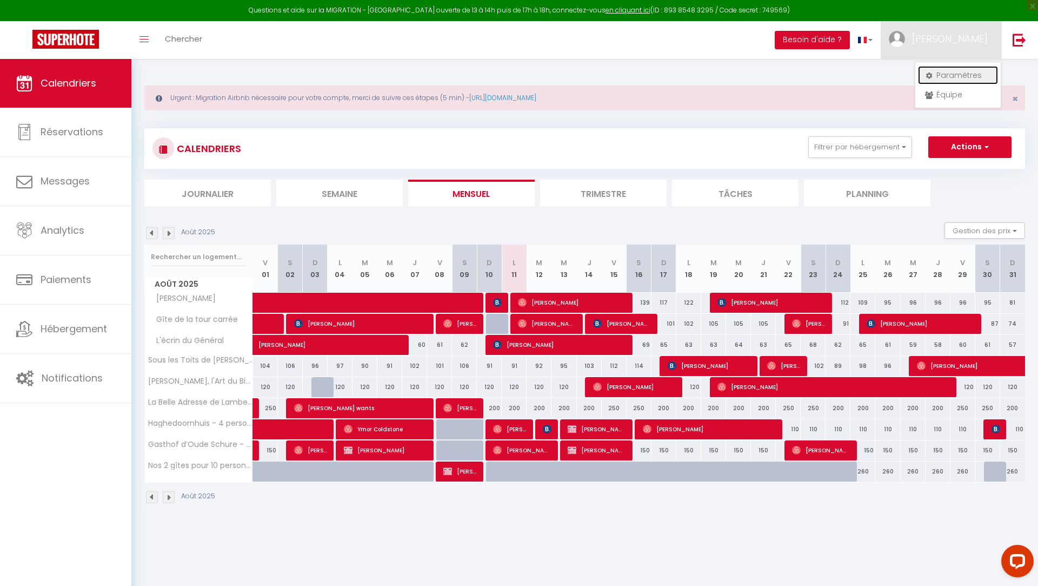
click at [938, 76] on link "Paramètres" at bounding box center [958, 75] width 80 height 18
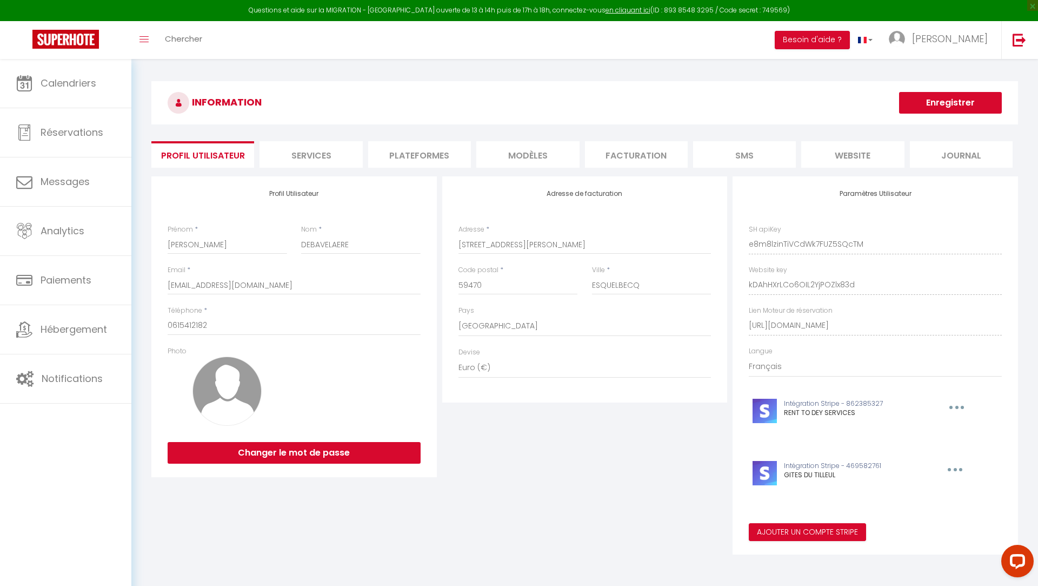
click at [420, 152] on li "Plateformes" at bounding box center [419, 154] width 103 height 26
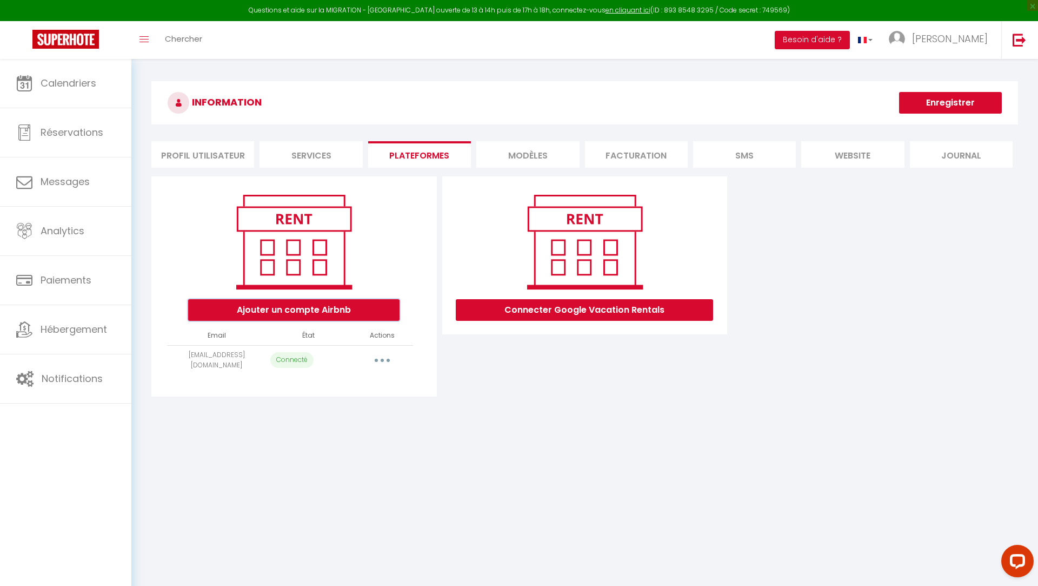
click at [254, 314] on button "Ajouter un compte Airbnb" at bounding box center [293, 310] width 211 height 22
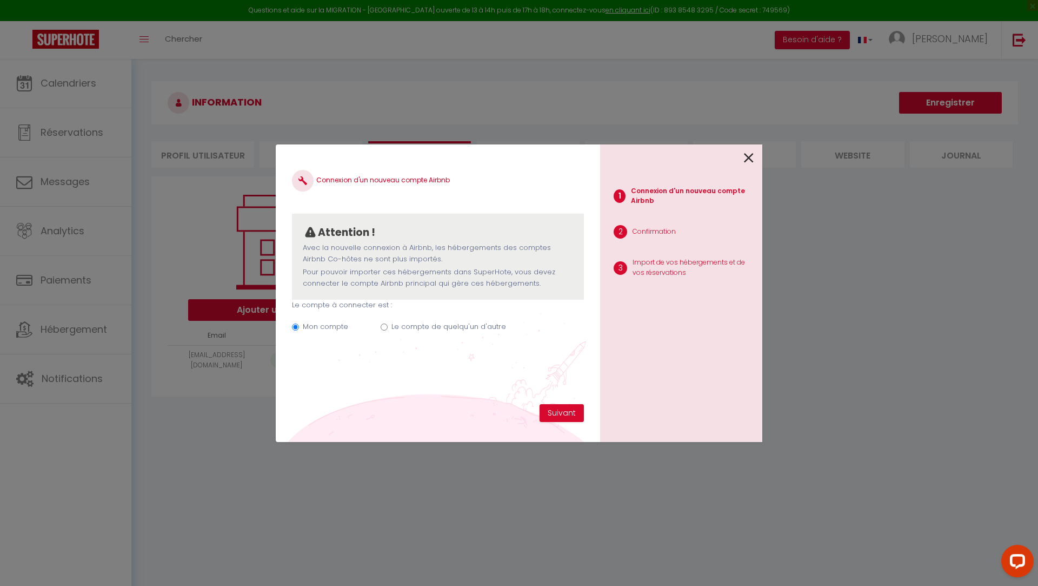
click at [443, 330] on label "Le compte de quelqu'un d'autre" at bounding box center [449, 326] width 115 height 11
click at [388, 330] on input "Le compte de quelqu'un d'autre" at bounding box center [384, 326] width 7 height 7
click at [565, 417] on button "Suivant" at bounding box center [562, 413] width 44 height 18
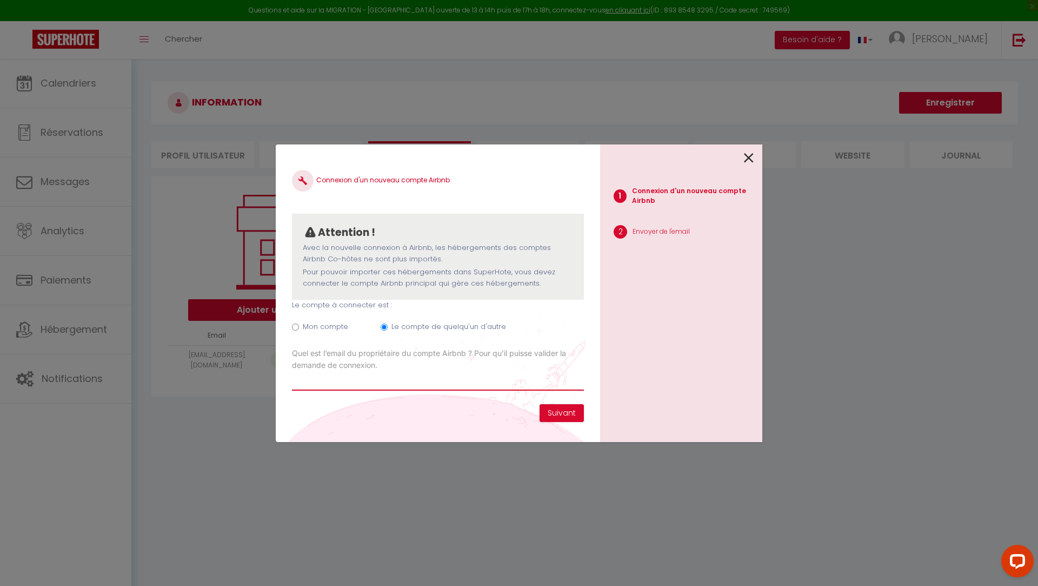
click at [372, 379] on input "Email connexion Airbnb" at bounding box center [438, 380] width 292 height 19
paste input "paul.calesse@hotmail.fr"
click at [560, 415] on button "Suivant" at bounding box center [562, 413] width 44 height 18
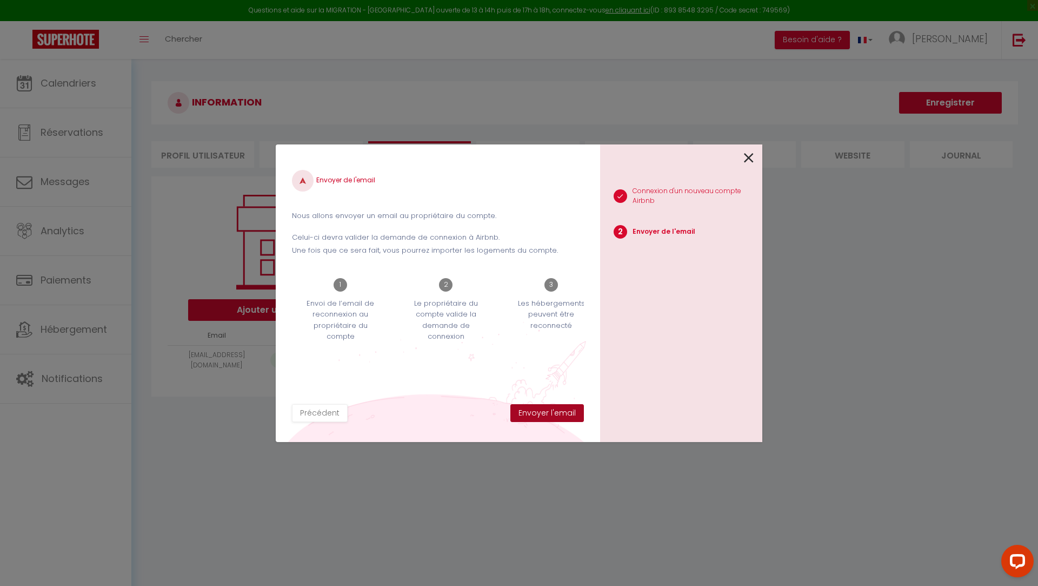
click at [552, 414] on button "Envoyer l'email" at bounding box center [547, 413] width 74 height 18
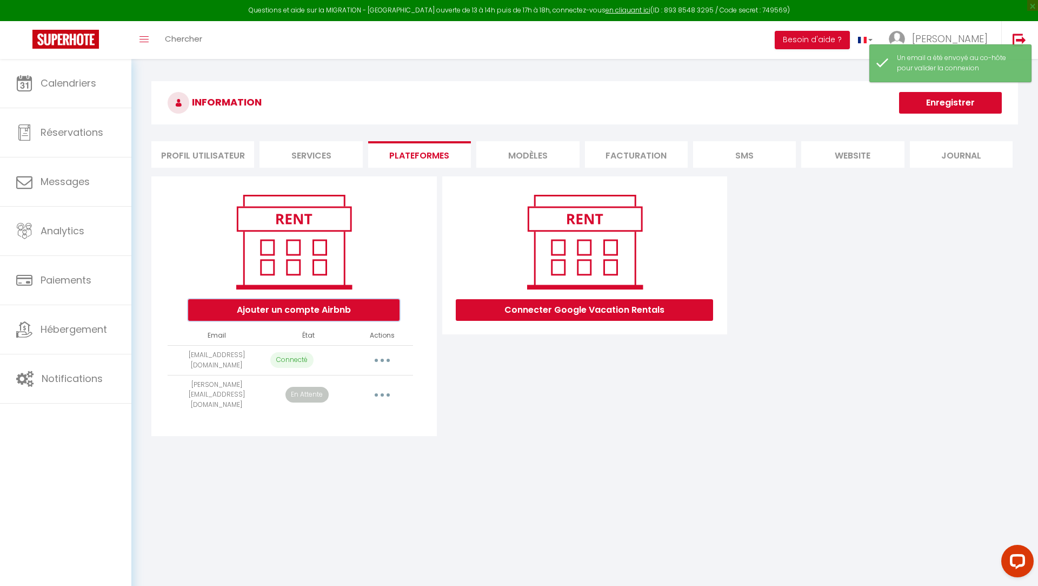
click at [282, 315] on button "Ajouter un compte Airbnb" at bounding box center [293, 310] width 211 height 22
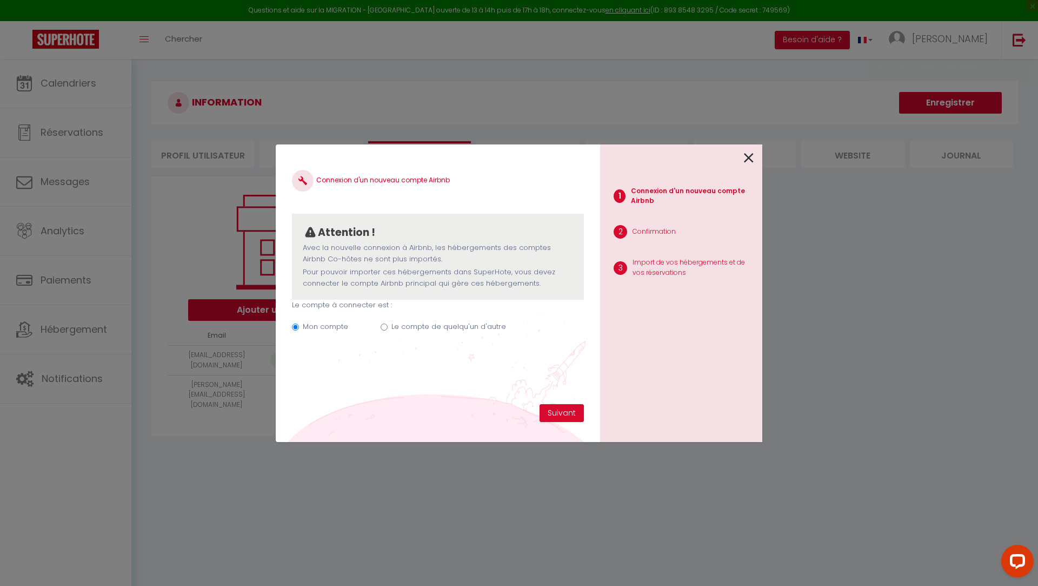
click at [443, 329] on label "Le compte de quelqu'un d'autre" at bounding box center [449, 326] width 115 height 11
click at [388, 329] on input "Le compte de quelqu'un d'autre" at bounding box center [384, 326] width 7 height 7
click at [568, 418] on button "Suivant" at bounding box center [562, 413] width 44 height 18
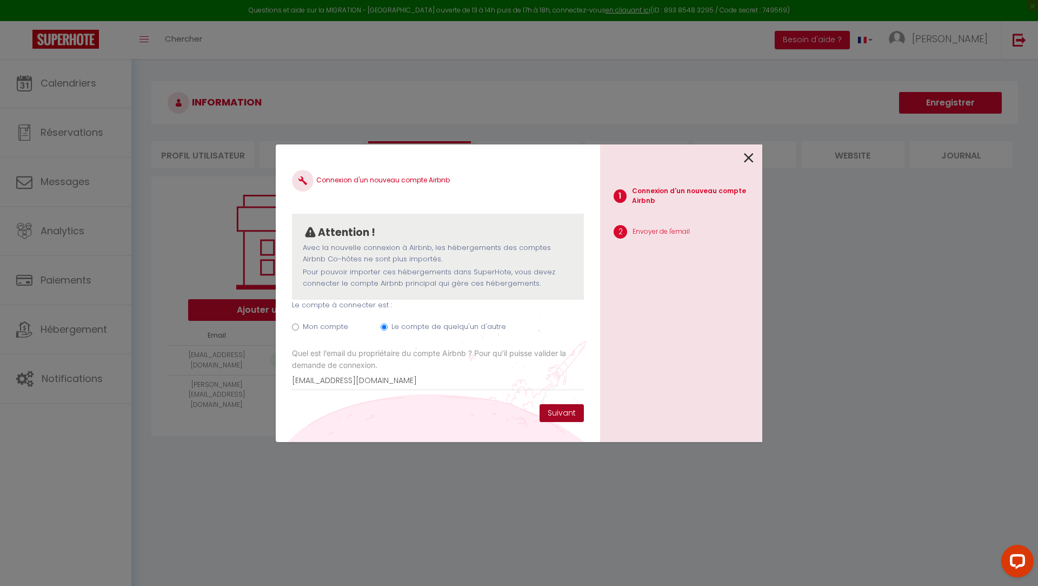
click at [553, 417] on button "Suivant" at bounding box center [562, 413] width 44 height 18
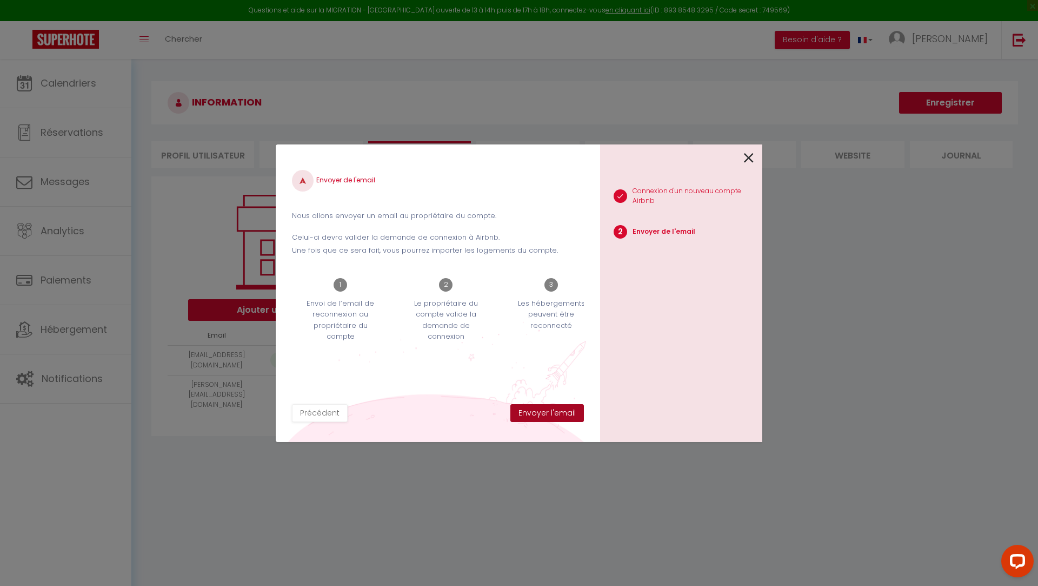
click at [547, 411] on button "Envoyer l'email" at bounding box center [547, 413] width 74 height 18
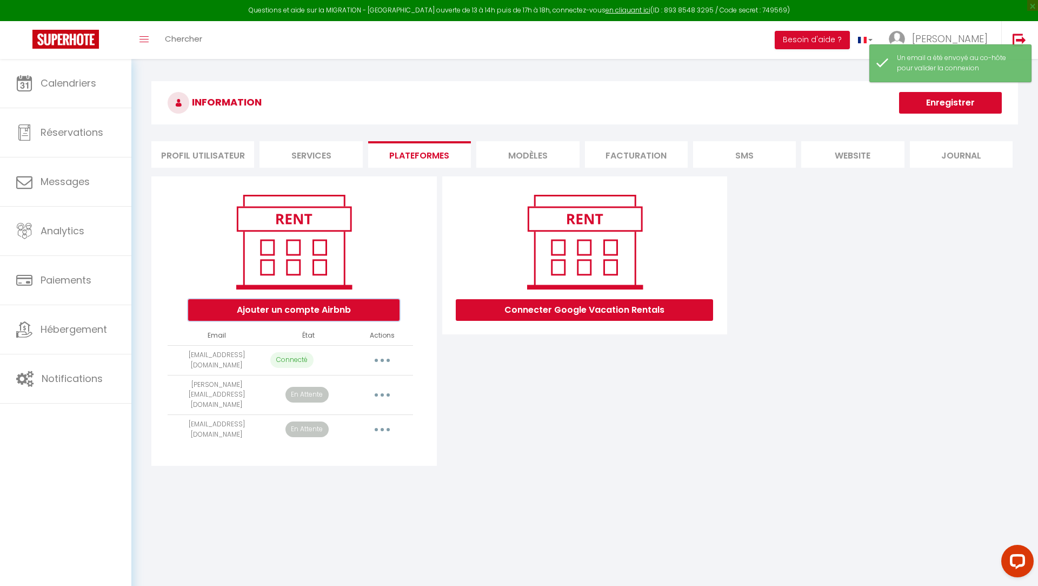
click at [270, 316] on button "Ajouter un compte Airbnb" at bounding box center [293, 310] width 211 height 22
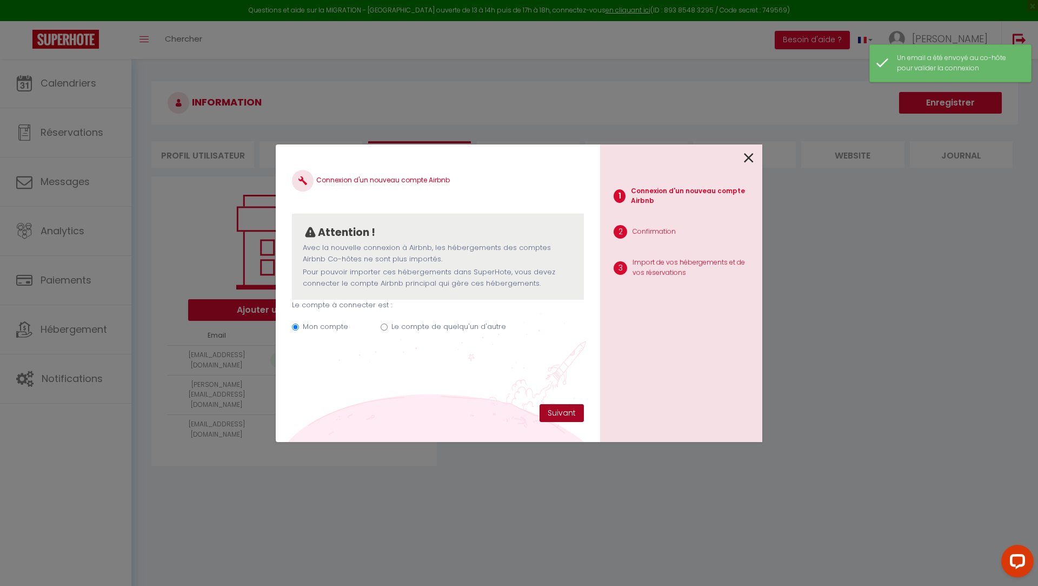
click at [559, 416] on button "Suivant" at bounding box center [562, 413] width 44 height 18
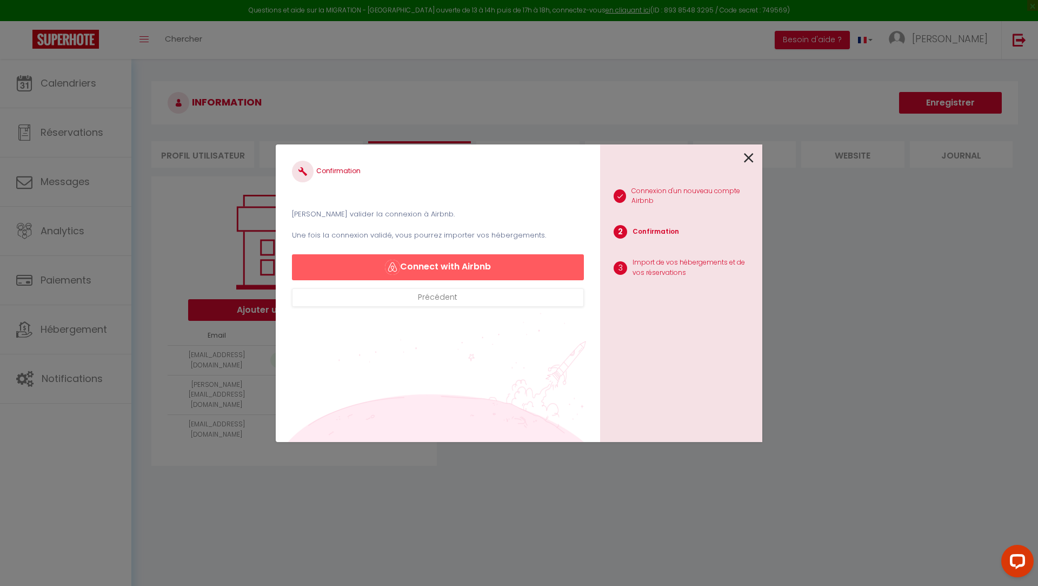
click at [742, 161] on div at bounding box center [677, 156] width 154 height 25
click at [749, 157] on icon at bounding box center [749, 158] width 10 height 16
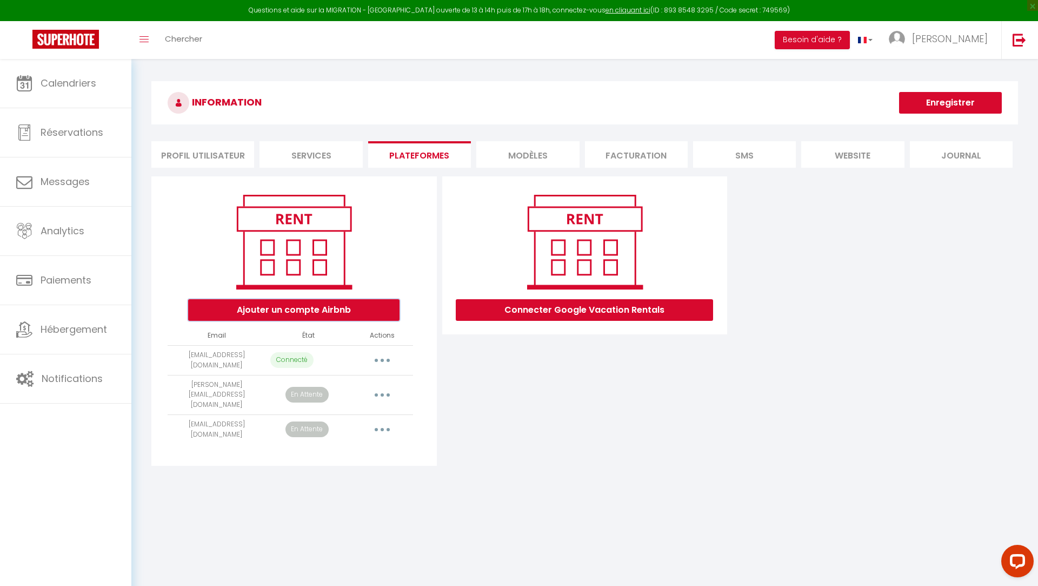
click at [309, 311] on button "Ajouter un compte Airbnb" at bounding box center [293, 310] width 211 height 22
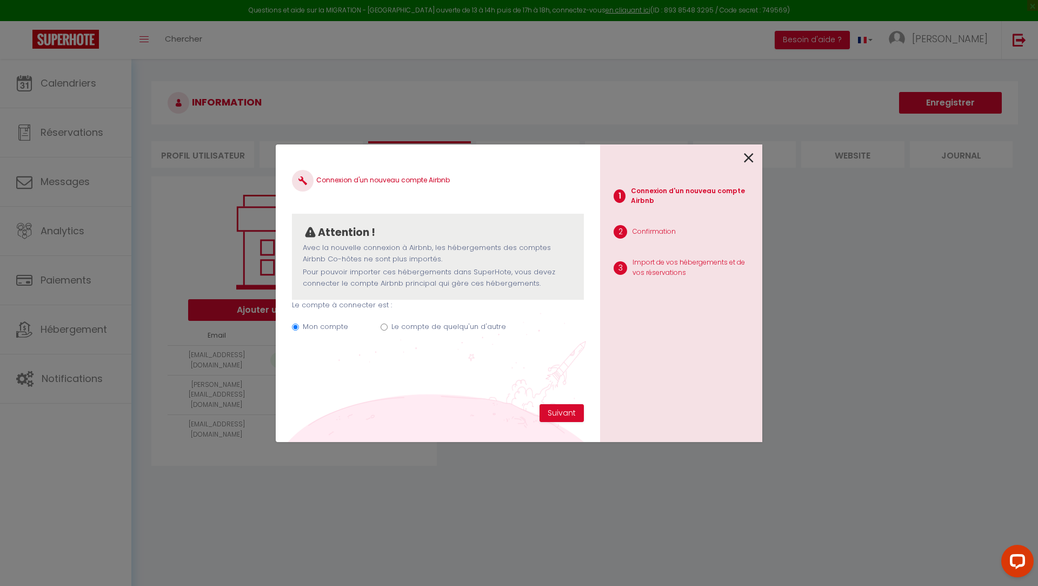
click at [466, 322] on label "Le compte de quelqu'un d'autre" at bounding box center [449, 326] width 115 height 11
click at [388, 323] on input "Le compte de quelqu'un d'autre" at bounding box center [384, 326] width 7 height 7
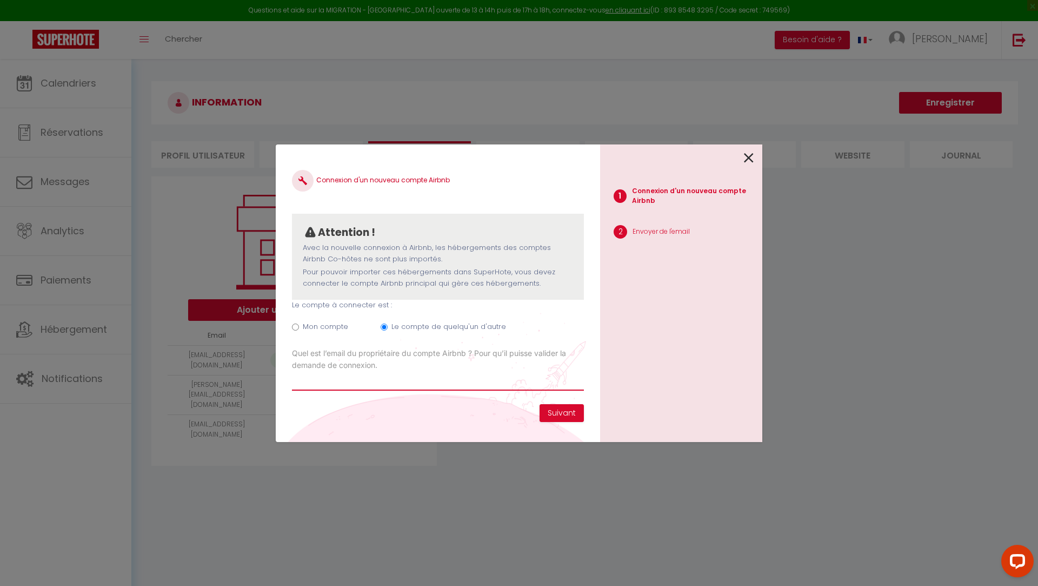
click at [400, 379] on input "Email connexion Airbnb" at bounding box center [438, 380] width 292 height 19
click at [561, 414] on button "Suivant" at bounding box center [562, 413] width 44 height 18
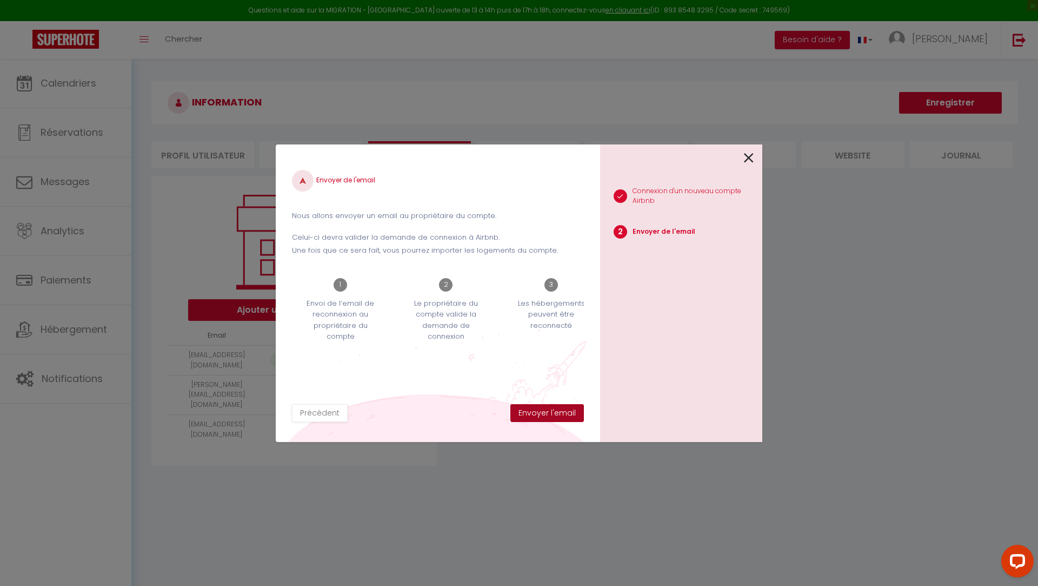
click at [547, 414] on button "Envoyer l'email" at bounding box center [547, 413] width 74 height 18
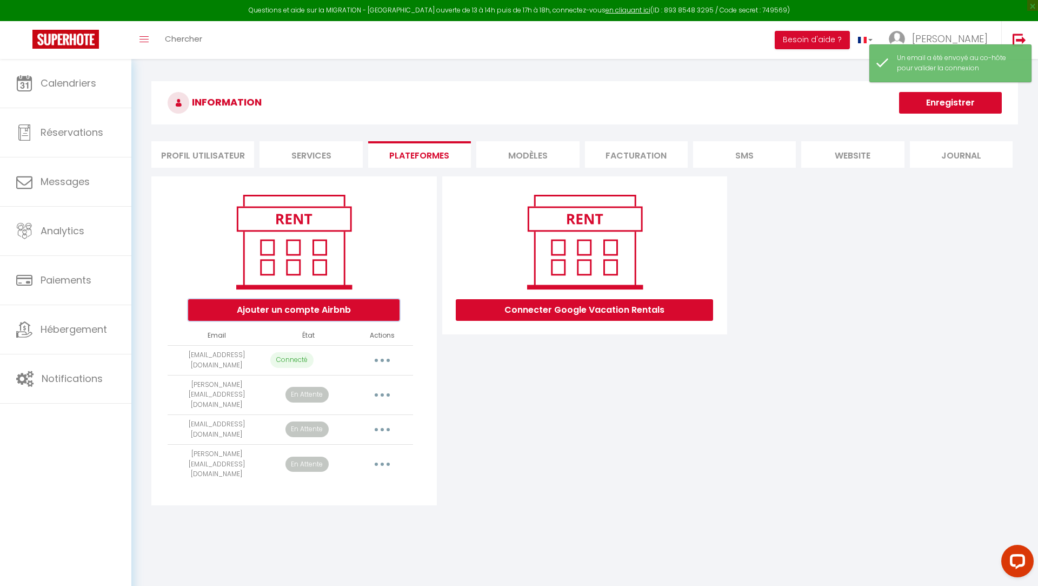
click at [326, 312] on button "Ajouter un compte Airbnb" at bounding box center [293, 310] width 211 height 22
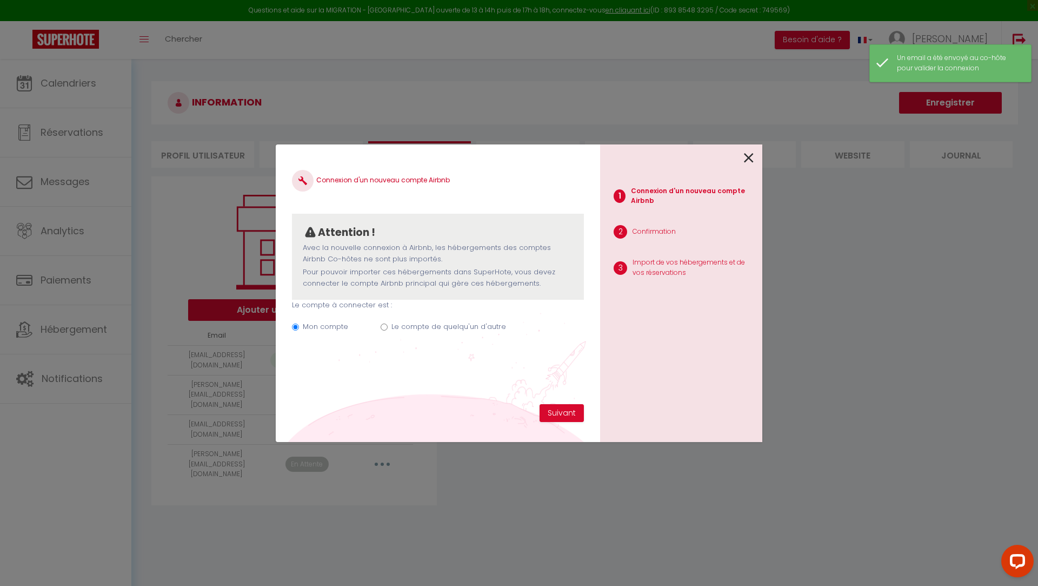
click at [444, 327] on label "Le compte de quelqu'un d'autre" at bounding box center [449, 326] width 115 height 11
click at [388, 327] on input "Le compte de quelqu'un d'autre" at bounding box center [384, 326] width 7 height 7
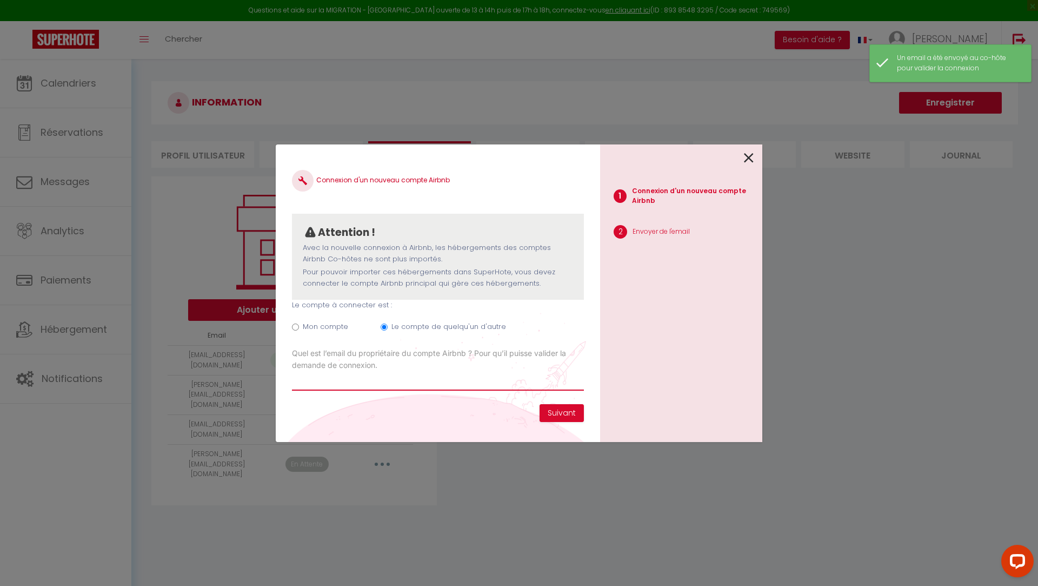
click at [521, 385] on input "Email connexion Airbnb" at bounding box center [438, 380] width 292 height 19
paste input "marie.desolere@gmail.com"
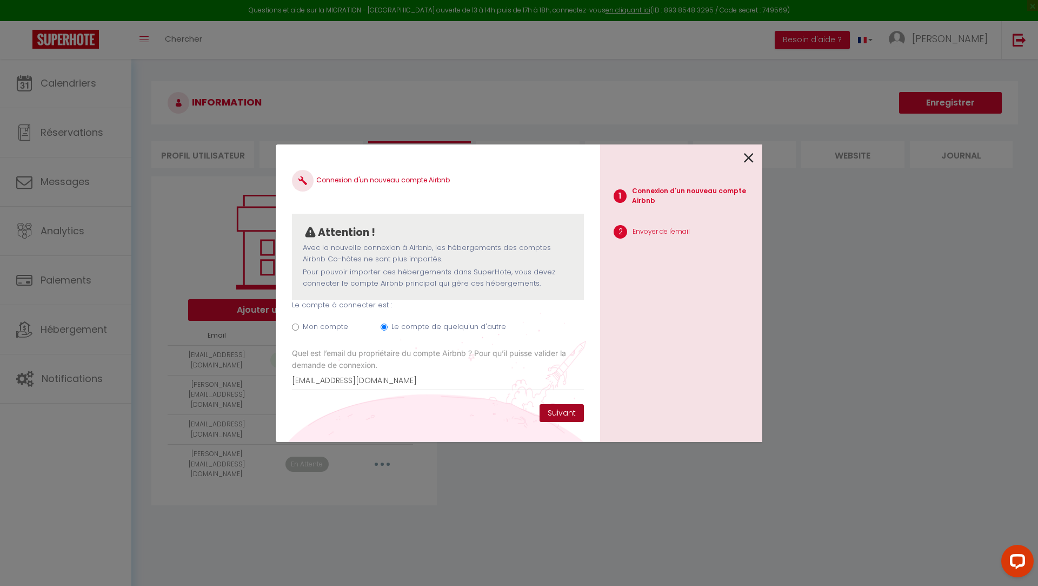
click at [573, 408] on button "Suivant" at bounding box center [562, 413] width 44 height 18
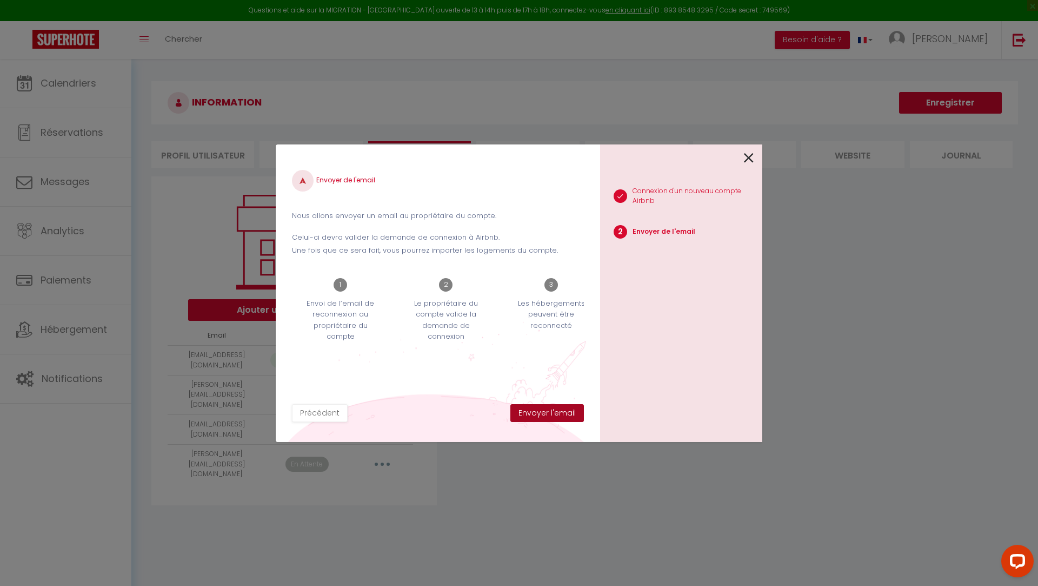
click at [537, 418] on button "Envoyer l'email" at bounding box center [547, 413] width 74 height 18
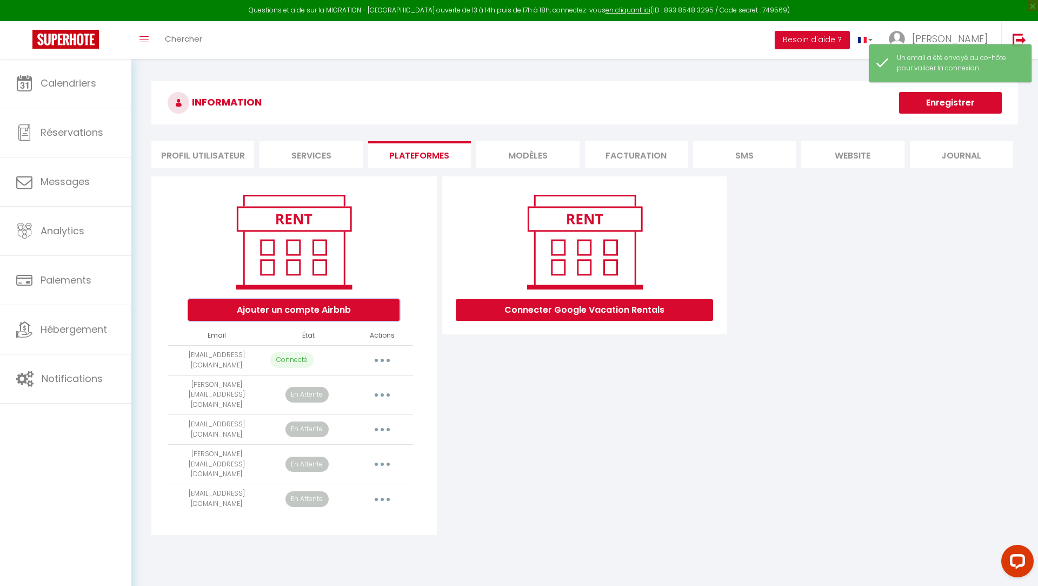
click at [282, 310] on button "Ajouter un compte Airbnb" at bounding box center [293, 310] width 211 height 22
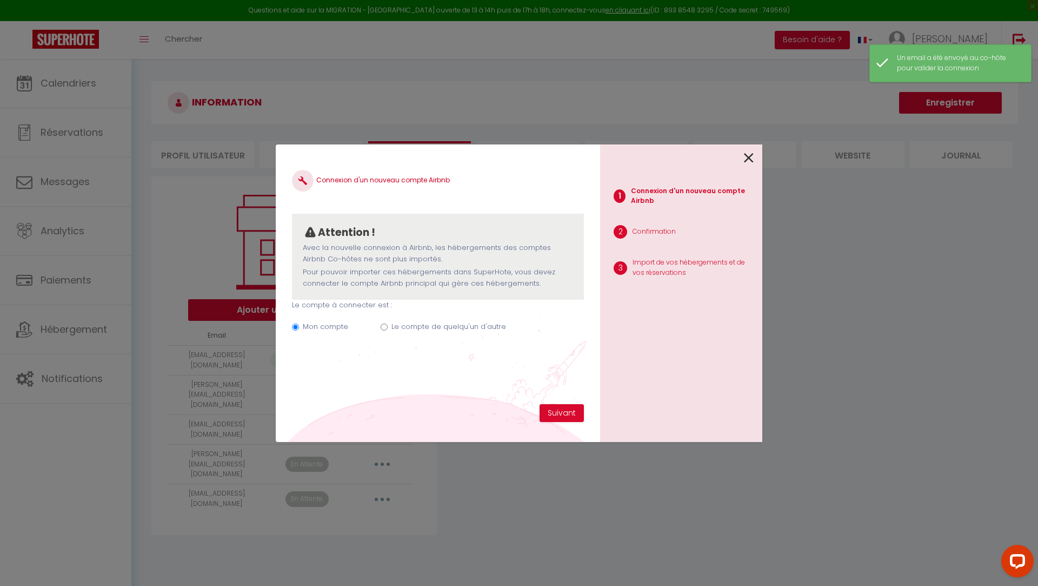
click at [447, 320] on div "Mon compte Le compte de quelqu'un d'autre" at bounding box center [438, 328] width 292 height 36
click at [440, 325] on label "Le compte de quelqu'un d'autre" at bounding box center [449, 326] width 115 height 11
click at [388, 325] on input "Le compte de quelqu'un d'autre" at bounding box center [384, 326] width 7 height 7
click at [558, 413] on button "Suivant" at bounding box center [562, 413] width 44 height 18
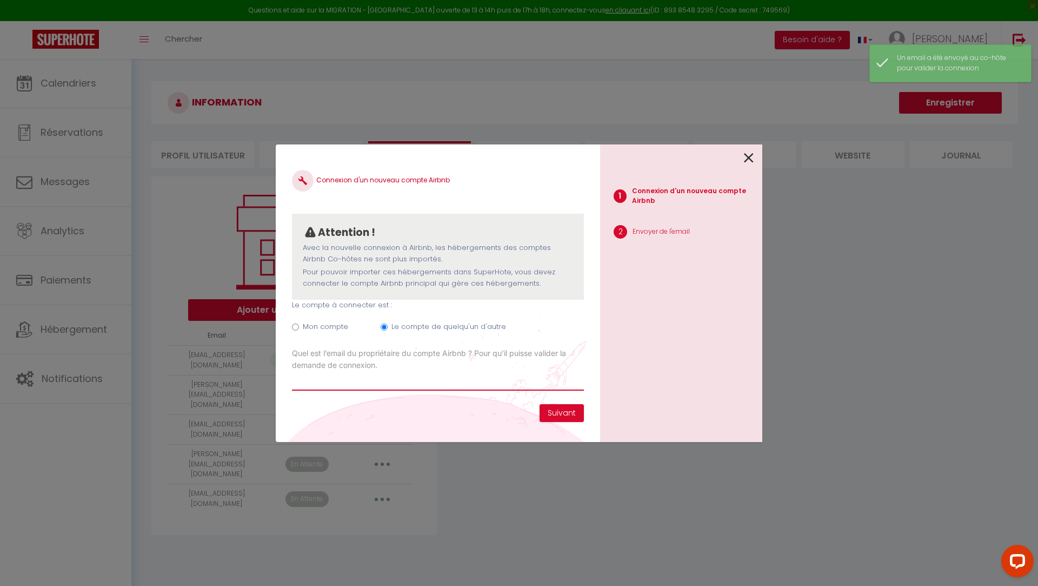
click at [434, 375] on input "Email connexion Airbnb" at bounding box center [438, 380] width 292 height 19
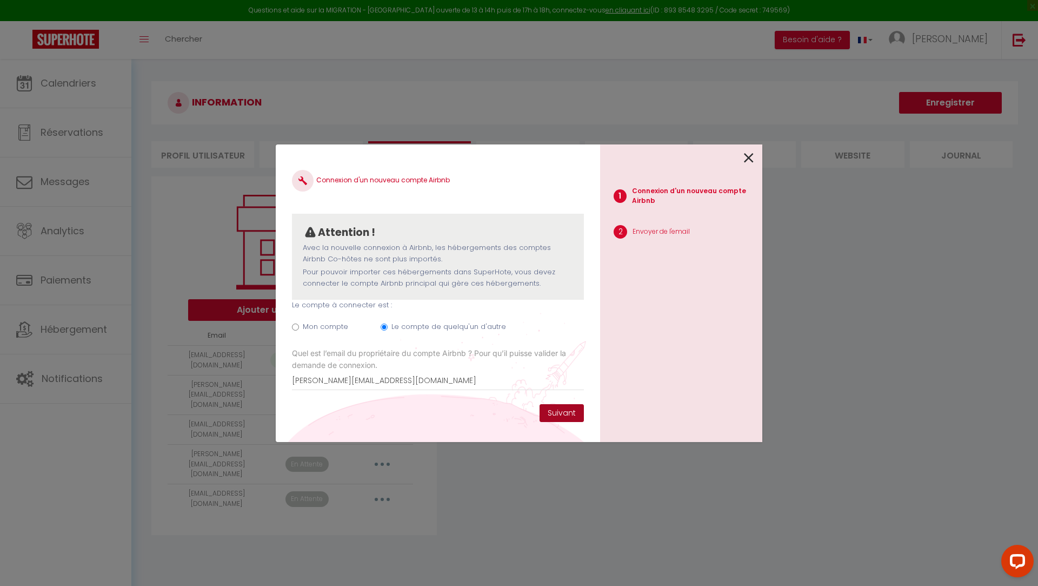
click at [568, 416] on button "Suivant" at bounding box center [562, 413] width 44 height 18
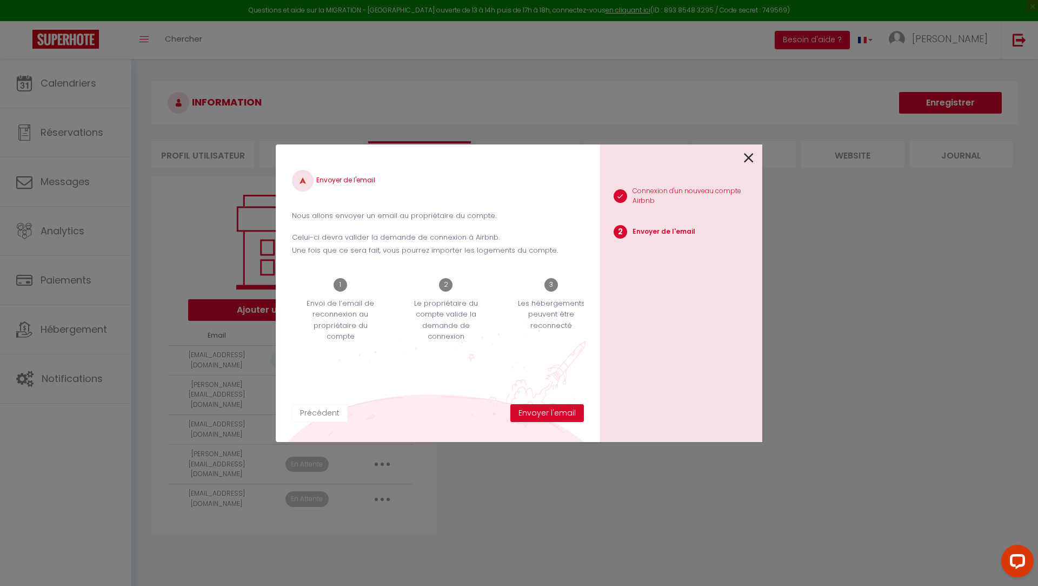
click at [318, 412] on button "Précédent" at bounding box center [320, 413] width 56 height 18
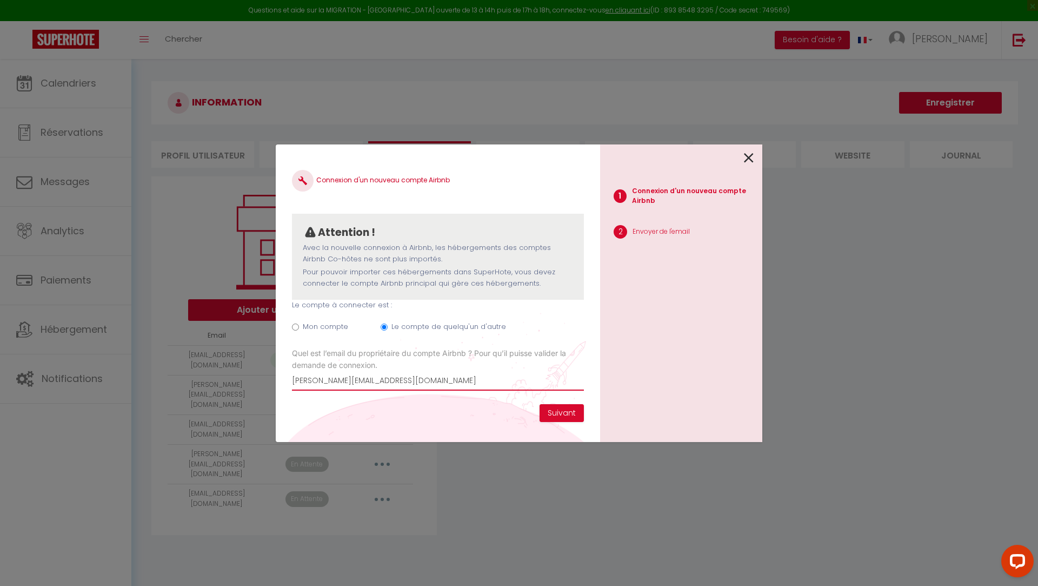
drag, startPoint x: 400, startPoint y: 380, endPoint x: 381, endPoint y: 380, distance: 19.5
click at [381, 380] on input "nathalie.debavelaere@gmail.com" at bounding box center [438, 380] width 292 height 19
drag, startPoint x: 432, startPoint y: 378, endPoint x: 283, endPoint y: 378, distance: 148.7
click at [283, 378] on div "Connexion d'un nouveau compte Airbnb Attention ! Avec la nouvelle connexion à A…" at bounding box center [438, 292] width 324 height 297
paste input "fr"
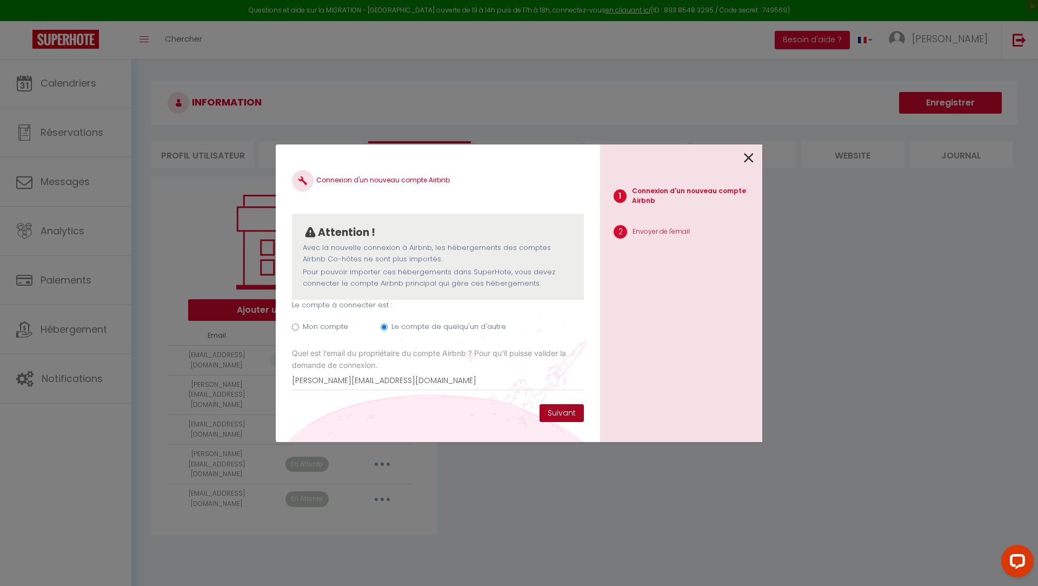
click at [563, 410] on button "Suivant" at bounding box center [562, 413] width 44 height 18
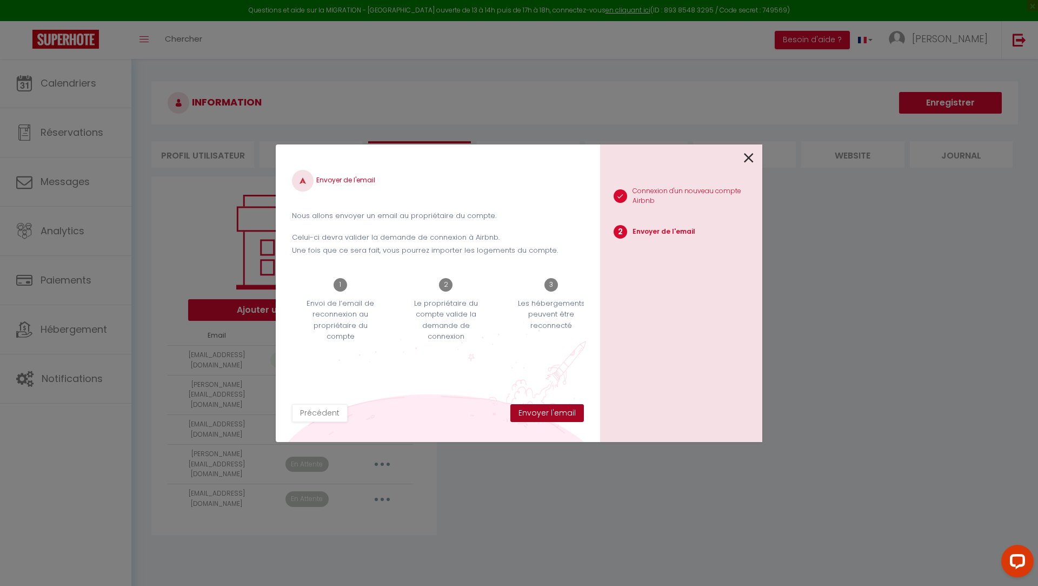
click at [540, 410] on button "Envoyer l'email" at bounding box center [547, 413] width 74 height 18
